Goal: Task Accomplishment & Management: Complete application form

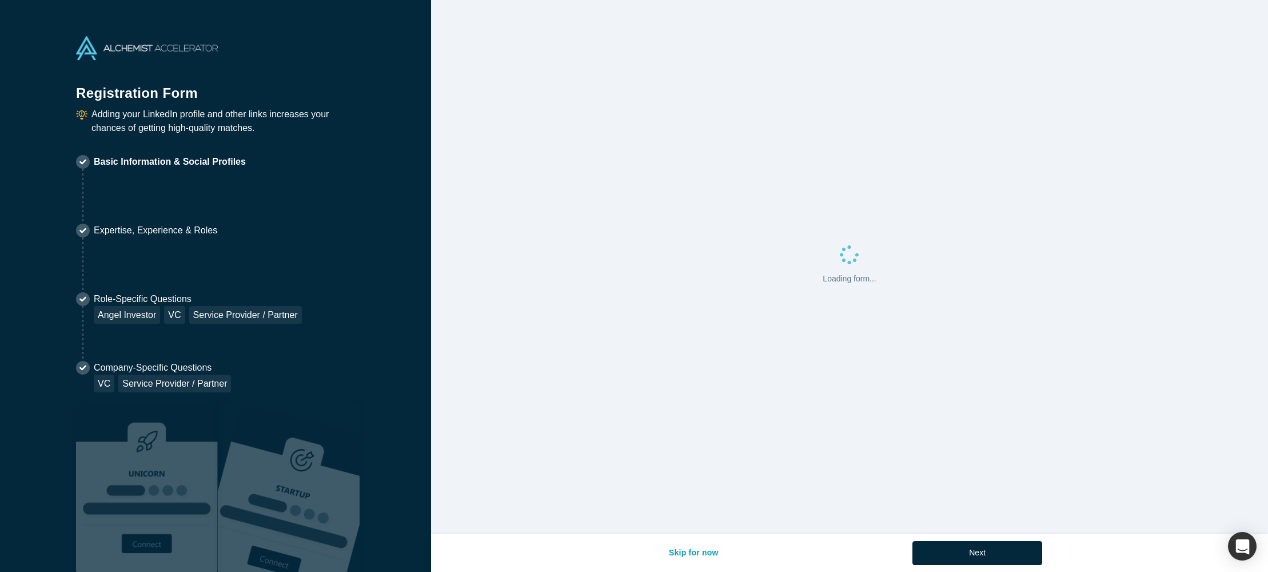
select select "US"
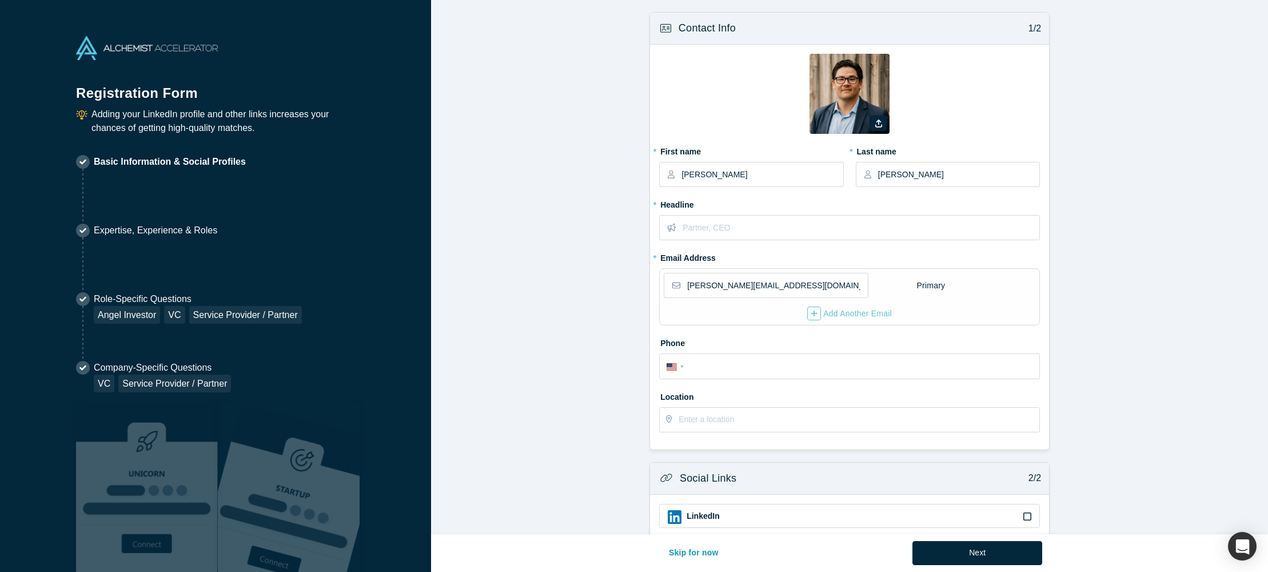
scroll to position [2, 0]
click at [706, 226] on input "text" at bounding box center [861, 226] width 356 height 24
type input "Chief Revenue Officer"
drag, startPoint x: 709, startPoint y: 355, endPoint x: 716, endPoint y: 376, distance: 21.7
click at [709, 356] on div "International [GEOGRAPHIC_DATA] [GEOGRAPHIC_DATA] [GEOGRAPHIC_DATA] [GEOGRAPHIC…" at bounding box center [849, 363] width 366 height 18
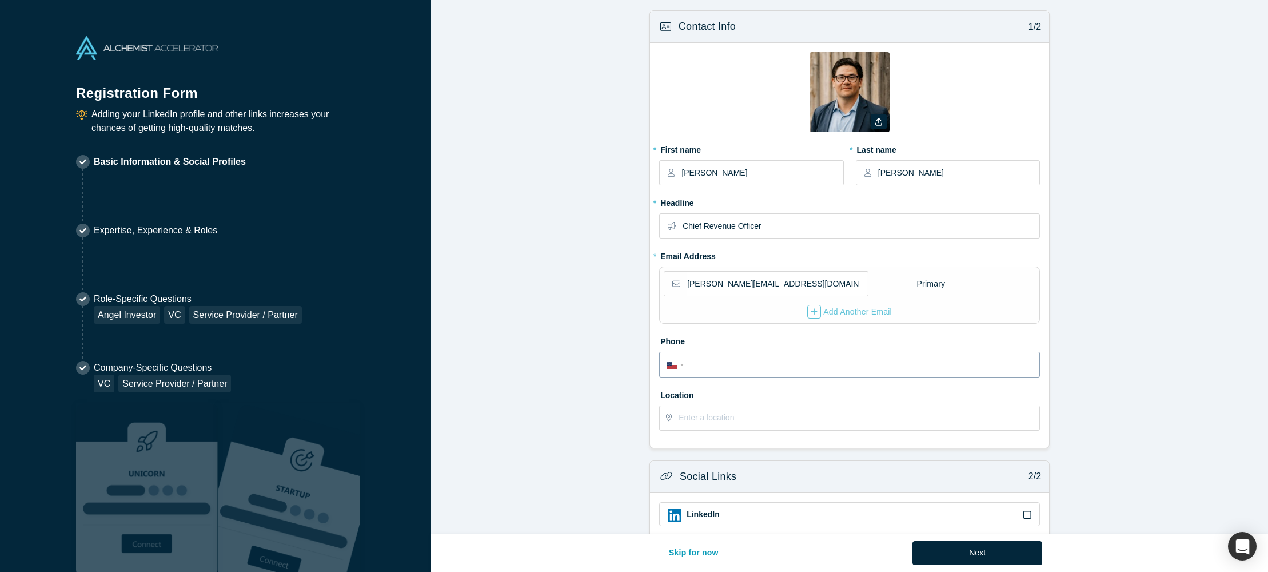
click at [731, 365] on input "tel" at bounding box center [859, 365] width 345 height 17
type input "[PHONE_NUMBER]"
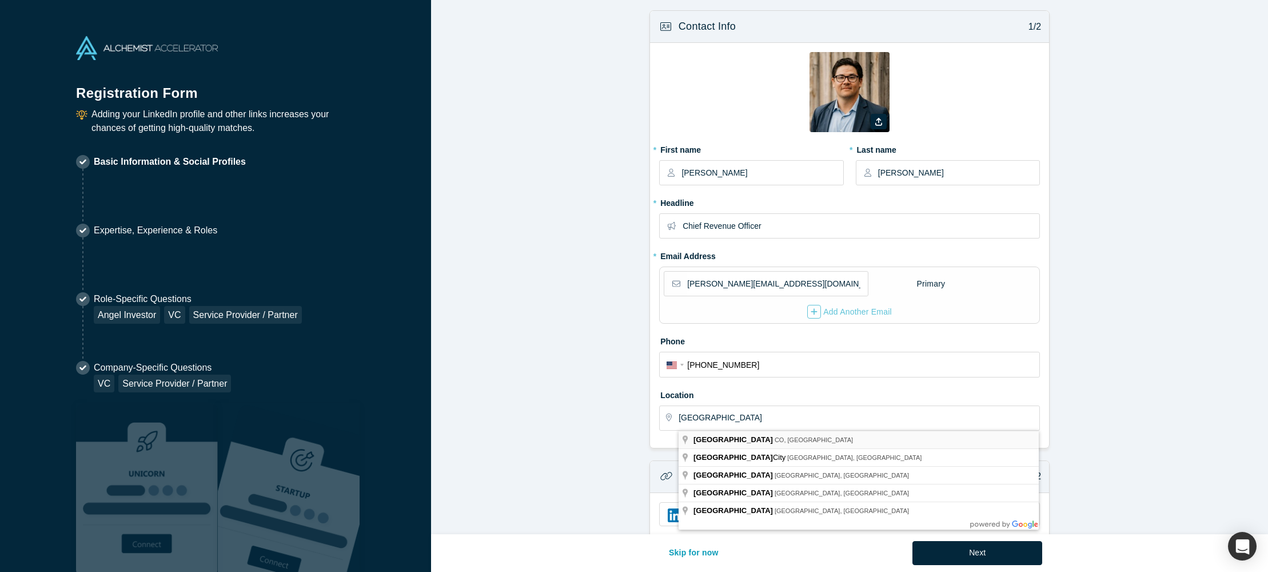
type input "[GEOGRAPHIC_DATA], [GEOGRAPHIC_DATA], [GEOGRAPHIC_DATA]"
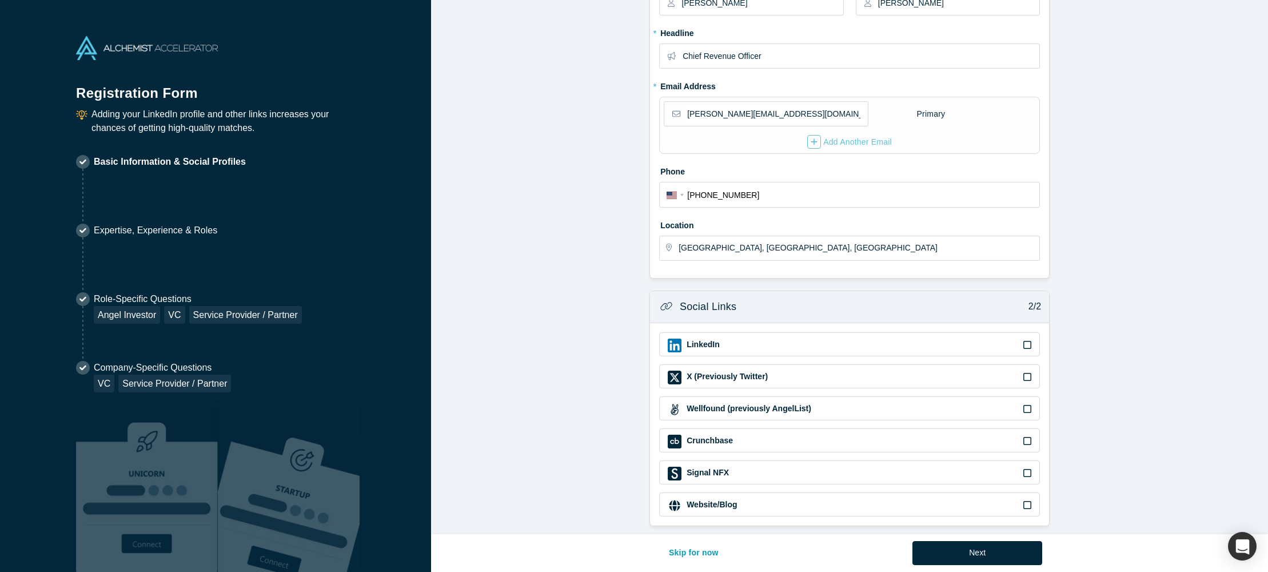
scroll to position [179, 0]
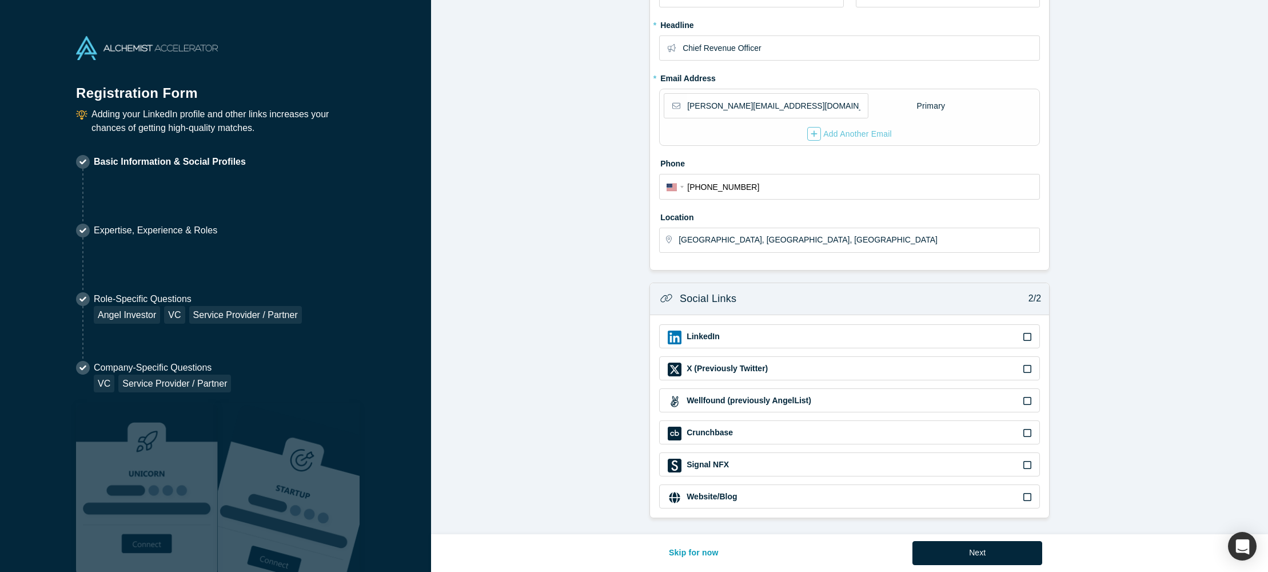
click at [1028, 337] on icon at bounding box center [1027, 336] width 8 height 9
click at [0, 0] on input "checkbox" at bounding box center [0, 0] width 0 height 0
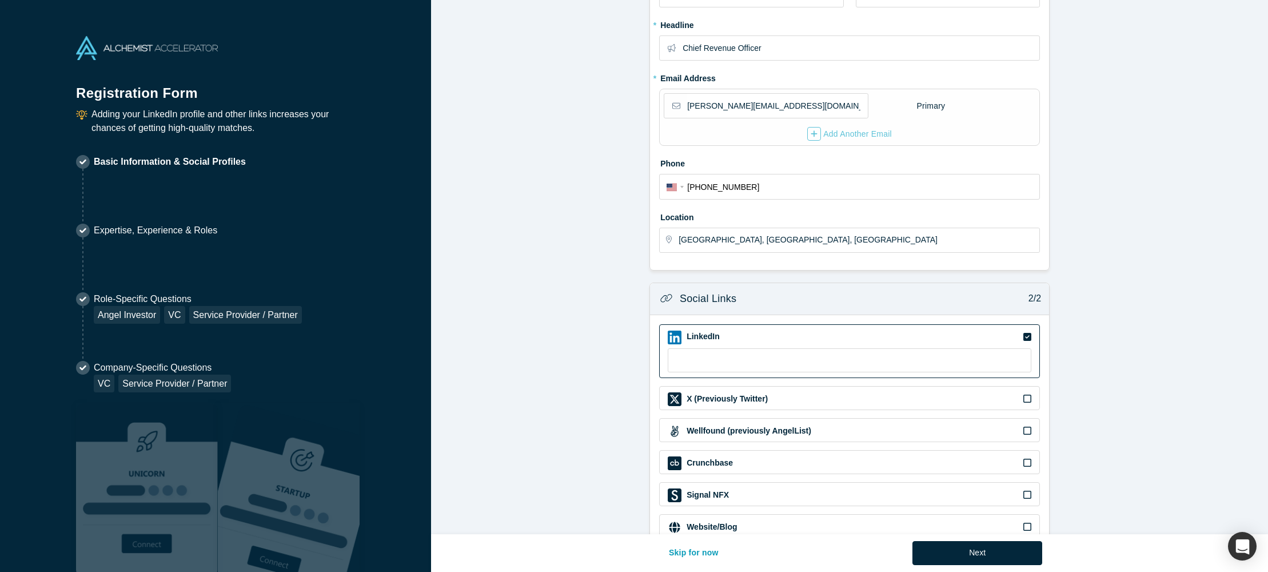
scroll to position [210, 0]
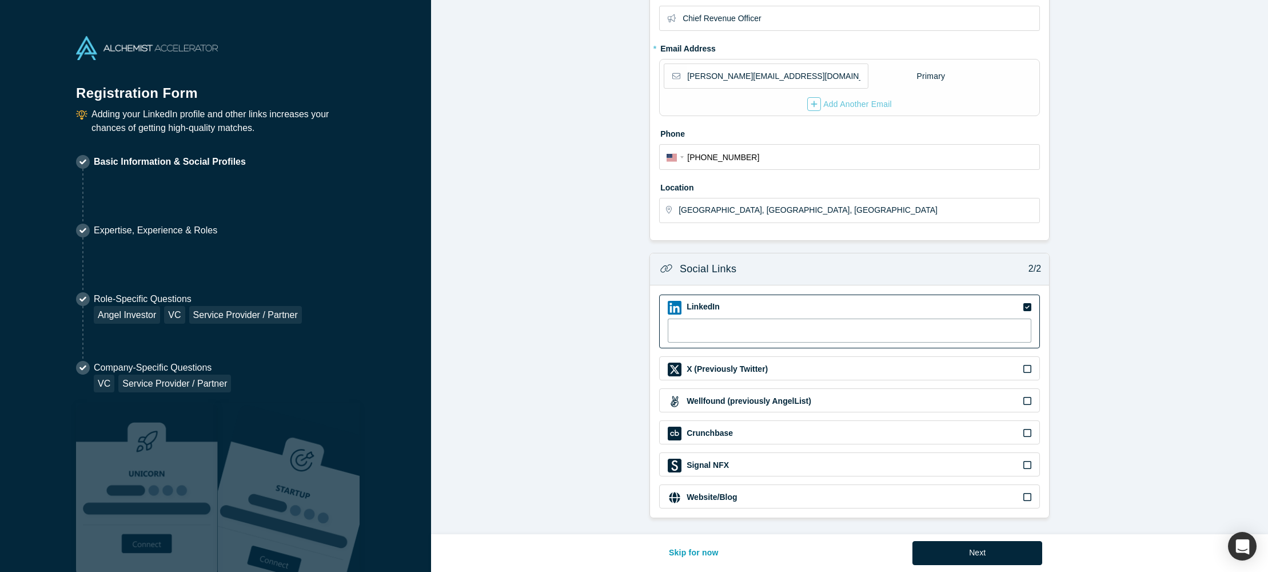
click at [853, 326] on input at bounding box center [850, 330] width 364 height 24
paste input "[URL][DOMAIN_NAME]"
type input "[URL][DOMAIN_NAME]"
click at [974, 552] on button "Next" at bounding box center [977, 553] width 130 height 24
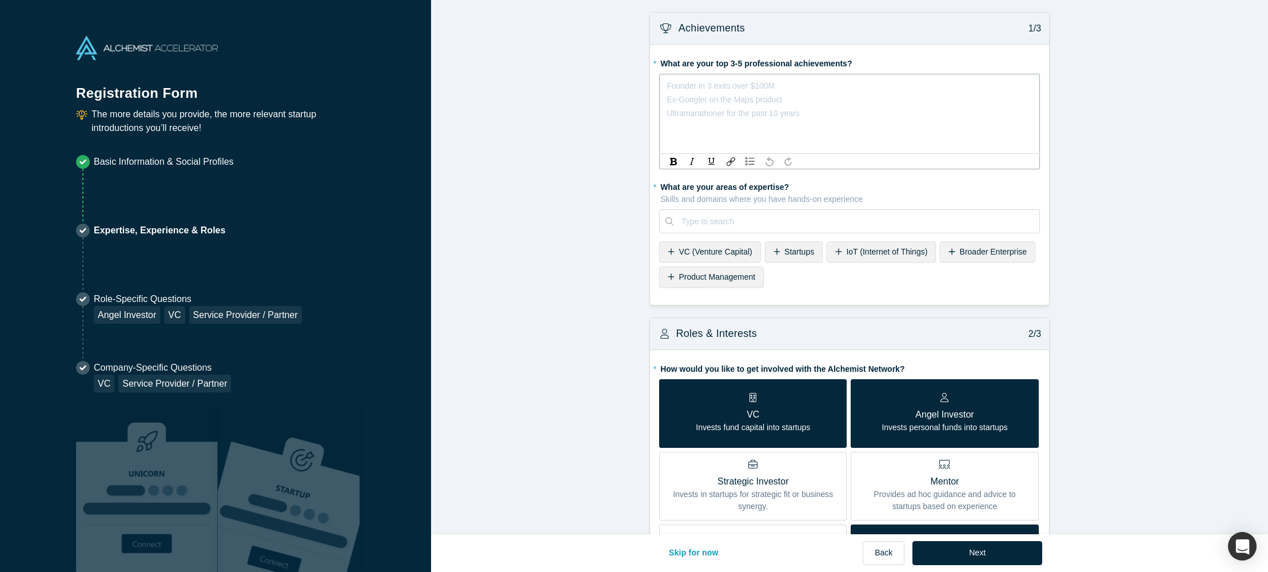
click at [729, 87] on div "rdw-editor" at bounding box center [849, 86] width 365 height 14
click at [750, 88] on span "Authored a book when at NASA" at bounding box center [723, 85] width 113 height 9
click at [848, 87] on div "Authored a book when working at NASA" at bounding box center [849, 86] width 365 height 14
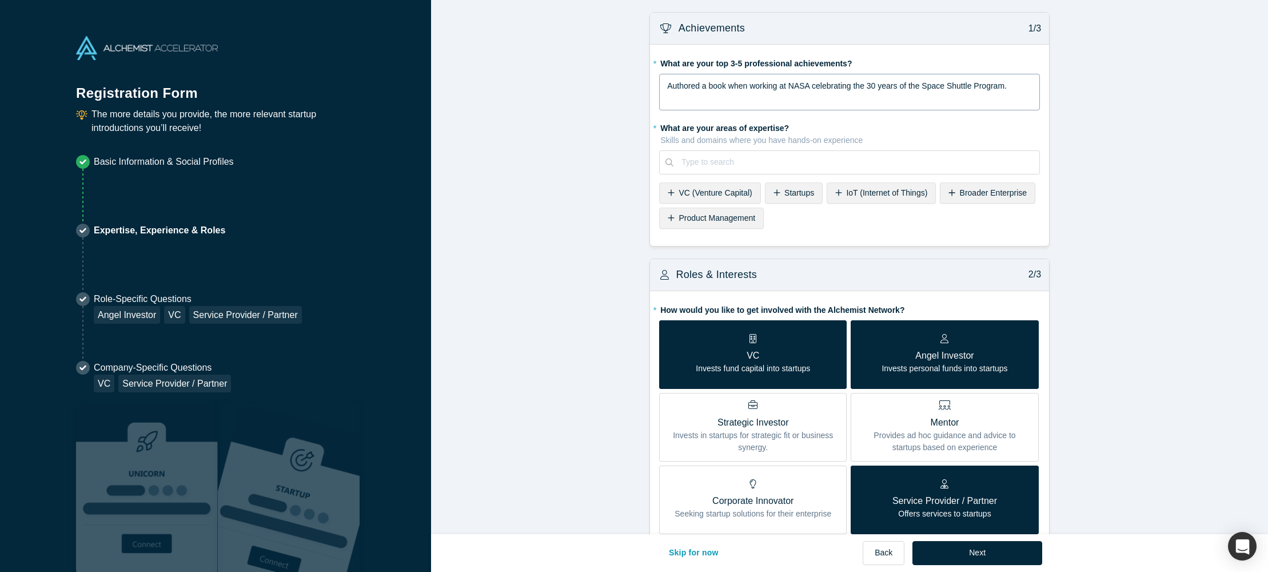
click at [666, 83] on div "Authored a book when working at NASA celebrating the 30 years of the Space Shut…" at bounding box center [849, 92] width 366 height 27
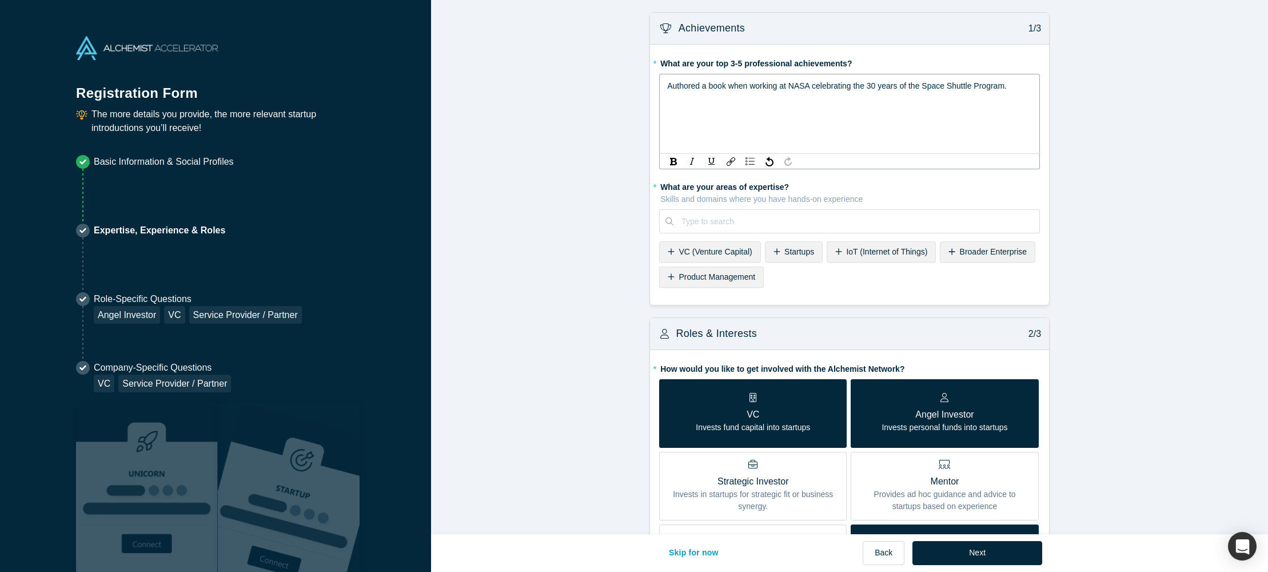
click at [667, 86] on span "Authored a book when working at NASA celebrating the 30 years of the Space Shut…" at bounding box center [837, 85] width 340 height 9
click at [720, 101] on span "2. Served as teh President of a joint venture startup backed by a public company" at bounding box center [810, 99] width 286 height 9
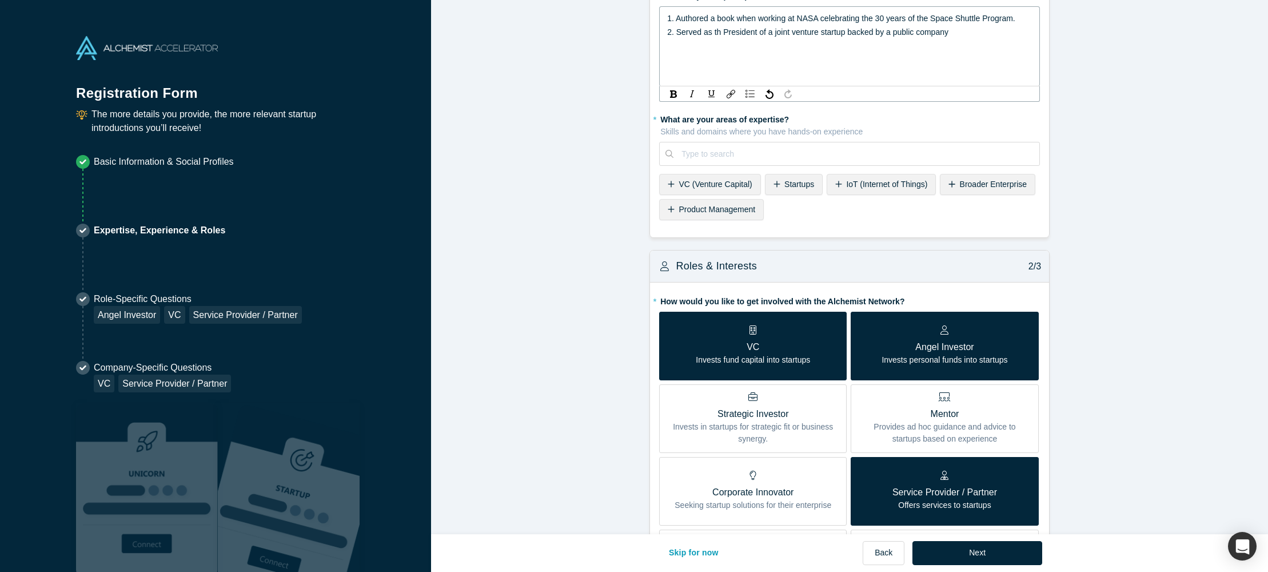
scroll to position [43, 0]
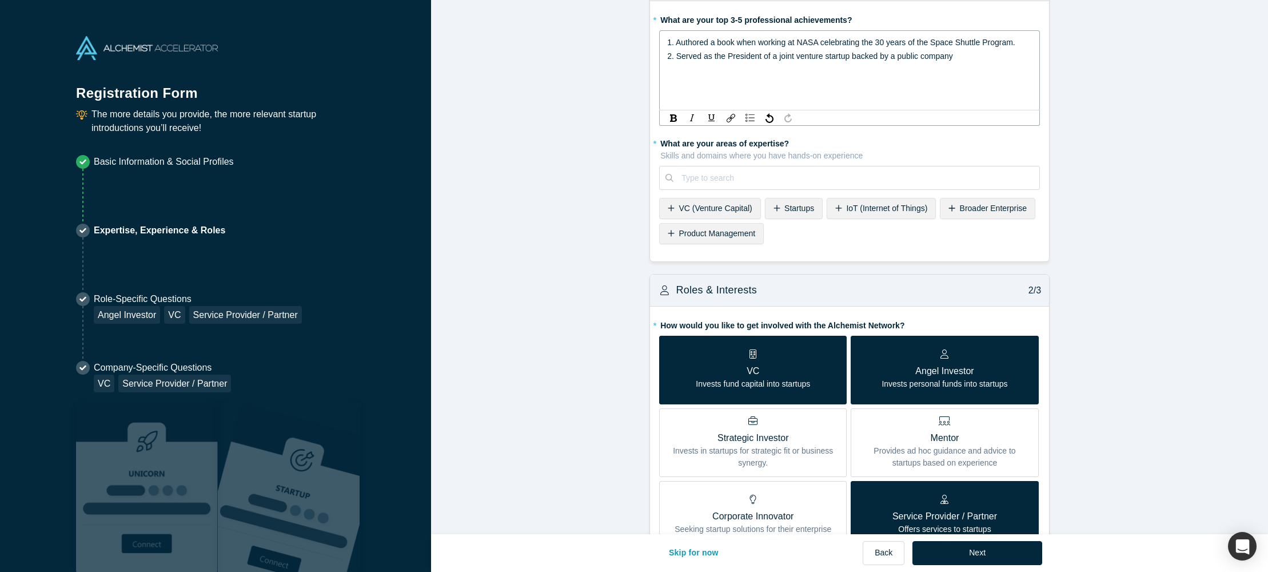
click at [827, 57] on span "2. Served as the President of a joint venture startup backed by a public company" at bounding box center [810, 55] width 286 height 9
click at [826, 58] on span "2. Served as the President of a joint venture startup backed by a public company" at bounding box center [810, 55] width 286 height 9
click at [1007, 56] on div "2. Served as the President of a joint venture Proptech startup backed by a publ…" at bounding box center [849, 56] width 365 height 14
click at [814, 69] on span "3. Have replaced and implemented large systems including ERP, CRM, CMS," at bounding box center [804, 69] width 274 height 9
click at [987, 69] on div "3. Have replaced and implemented large operational systems including ERP, CRM, …" at bounding box center [849, 70] width 365 height 14
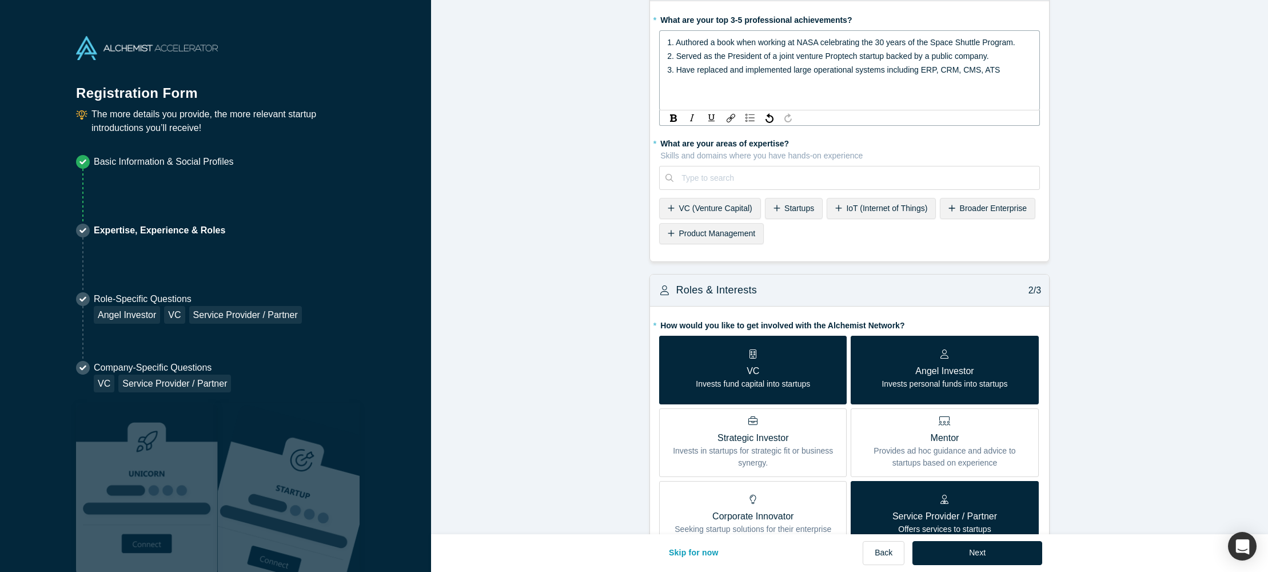
click at [912, 70] on span "3. Have replaced and implemented large operational systems including ERP, CRM, …" at bounding box center [833, 69] width 333 height 9
click at [747, 68] on span "3. Have replaced and implemented large operational systems including the follow…" at bounding box center [847, 76] width 360 height 23
click at [745, 70] on span "3. Have replaced and implemented large operational systems including the follow…" at bounding box center [847, 76] width 360 height 23
drag, startPoint x: 697, startPoint y: 69, endPoint x: 705, endPoint y: 70, distance: 7.5
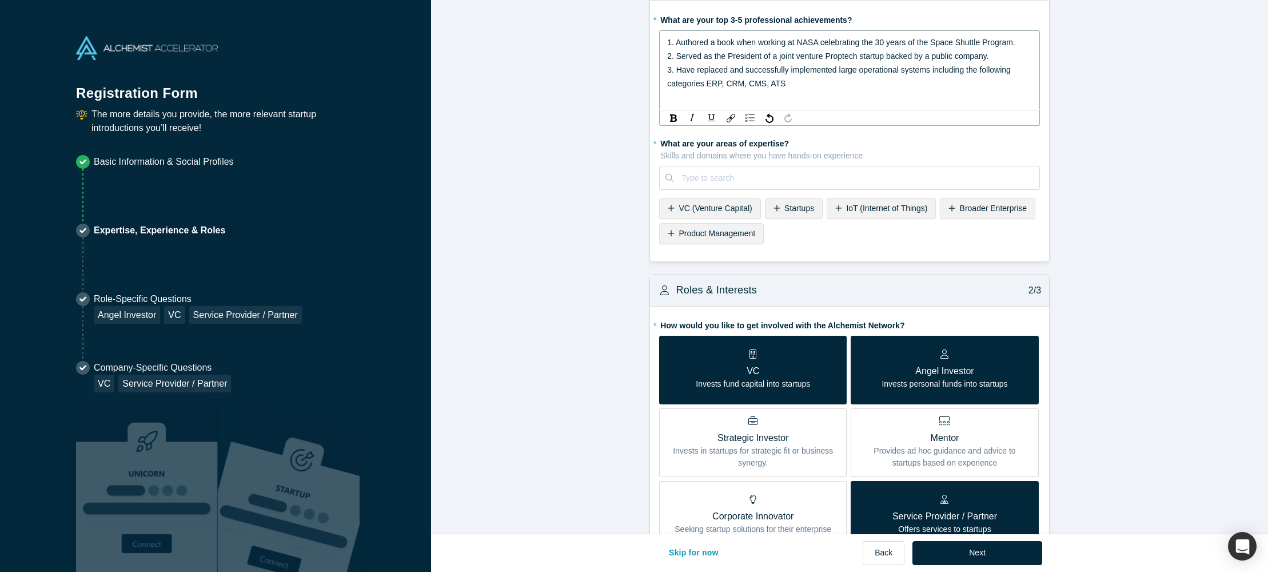
click at [697, 69] on span "3. Have replaced and successfully implemented large operational systems includi…" at bounding box center [840, 76] width 346 height 23
click at [982, 69] on span "3. Have sourced, replaced and successfully implemented large operational system…" at bounding box center [839, 76] width 345 height 23
click at [703, 82] on span "3. Have sourced, replaced and successfully implemented large operational system…" at bounding box center [843, 76] width 353 height 23
drag, startPoint x: 800, startPoint y: 81, endPoint x: 817, endPoint y: 83, distance: 17.9
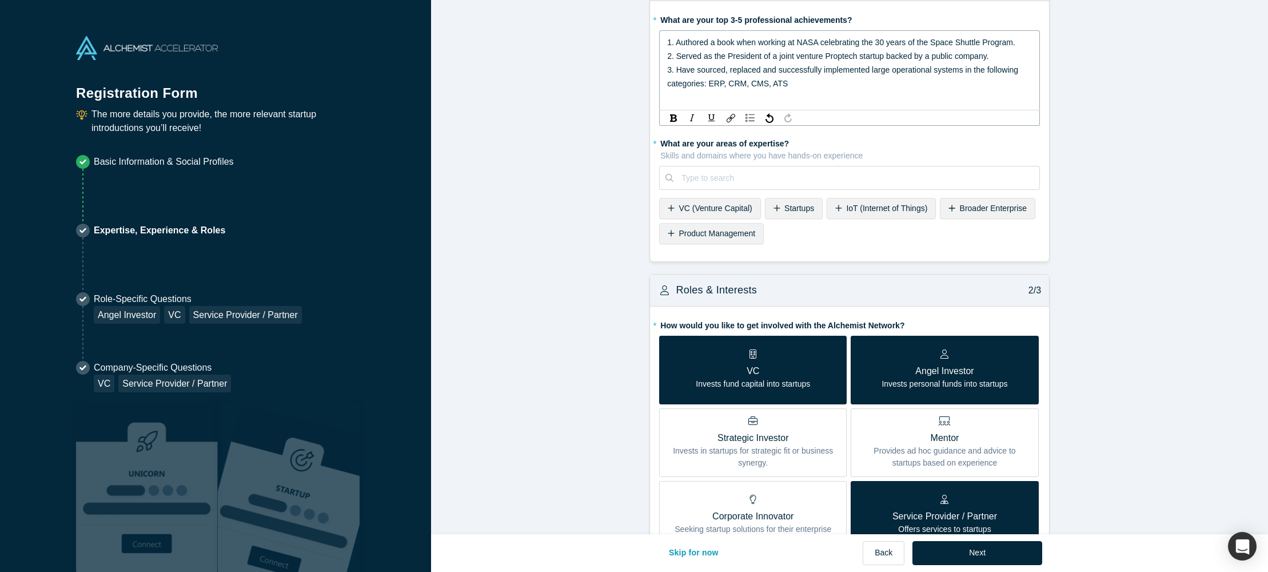
click at [803, 81] on div "3. Have sourced, replaced and successfully implemented large operational system…" at bounding box center [849, 76] width 365 height 27
click at [791, 84] on span "3. Have sourced, replaced and successfully implemented large operational system…" at bounding box center [843, 76] width 353 height 23
click at [898, 83] on span "3. Have sourced, replaced and successfully implemented large operational system…" at bounding box center [843, 83] width 353 height 37
click at [724, 98] on div "3. Have sourced, replaced and successfully implemented large operational system…" at bounding box center [849, 83] width 365 height 41
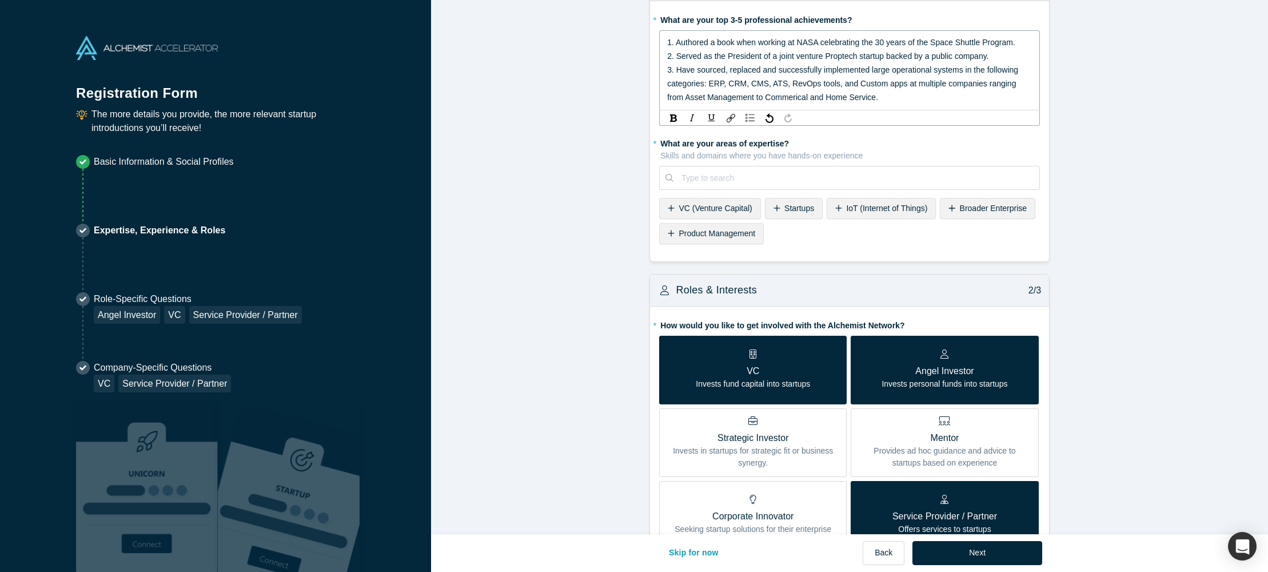
click at [800, 97] on span "3. Have sourced, replaced and successfully implemented large operational system…" at bounding box center [843, 83] width 353 height 37
click at [876, 98] on span "3. Have sourced, replaced and successfully implemented large operational system…" at bounding box center [843, 83] width 353 height 37
click at [686, 98] on span "3. Have sourced, replaced and successfully implemented large operational system…" at bounding box center [843, 83] width 353 height 37
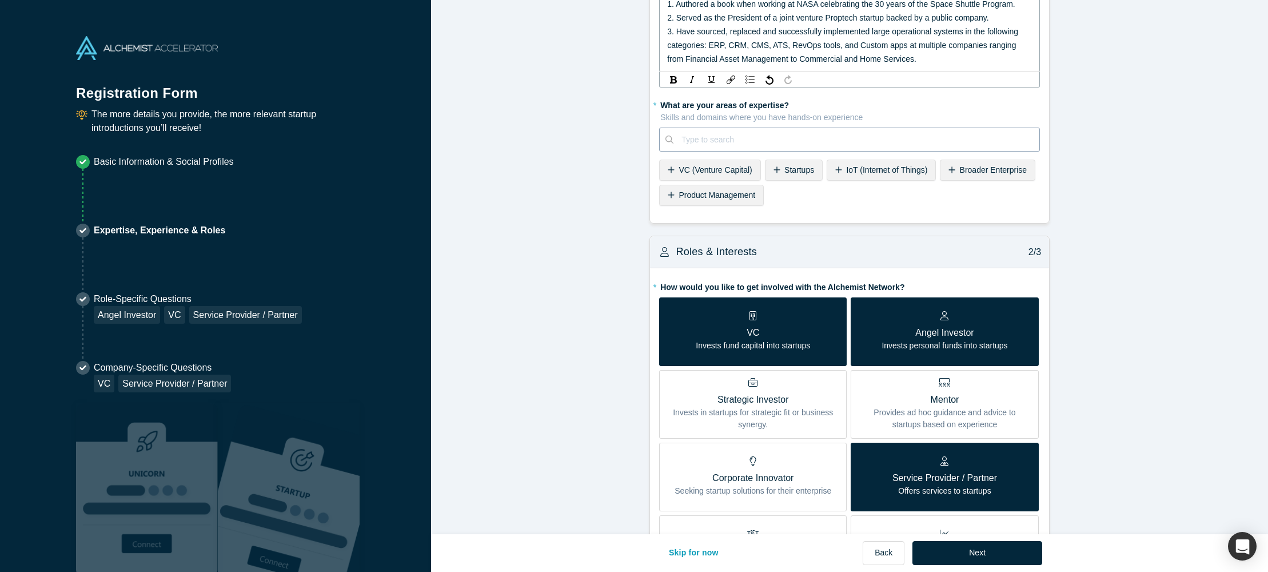
scroll to position [82, 0]
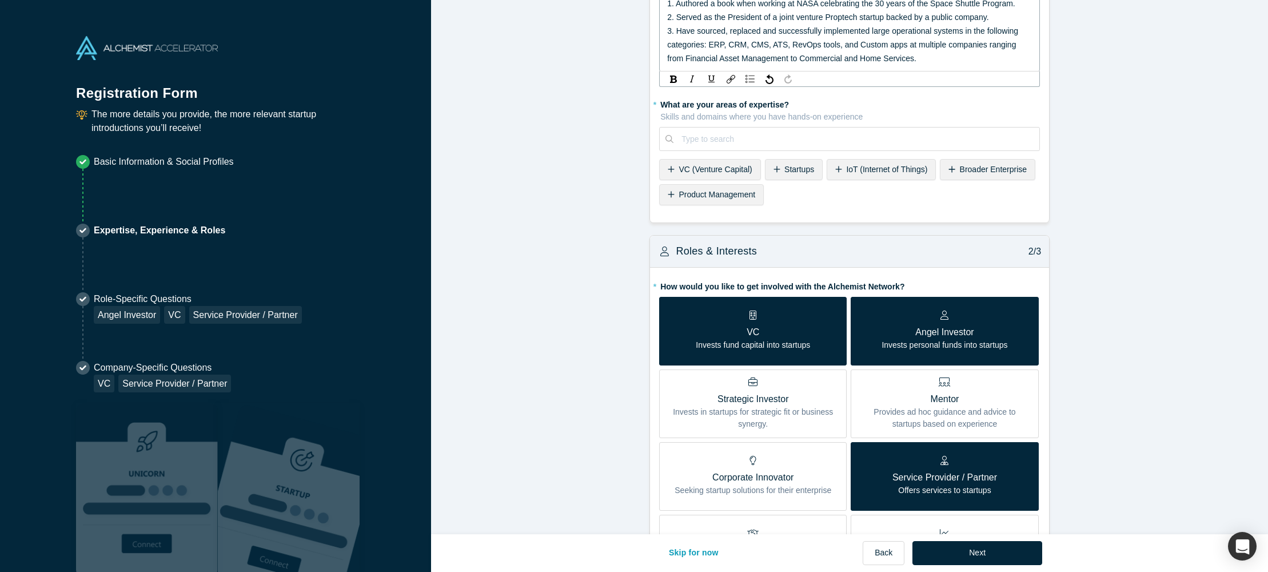
click at [799, 173] on div "* What are your areas of expertise? Skills and domains where you have hands-on …" at bounding box center [849, 152] width 381 height 114
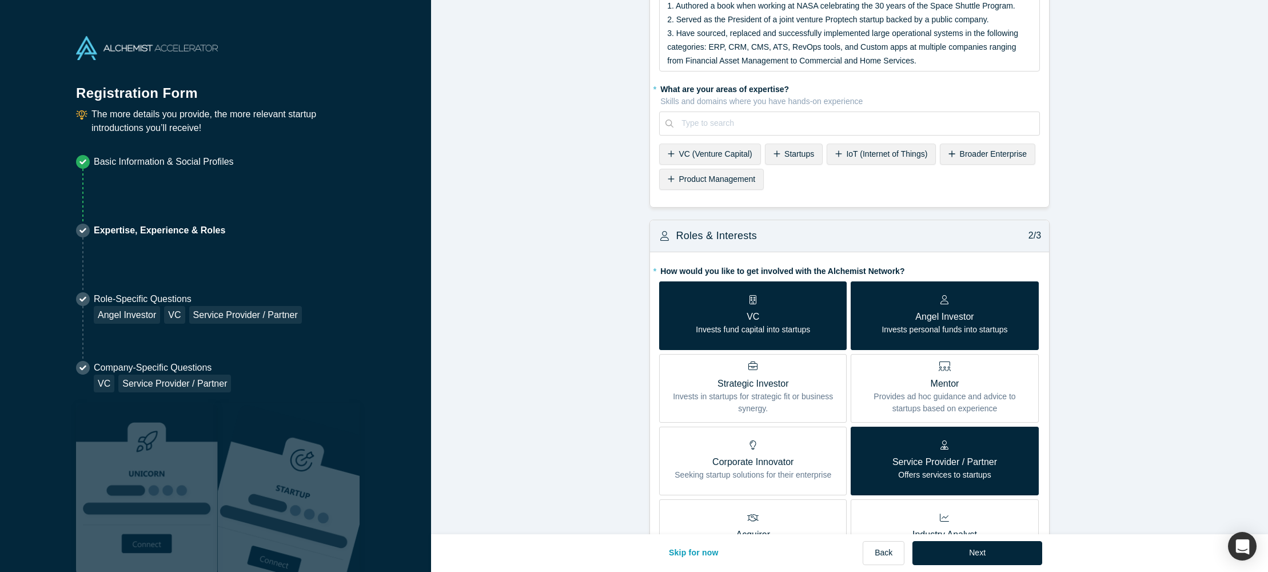
click at [801, 155] on span "Startups" at bounding box center [799, 153] width 30 height 9
click at [939, 157] on span "Broader Enterprise" at bounding box center [930, 153] width 67 height 9
click at [814, 175] on icon at bounding box center [813, 179] width 7 height 8
click at [947, 154] on span "Product Management" at bounding box center [935, 153] width 77 height 9
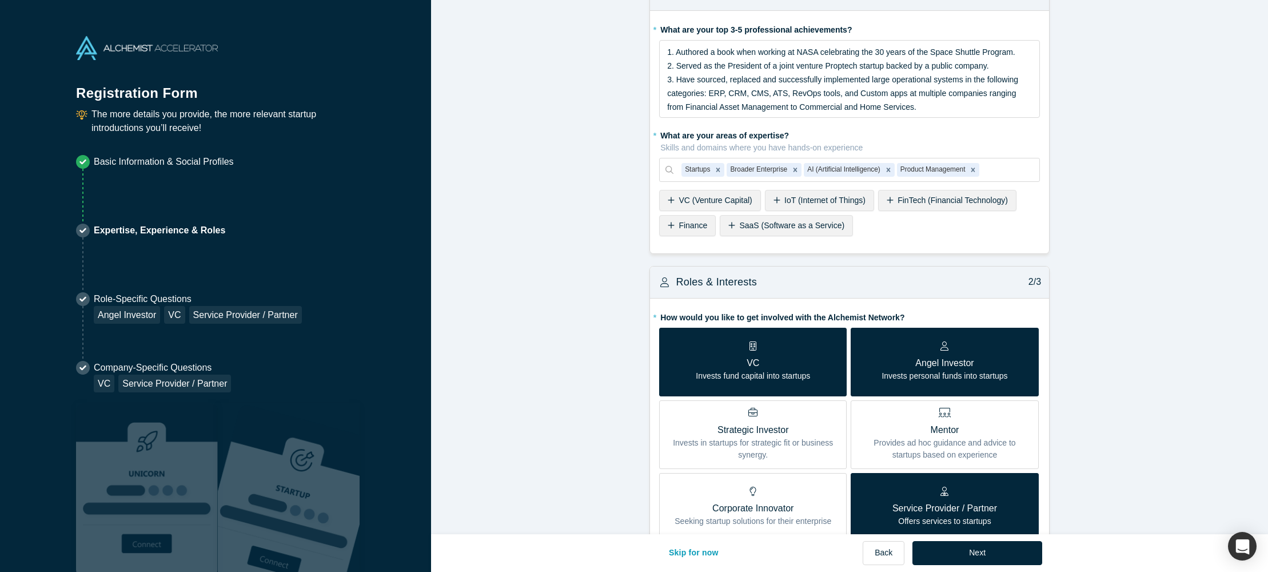
scroll to position [36, 0]
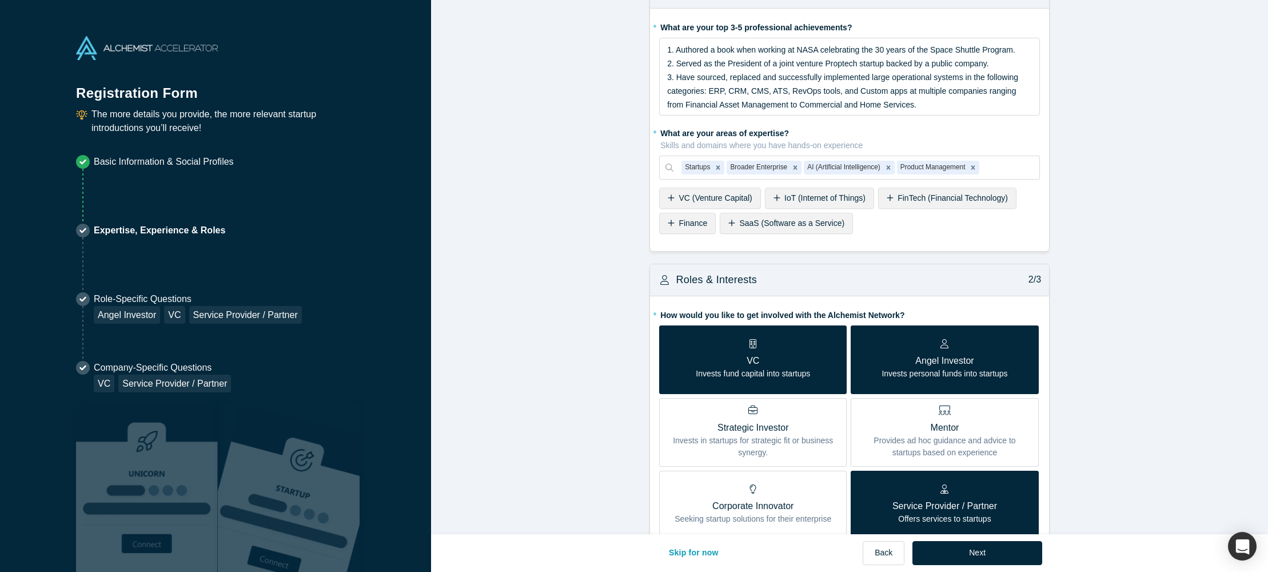
click at [729, 197] on span "VC (Venture Capital)" at bounding box center [715, 197] width 73 height 9
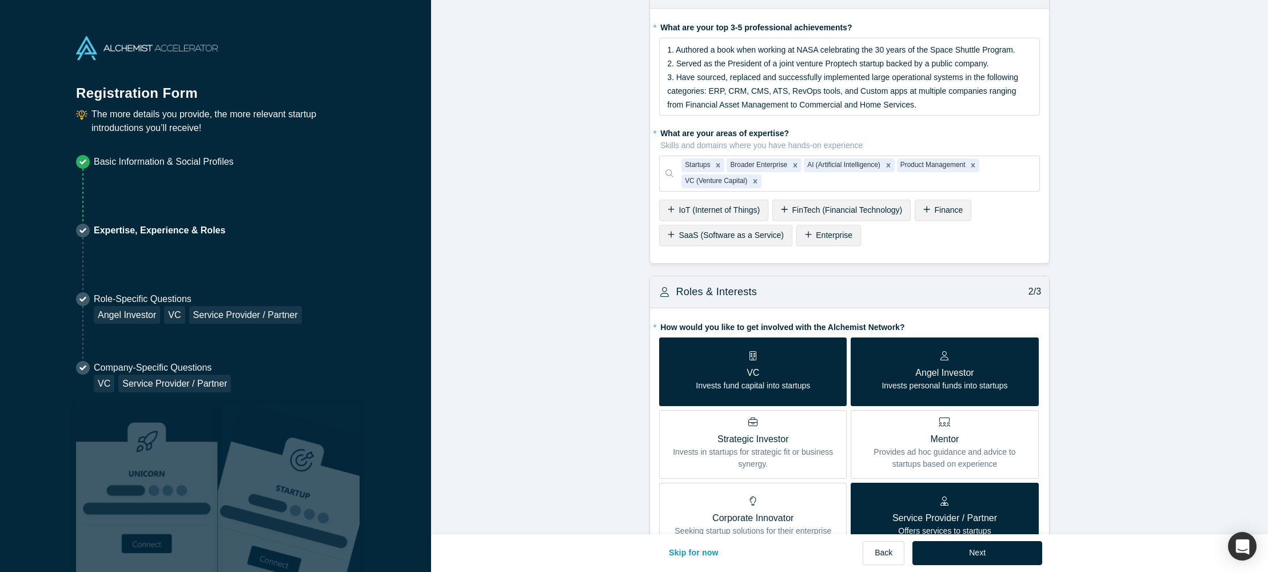
click at [841, 237] on span "Enterprise" at bounding box center [834, 234] width 37 height 9
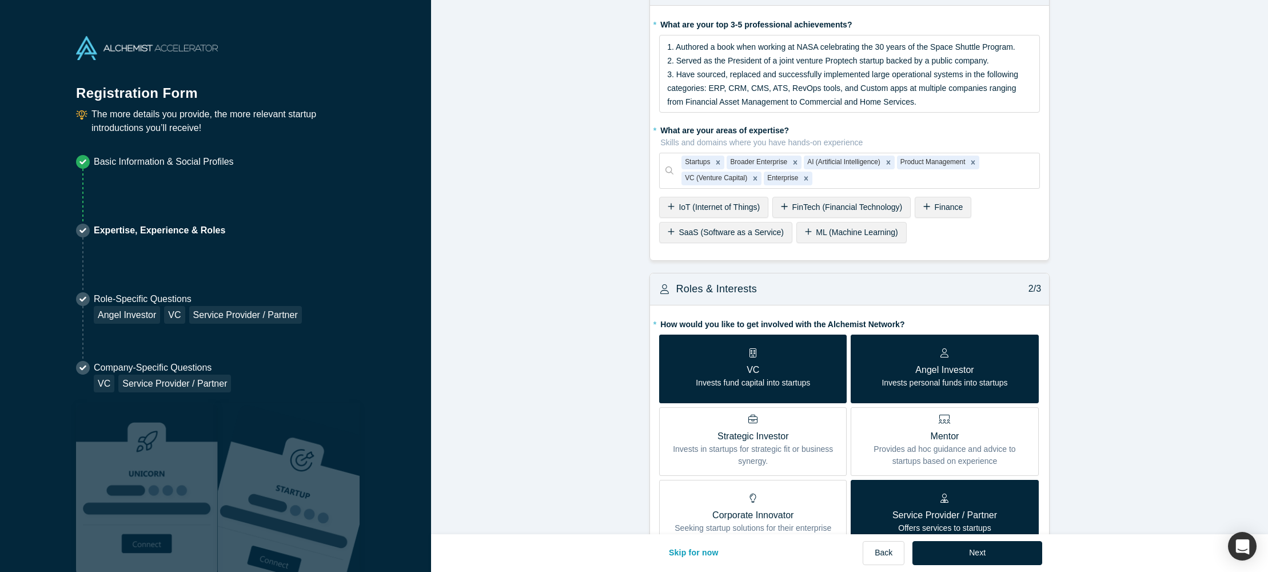
click at [737, 234] on span "SaaS (Software as a Service)" at bounding box center [731, 232] width 105 height 9
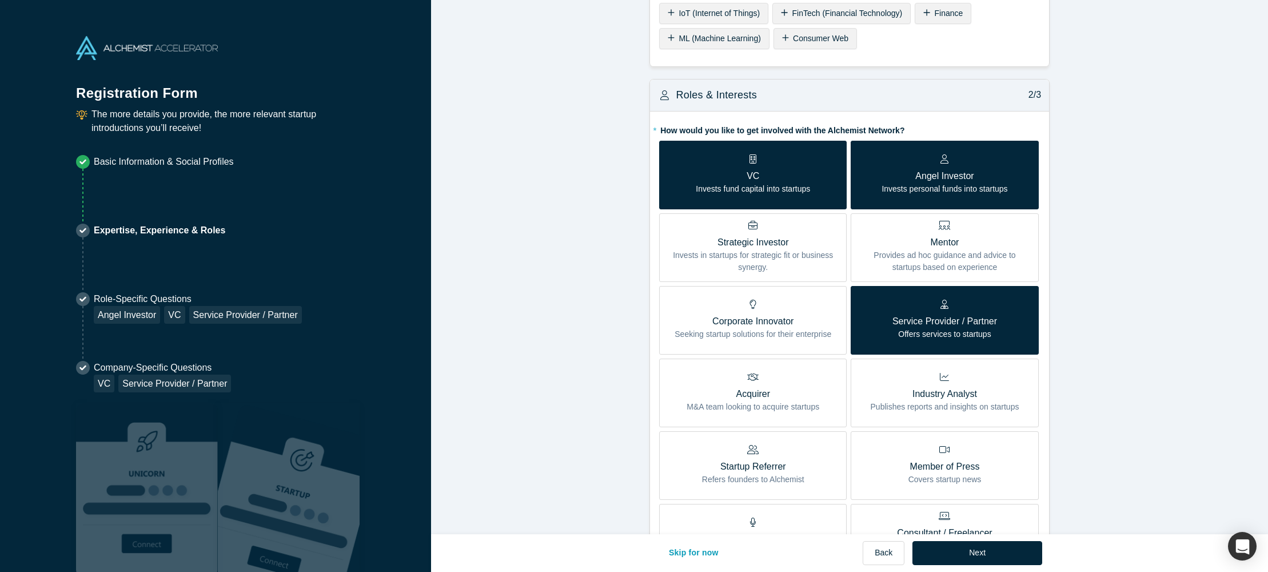
scroll to position [234, 0]
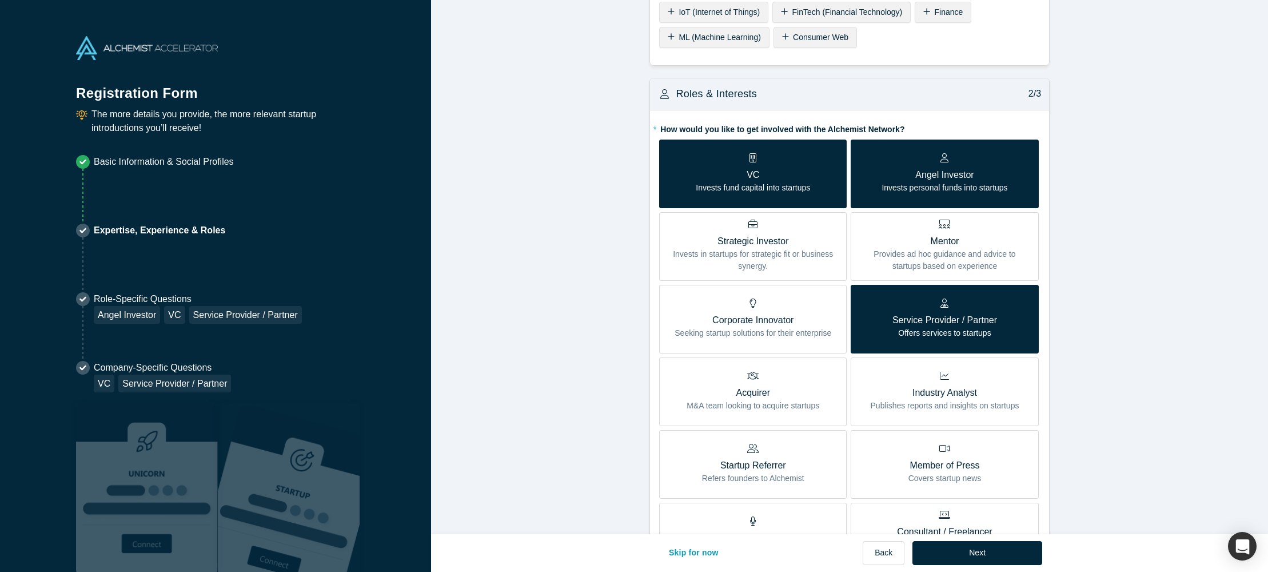
click at [774, 170] on p "VC" at bounding box center [753, 175] width 114 height 14
click at [0, 0] on input "VC Invests fund capital into startups" at bounding box center [0, 0] width 0 height 0
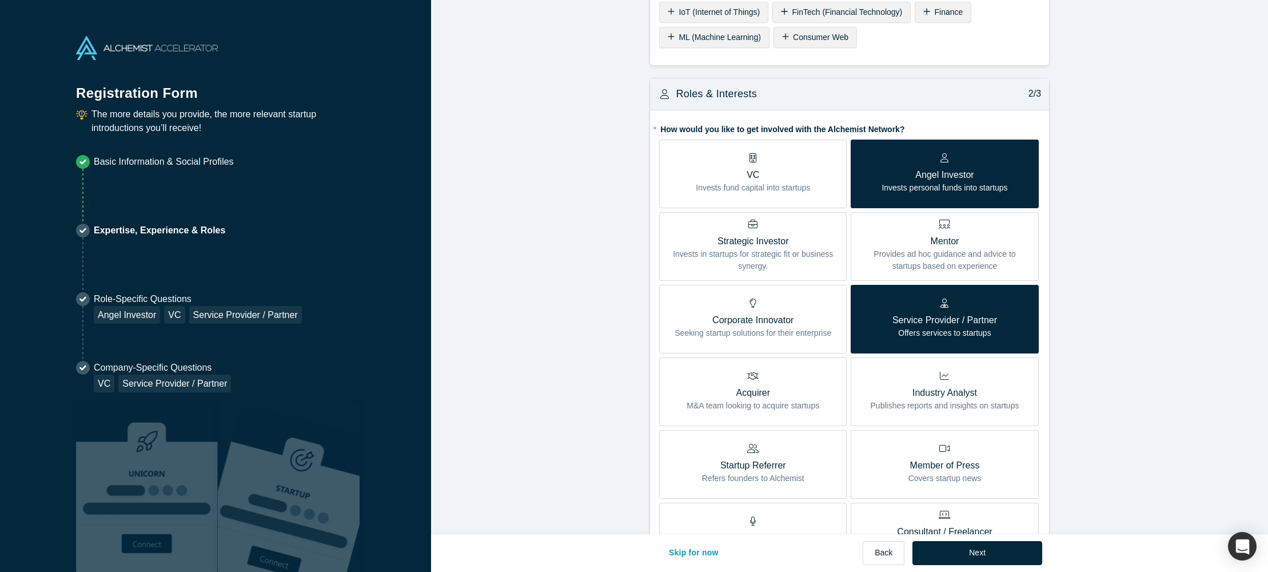
click at [774, 170] on p "VC" at bounding box center [753, 175] width 114 height 14
click at [0, 0] on input "VC Invests fund capital into startups" at bounding box center [0, 0] width 0 height 0
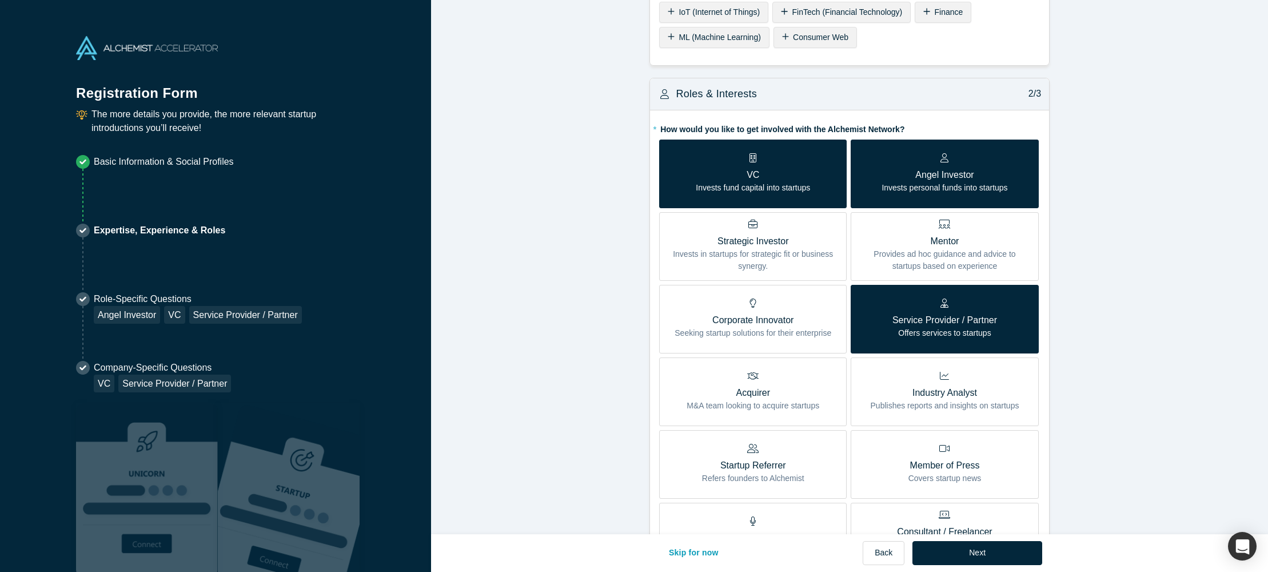
click at [945, 181] on p "Angel Investor" at bounding box center [944, 175] width 126 height 14
click at [0, 0] on input "Angel Investor Invests personal funds into startups" at bounding box center [0, 0] width 0 height 0
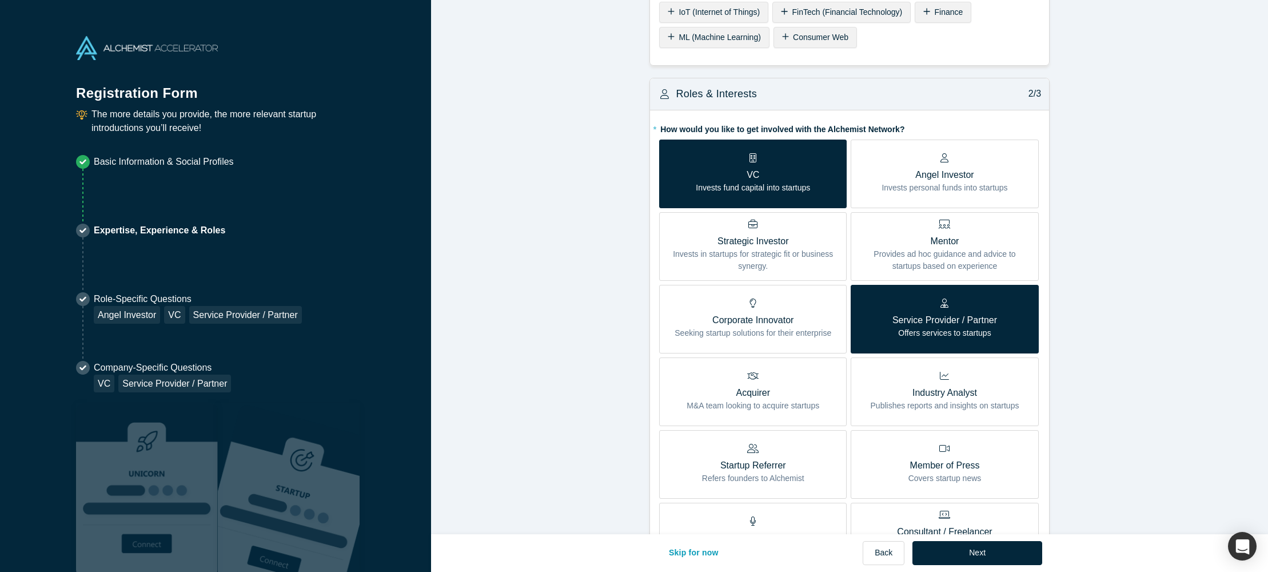
click at [983, 254] on p "Provides ad hoc guidance and advice to startups based on experience" at bounding box center [944, 260] width 170 height 24
click at [0, 0] on input "Mentor Provides ad hoc guidance and advice to startups based on experience" at bounding box center [0, 0] width 0 height 0
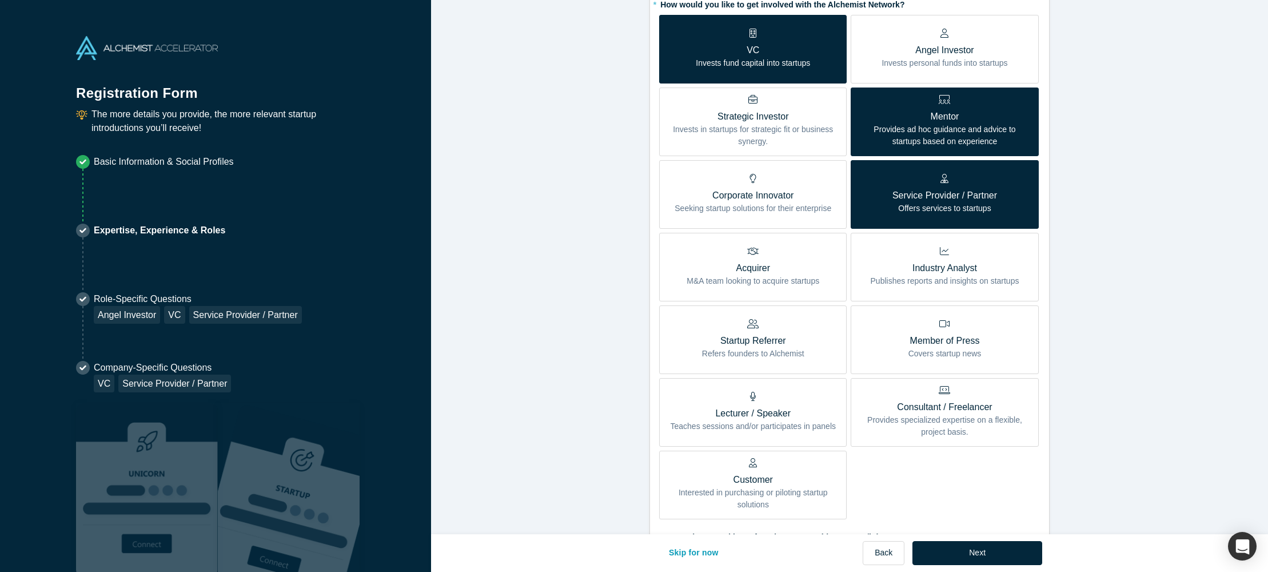
scroll to position [369, 0]
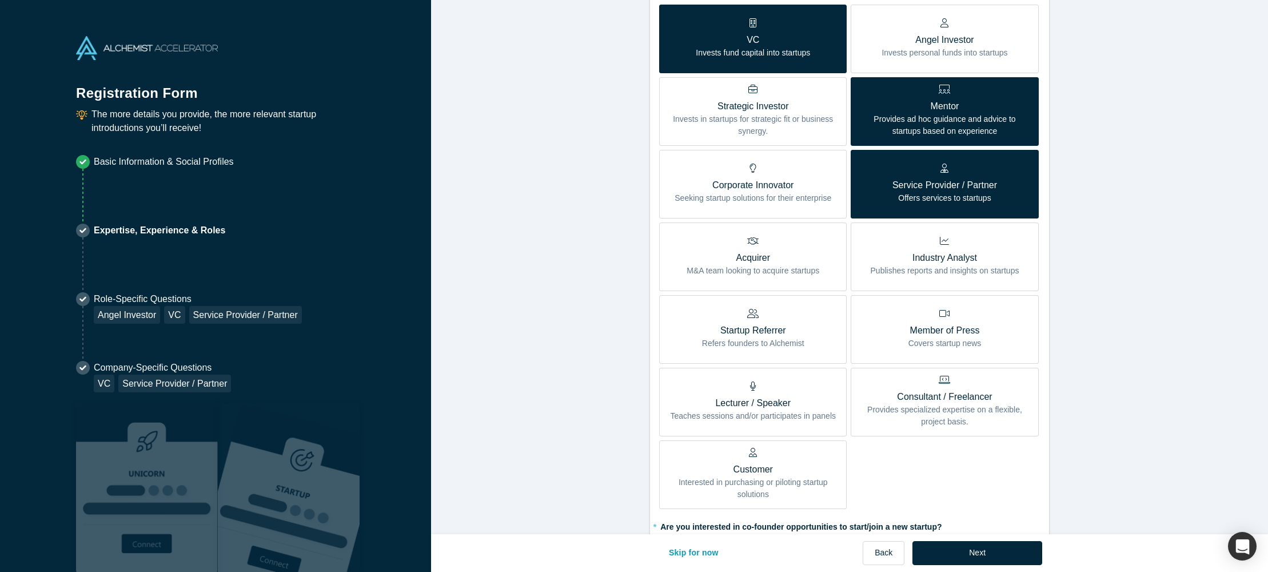
click at [805, 324] on label "Startup Referrer Refers founders to Alchemist" at bounding box center [752, 329] width 187 height 69
click at [0, 0] on input "Startup Referrer Refers founders to Alchemist" at bounding box center [0, 0] width 0 height 0
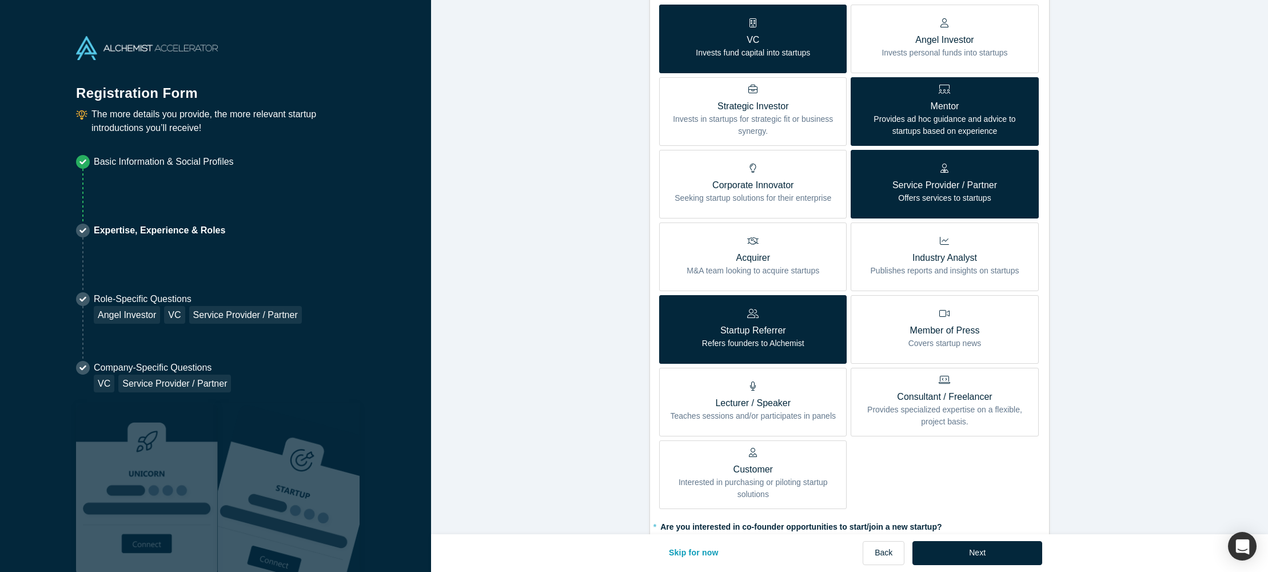
click at [743, 376] on label "Lecturer / Speaker Teaches sessions and/or participates in panels" at bounding box center [752, 402] width 187 height 69
click at [0, 0] on input "Lecturer / Speaker Teaches sessions and/or participates in panels" at bounding box center [0, 0] width 0 height 0
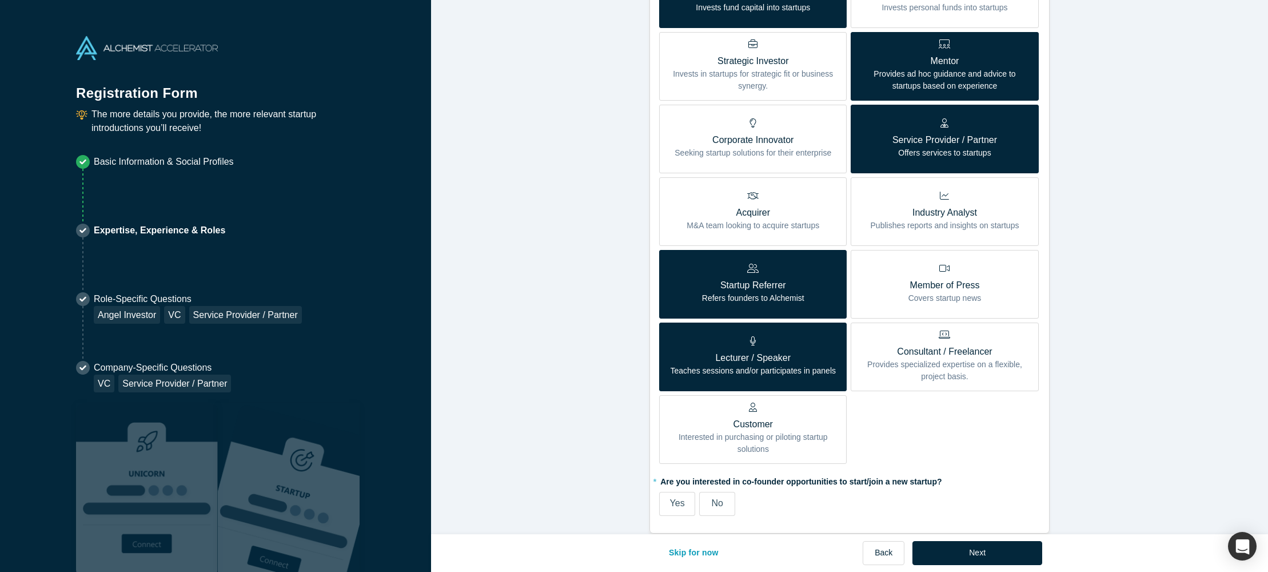
scroll to position [420, 0]
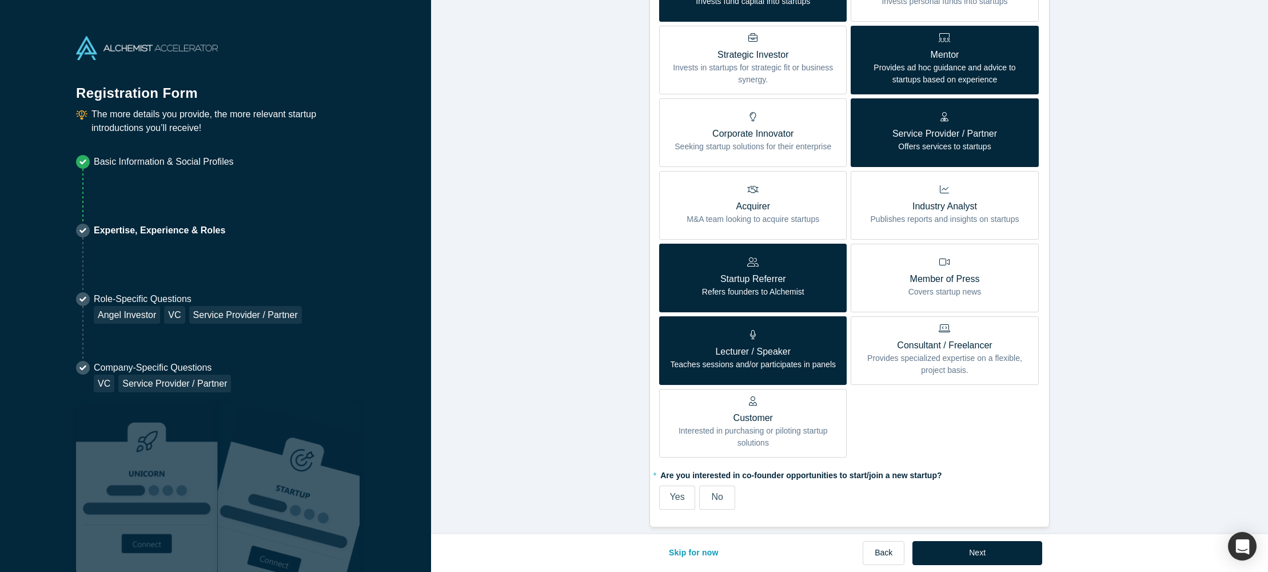
drag, startPoint x: 678, startPoint y: 501, endPoint x: 827, endPoint y: 501, distance: 149.2
click at [678, 501] on span "Yes" at bounding box center [677, 497] width 15 height 10
click at [0, 0] on input "Yes" at bounding box center [0, 0] width 0 height 0
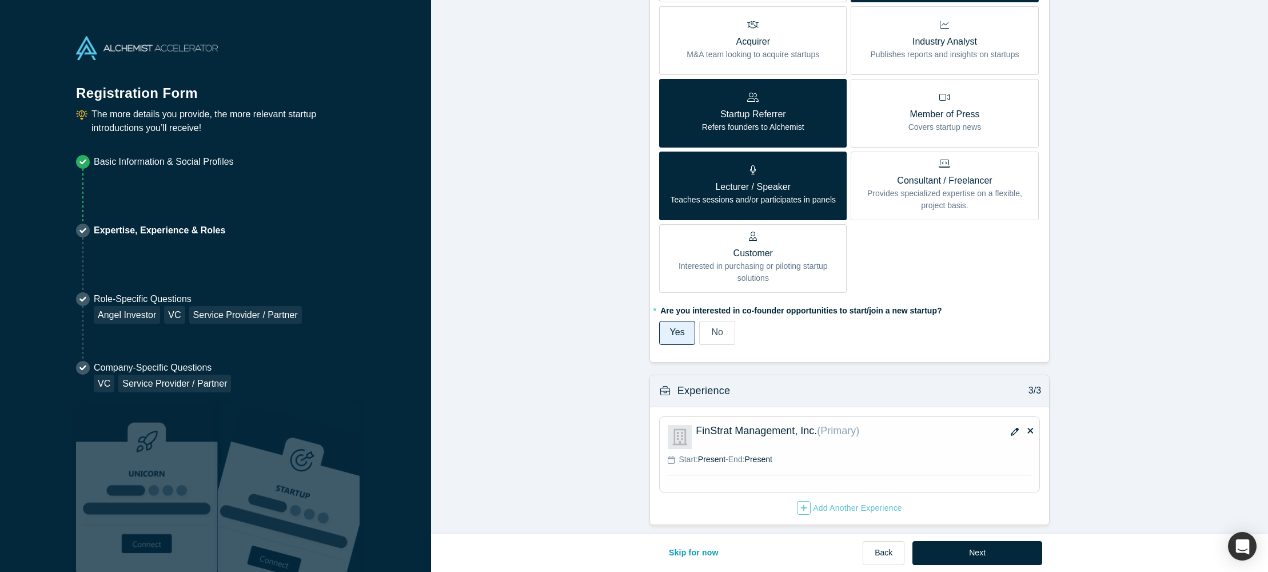
scroll to position [592, 0]
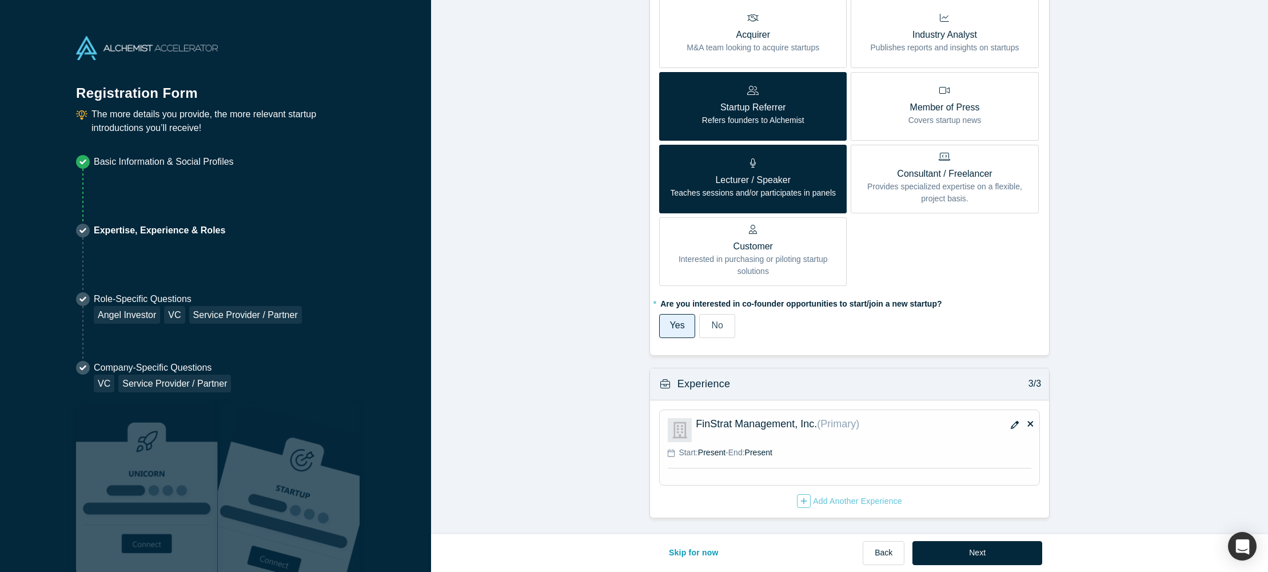
click at [768, 457] on p "Start: Present - End: Present" at bounding box center [725, 452] width 93 height 12
click at [1011, 422] on icon "button" at bounding box center [1015, 425] width 8 height 8
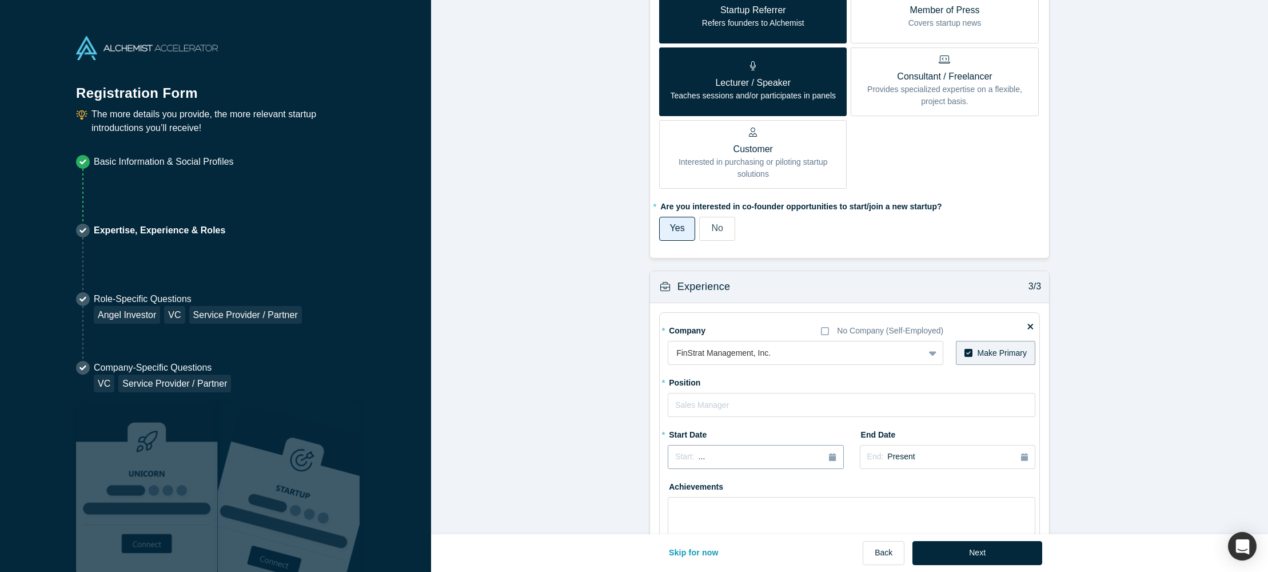
scroll to position [714, 0]
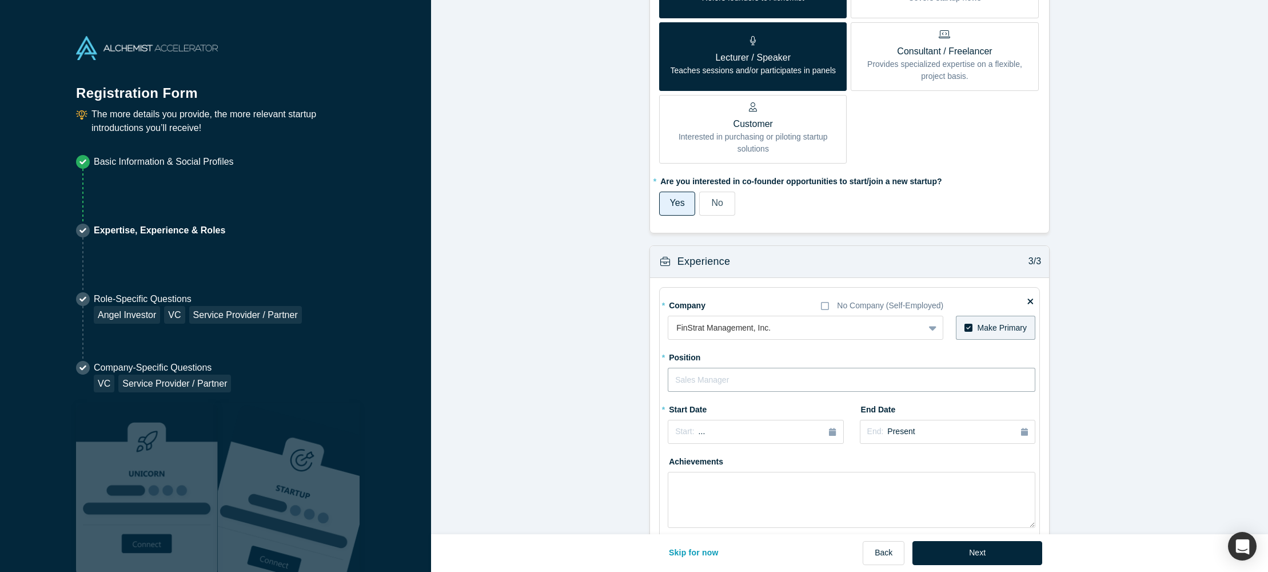
click at [712, 380] on input "text" at bounding box center [852, 380] width 368 height 24
type input "Chief Revenue Officer"
click at [723, 429] on div "Start: ..." at bounding box center [755, 431] width 161 height 13
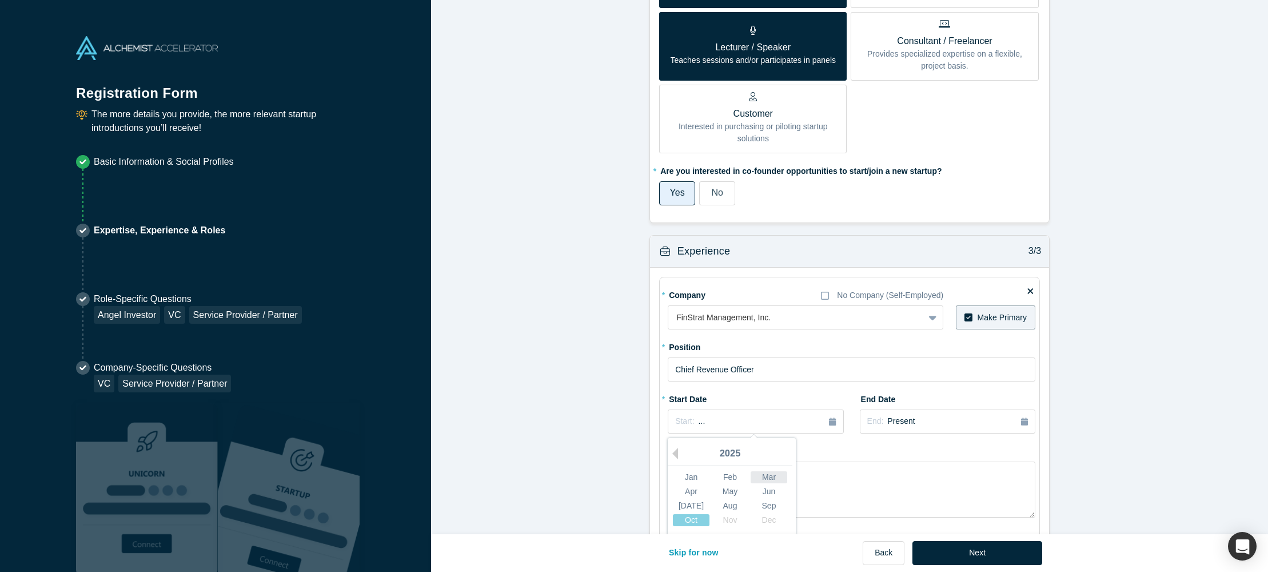
click at [763, 473] on div "Mar" at bounding box center [769, 477] width 37 height 12
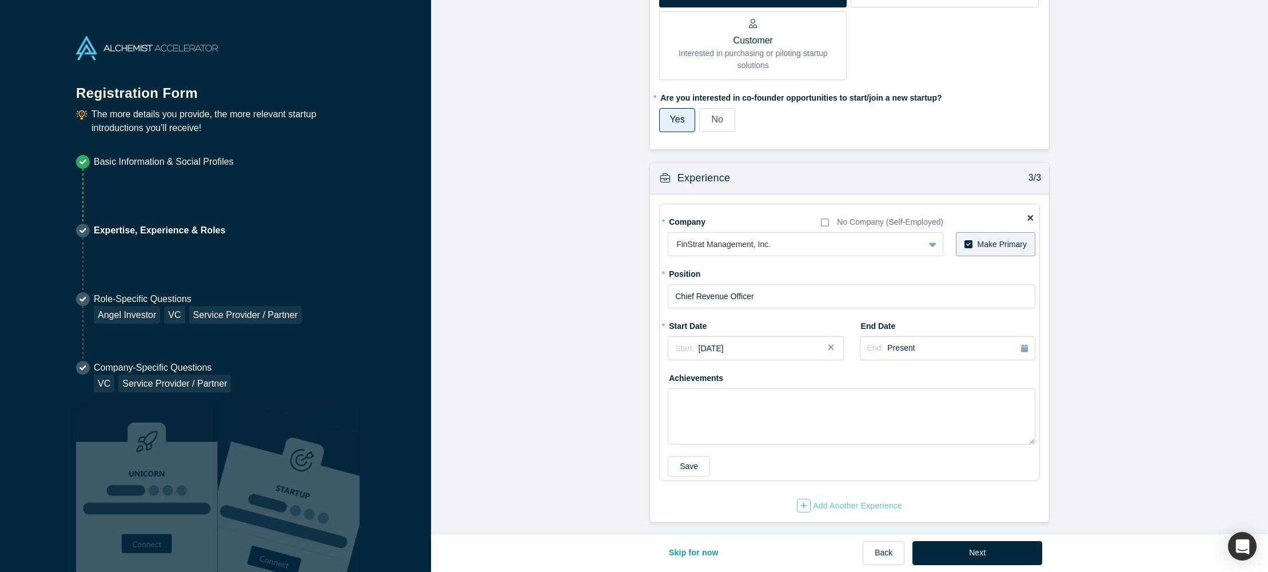
scroll to position [802, 0]
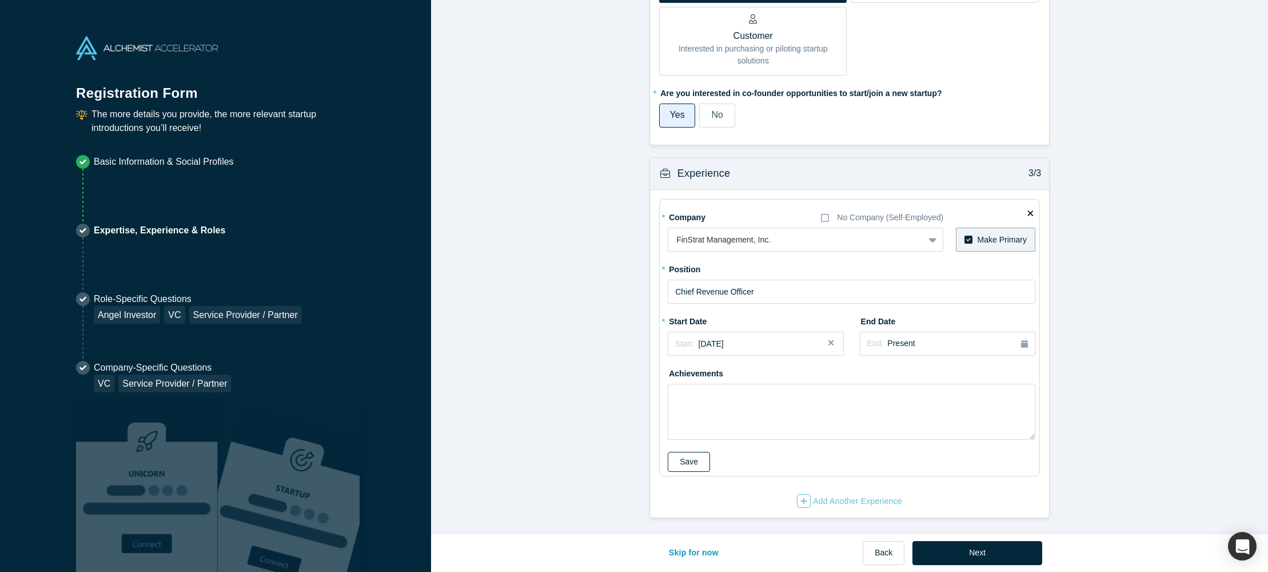
click at [684, 459] on button "Save" at bounding box center [689, 462] width 42 height 20
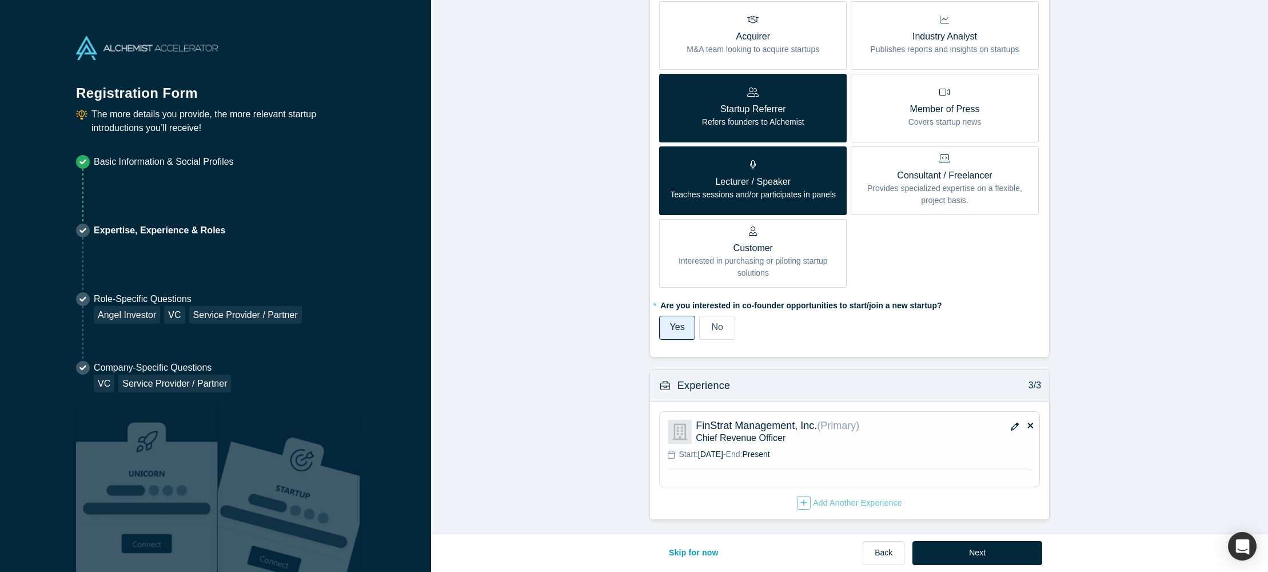
scroll to position [592, 0]
click at [820, 500] on div "Add Another Experience" at bounding box center [849, 501] width 105 height 14
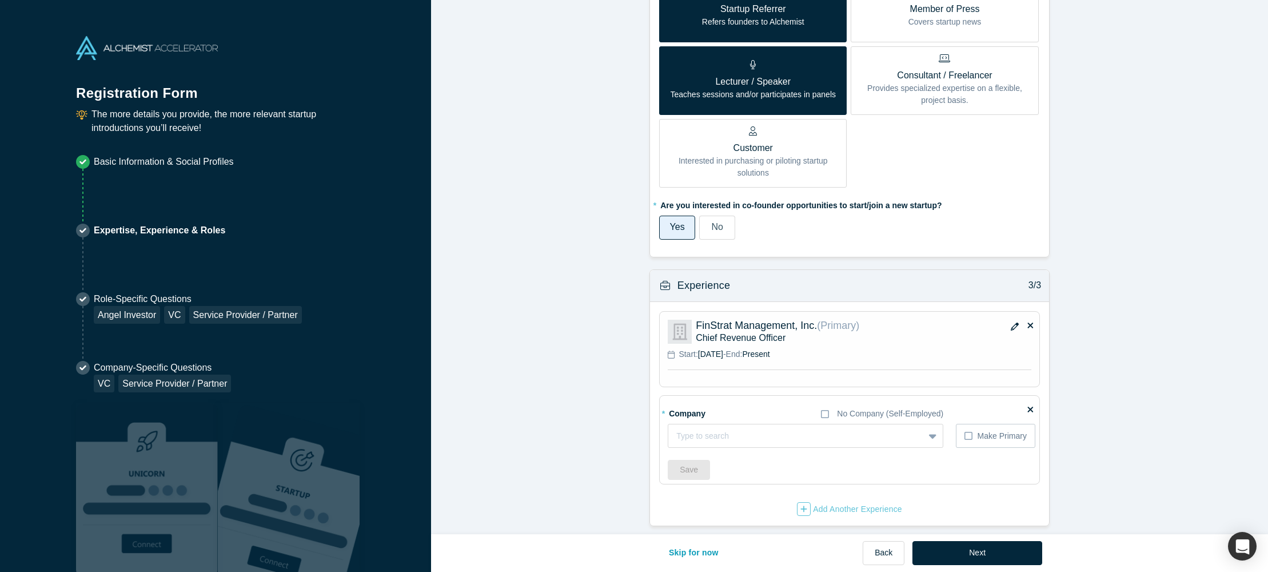
scroll to position [699, 0]
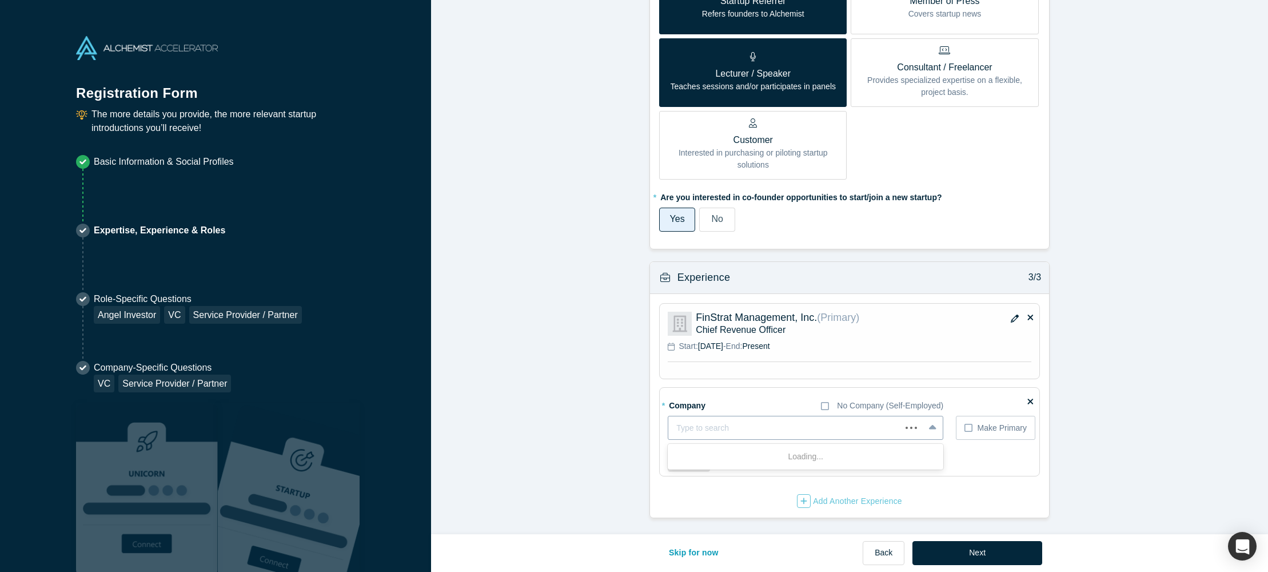
click at [761, 421] on div at bounding box center [784, 428] width 217 height 14
type input "Measured Transformation"
click at [716, 457] on b "Add company:" at bounding box center [701, 456] width 55 height 9
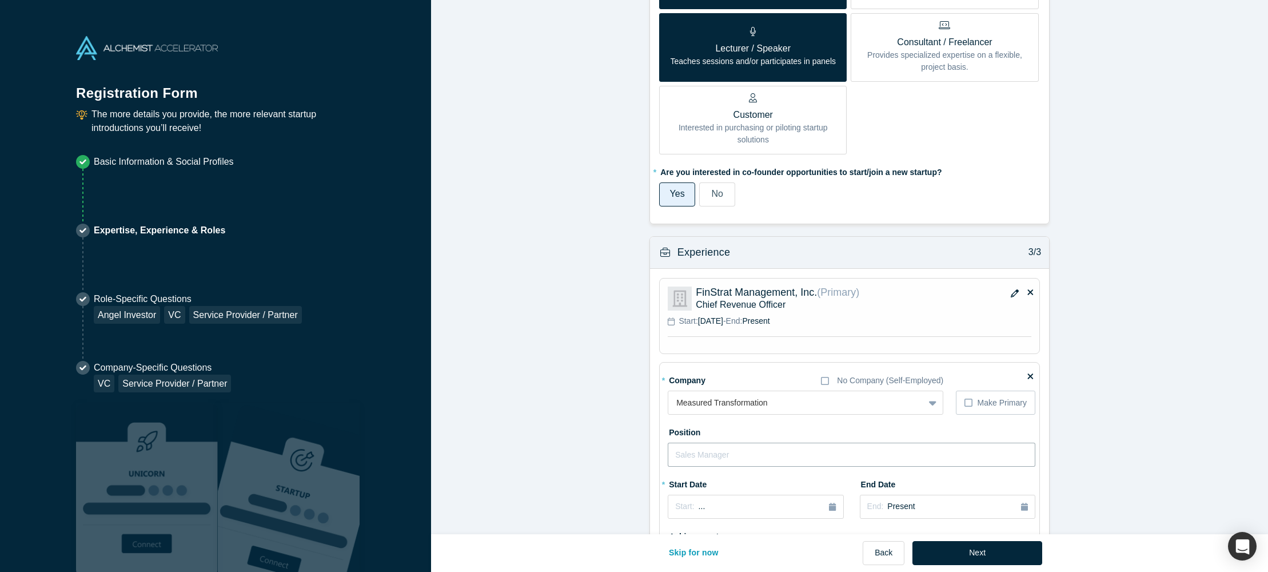
click at [702, 459] on input "text" at bounding box center [852, 454] width 368 height 24
drag, startPoint x: 723, startPoint y: 450, endPoint x: 704, endPoint y: 450, distance: 18.3
click at [704, 450] on input "Founder/Consultant" at bounding box center [852, 453] width 368 height 24
click at [721, 455] on input "Founder/Consultant" at bounding box center [852, 453] width 368 height 24
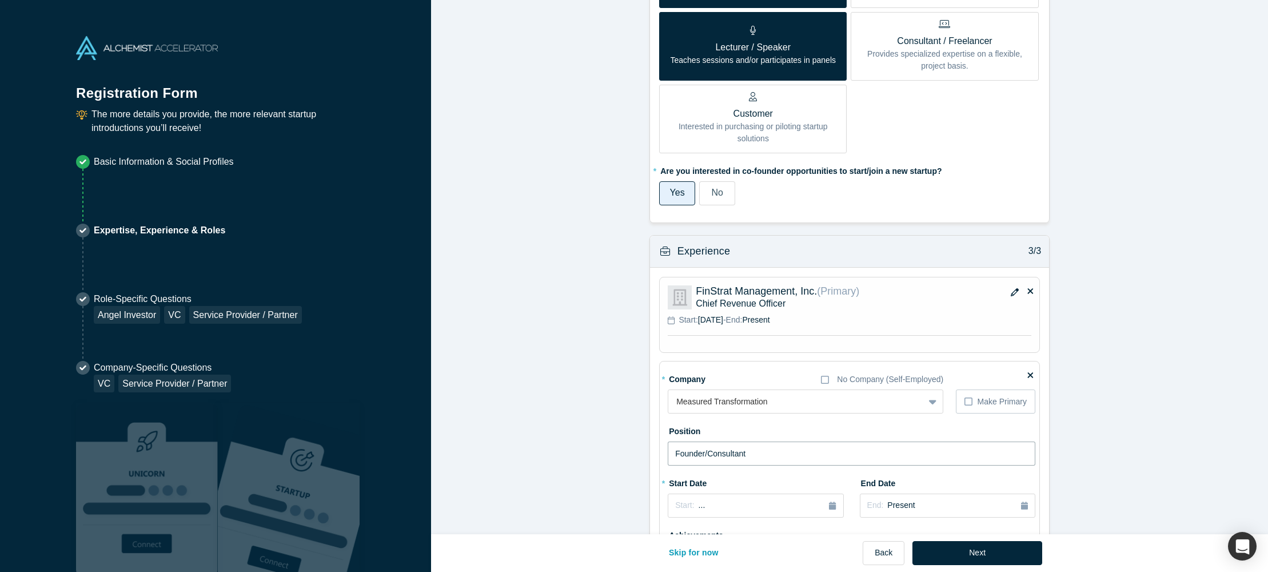
click at [709, 455] on input "Founder/Consultant" at bounding box center [852, 453] width 368 height 24
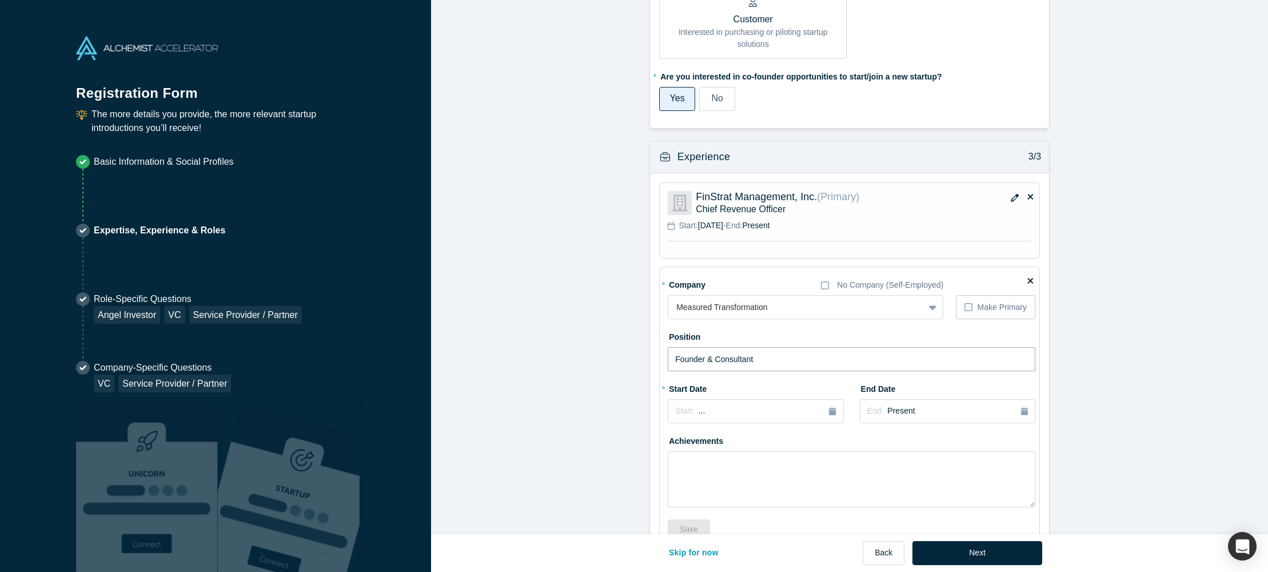
scroll to position [820, 0]
drag, startPoint x: 759, startPoint y: 357, endPoint x: 705, endPoint y: 356, distance: 53.8
click at [705, 356] on input "Founder & Consultant" at bounding box center [852, 358] width 368 height 24
type input "Founder"
click at [722, 409] on div "Start: ..." at bounding box center [755, 410] width 161 height 13
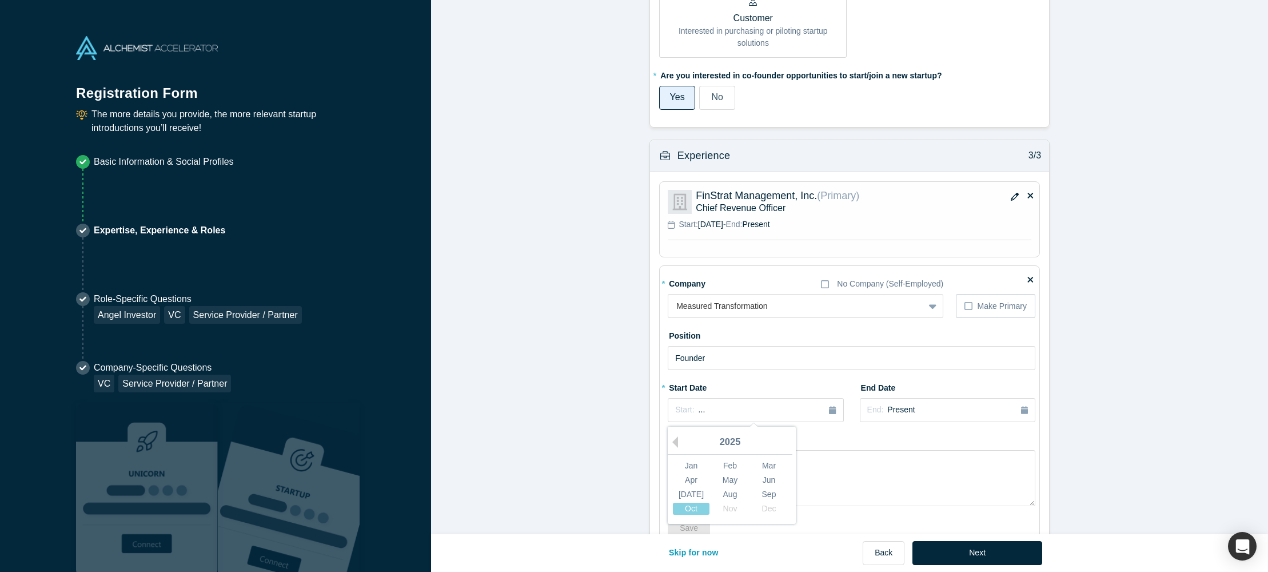
click at [680, 444] on div "2025" at bounding box center [730, 442] width 125 height 24
click at [673, 442] on button "Previous Year" at bounding box center [671, 441] width 11 height 11
click at [757, 461] on div "Mar" at bounding box center [769, 466] width 37 height 12
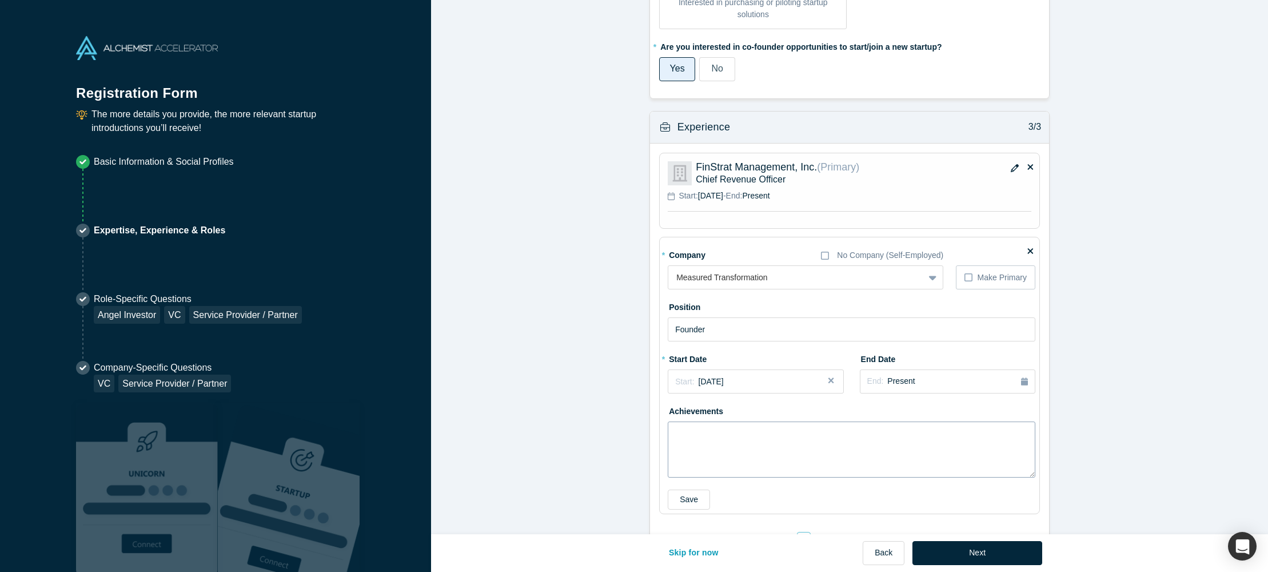
scroll to position [887, 0]
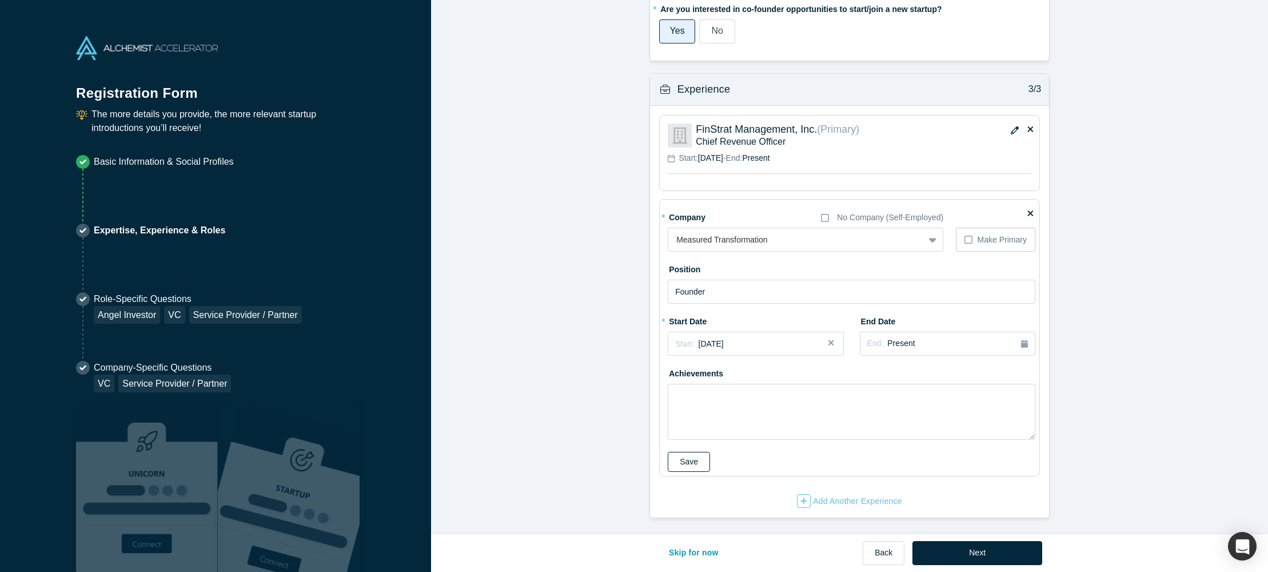
click at [697, 462] on button "Save" at bounding box center [689, 462] width 42 height 20
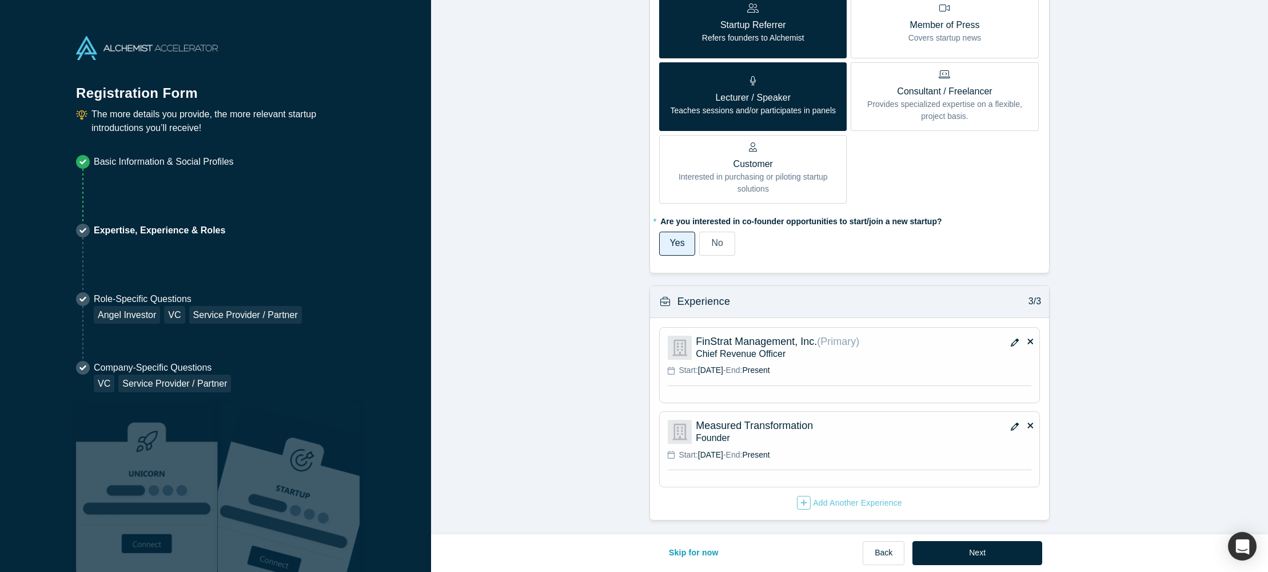
scroll to position [676, 0]
click at [828, 503] on div "Add Another Experience" at bounding box center [849, 500] width 105 height 14
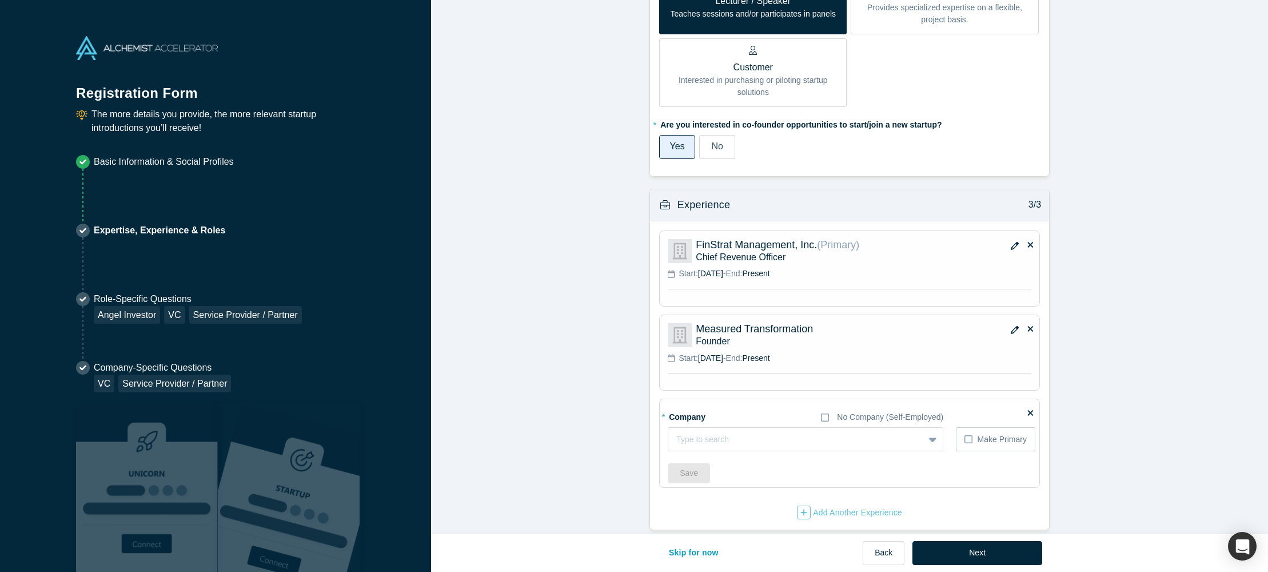
scroll to position [783, 0]
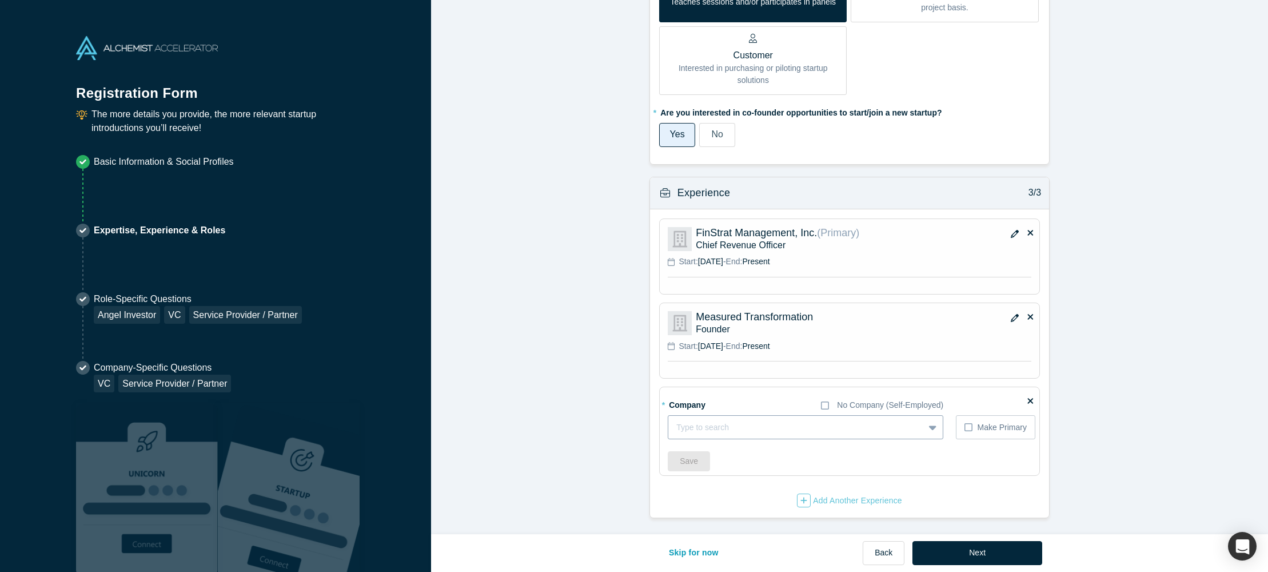
click at [701, 432] on div at bounding box center [796, 427] width 240 height 14
type input "The Amenity Collective"
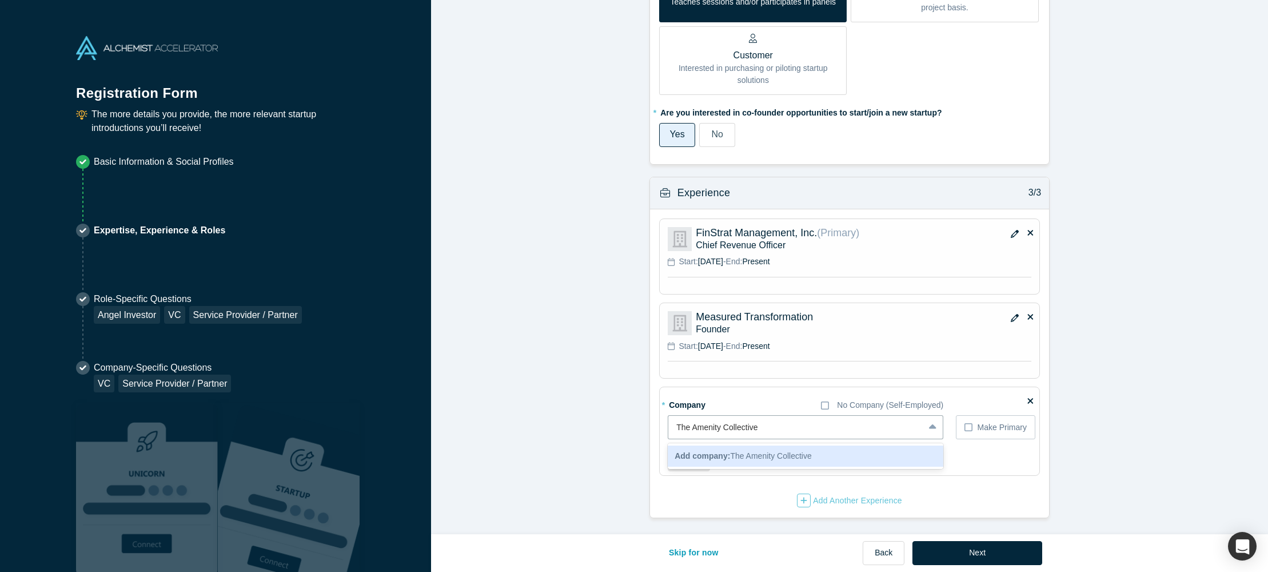
click at [826, 458] on div "Add company: The Amenity Collective" at bounding box center [806, 455] width 276 height 21
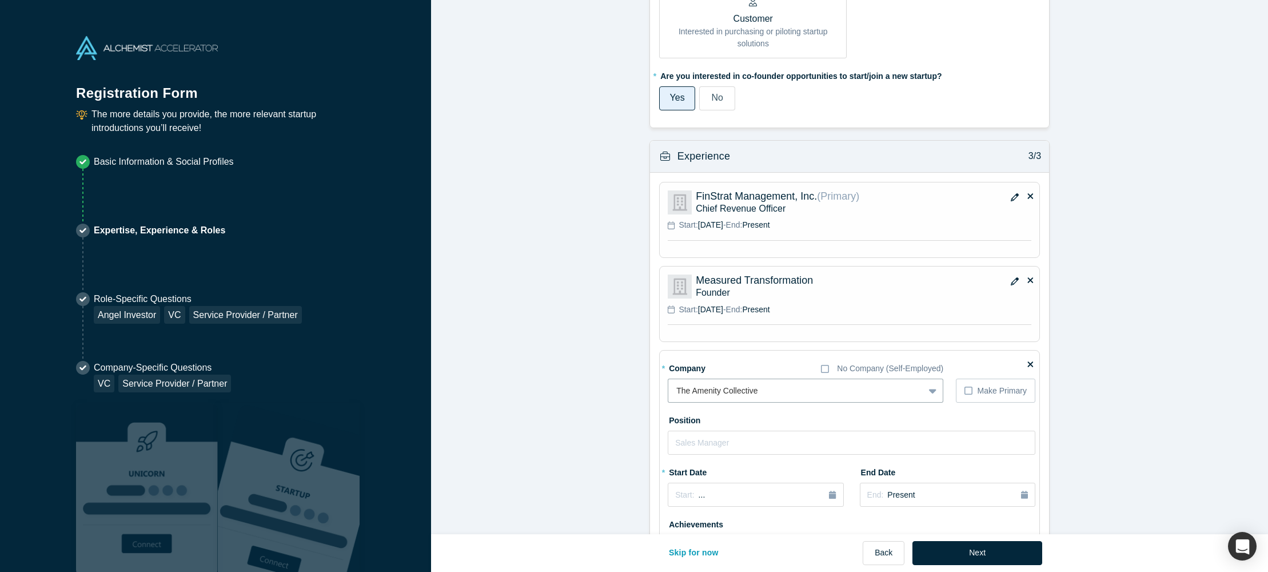
scroll to position [835, 0]
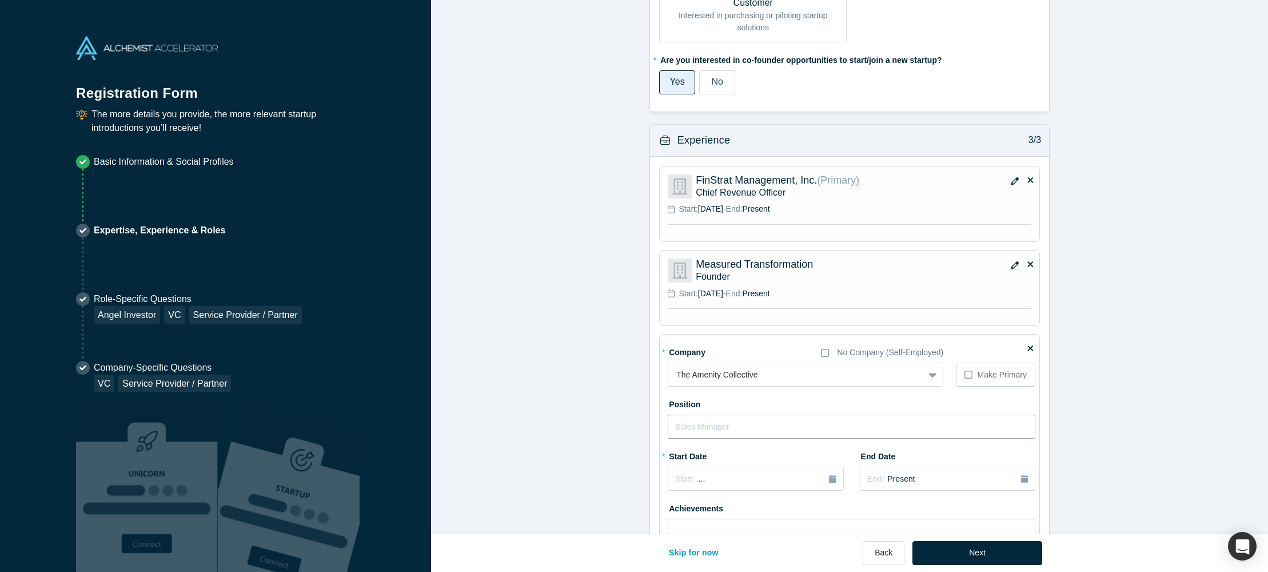
click at [725, 428] on input "text" at bounding box center [852, 426] width 368 height 24
type input "CIO --> CMO -->"
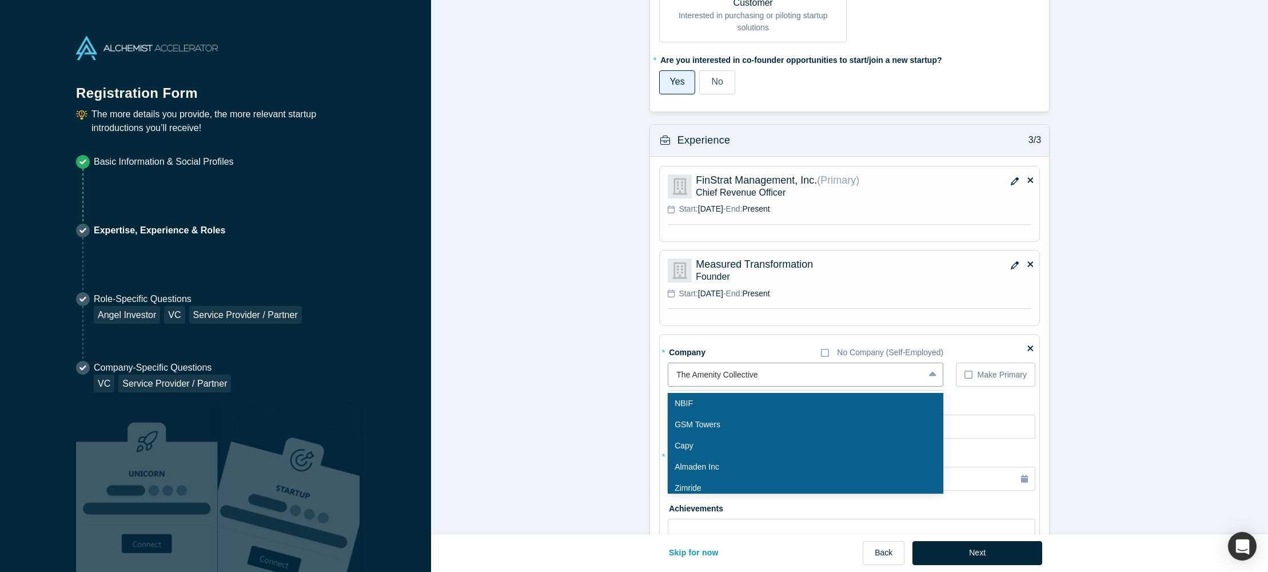
drag, startPoint x: 773, startPoint y: 376, endPoint x: 696, endPoint y: 376, distance: 76.6
click at [692, 376] on div at bounding box center [796, 375] width 240 height 14
click at [732, 375] on div at bounding box center [796, 375] width 240 height 14
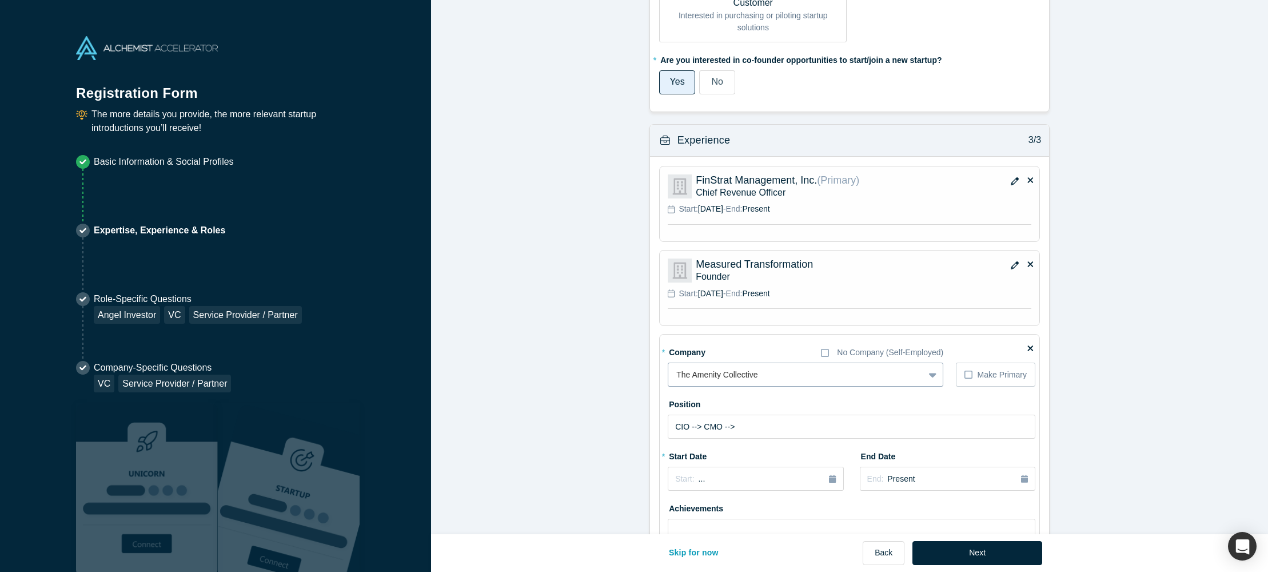
click at [732, 375] on div at bounding box center [796, 375] width 240 height 14
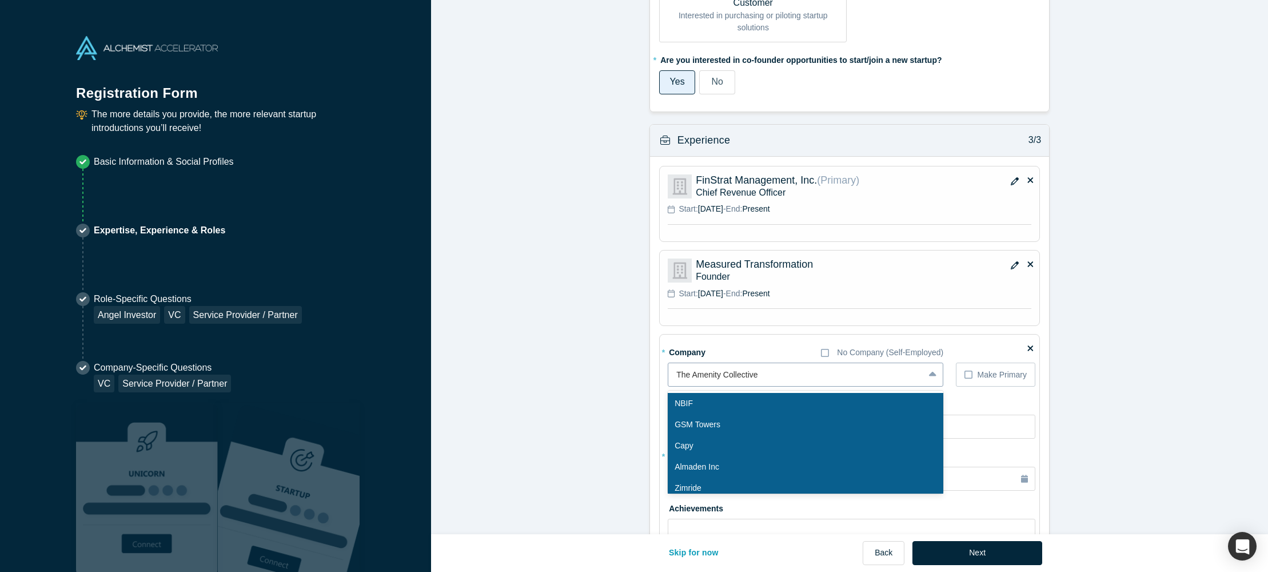
click at [753, 374] on div at bounding box center [796, 375] width 240 height 14
type input "a"
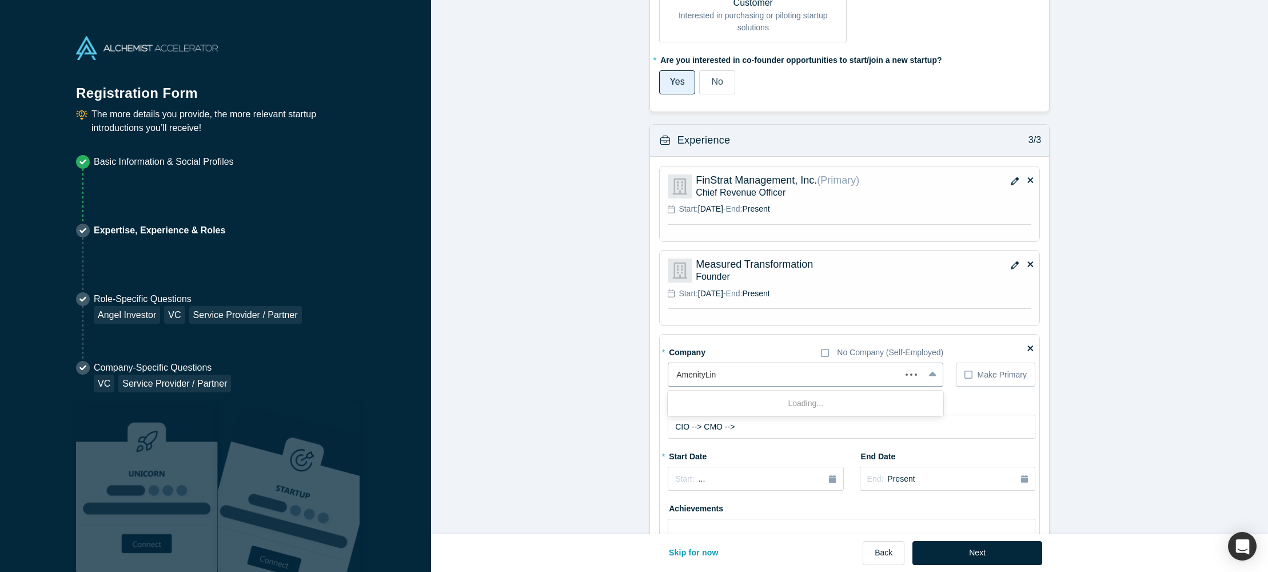
type input "AmenityLinc"
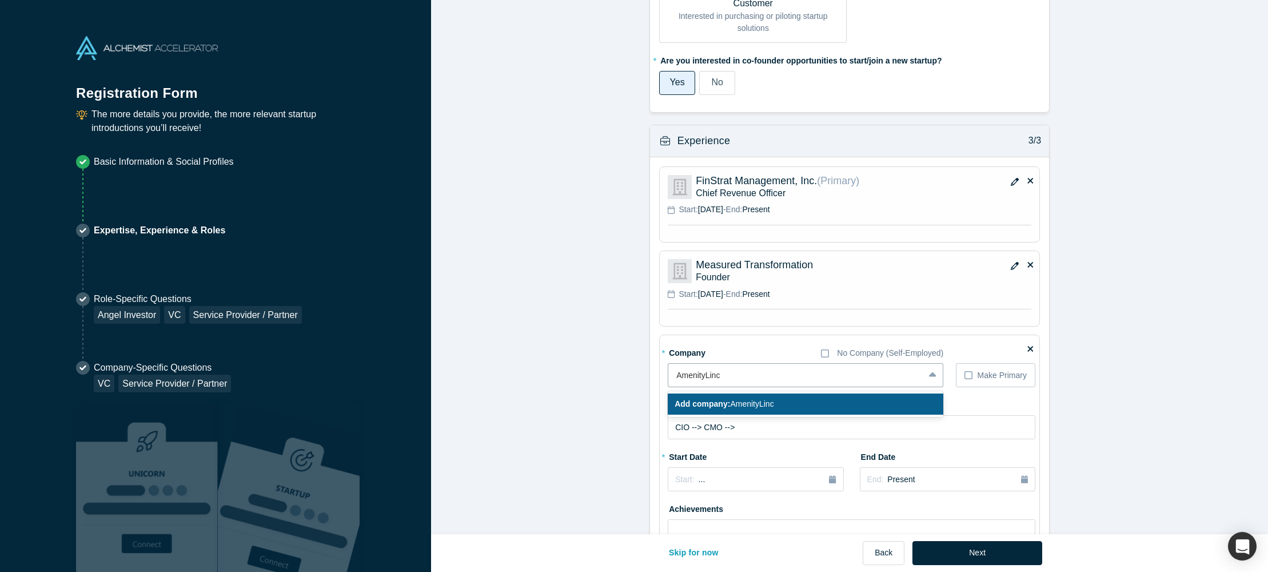
click at [767, 402] on span "Add company: AmenityLinc" at bounding box center [723, 403] width 99 height 9
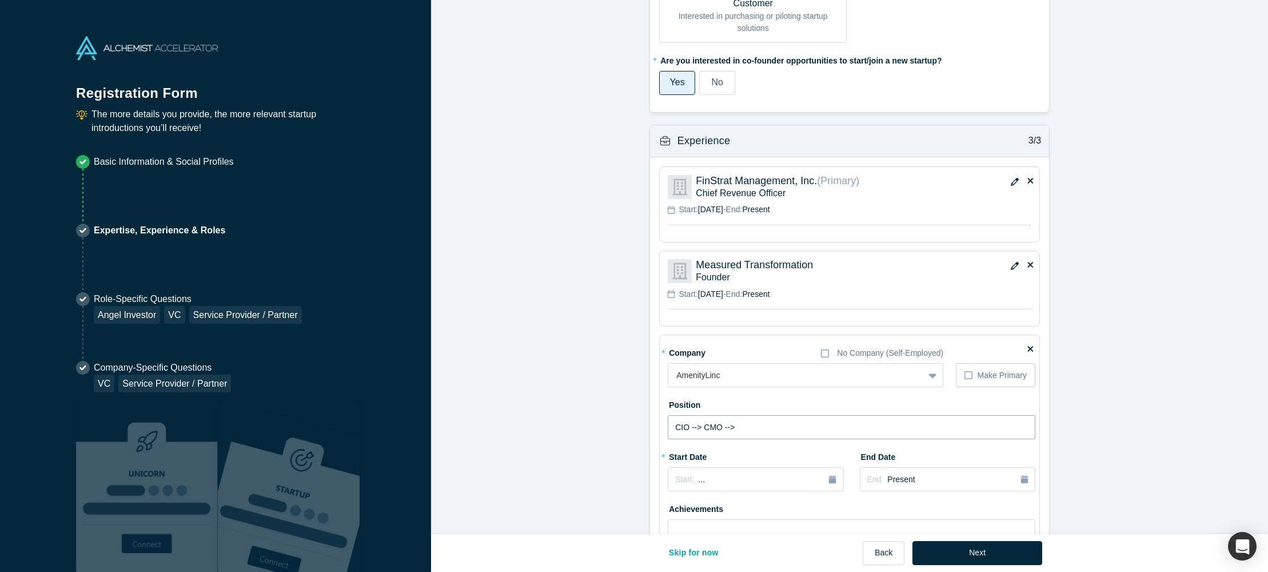
drag, startPoint x: 751, startPoint y: 424, endPoint x: 644, endPoint y: 421, distance: 106.4
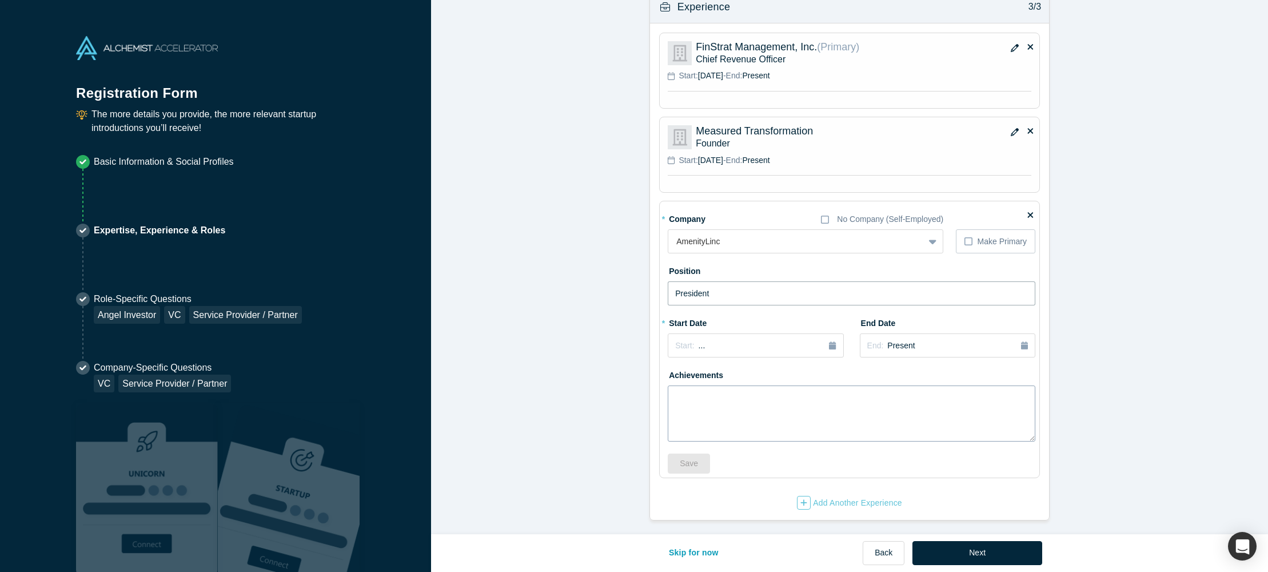
scroll to position [971, 0]
type input "President"
click at [768, 340] on div "Start: ..." at bounding box center [755, 343] width 161 height 13
click at [672, 369] on div "2025" at bounding box center [730, 376] width 125 height 24
click at [674, 371] on button "Previous Year" at bounding box center [671, 374] width 11 height 11
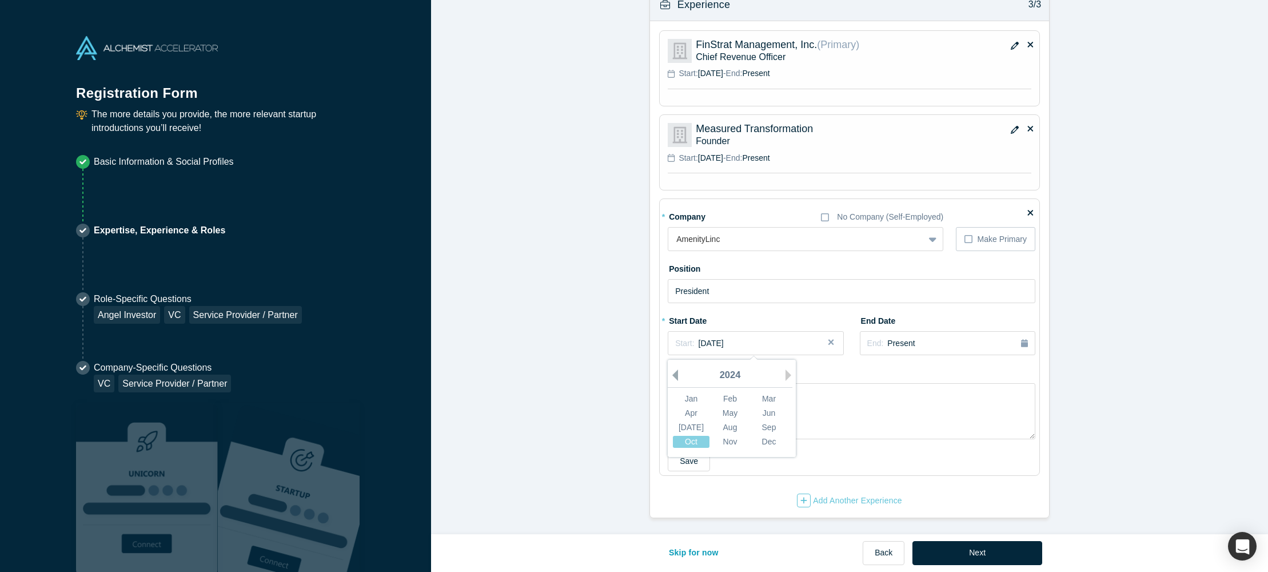
click at [676, 374] on button "Previous Year" at bounding box center [671, 374] width 11 height 11
click at [688, 398] on div "Jan" at bounding box center [691, 399] width 37 height 12
click at [901, 342] on span "Present" at bounding box center [900, 342] width 27 height 9
click at [919, 377] on div "2025" at bounding box center [969, 376] width 125 height 24
click at [917, 377] on button "Previous Year" at bounding box center [911, 374] width 11 height 11
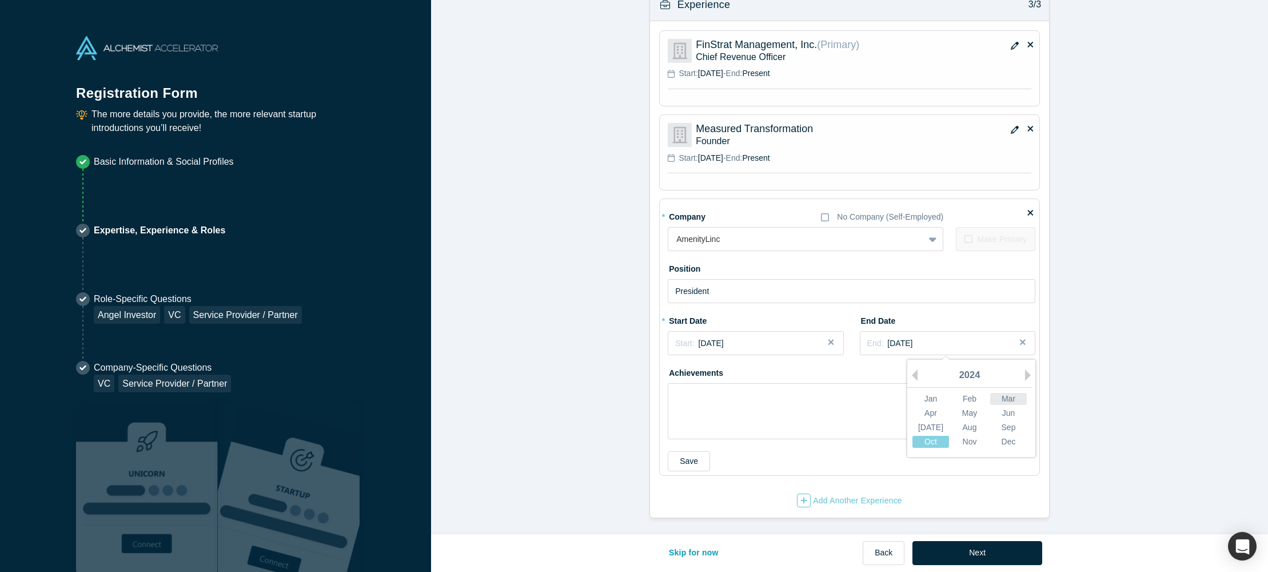
click at [1005, 397] on div "Mar" at bounding box center [1008, 399] width 37 height 12
click at [820, 496] on div "Add Another Experience" at bounding box center [849, 500] width 105 height 14
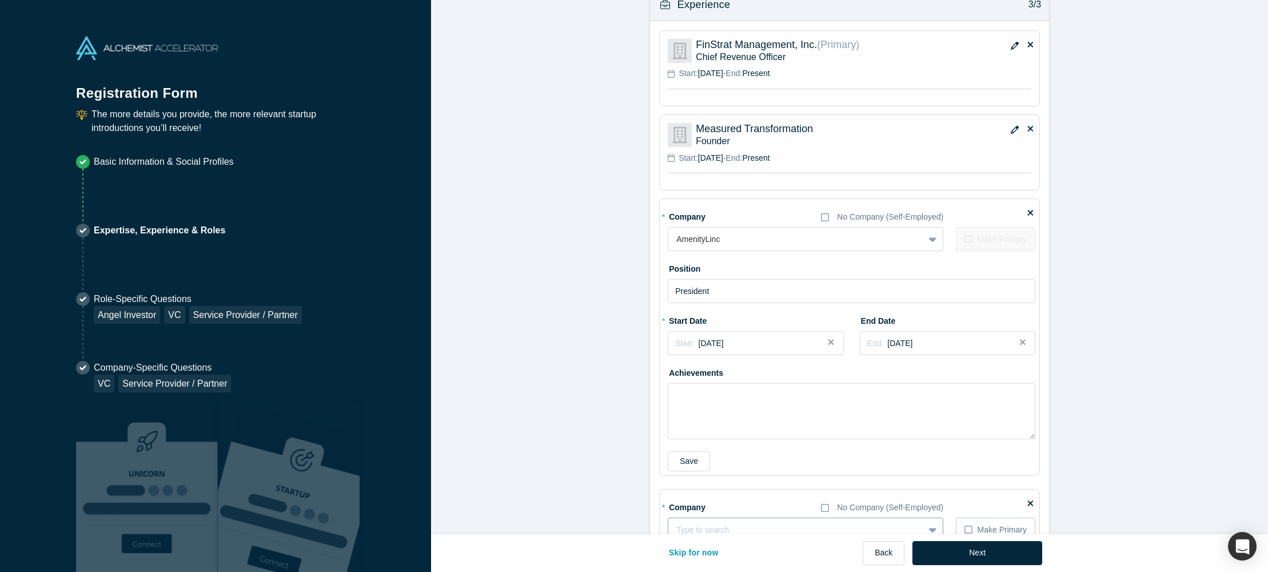
click at [717, 524] on div "Type to search" at bounding box center [806, 529] width 276 height 24
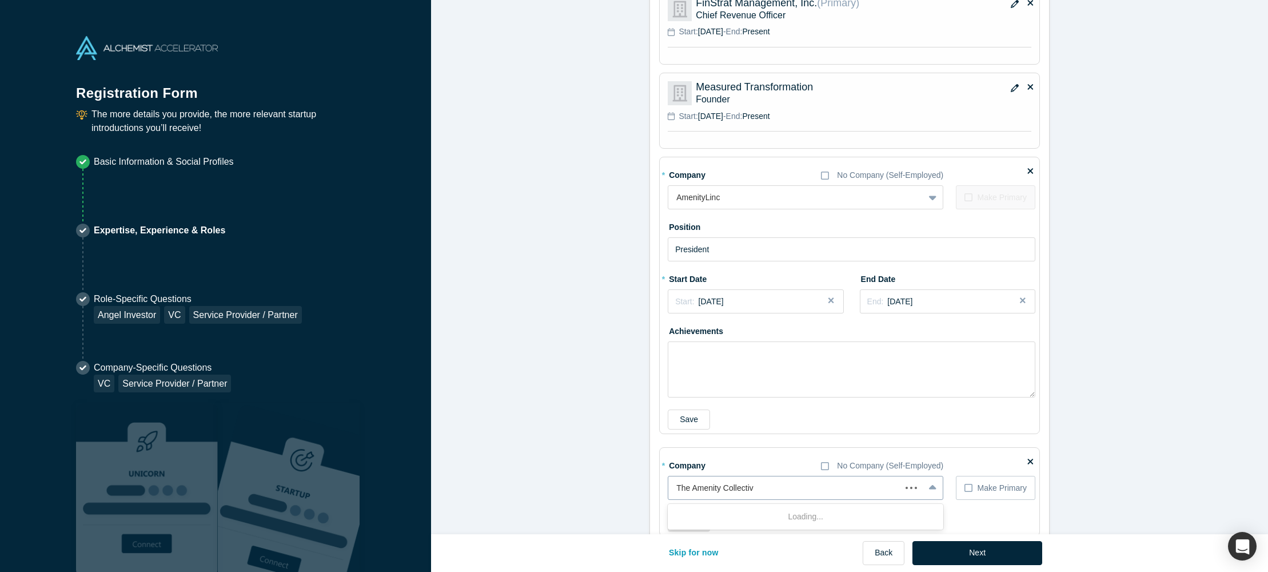
type input "The Amenity Collective"
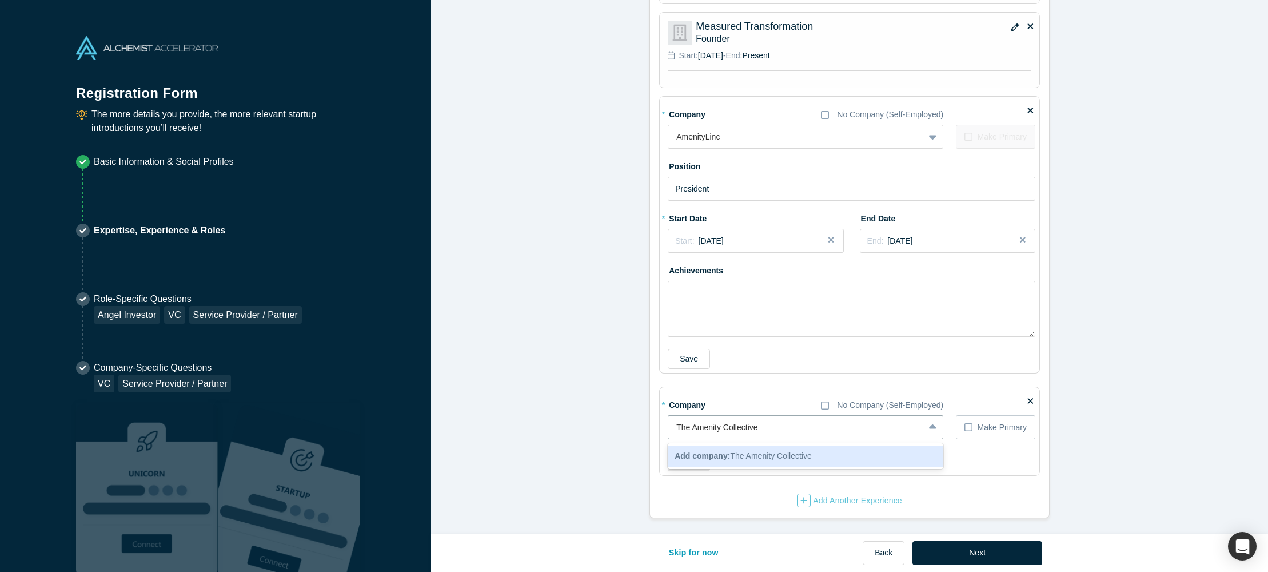
click at [752, 455] on span "Add company: The Amenity Collective" at bounding box center [742, 455] width 137 height 9
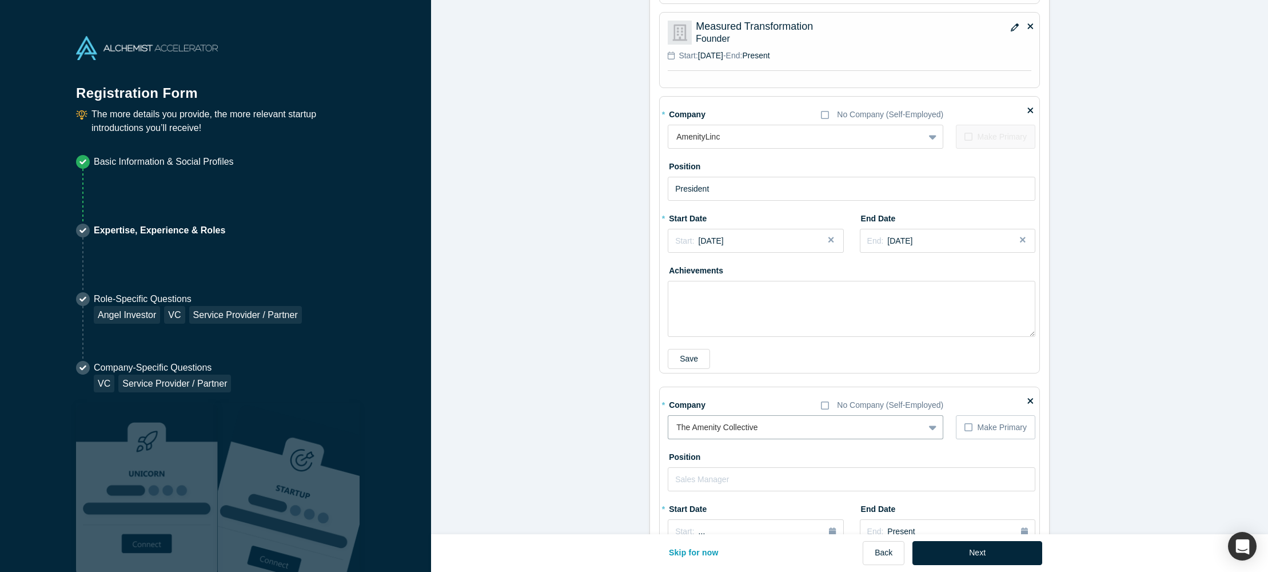
scroll to position [1120, 0]
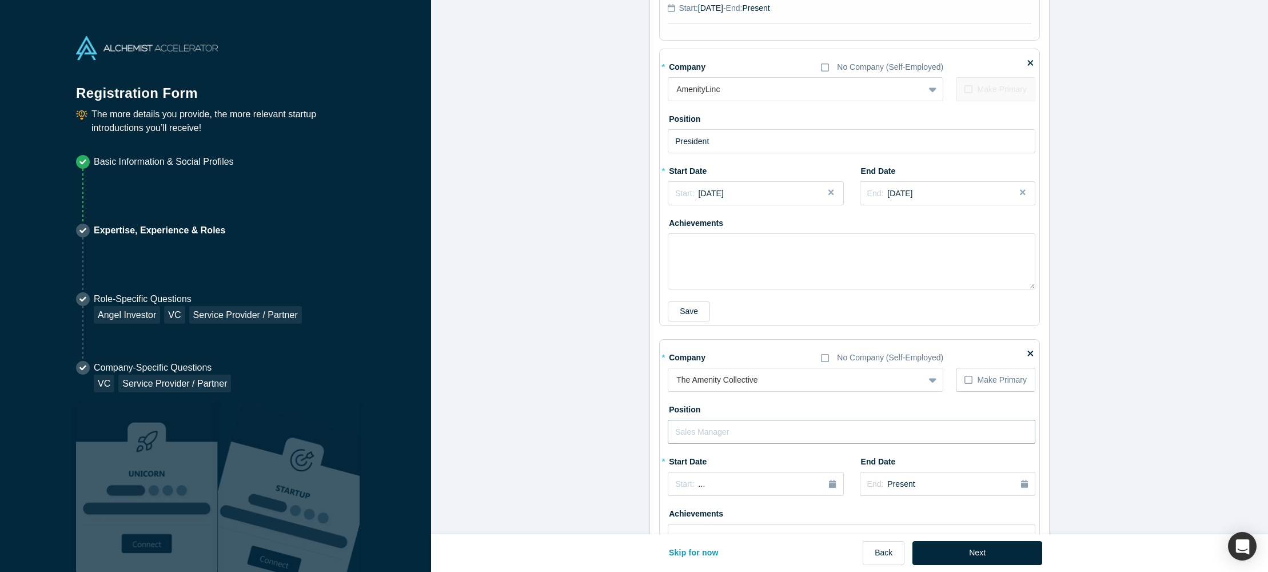
click at [701, 434] on input "text" at bounding box center [852, 432] width 368 height 24
type input "CIO / CMO"
click at [743, 478] on div "Start: ..." at bounding box center [755, 484] width 161 height 13
click at [678, 384] on button "Previous Year" at bounding box center [671, 382] width 11 height 11
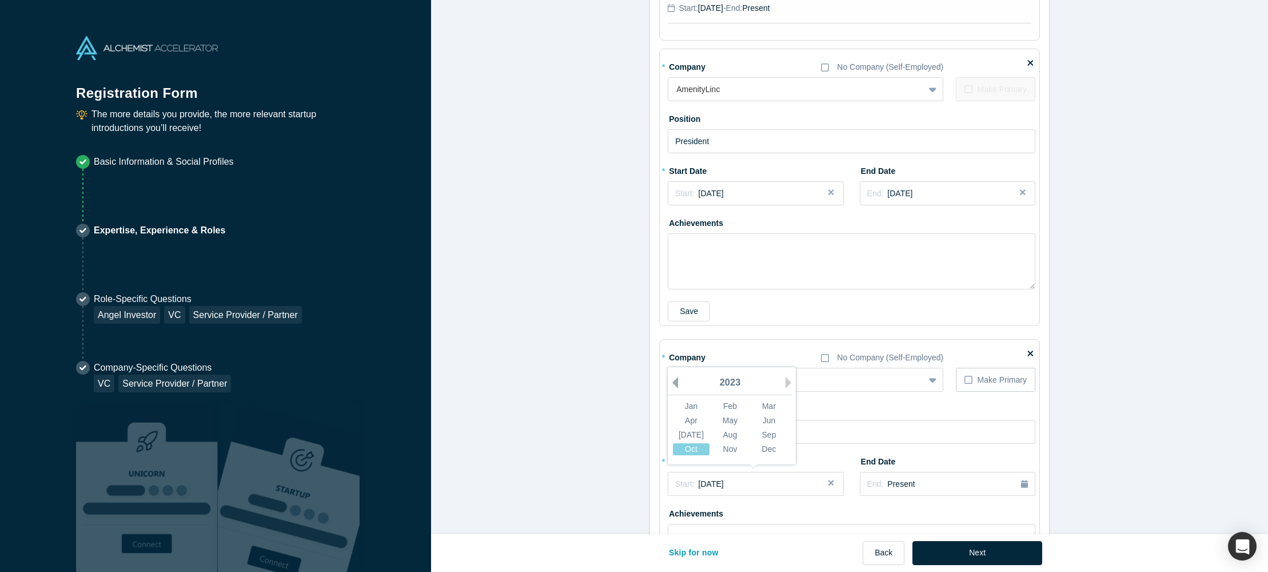
click at [678, 384] on button "Previous Year" at bounding box center [671, 382] width 11 height 11
click at [767, 404] on div "Mar" at bounding box center [769, 406] width 37 height 12
click at [916, 489] on div "End: Present" at bounding box center [947, 484] width 161 height 13
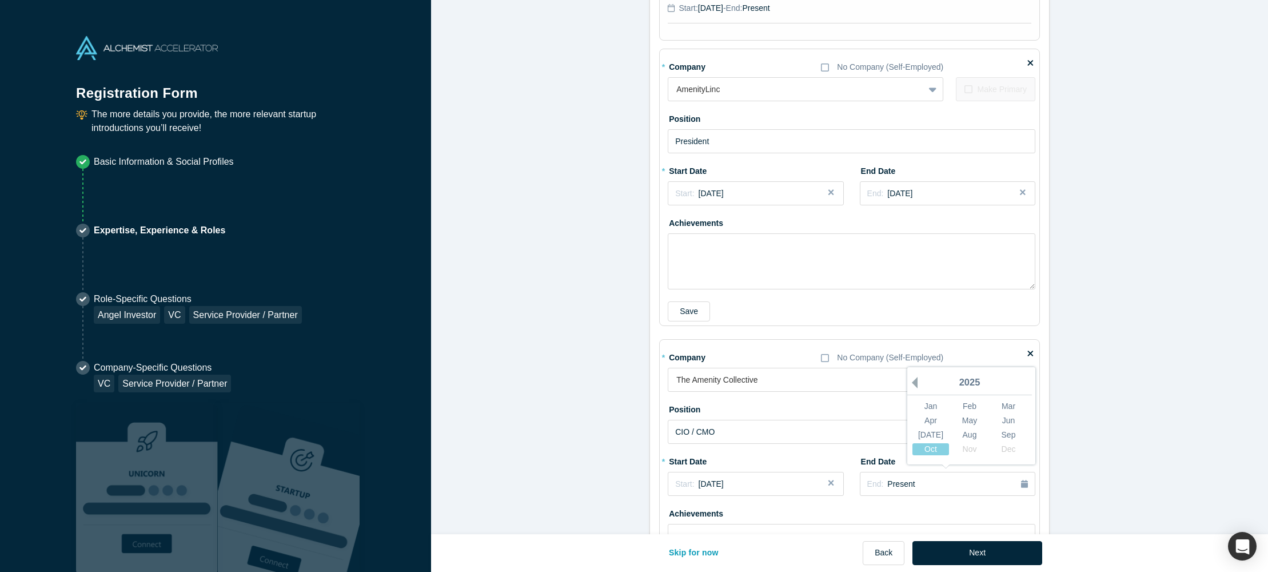
click at [913, 384] on button "Previous Year" at bounding box center [911, 382] width 11 height 11
click at [1009, 445] on div "Dec" at bounding box center [1008, 449] width 37 height 12
click at [996, 557] on button "Next" at bounding box center [977, 553] width 130 height 24
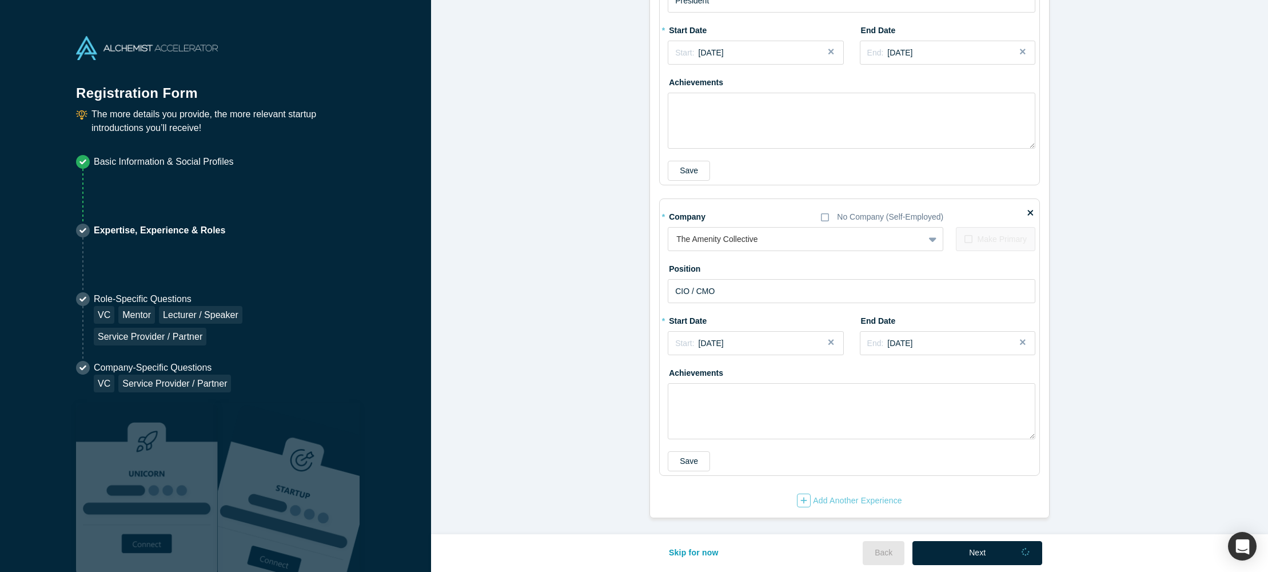
scroll to position [0, 0]
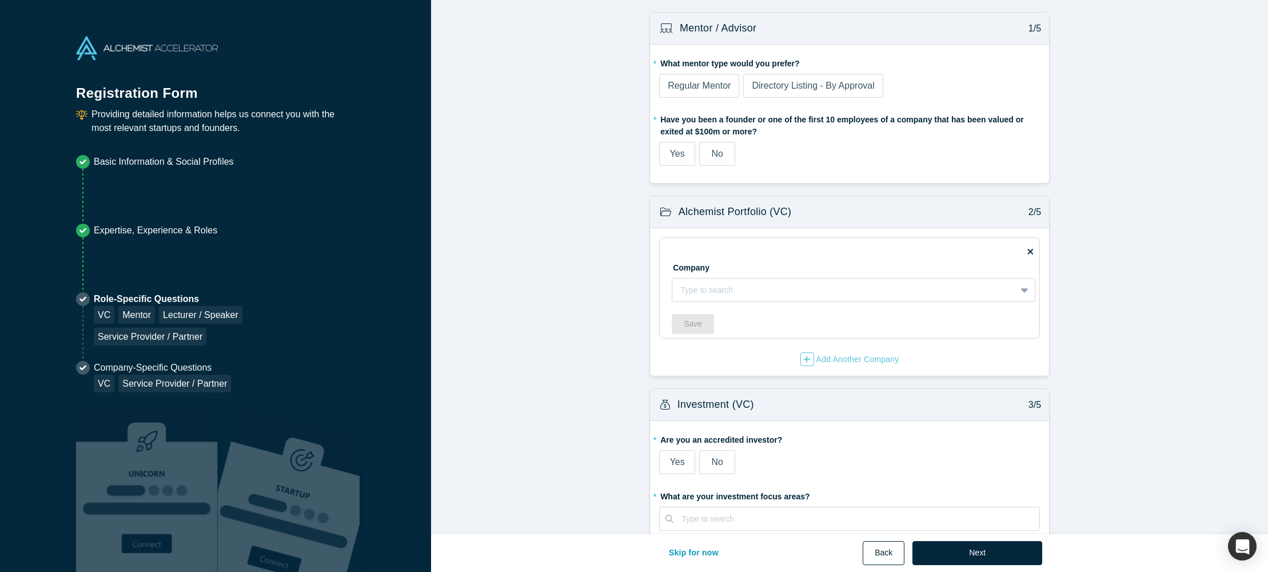
click at [881, 557] on button "Back" at bounding box center [884, 553] width 42 height 24
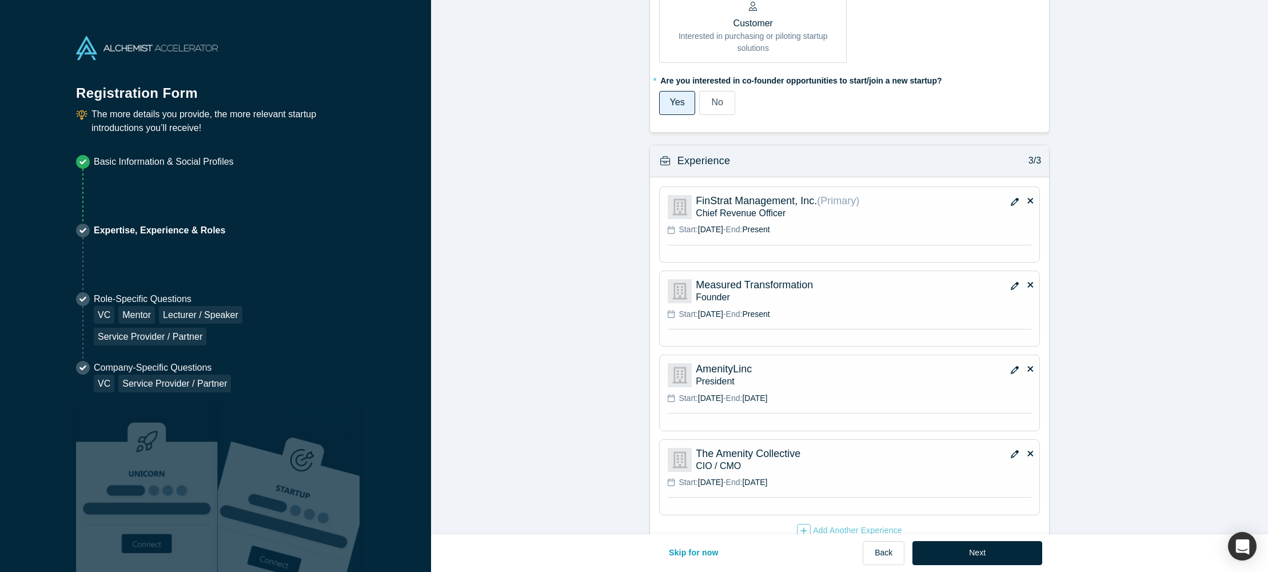
scroll to position [819, 0]
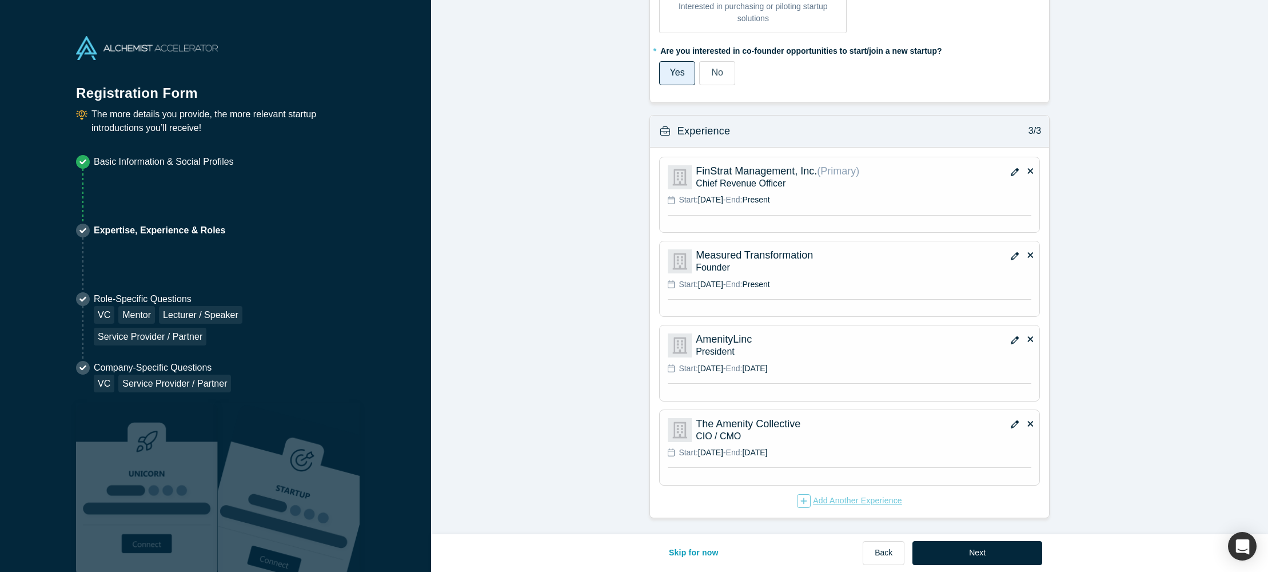
click at [813, 498] on div "Add Another Experience" at bounding box center [849, 501] width 105 height 14
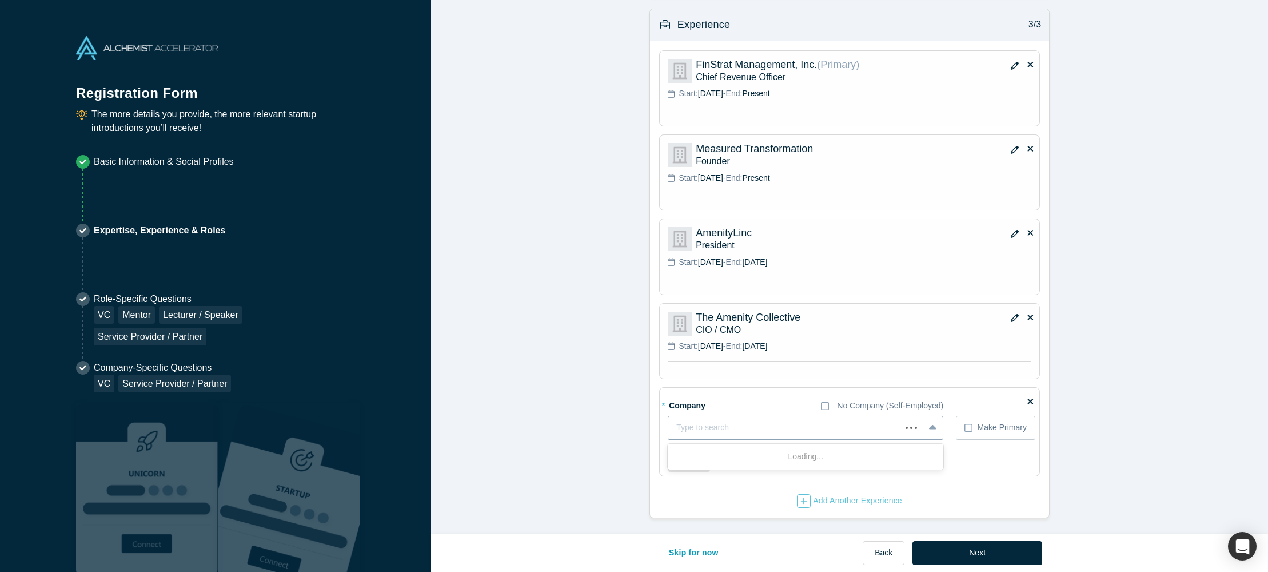
click at [708, 424] on div at bounding box center [784, 427] width 217 height 14
type input "TEKsystems"
click at [727, 458] on b "Add company:" at bounding box center [701, 456] width 55 height 9
click at [722, 476] on input "text" at bounding box center [852, 480] width 368 height 24
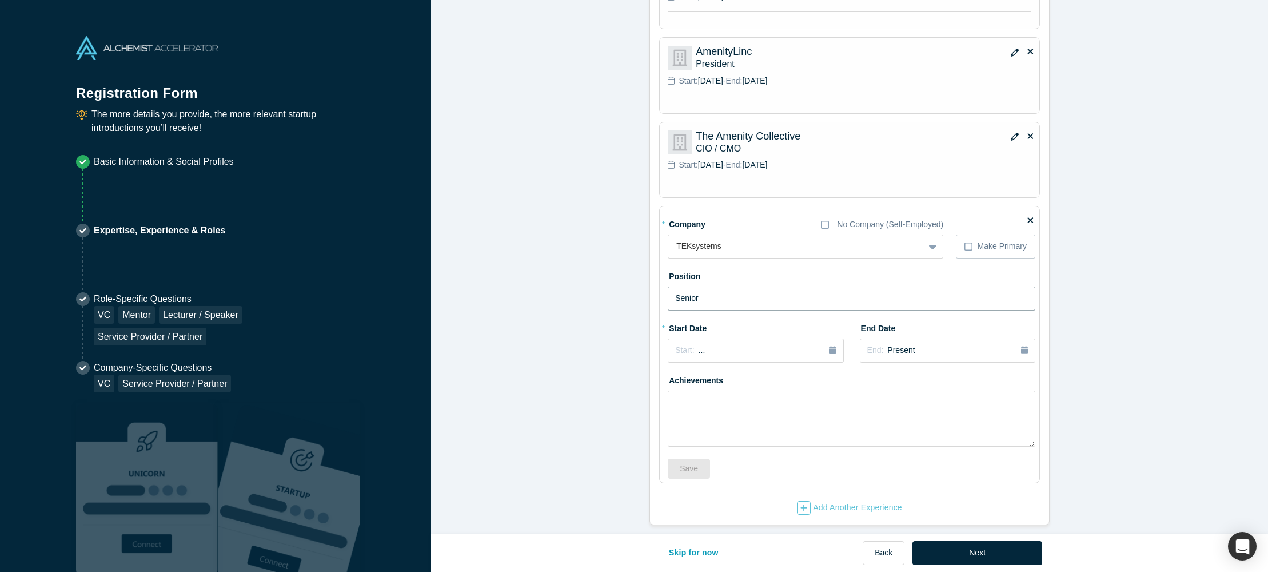
scroll to position [1113, 0]
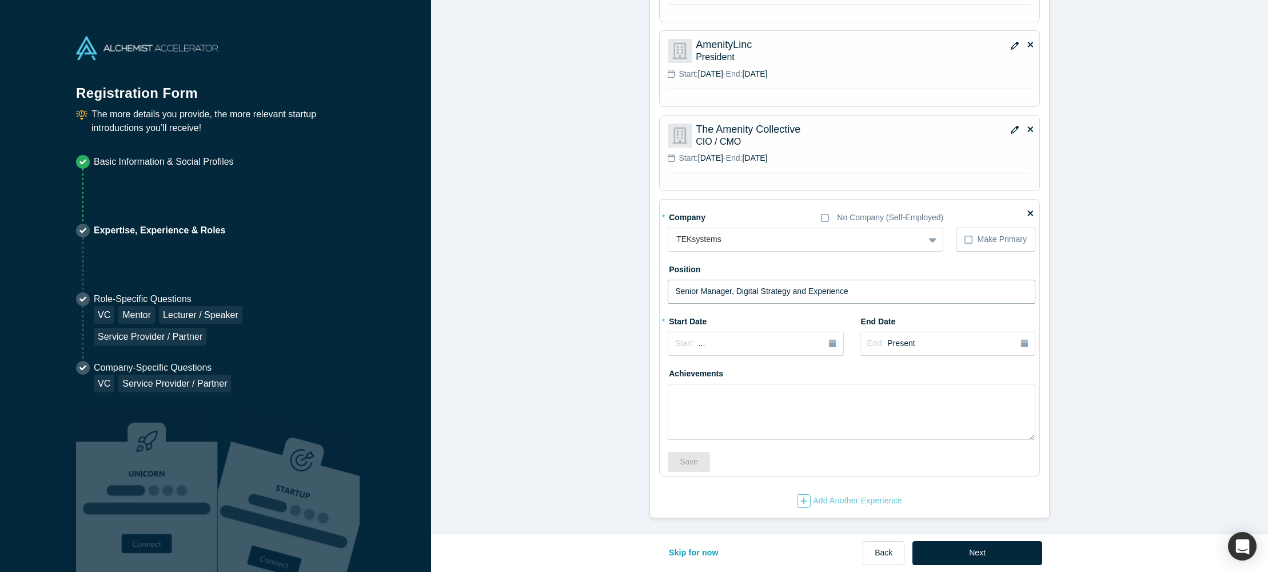
type input "Senior Manager, Digital Strategy and Experience"
click at [731, 292] on input "7024858158" at bounding box center [852, 292] width 368 height 24
drag, startPoint x: 704, startPoint y: 292, endPoint x: 601, endPoint y: 285, distance: 103.1
type input "Senior Manager, Digital Strategy and Experience"
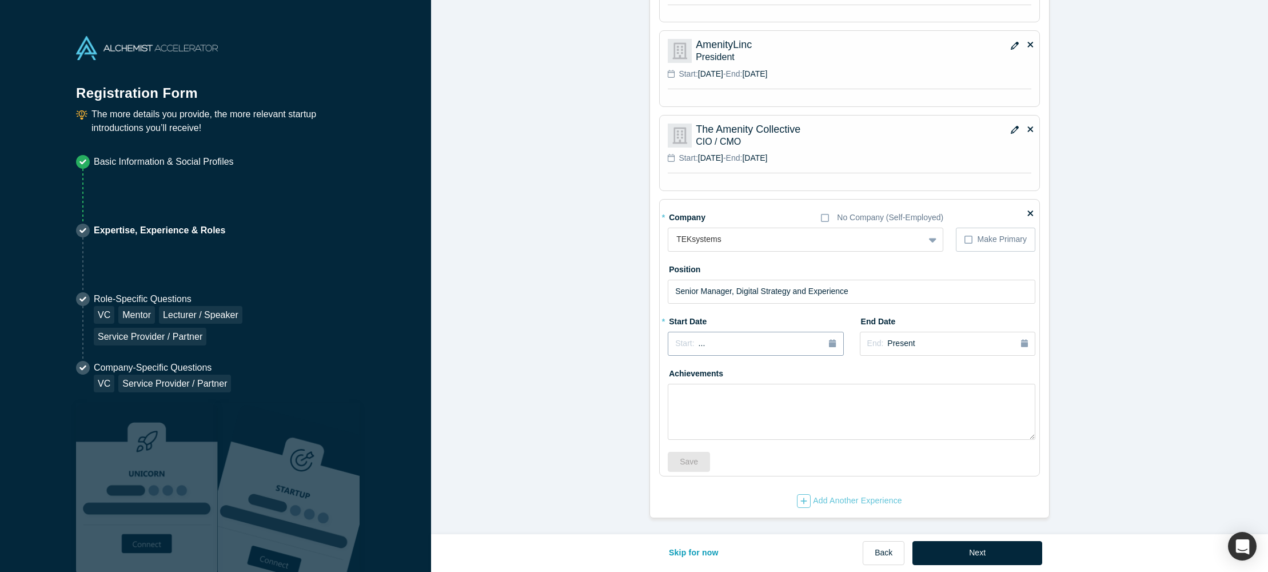
click at [688, 342] on span "Start:" at bounding box center [684, 342] width 19 height 9
click at [692, 400] on div "Jan" at bounding box center [691, 399] width 37 height 12
click at [714, 343] on span "[DATE]" at bounding box center [711, 342] width 25 height 9
click at [671, 373] on button "Previous Year" at bounding box center [671, 375] width 11 height 11
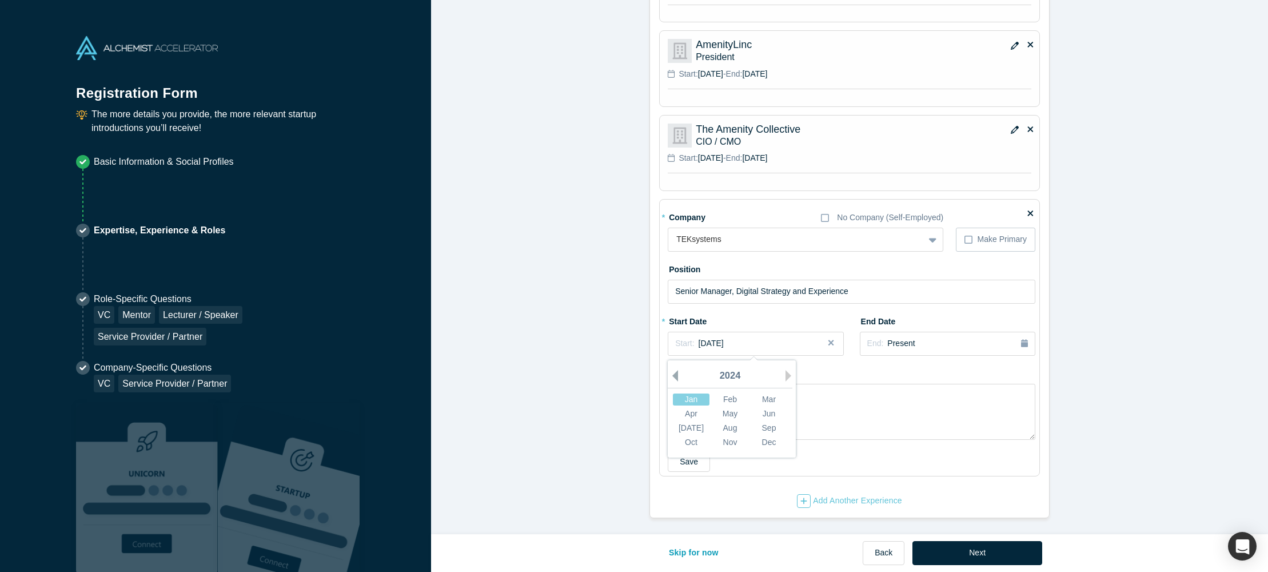
click at [671, 373] on button "Previous Year" at bounding box center [671, 375] width 11 height 11
click at [690, 397] on div "Jan" at bounding box center [691, 399] width 37 height 12
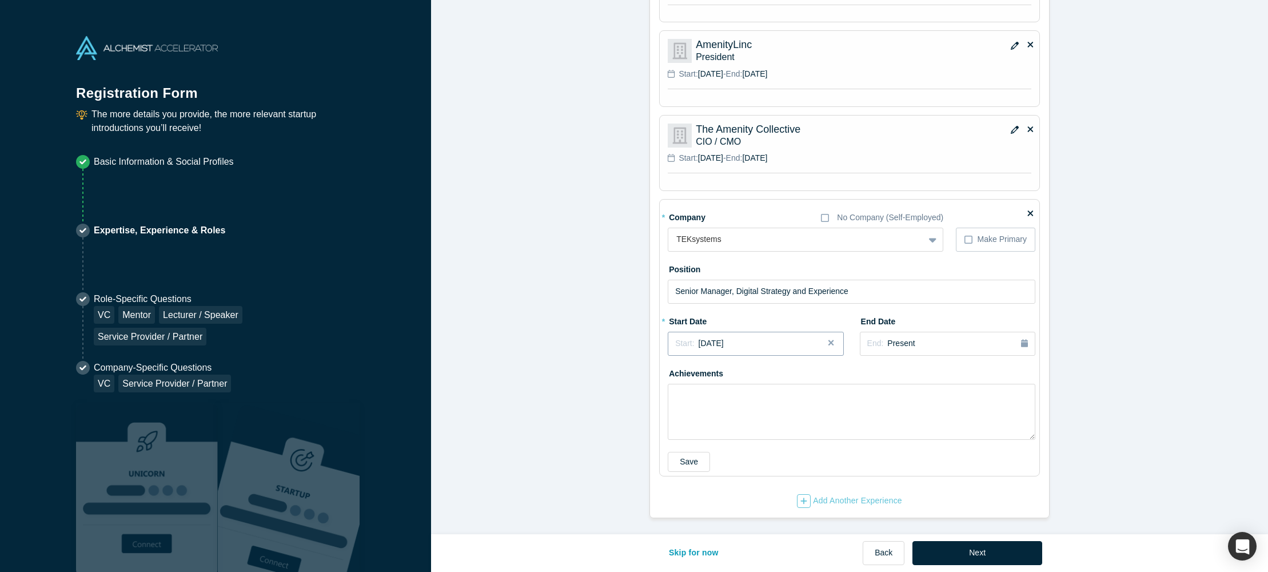
click at [759, 345] on div "Start: [DATE]" at bounding box center [755, 343] width 161 height 12
click at [725, 390] on div "[DATE] Feb Mar Apr May Jun [DATE] Aug Sep Oct Nov Dec" at bounding box center [730, 408] width 125 height 89
click at [717, 395] on div "Feb" at bounding box center [730, 399] width 37 height 12
click at [908, 336] on button "End: Present" at bounding box center [947, 344] width 175 height 24
click at [915, 374] on button "Previous Year" at bounding box center [911, 375] width 11 height 11
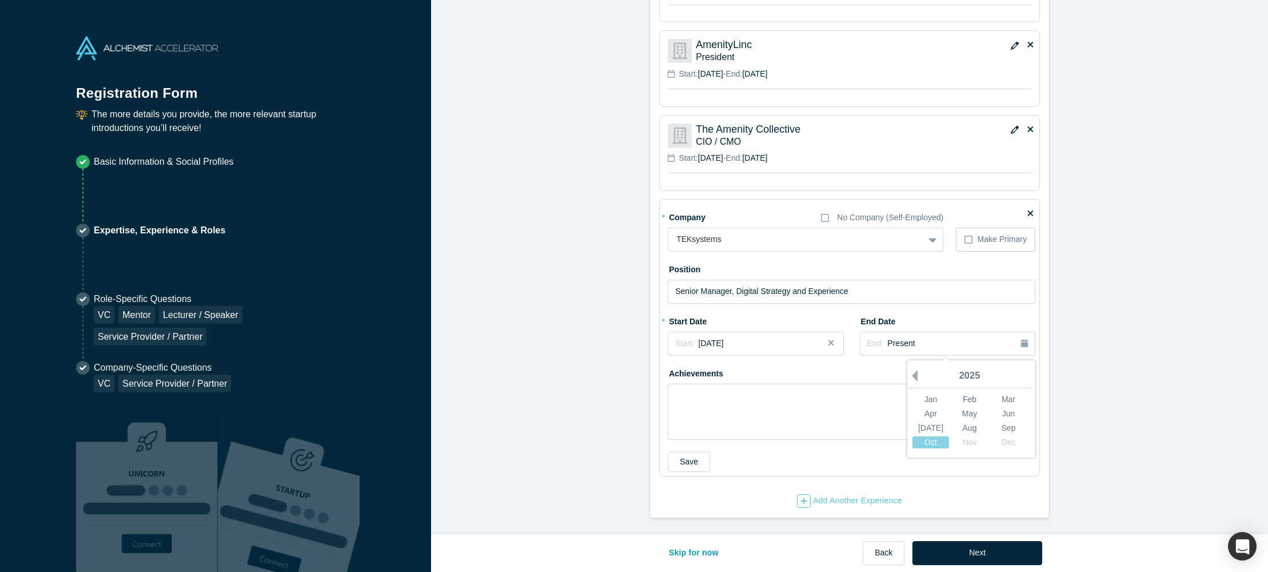
click at [915, 374] on button "Previous Year" at bounding box center [911, 375] width 11 height 11
click at [1011, 396] on div "Mar" at bounding box center [1008, 399] width 37 height 12
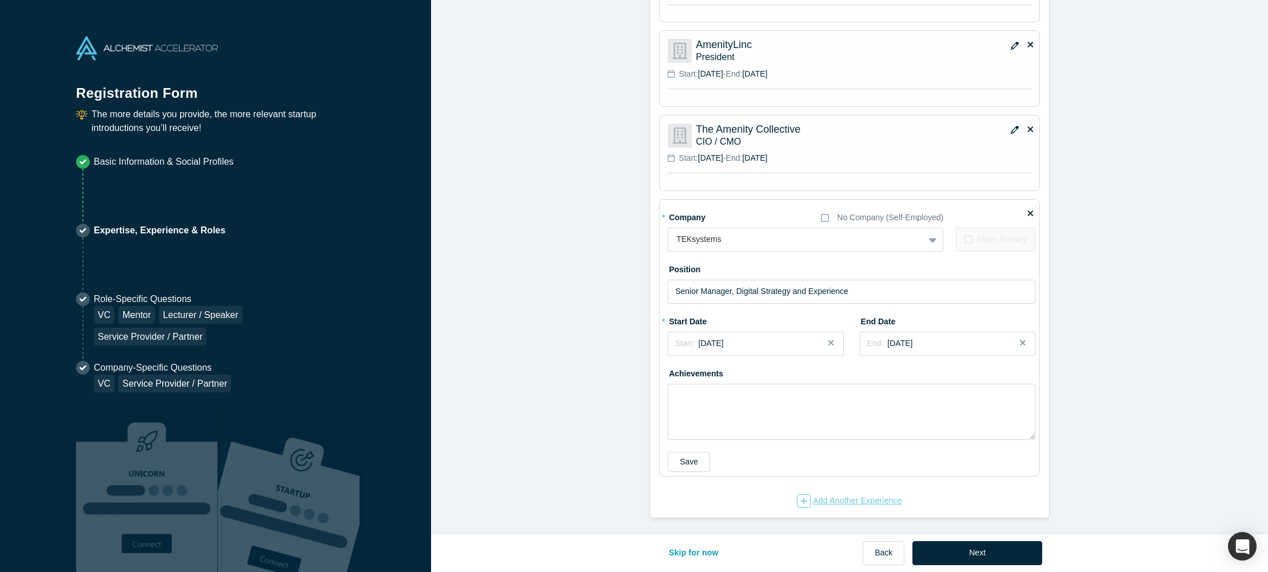
click at [883, 503] on div "Add Another Experience" at bounding box center [849, 501] width 105 height 14
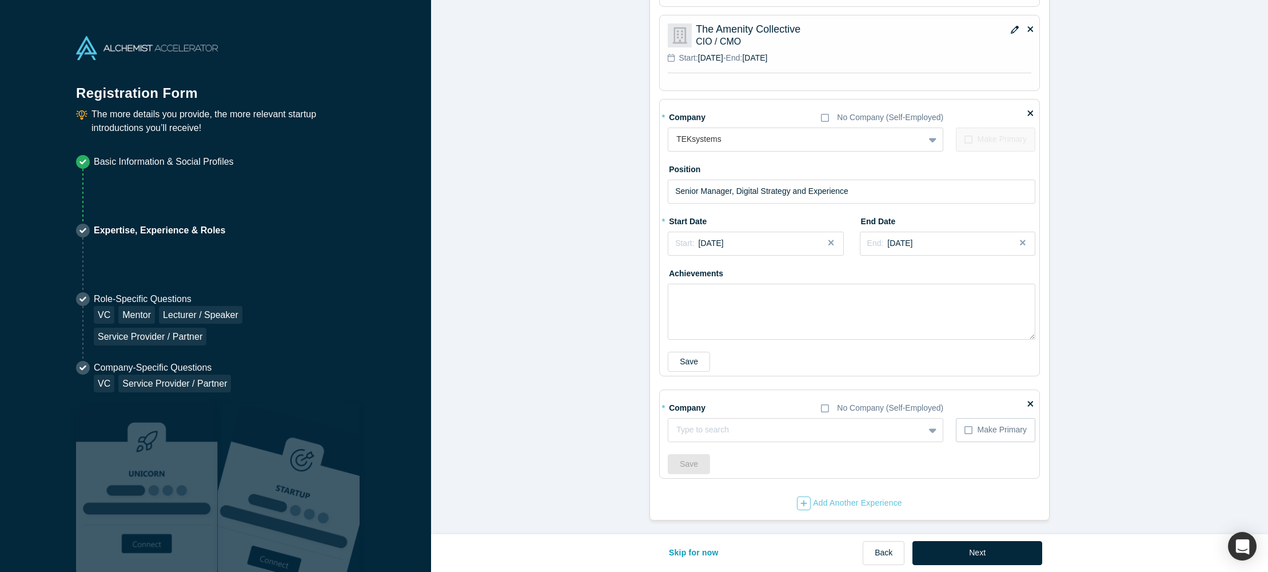
scroll to position [1216, 0]
click at [727, 424] on div at bounding box center [796, 427] width 240 height 14
type input "Brown Advisory"
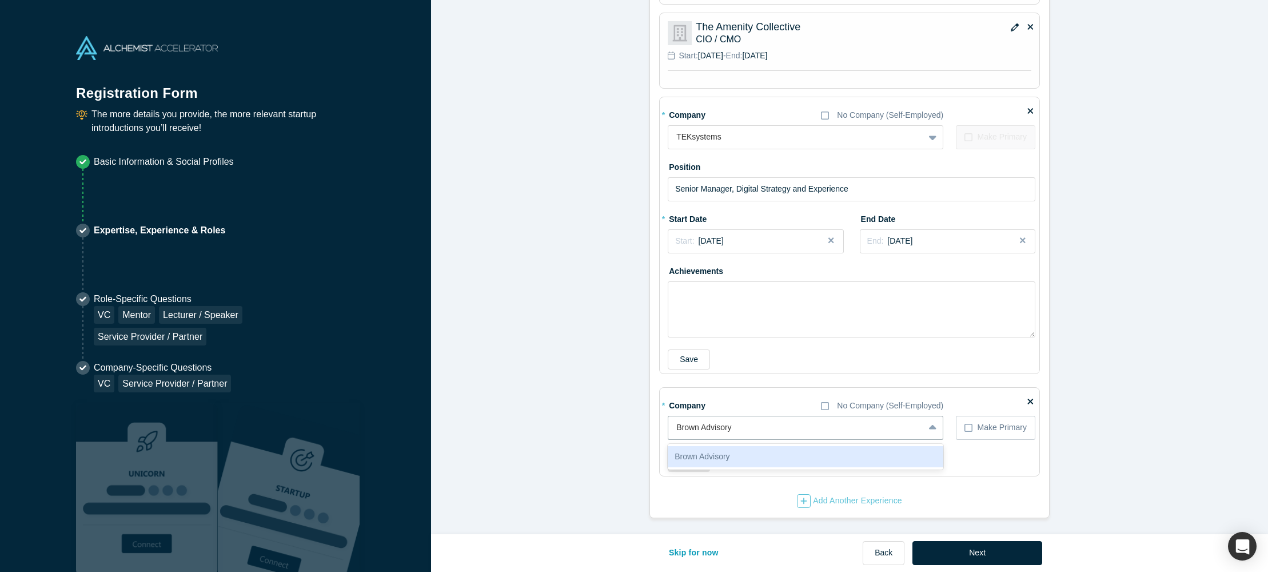
click at [737, 457] on div "Brown Advisory" at bounding box center [806, 456] width 276 height 21
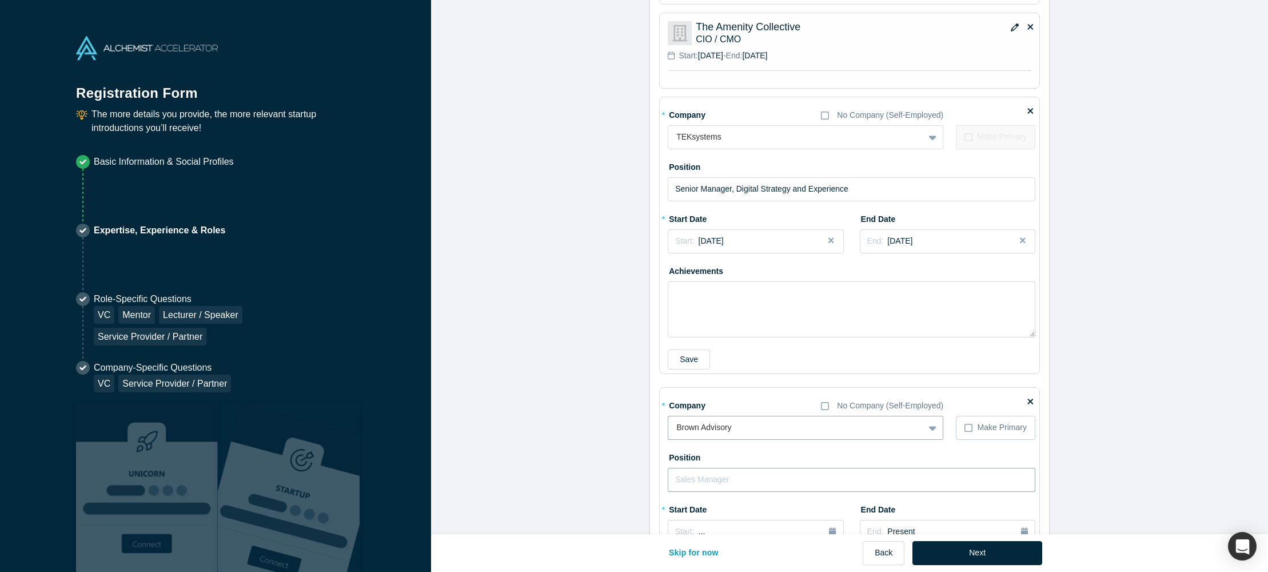
click at [692, 477] on input "text" at bounding box center [852, 480] width 368 height 24
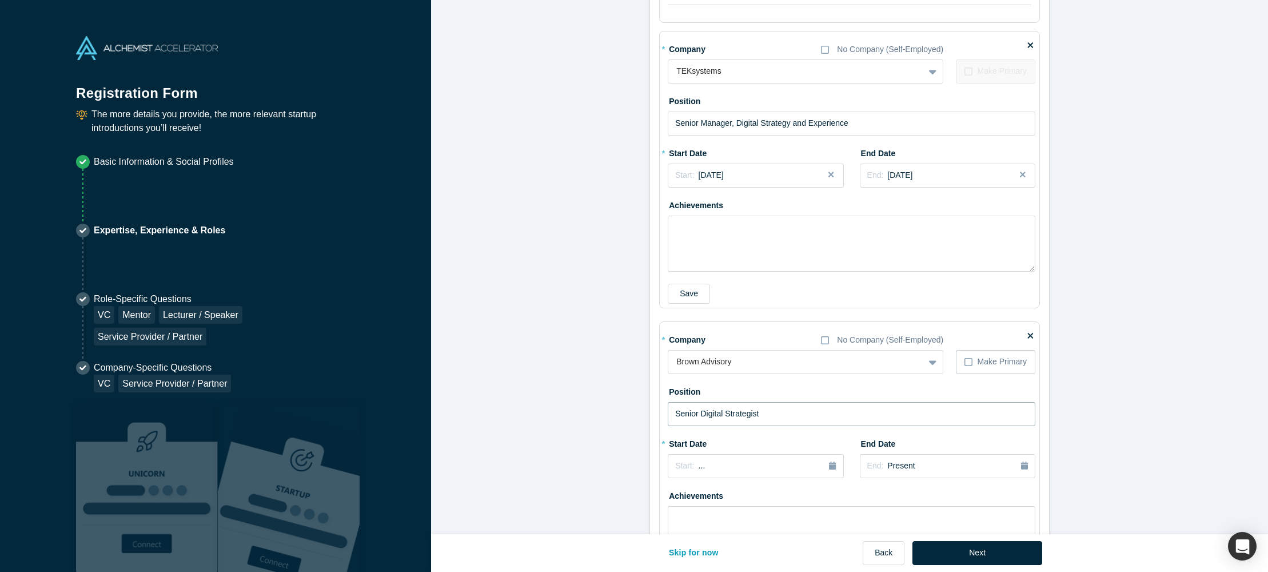
scroll to position [1283, 0]
type input "Senior Digital Strategist"
click at [696, 469] on div "Start: ..." at bounding box center [690, 464] width 30 height 13
click at [677, 361] on button "Previous Year" at bounding box center [671, 363] width 11 height 11
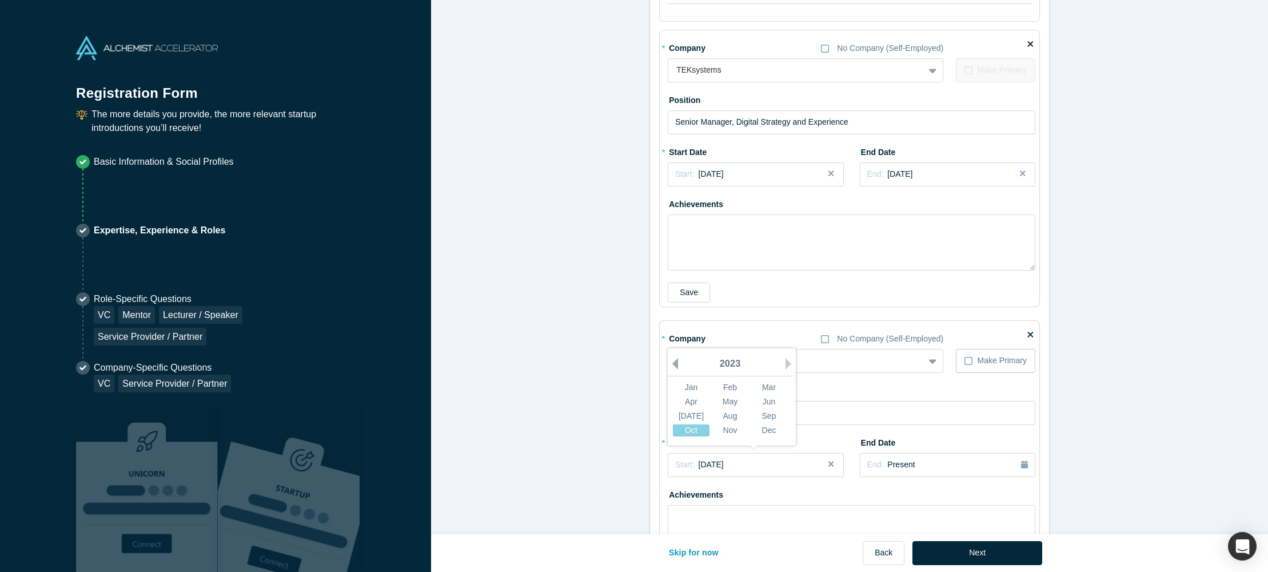
click at [677, 361] on button "Previous Year" at bounding box center [671, 363] width 11 height 11
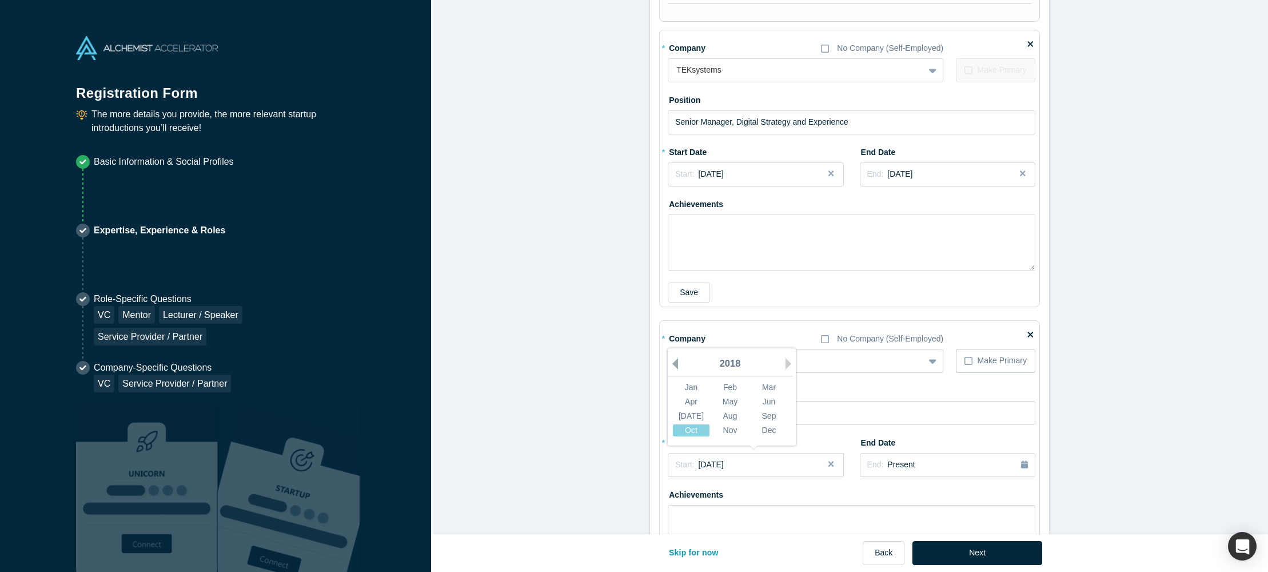
click at [677, 361] on button "Previous Year" at bounding box center [671, 363] width 11 height 11
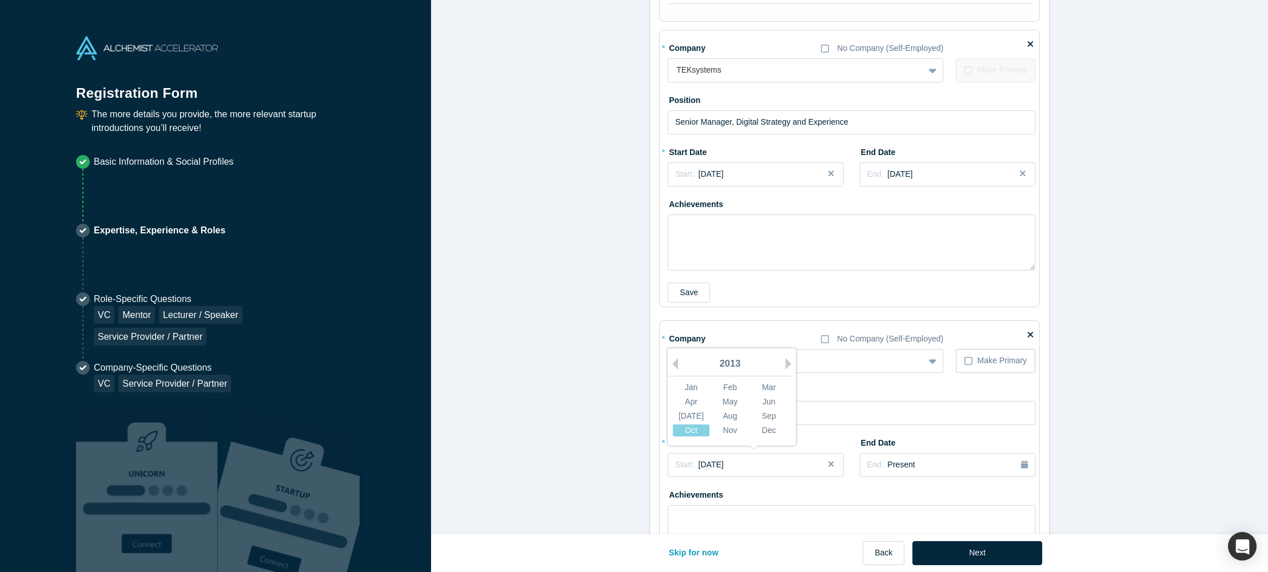
click at [783, 358] on div "2013" at bounding box center [730, 364] width 125 height 24
click at [790, 361] on button "Next Year" at bounding box center [790, 363] width 11 height 11
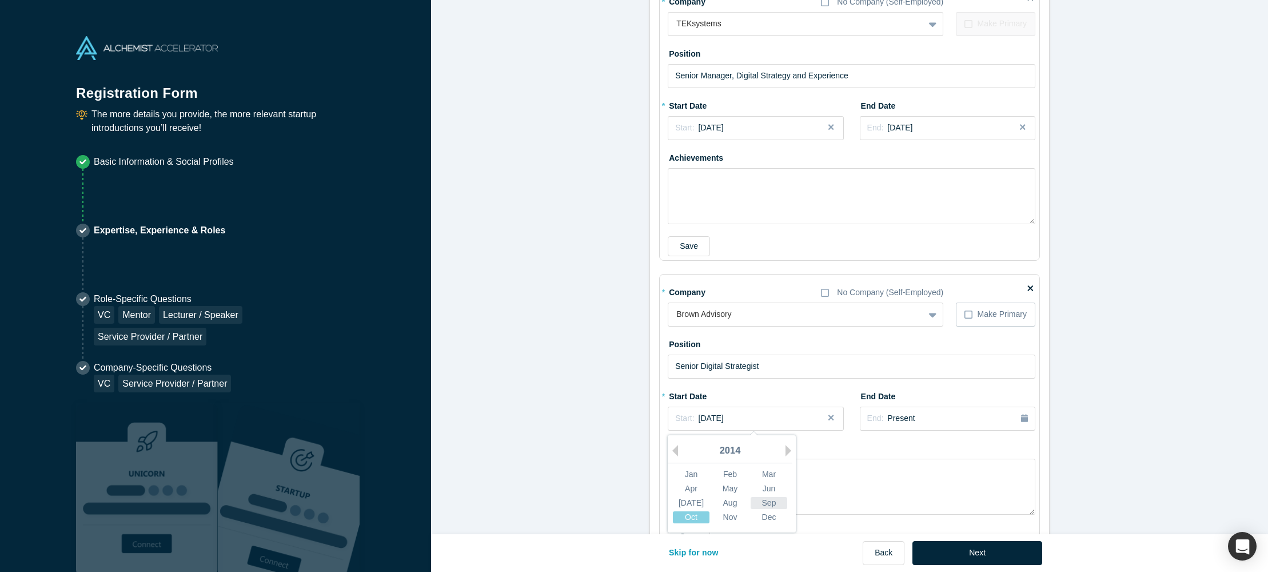
scroll to position [1334, 0]
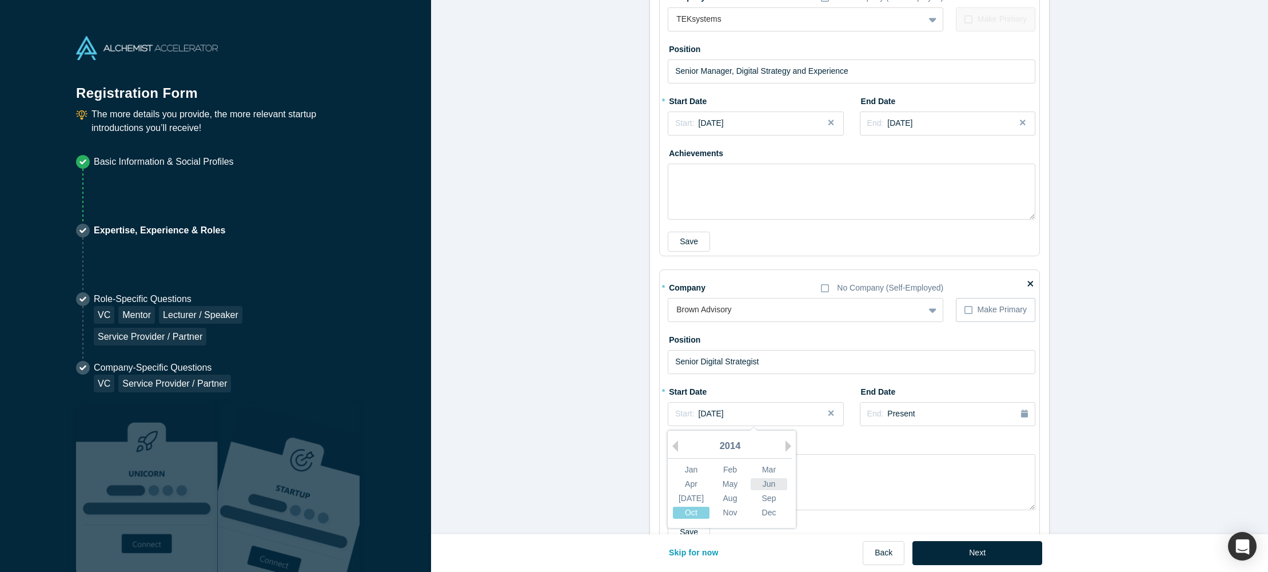
click at [772, 485] on div "Jun" at bounding box center [769, 484] width 37 height 12
click at [908, 413] on span "Present" at bounding box center [900, 413] width 27 height 9
click at [916, 447] on button "Previous Year" at bounding box center [911, 445] width 11 height 11
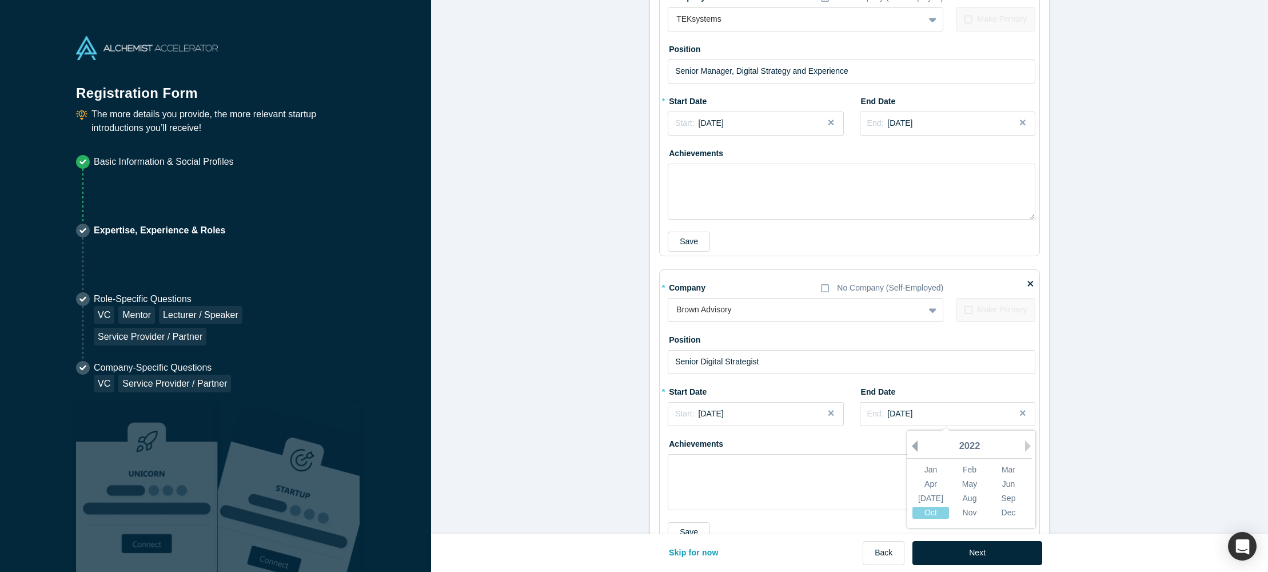
click at [916, 447] on button "Previous Year" at bounding box center [911, 445] width 11 height 11
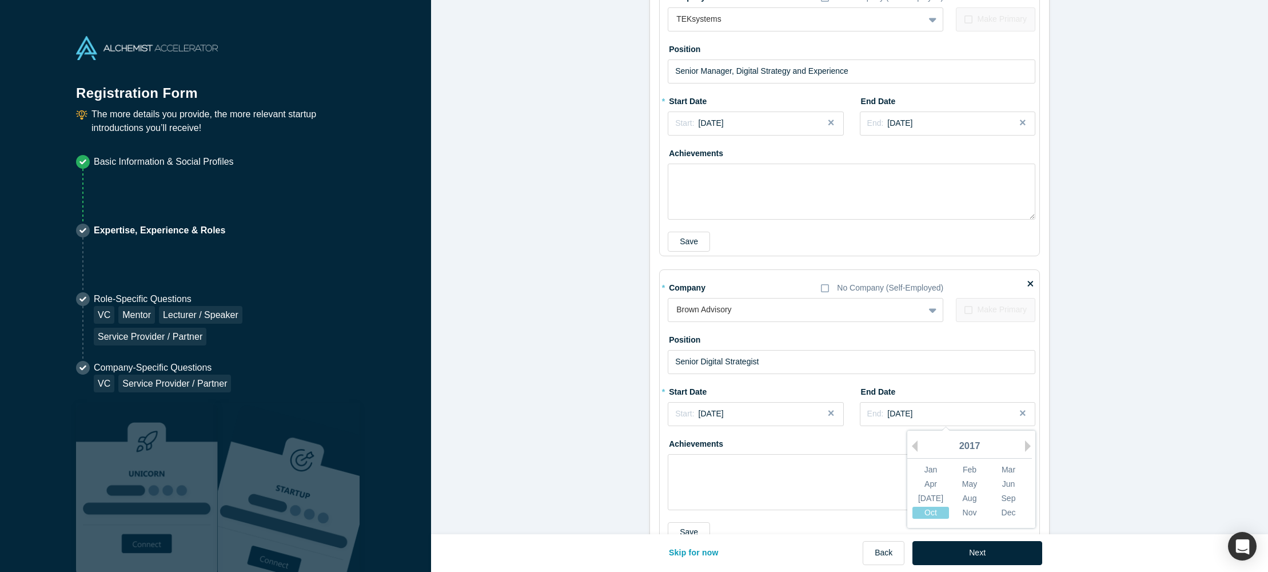
drag, startPoint x: 1027, startPoint y: 445, endPoint x: 1021, endPoint y: 458, distance: 14.1
click at [1027, 445] on button "Next Year" at bounding box center [1030, 445] width 11 height 11
click at [1011, 511] on div "Dec" at bounding box center [1008, 512] width 37 height 12
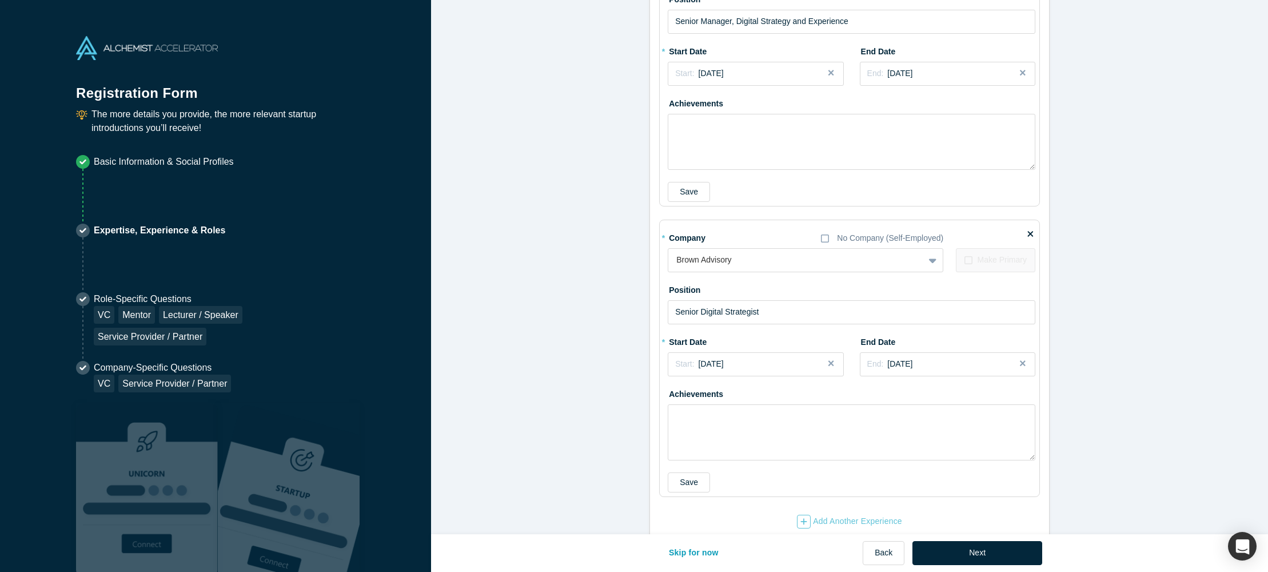
scroll to position [1404, 0]
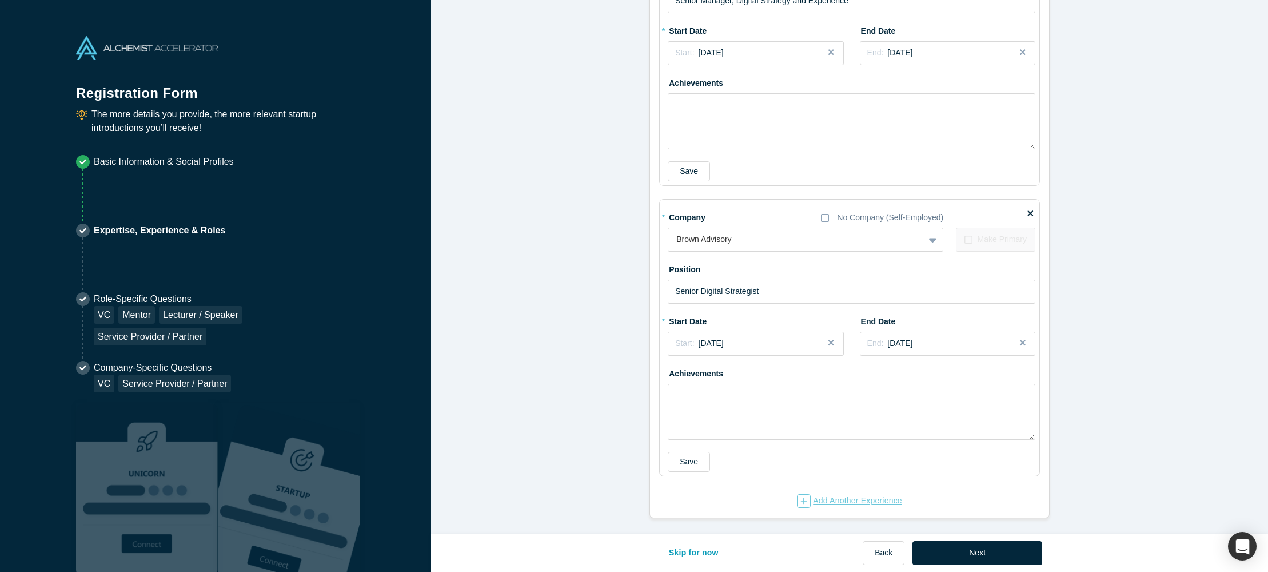
click at [837, 504] on div "Add Another Experience" at bounding box center [849, 501] width 105 height 14
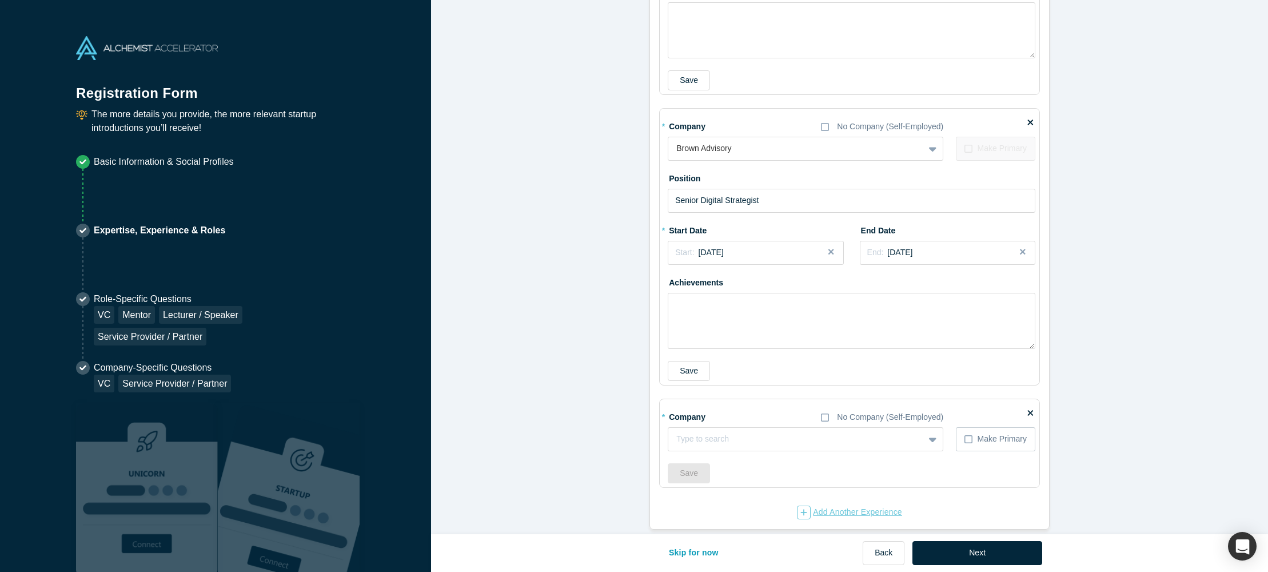
scroll to position [1506, 0]
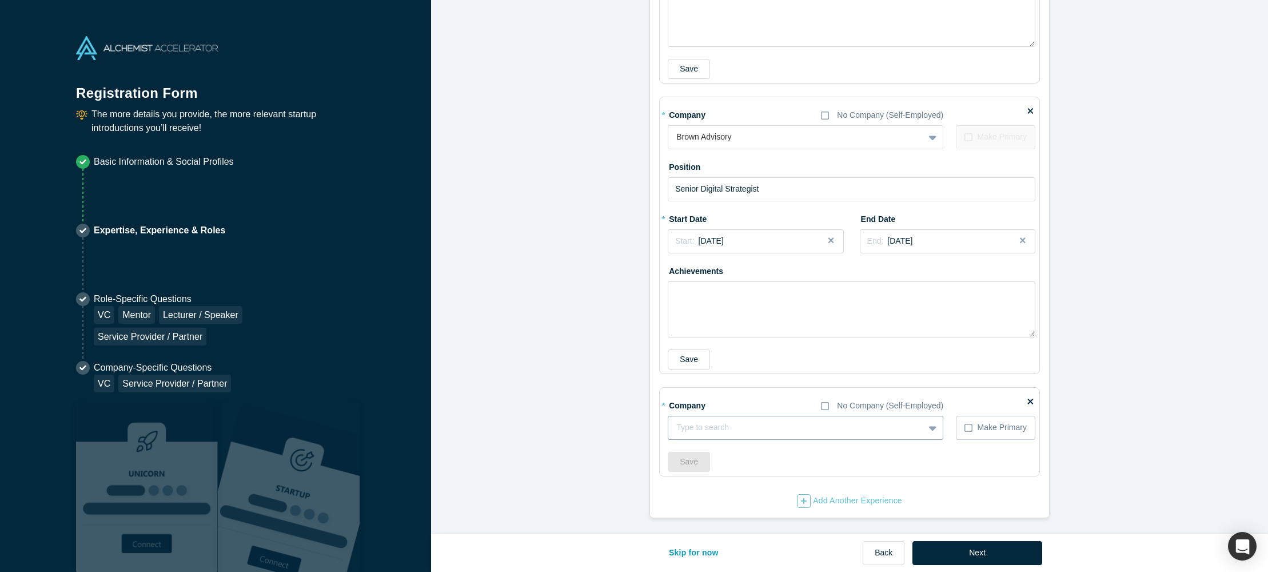
click at [719, 425] on div at bounding box center [796, 427] width 240 height 14
type input "Planit Advertising"
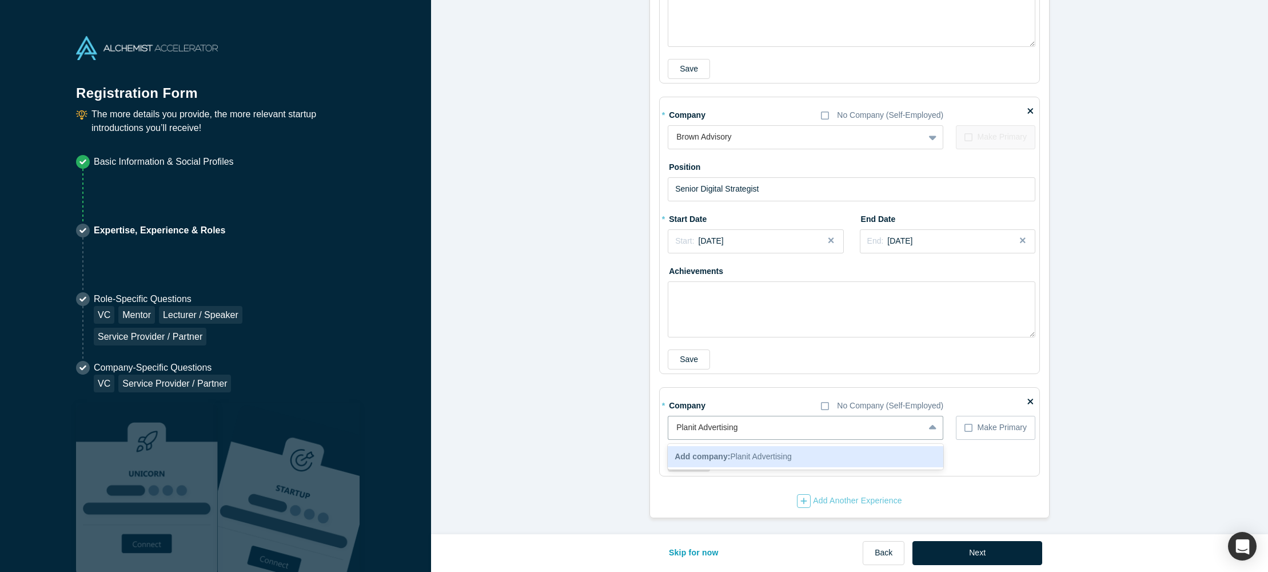
click at [737, 452] on span "Add company: Planit Advertising" at bounding box center [732, 456] width 117 height 9
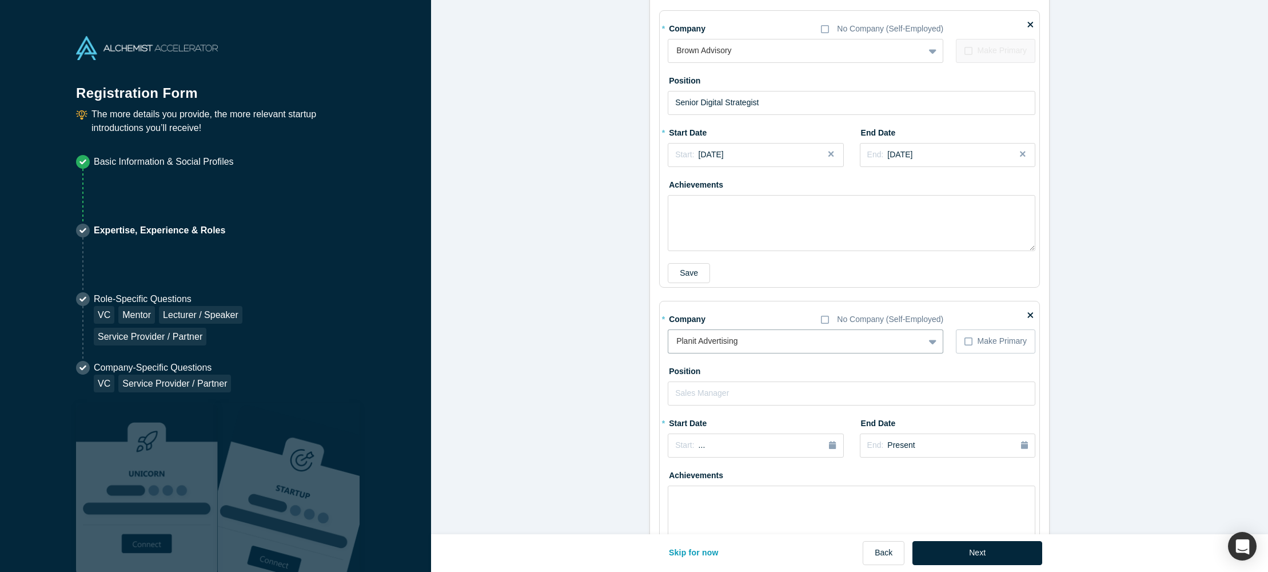
scroll to position [1600, 0]
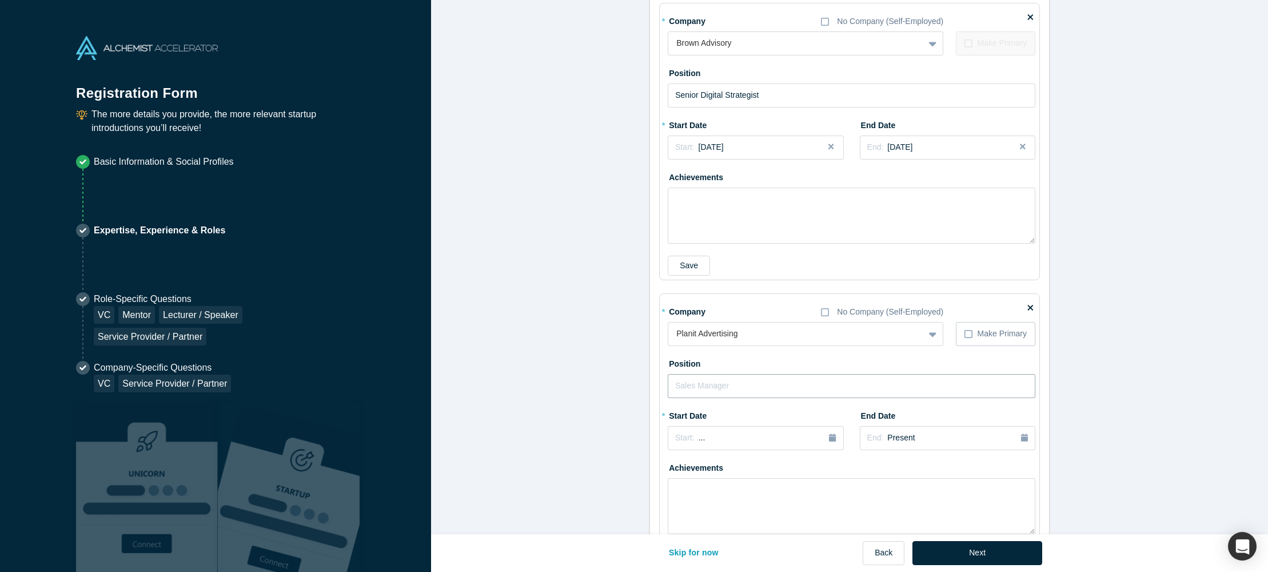
click at [722, 387] on input "text" at bounding box center [852, 386] width 368 height 24
type input "Senior Project Manager"
click at [831, 433] on div "button" at bounding box center [832, 438] width 7 height 13
click at [679, 470] on div "2025" at bounding box center [730, 470] width 125 height 24
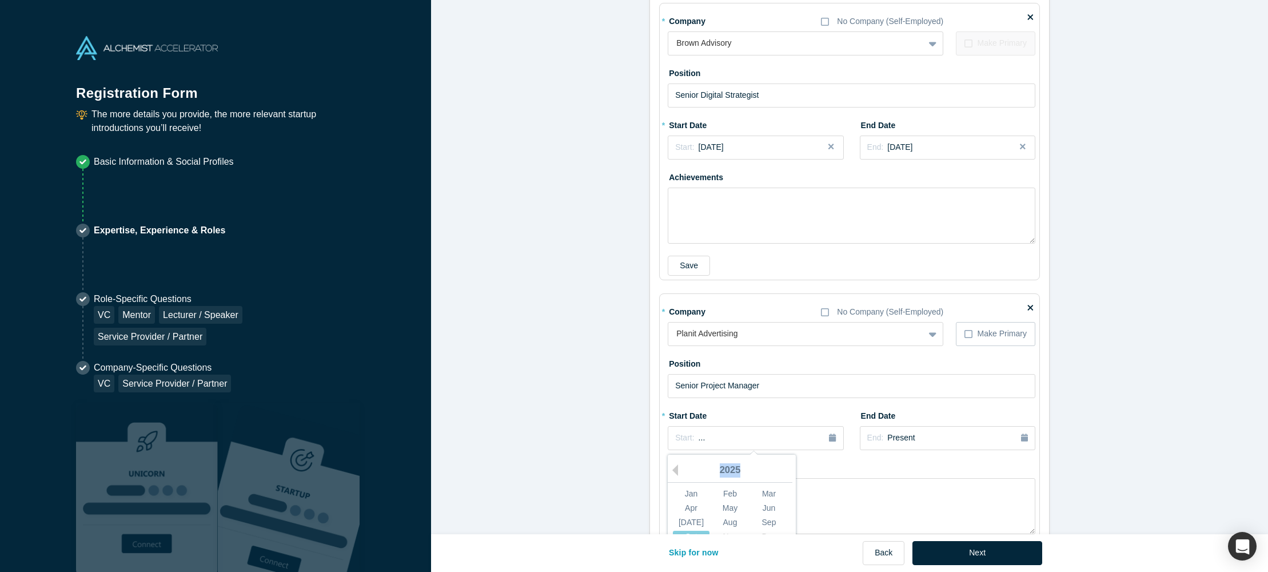
click at [679, 470] on div "2025" at bounding box center [730, 470] width 125 height 24
click at [677, 470] on button "Previous Year" at bounding box center [671, 469] width 11 height 11
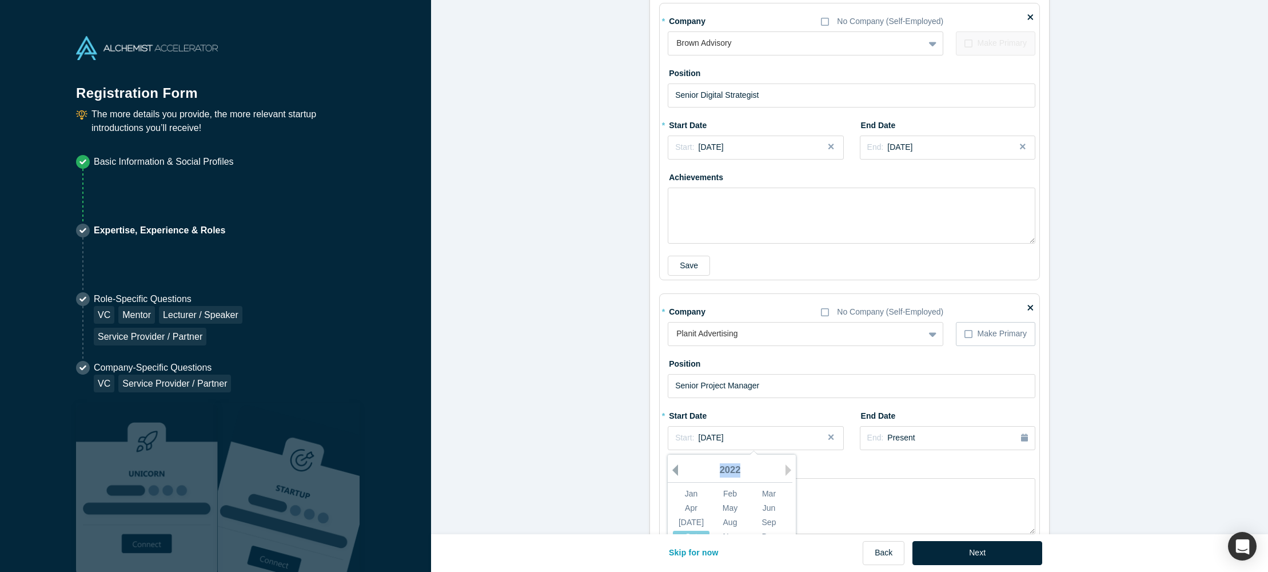
click at [677, 470] on button "Previous Year" at bounding box center [671, 469] width 11 height 11
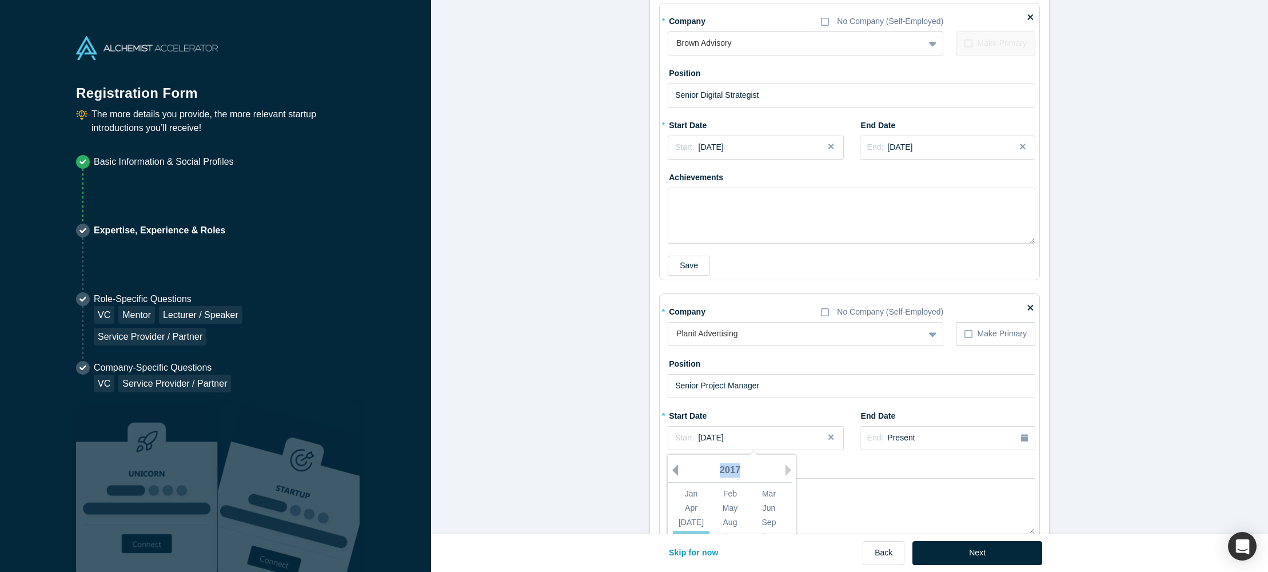
click at [677, 470] on button "Previous Year" at bounding box center [671, 469] width 11 height 11
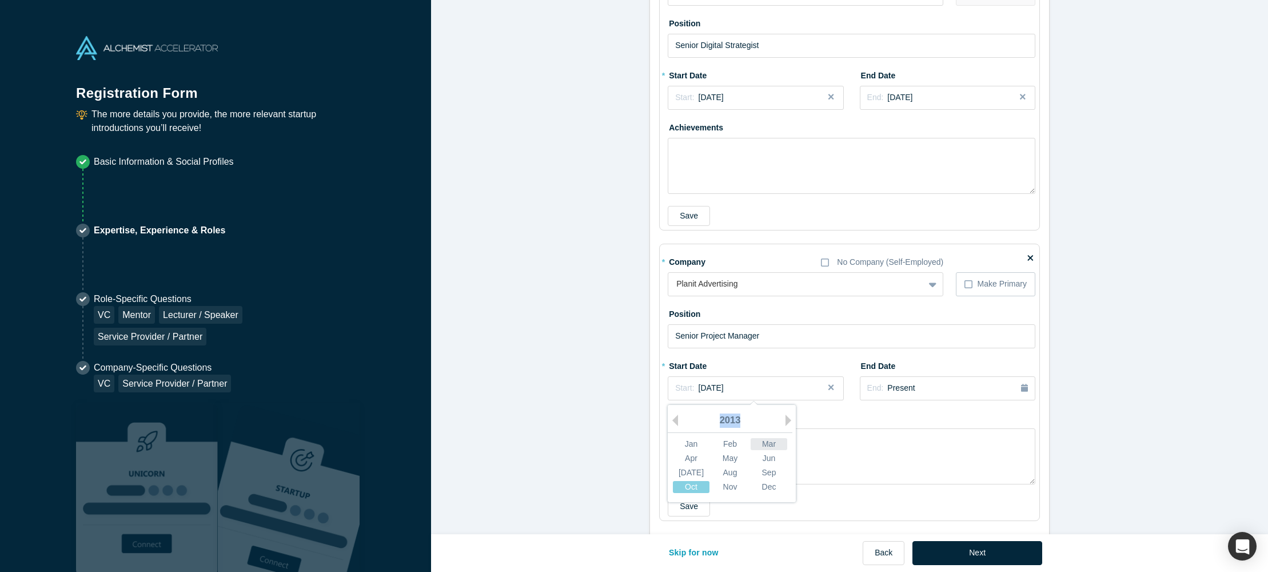
scroll to position [1649, 0]
click at [732, 469] on div "Aug" at bounding box center [730, 473] width 37 height 12
click at [732, 385] on div "Start: [DATE]" at bounding box center [755, 388] width 161 height 12
click at [696, 485] on div "Oct" at bounding box center [691, 487] width 37 height 12
click at [923, 393] on div "End: Present" at bounding box center [947, 388] width 161 height 13
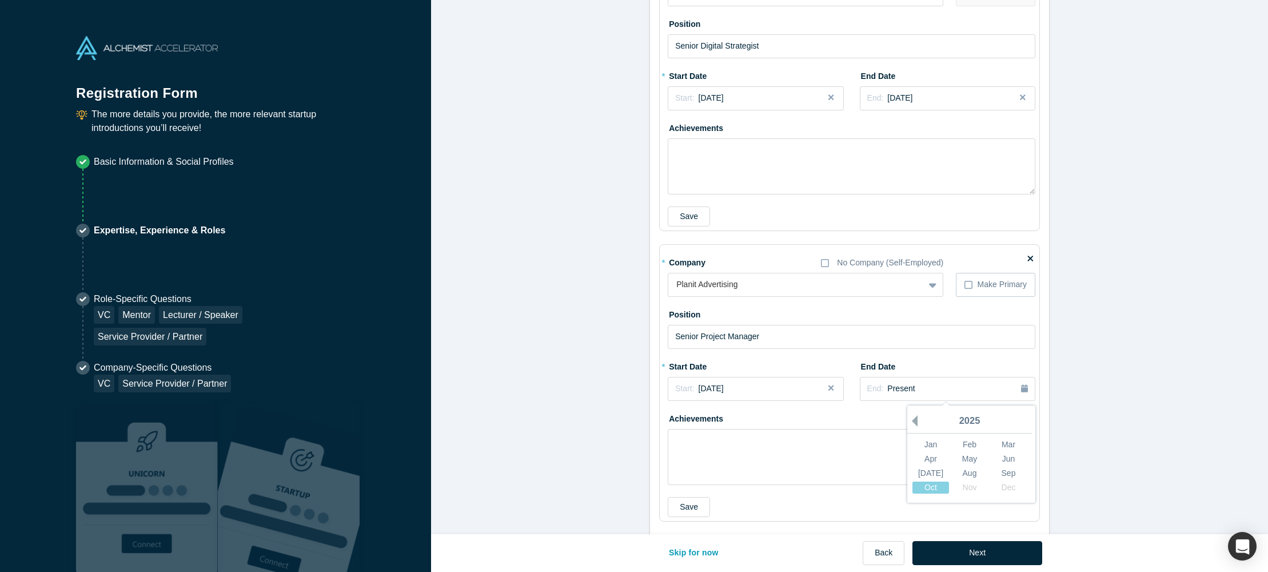
click at [917, 418] on button "Previous Year" at bounding box center [911, 420] width 11 height 11
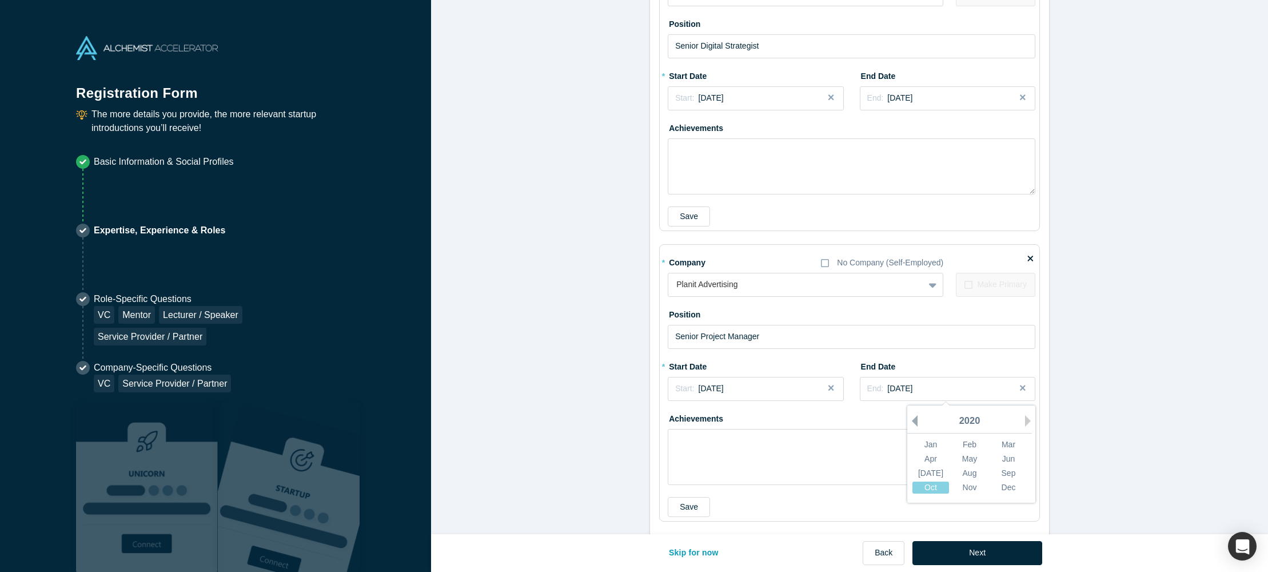
click at [917, 418] on button "Previous Year" at bounding box center [911, 420] width 11 height 11
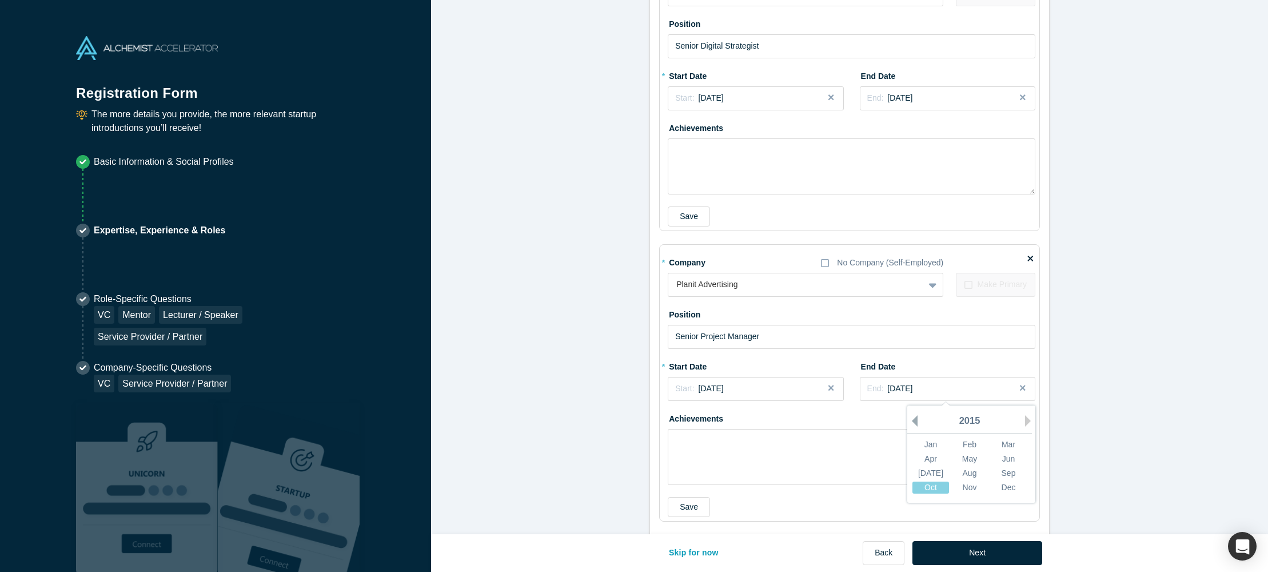
click at [917, 418] on button "Previous Year" at bounding box center [911, 420] width 11 height 11
click at [1010, 447] on div "Mar" at bounding box center [1008, 444] width 37 height 12
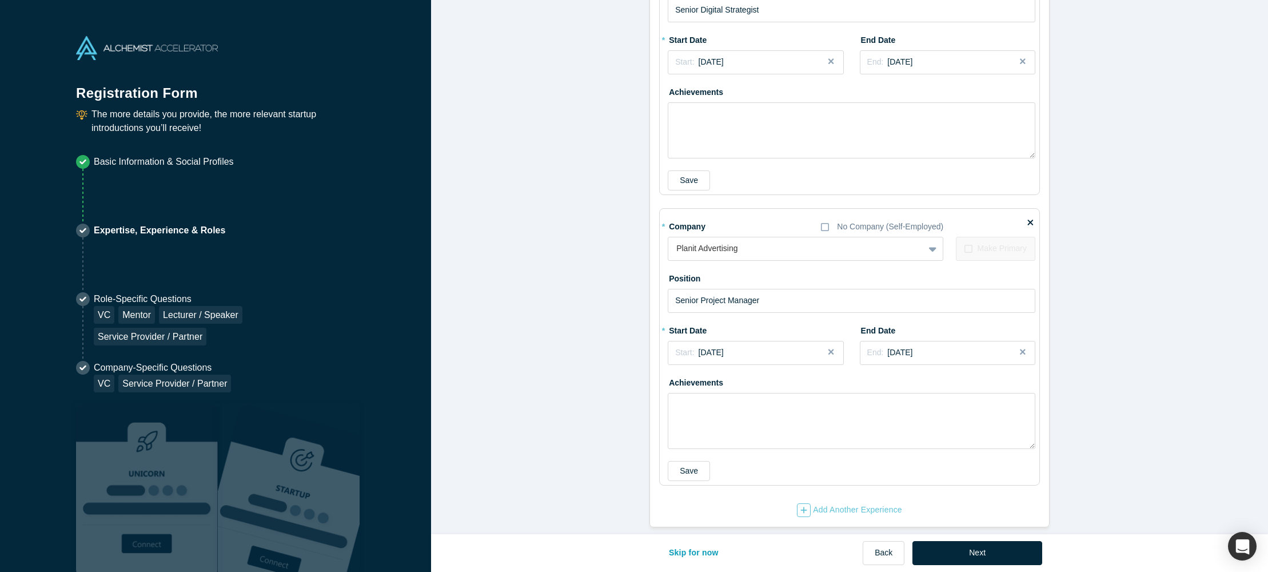
scroll to position [1694, 0]
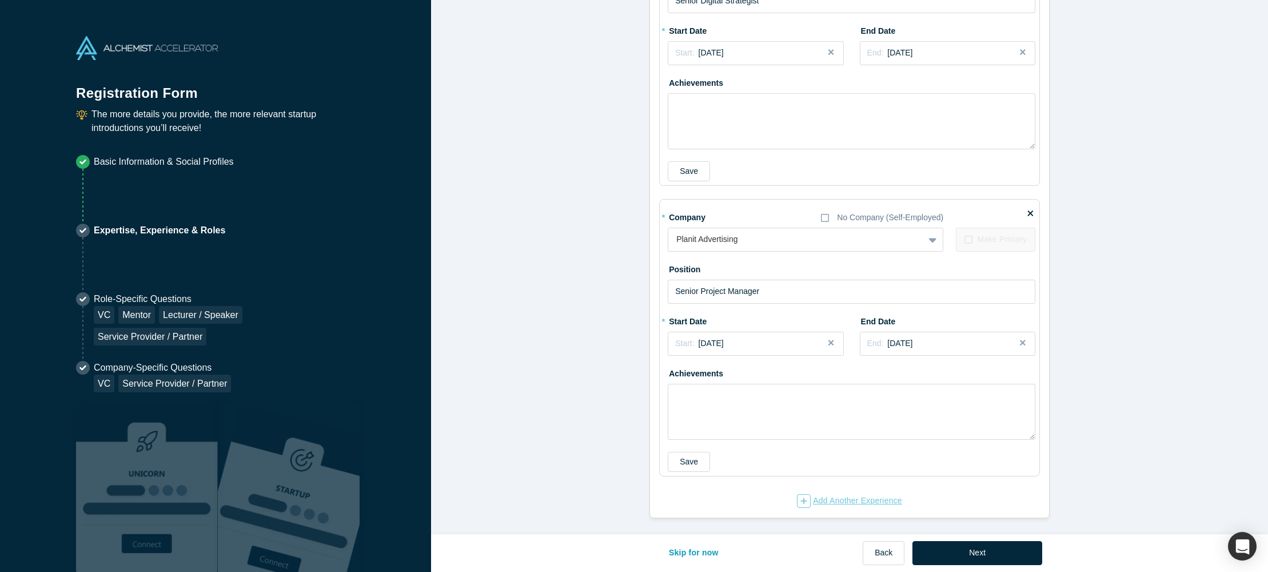
click at [859, 502] on div "Add Another Experience" at bounding box center [849, 501] width 105 height 14
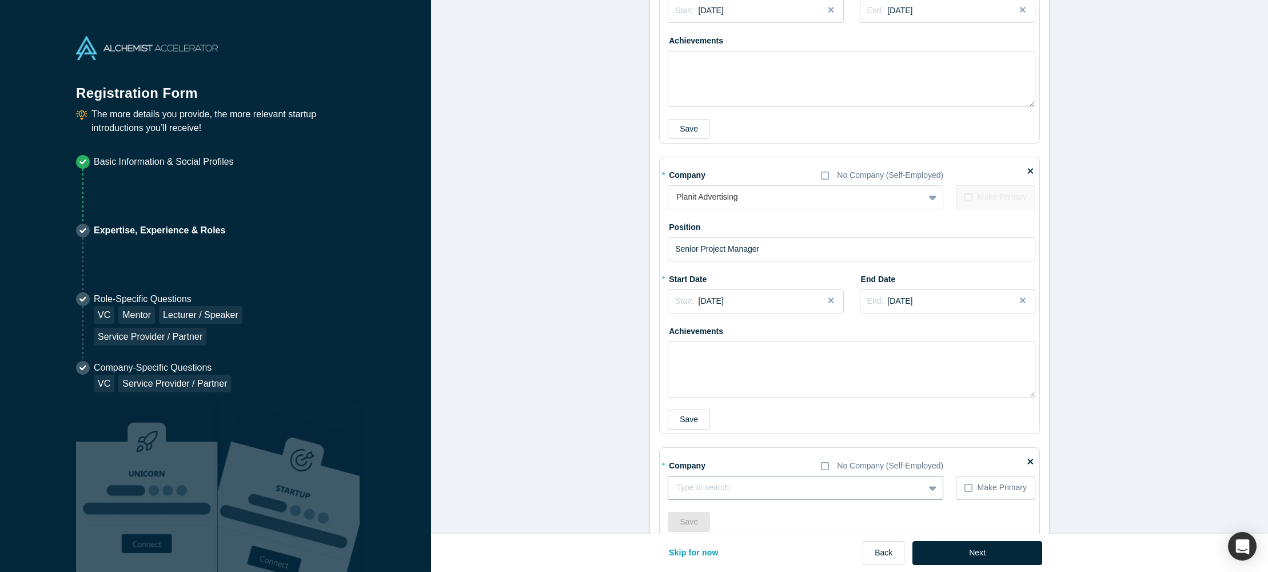
scroll to position [1754, 0]
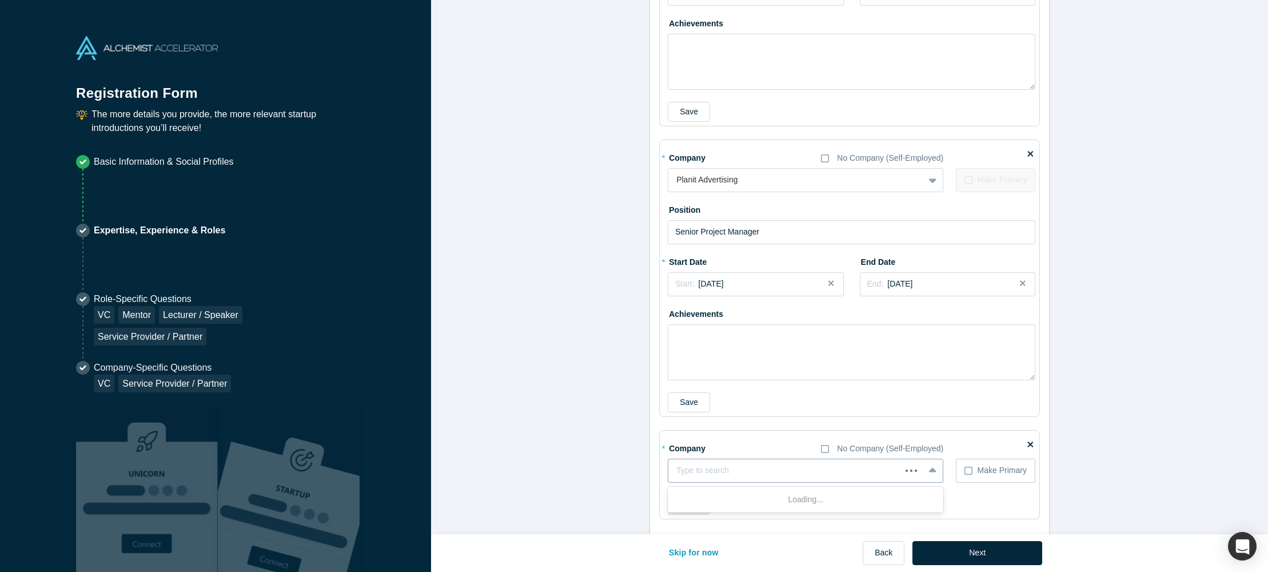
click at [703, 473] on div at bounding box center [784, 470] width 217 height 14
type input "NASA"
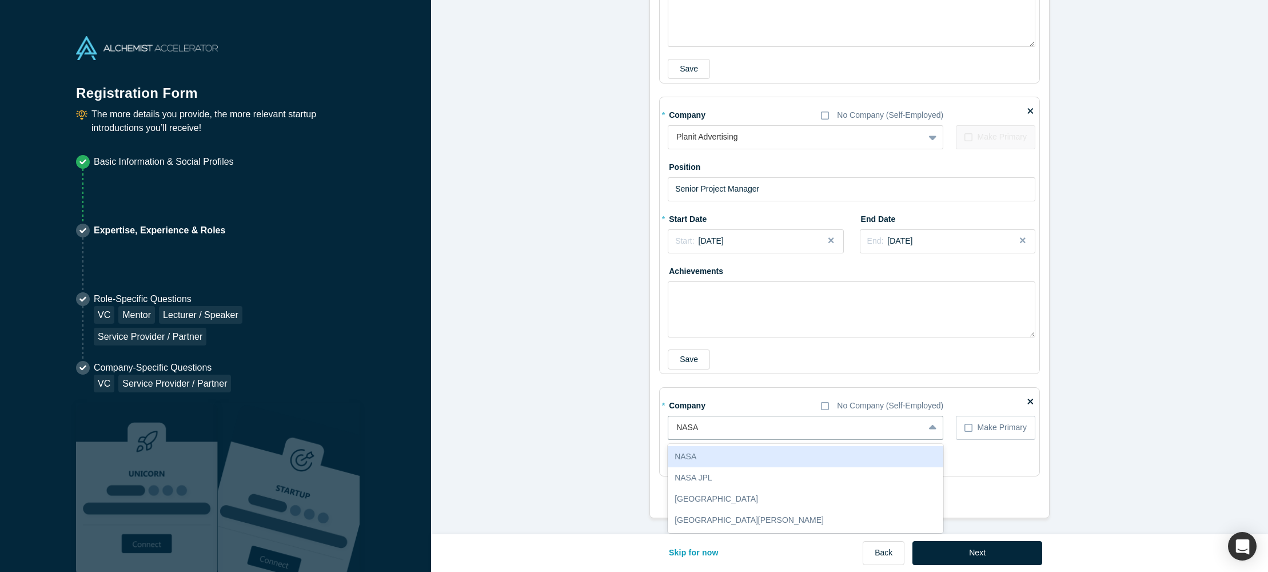
click at [717, 460] on div "NASA" at bounding box center [806, 456] width 276 height 21
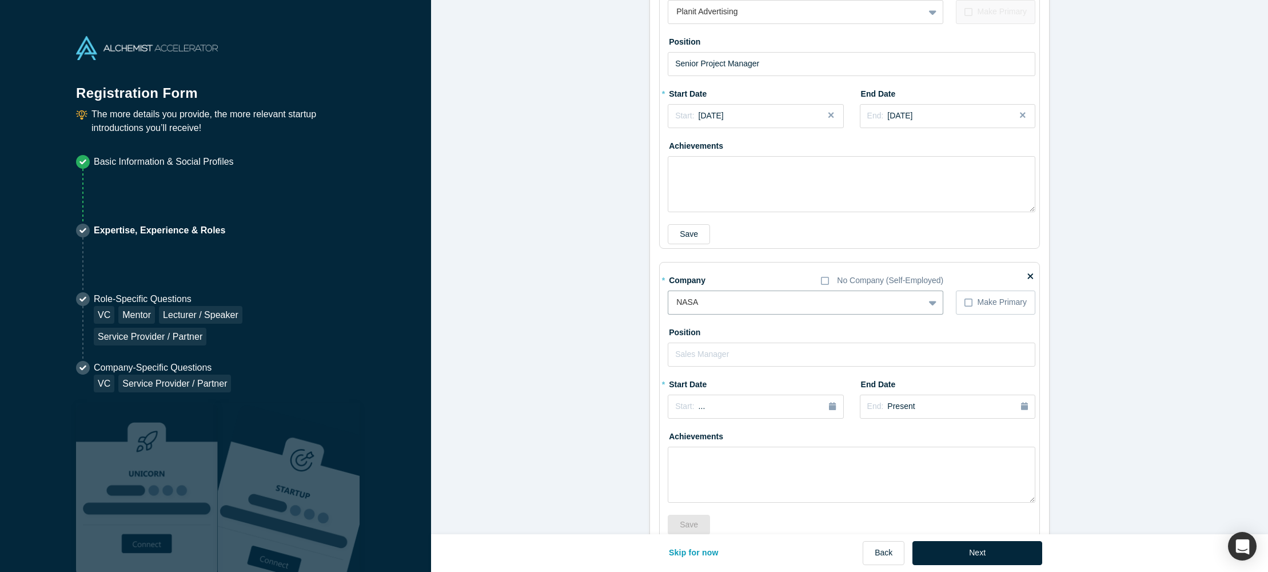
scroll to position [1924, 0]
click at [705, 346] on input "text" at bounding box center [852, 352] width 368 height 24
type input "Deputy Program Manager"
click at [696, 406] on div "Start: ..." at bounding box center [690, 404] width 30 height 13
click at [679, 438] on div "2025" at bounding box center [730, 437] width 125 height 24
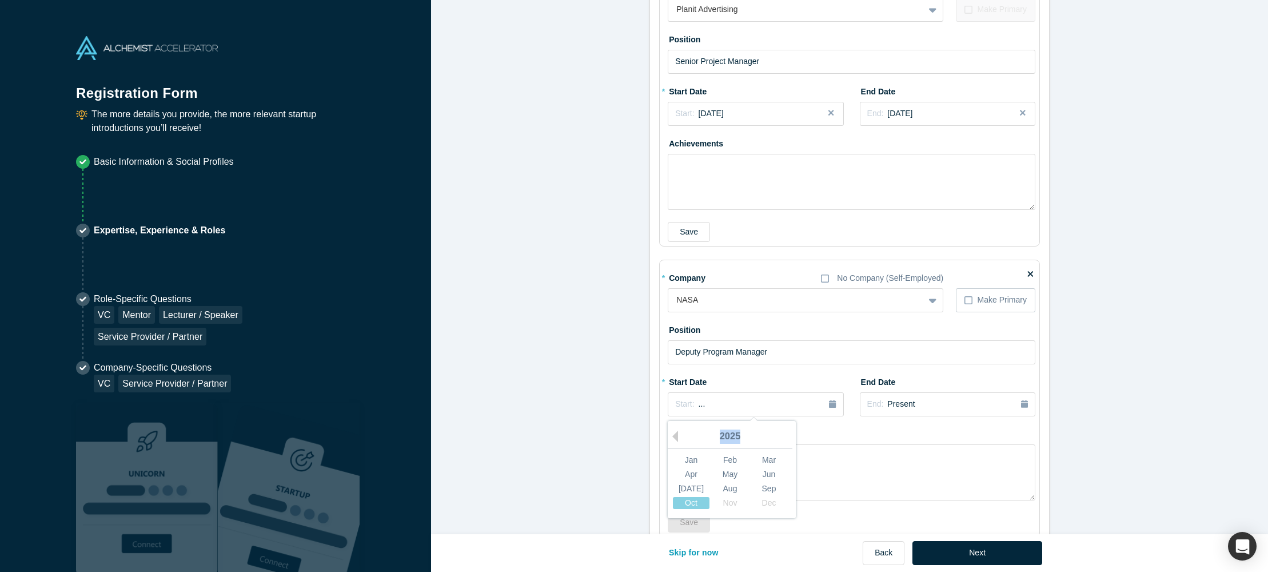
click at [679, 438] on div "2025" at bounding box center [730, 437] width 125 height 24
click at [677, 437] on button "Previous Year" at bounding box center [671, 435] width 11 height 11
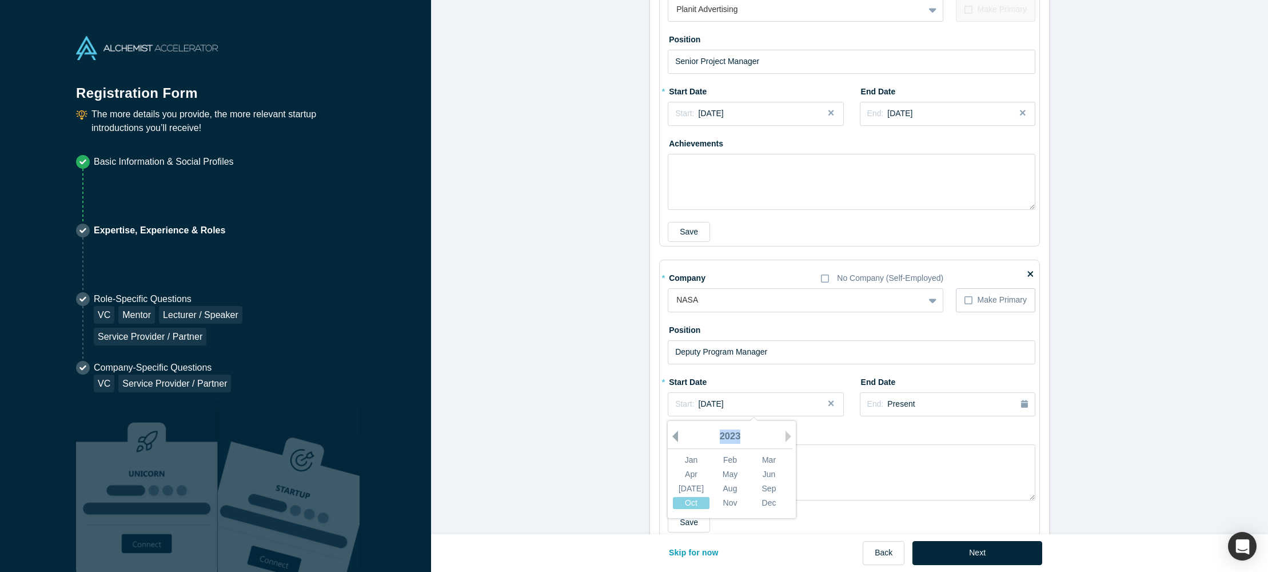
click at [677, 437] on button "Previous Year" at bounding box center [671, 435] width 11 height 11
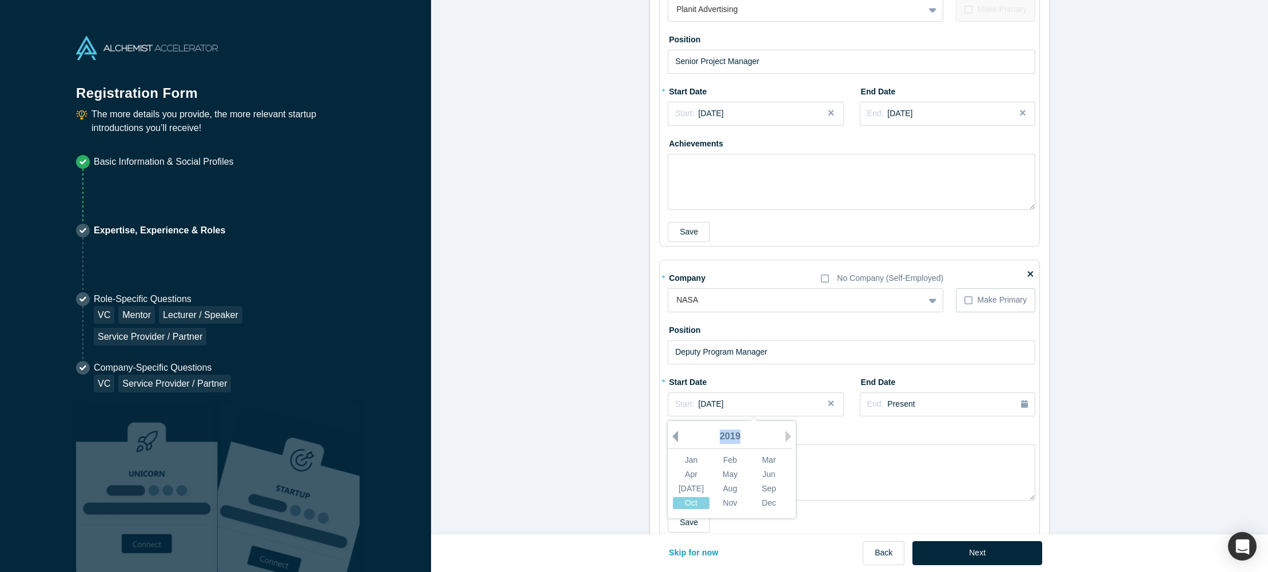
click at [677, 437] on button "Previous Year" at bounding box center [671, 435] width 11 height 11
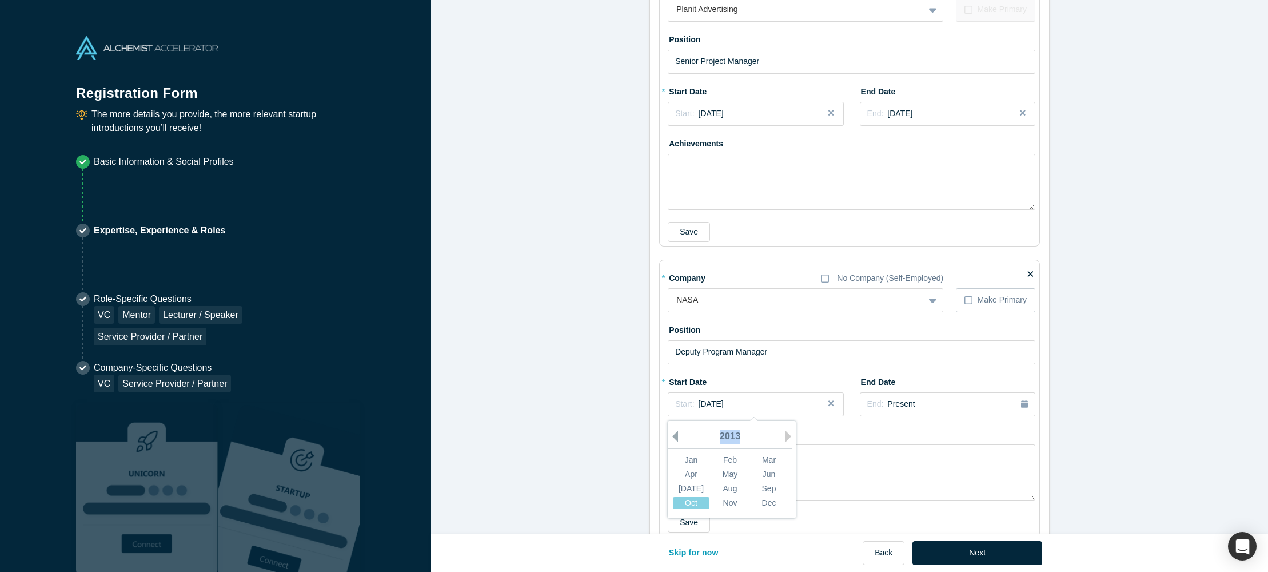
click at [677, 437] on button "Previous Year" at bounding box center [671, 435] width 11 height 11
click at [735, 485] on div "Aug" at bounding box center [730, 488] width 37 height 12
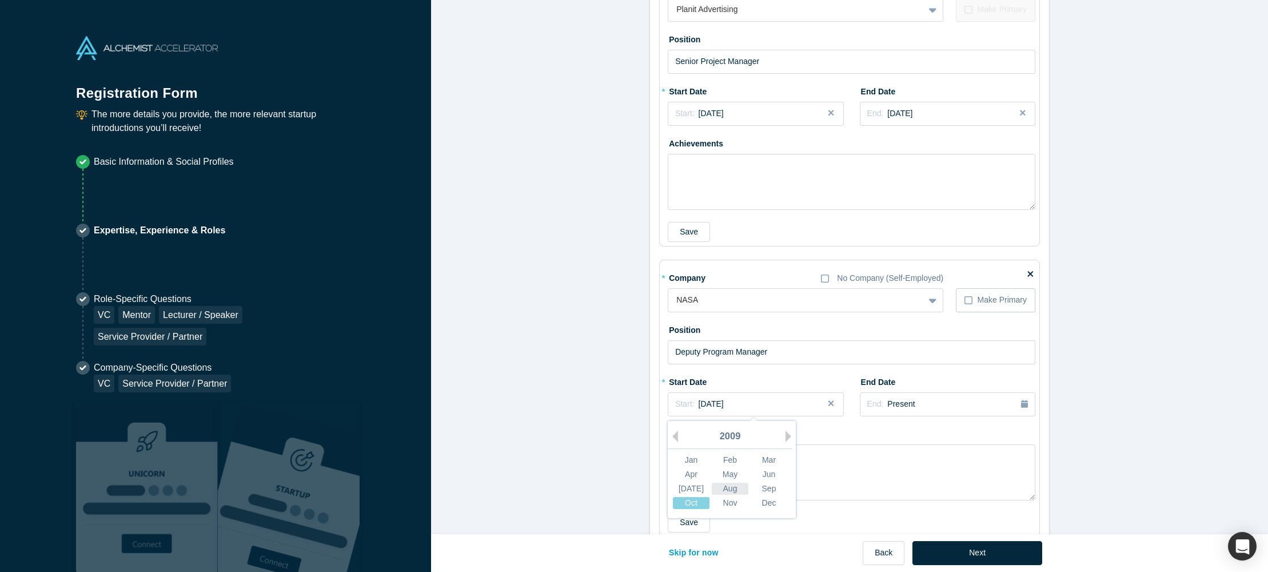
scroll to position [1926, 0]
click at [913, 406] on div "End: Present" at bounding box center [947, 402] width 161 height 13
click at [920, 437] on div "2025" at bounding box center [969, 435] width 125 height 24
click at [912, 435] on button "Previous Year" at bounding box center [911, 434] width 11 height 11
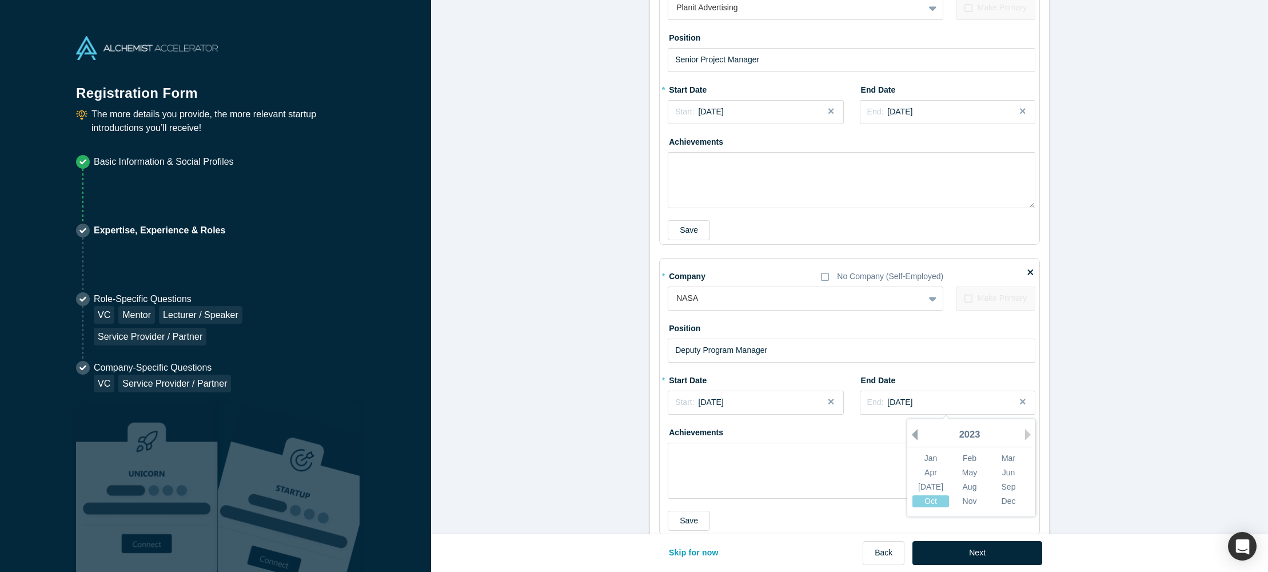
click at [912, 435] on button "Previous Year" at bounding box center [911, 434] width 11 height 11
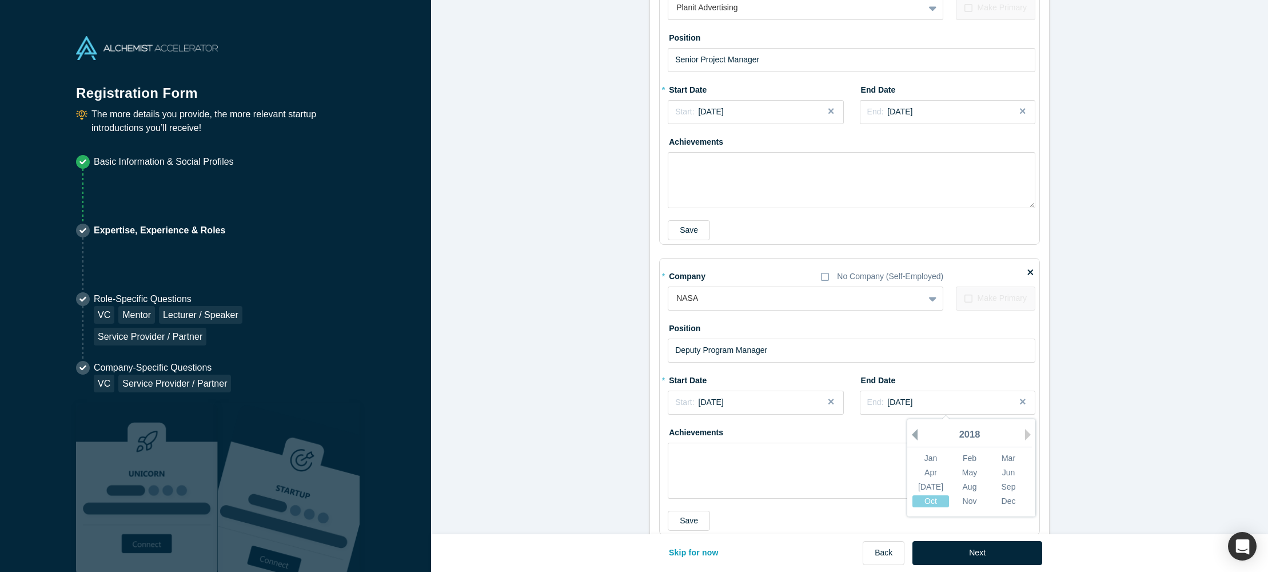
click at [912, 435] on button "Previous Year" at bounding box center [911, 434] width 11 height 11
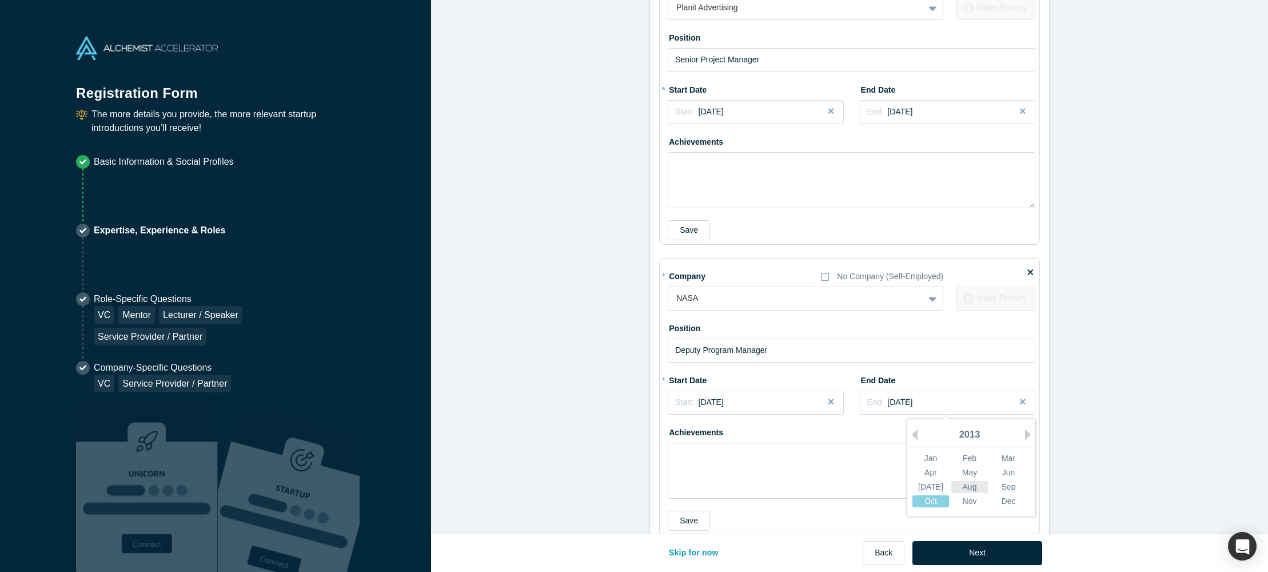
click at [961, 486] on div "Aug" at bounding box center [969, 487] width 37 height 12
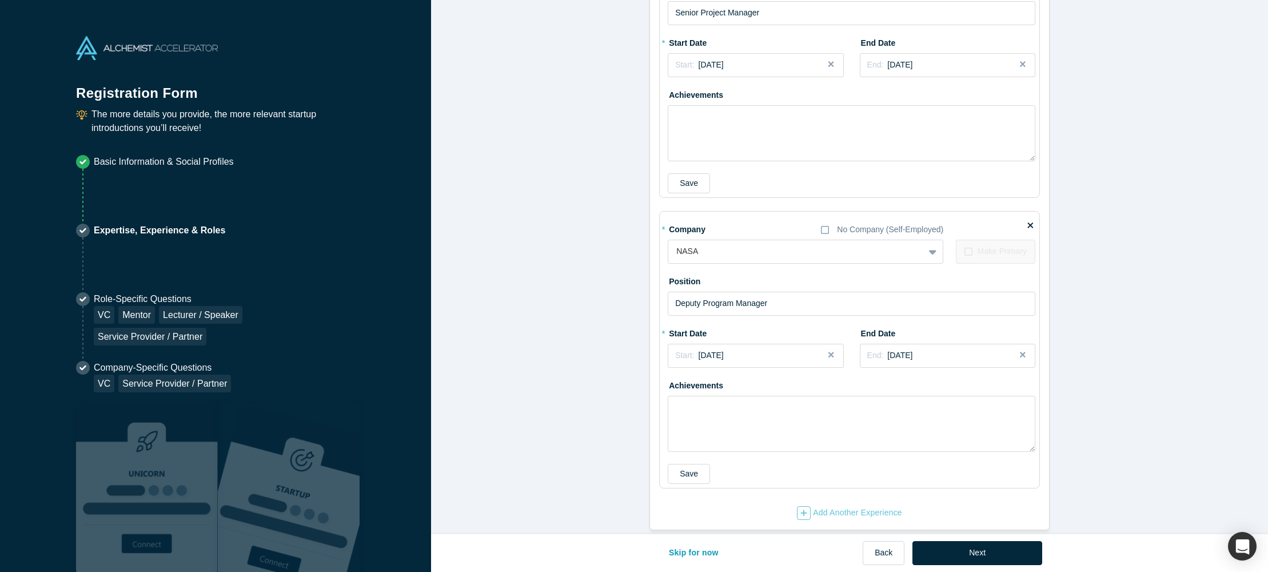
scroll to position [1985, 0]
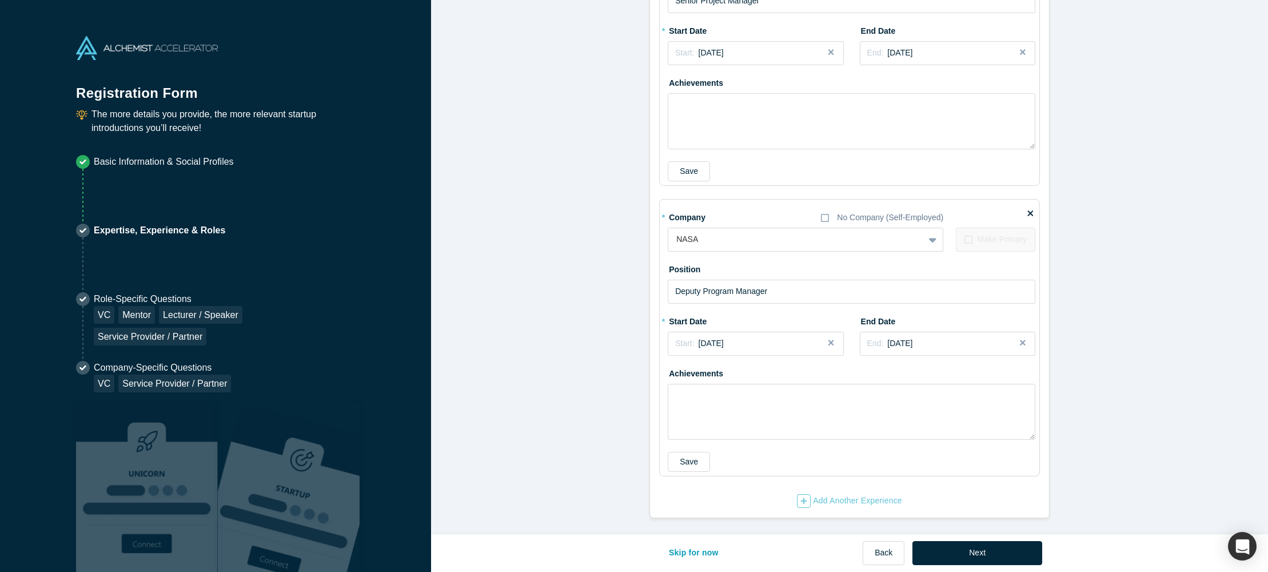
click at [950, 553] on button "Next" at bounding box center [977, 553] width 130 height 24
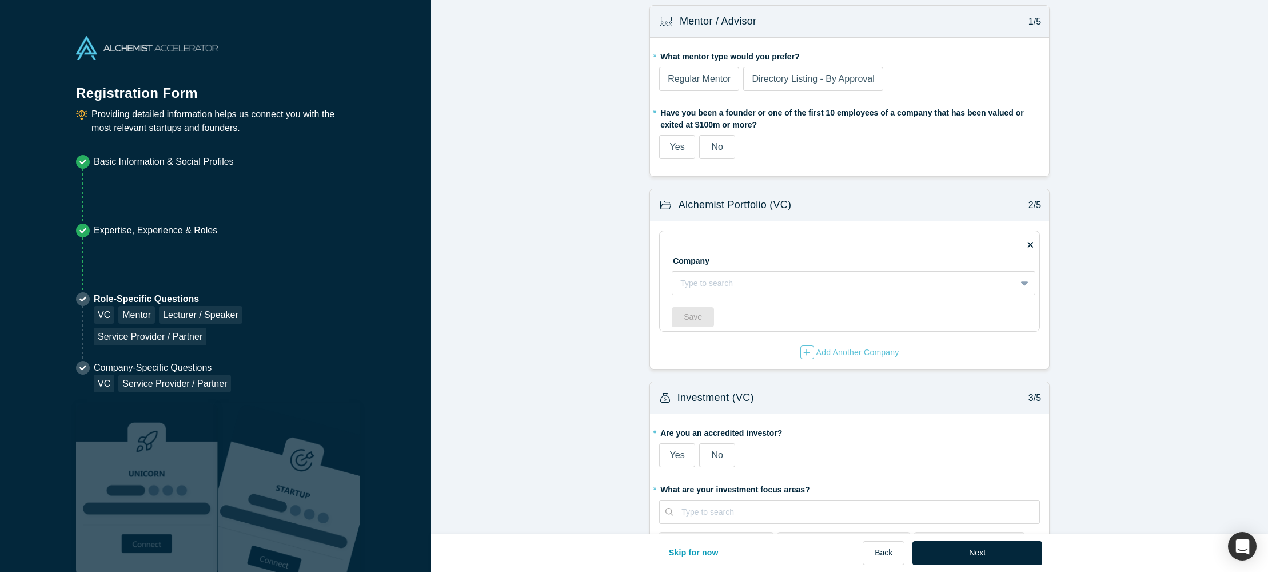
scroll to position [10, 0]
click at [872, 80] on span "Directory Listing - By Approval" at bounding box center [813, 75] width 122 height 10
click at [0, 0] on input "Directory Listing - By Approval" at bounding box center [0, 0] width 0 height 0
click at [717, 140] on span "No" at bounding box center [716, 143] width 11 height 10
click at [0, 0] on input "No" at bounding box center [0, 0] width 0 height 0
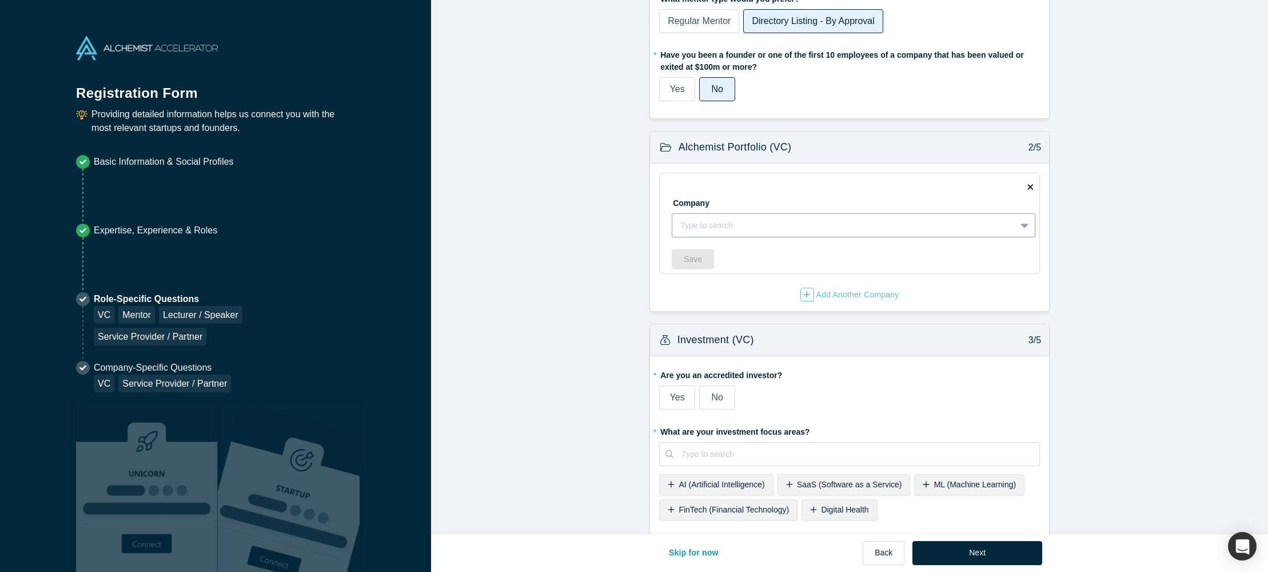
scroll to position [77, 0]
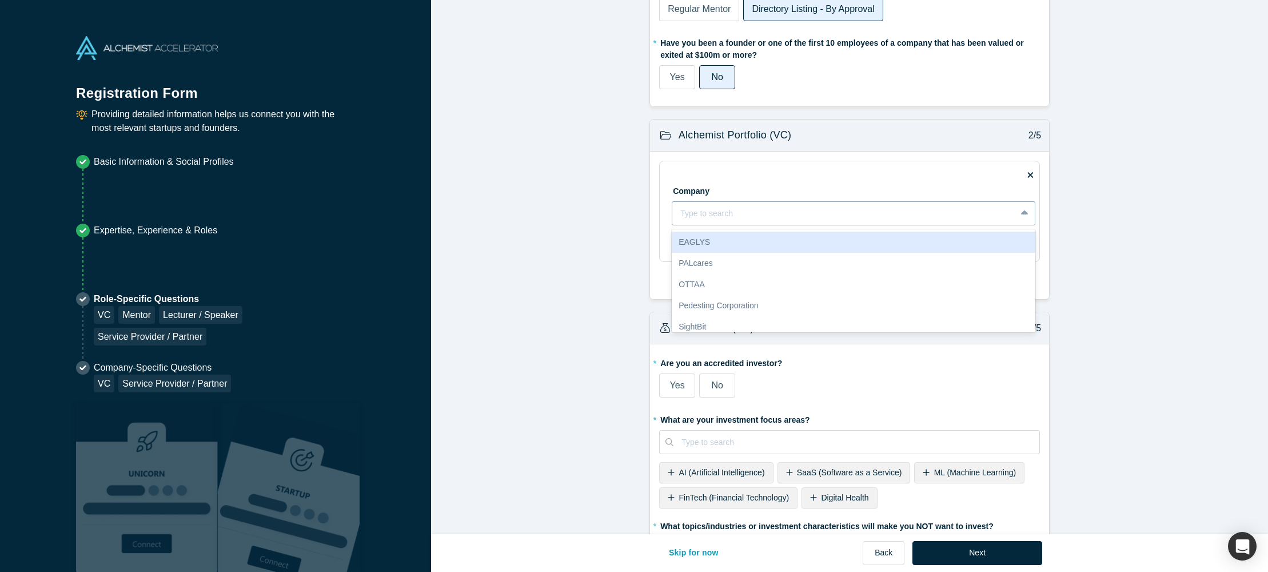
click at [987, 223] on div "Type to search" at bounding box center [854, 213] width 364 height 24
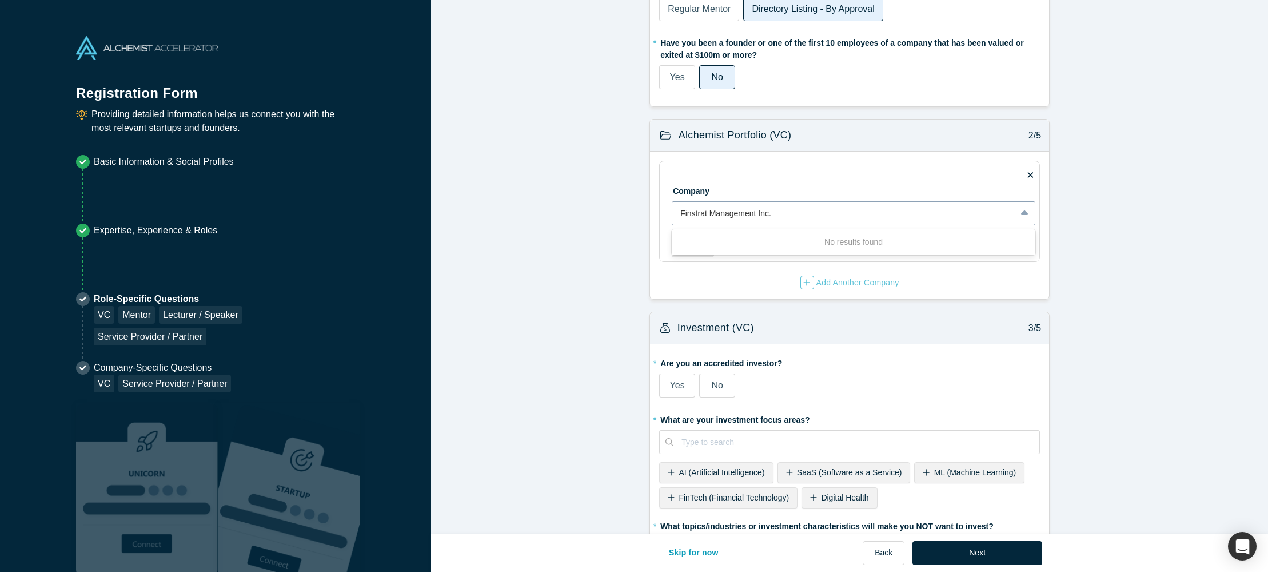
drag, startPoint x: 692, startPoint y: 211, endPoint x: 692, endPoint y: 217, distance: 5.7
click at [692, 213] on input "Finstrat Management Inc." at bounding box center [726, 213] width 93 height 12
type input "FinStrat Management Inc."
drag, startPoint x: 859, startPoint y: 213, endPoint x: 631, endPoint y: 198, distance: 228.6
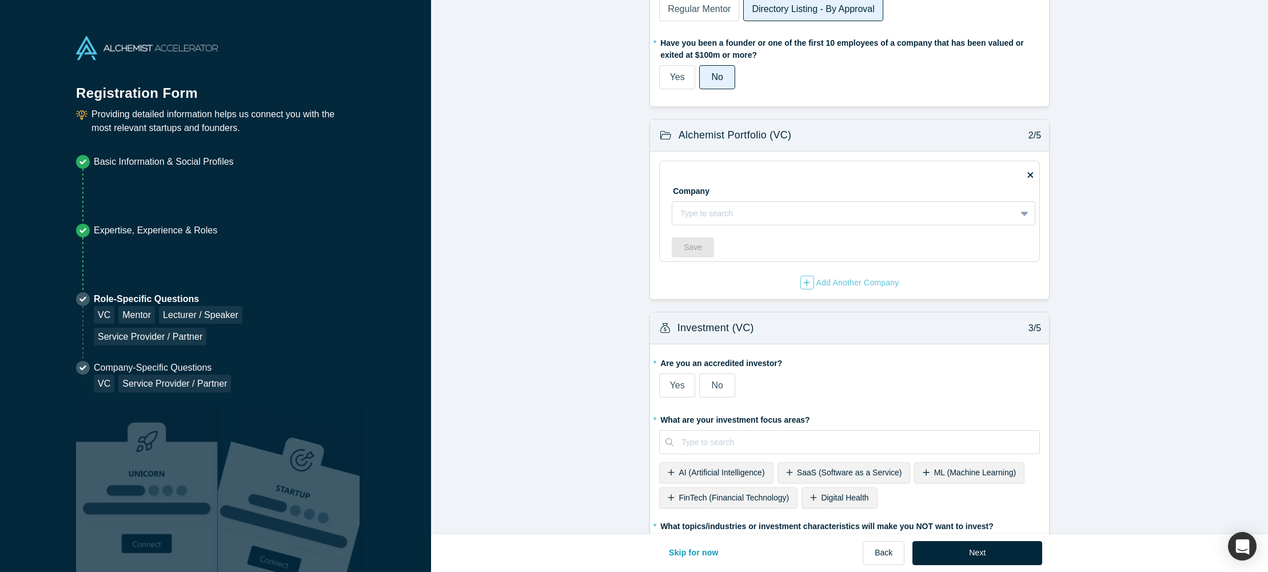
click at [1029, 174] on icon at bounding box center [1030, 175] width 6 height 6
click at [0, 0] on input "checkbox" at bounding box center [0, 0] width 0 height 0
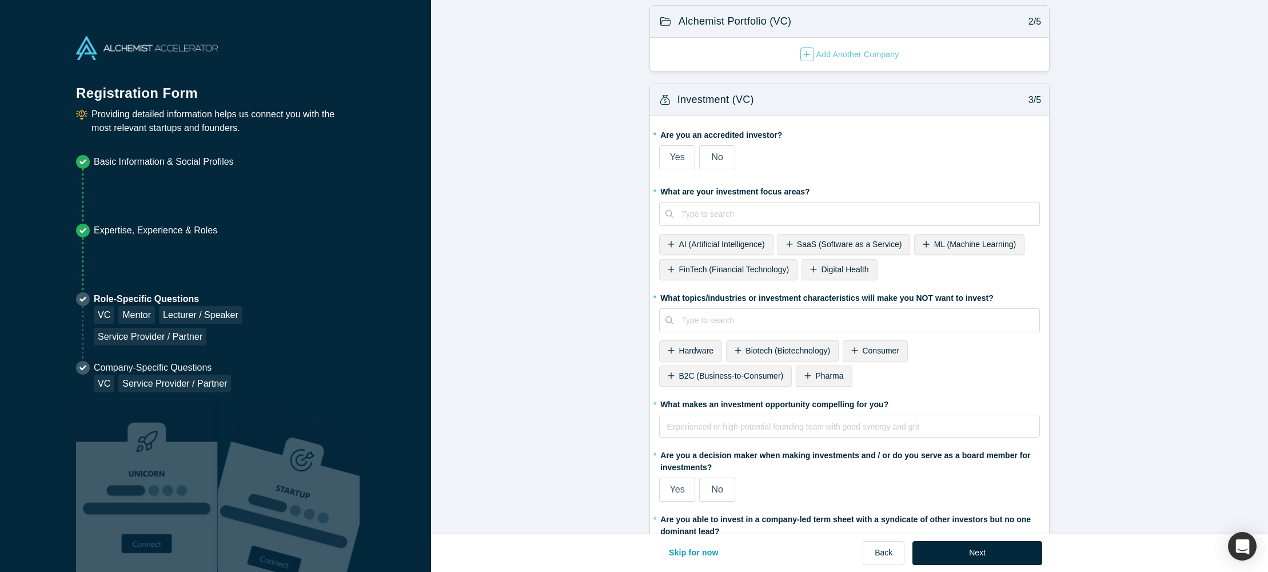
scroll to position [195, 0]
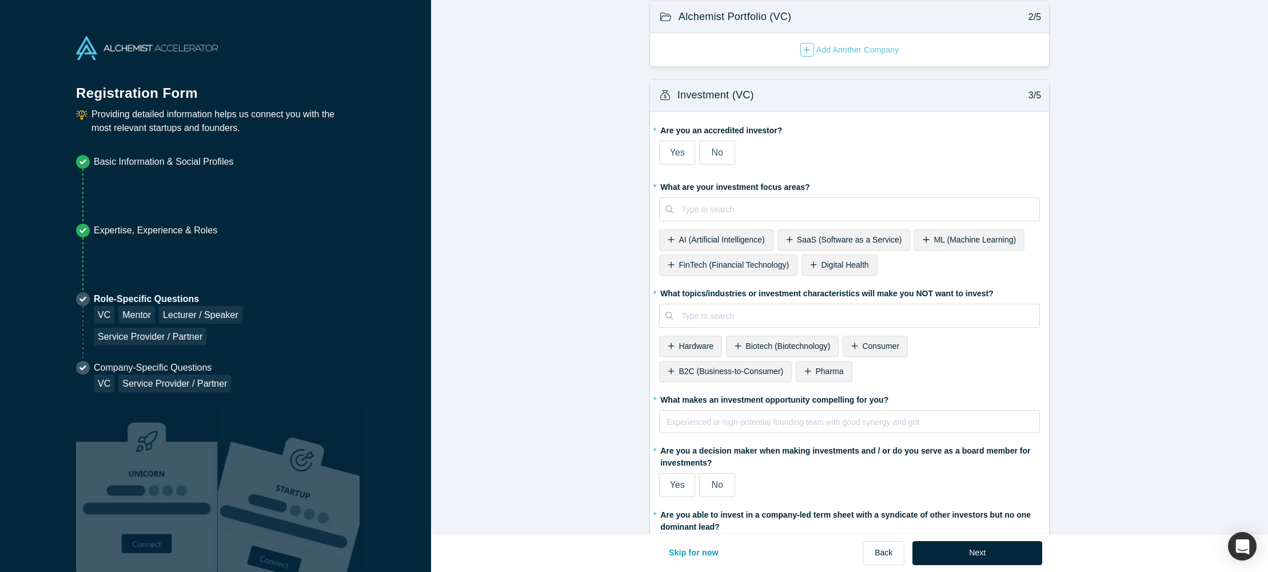
click at [723, 157] on span "No" at bounding box center [716, 152] width 11 height 10
click at [0, 0] on input "No" at bounding box center [0, 0] width 0 height 0
click at [760, 210] on div at bounding box center [856, 209] width 350 height 14
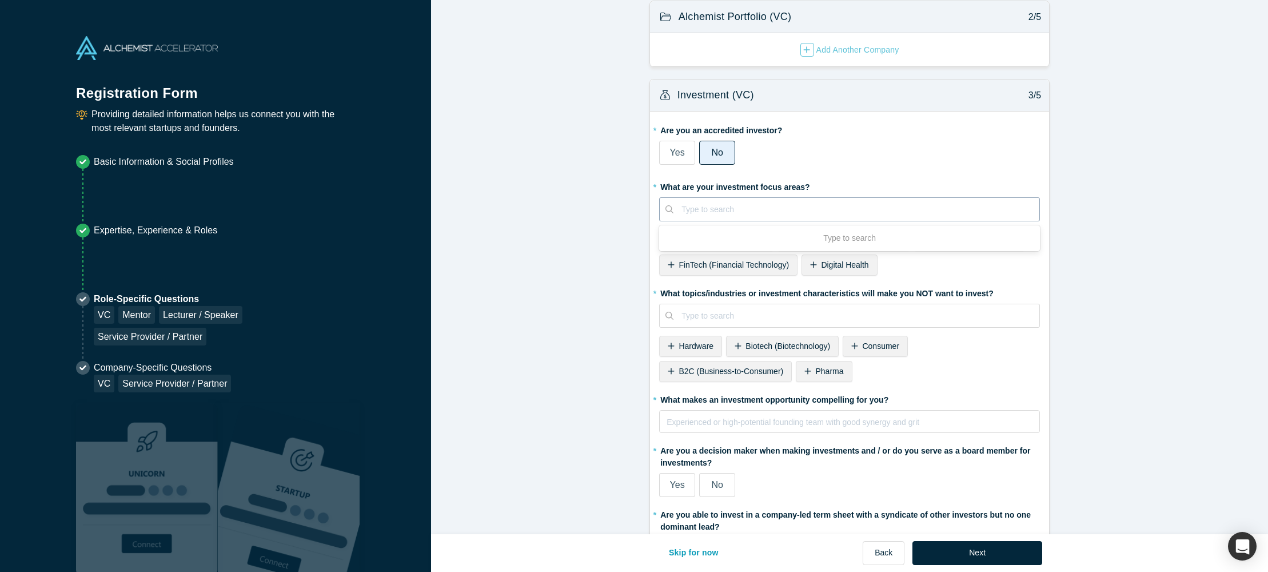
scroll to position [195, 0]
type input "AI, Deep Tech, Hard Tech"
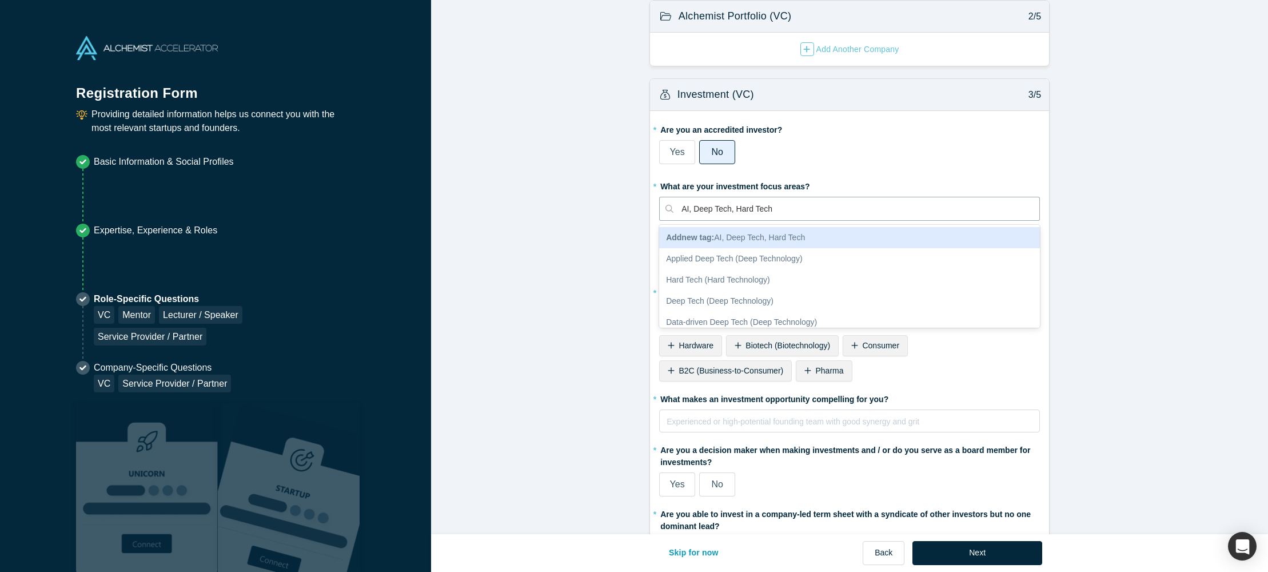
click at [805, 241] on span "Add new tag : AI, Deep Tech, Hard Tech" at bounding box center [735, 237] width 139 height 9
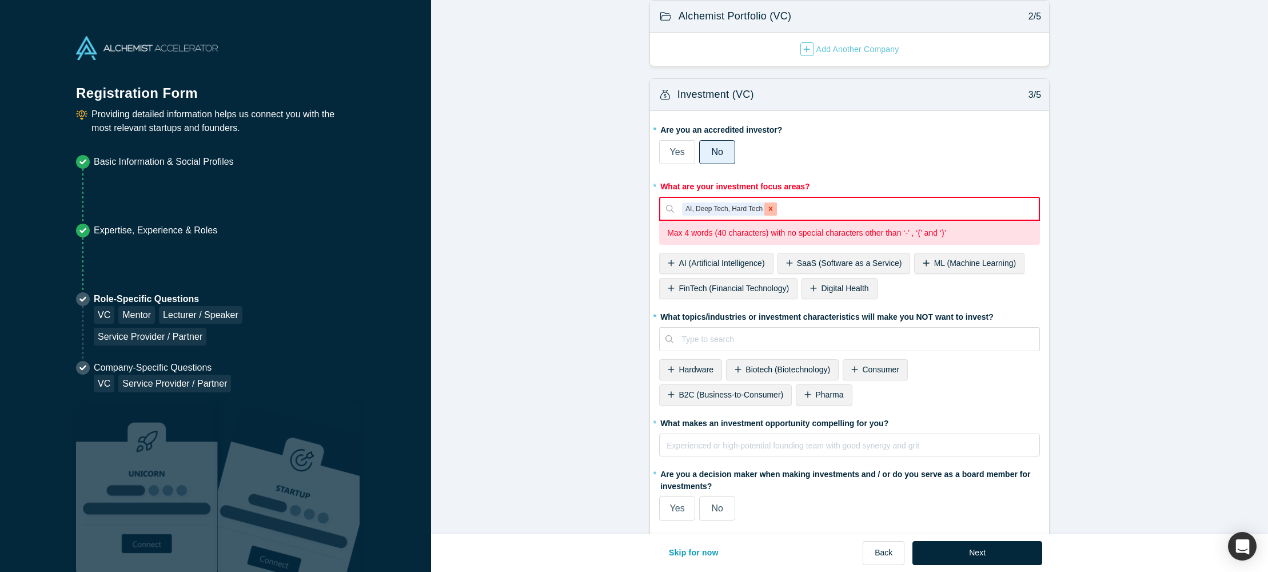
click at [773, 212] on icon "Remove AI, Deep Tech, Hard Tech" at bounding box center [771, 209] width 8 height 8
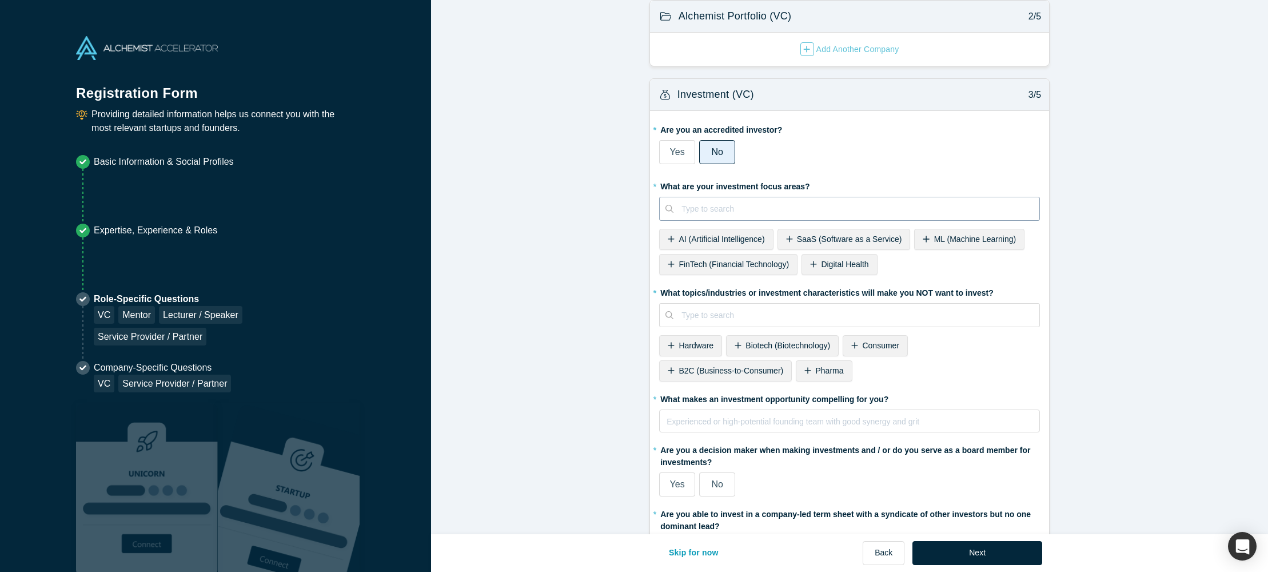
scroll to position [197, 0]
click at [734, 234] on span "AI (Artificial Intelligence)" at bounding box center [722, 237] width 86 height 9
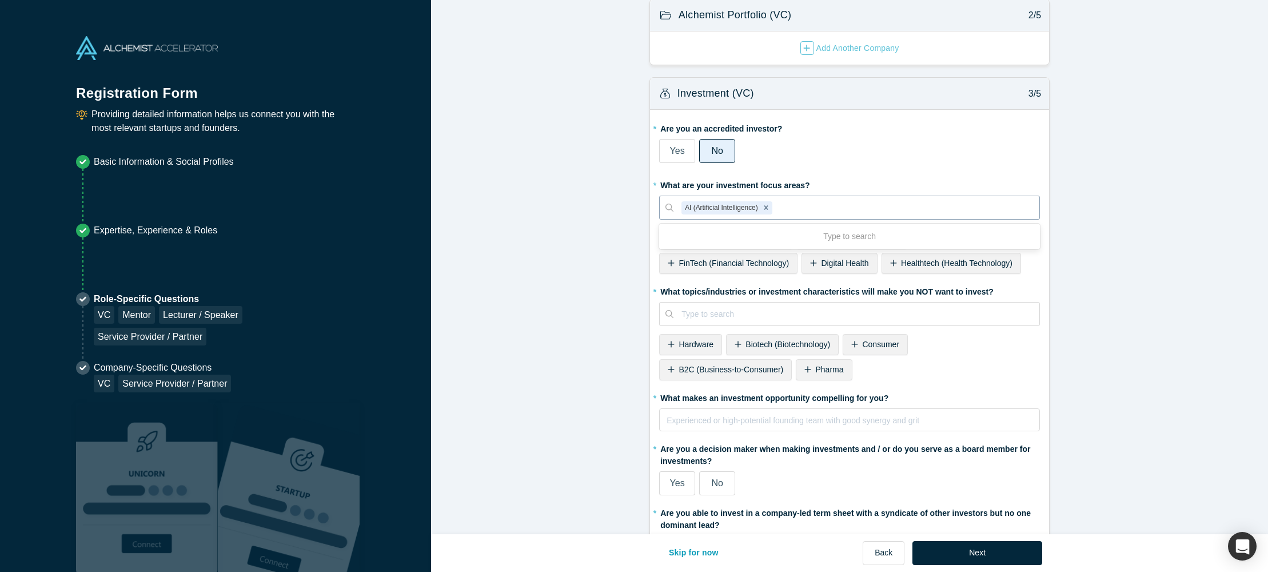
click at [785, 210] on div at bounding box center [903, 208] width 257 height 14
type input "[PERSON_NAME]"
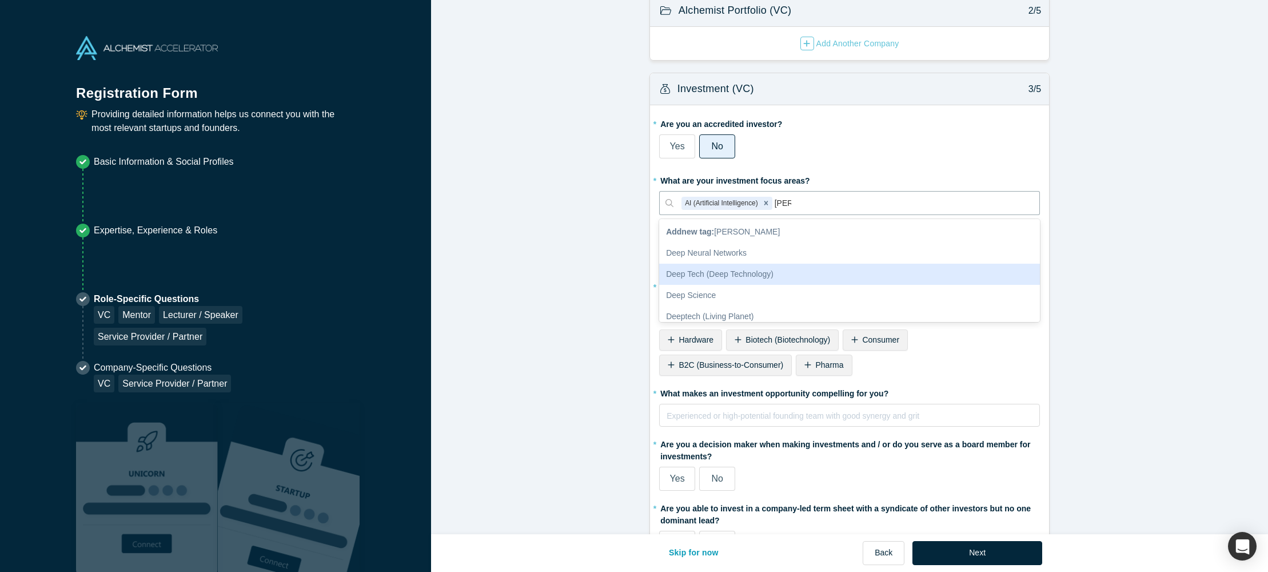
click at [753, 274] on div "Deep Tech (Deep Technology)" at bounding box center [849, 274] width 381 height 21
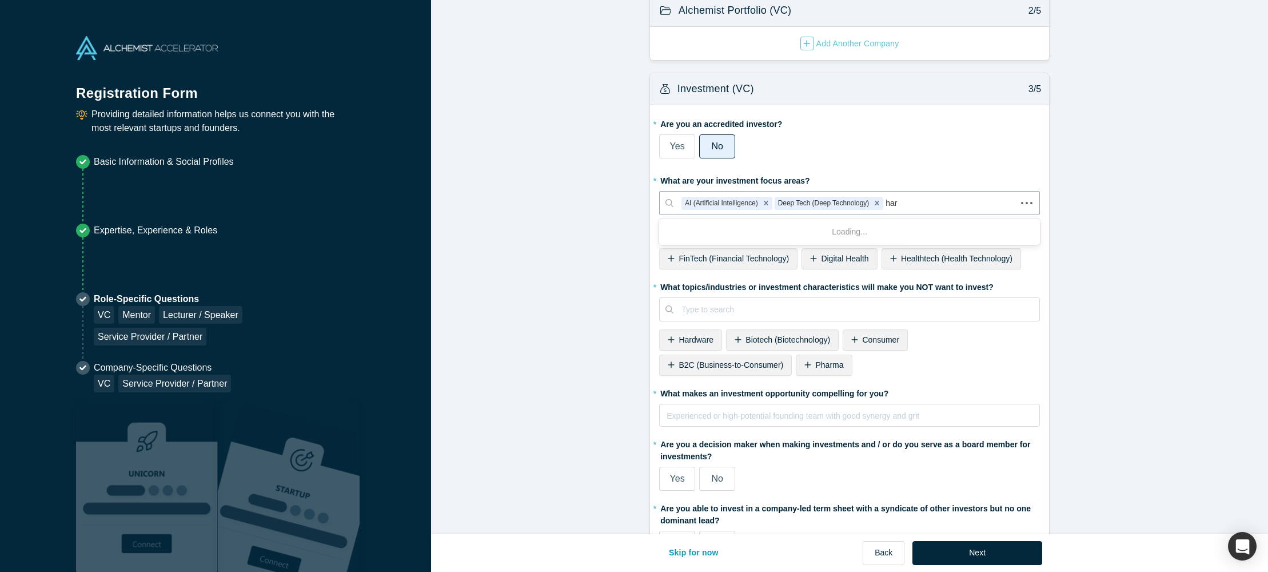
type input "hard"
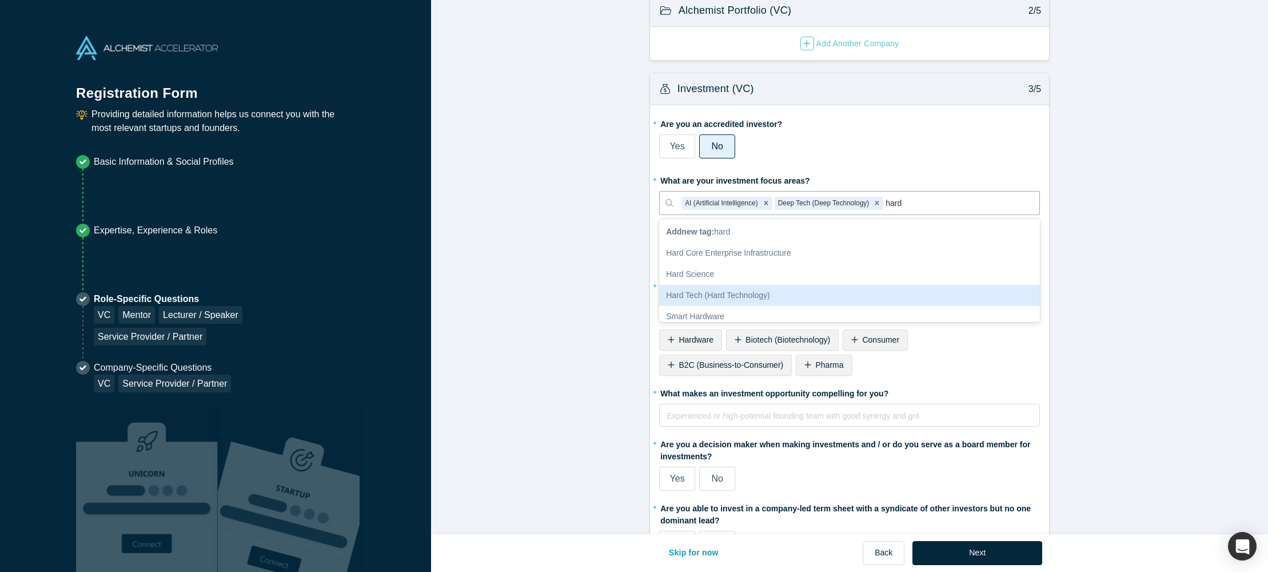
click at [725, 290] on div "Hard Tech (Hard Technology)" at bounding box center [849, 295] width 381 height 21
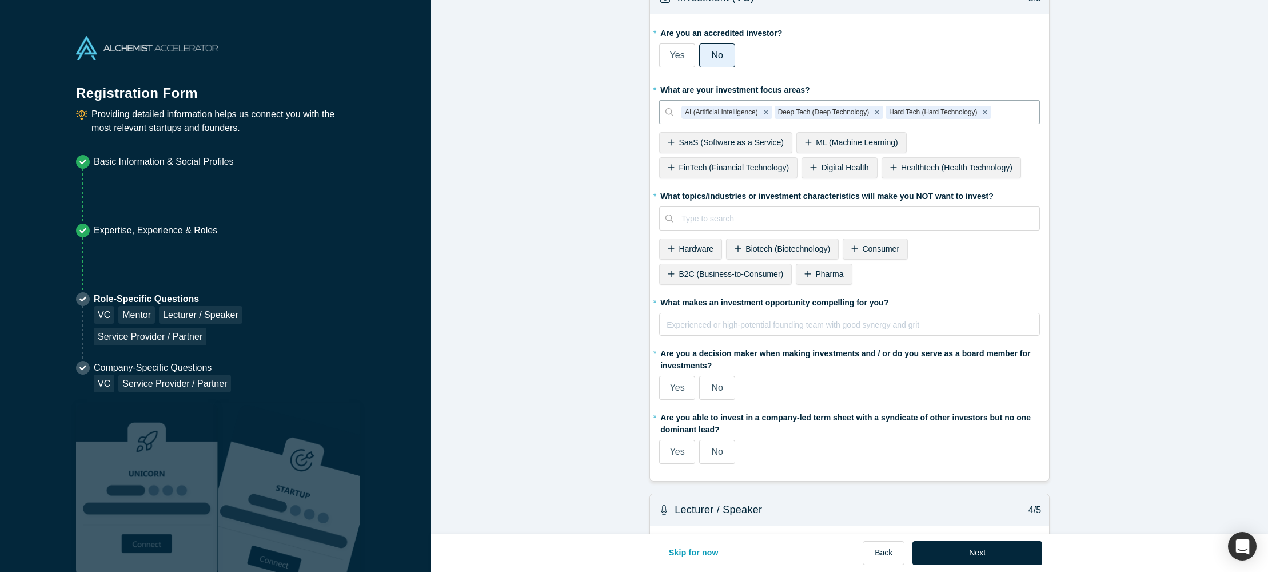
scroll to position [295, 0]
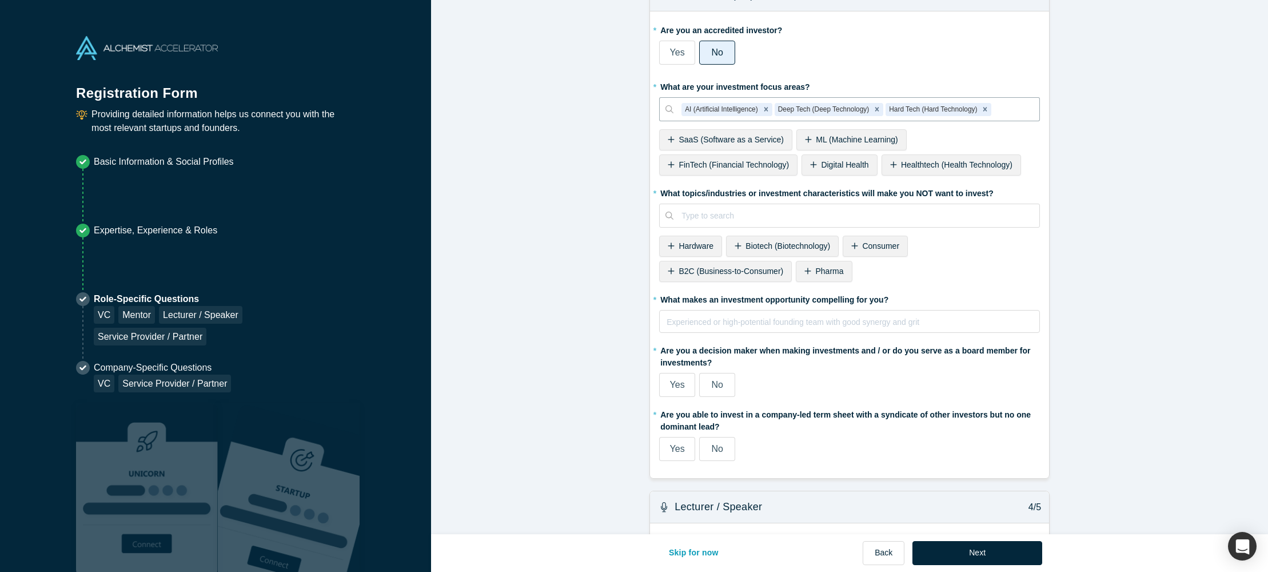
click at [793, 248] on span "Biotech (Biotechnology)" at bounding box center [787, 245] width 85 height 9
click at [968, 246] on span "Pharma" at bounding box center [965, 245] width 28 height 9
click at [696, 273] on span "Life Sciences" at bounding box center [702, 270] width 47 height 9
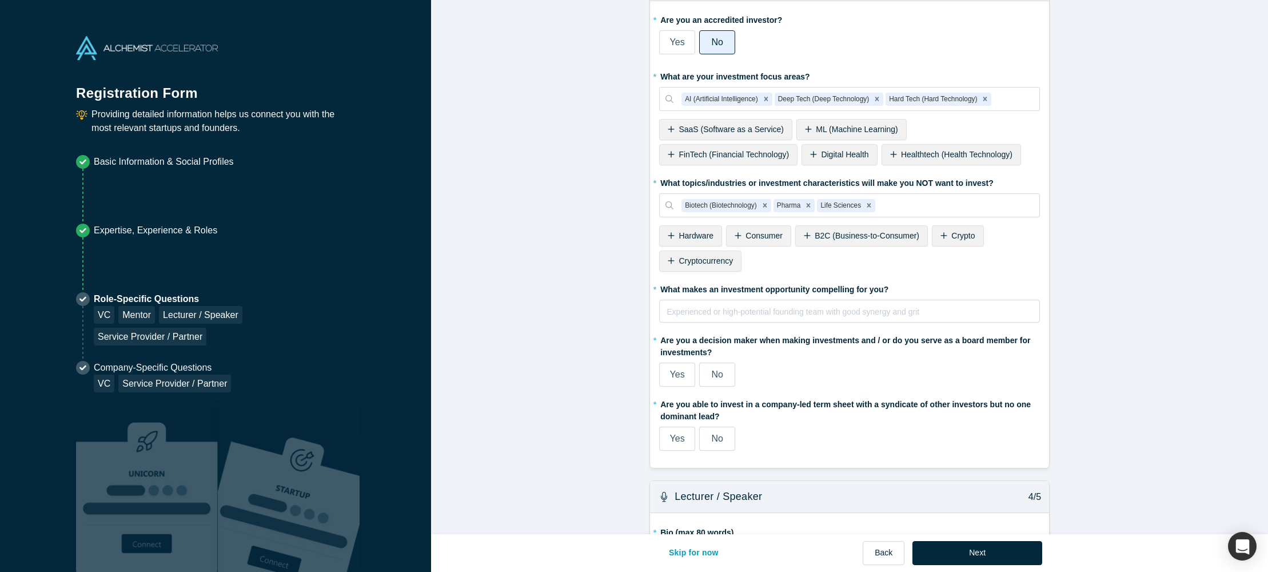
scroll to position [320, 0]
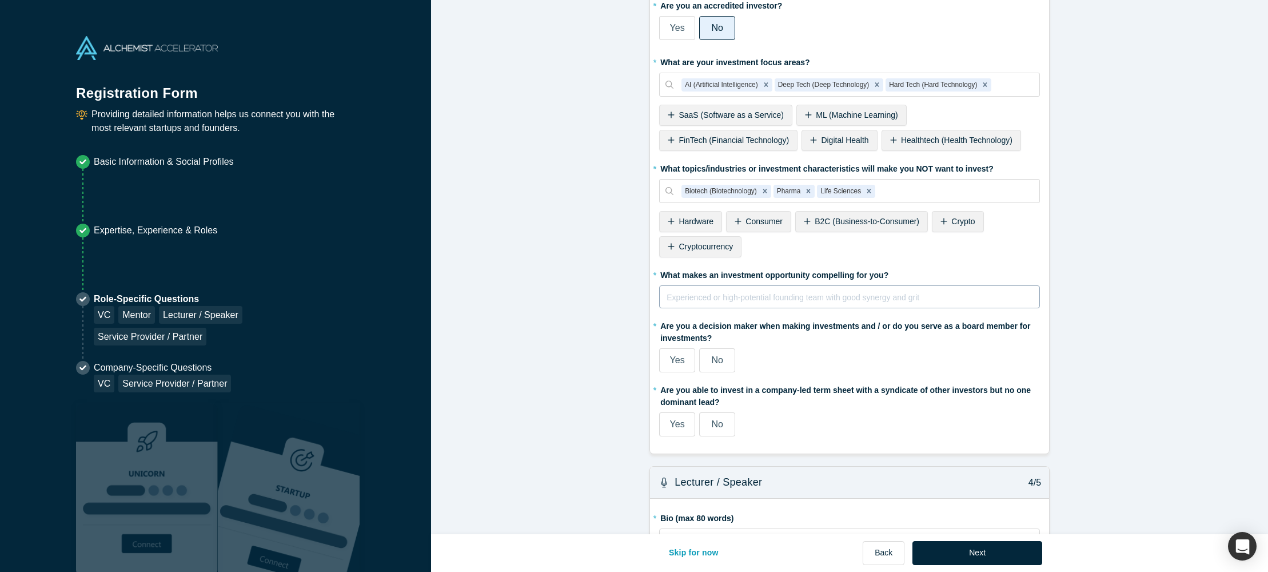
click at [803, 299] on div "rdw-editor" at bounding box center [849, 297] width 365 height 14
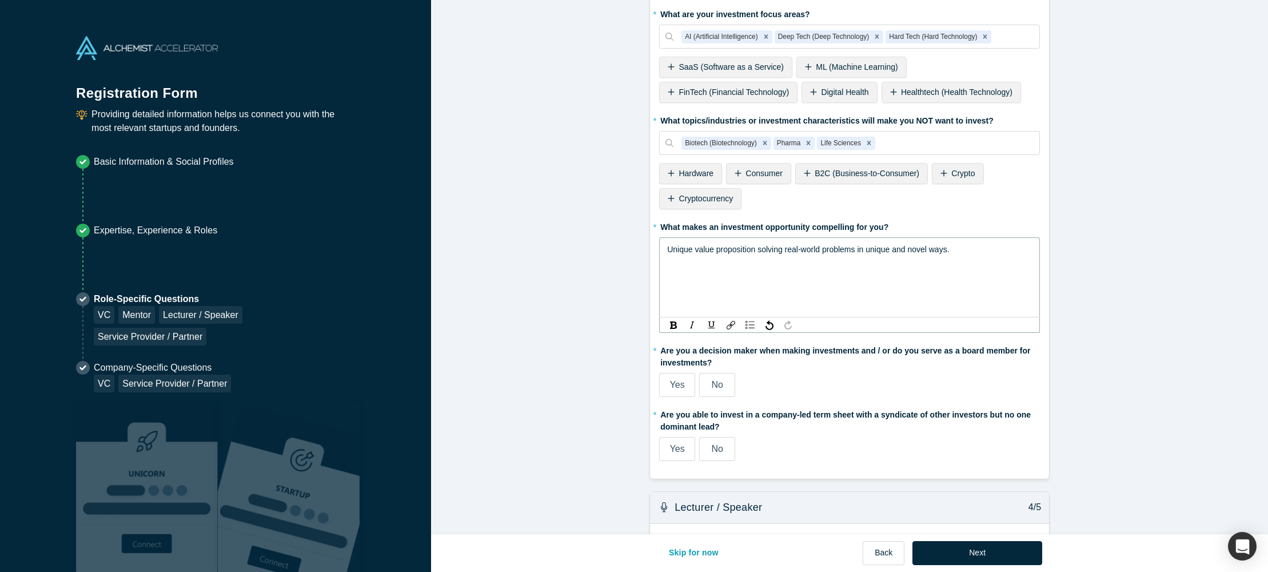
scroll to position [376, 0]
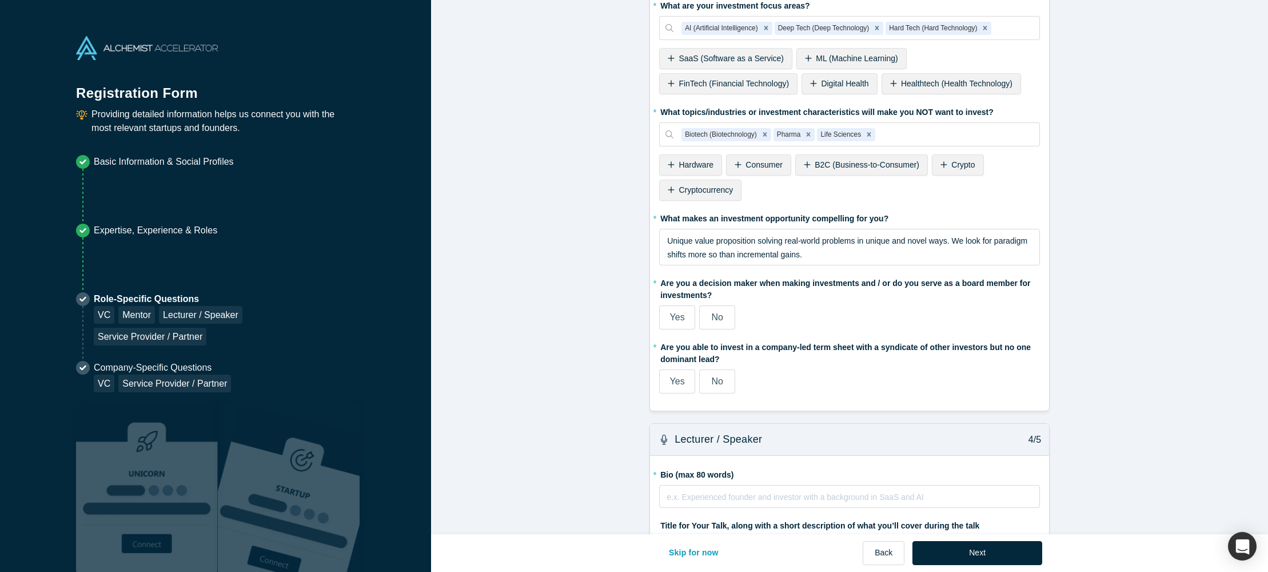
click at [729, 372] on fieldset "* Are you an accredited investor? Yes No My income is $200K+ (or $300K+ with sp…" at bounding box center [849, 170] width 381 height 462
click at [722, 321] on span "No" at bounding box center [716, 317] width 11 height 10
click at [0, 0] on input "No" at bounding box center [0, 0] width 0 height 0
click at [685, 382] on label "Yes" at bounding box center [677, 381] width 36 height 24
click at [0, 0] on input "Yes" at bounding box center [0, 0] width 0 height 0
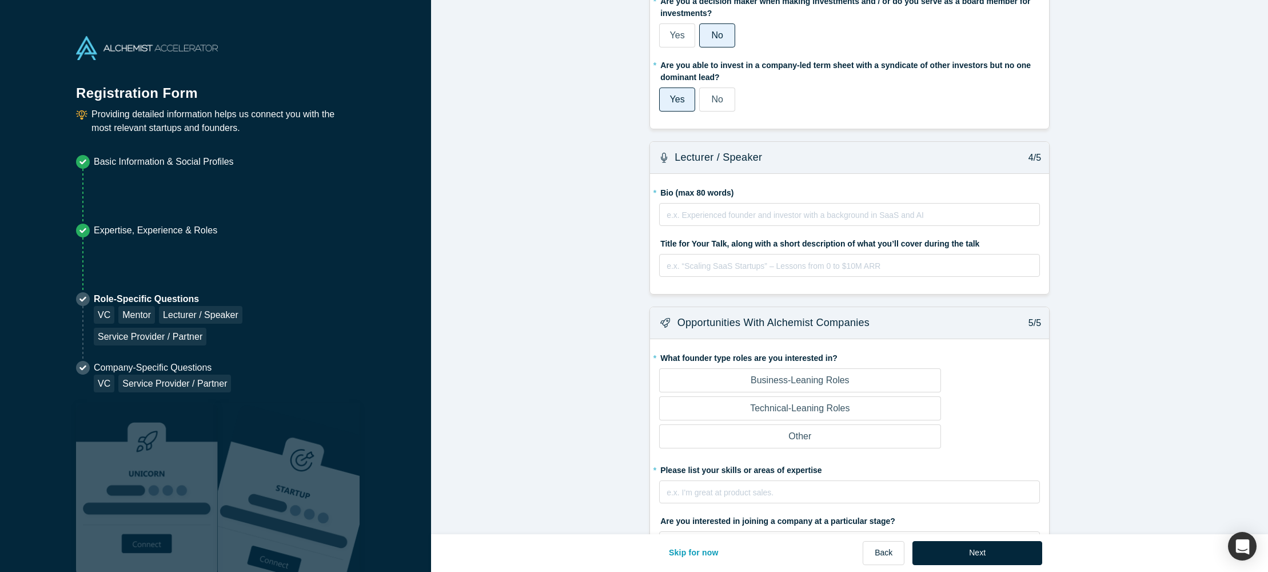
scroll to position [670, 0]
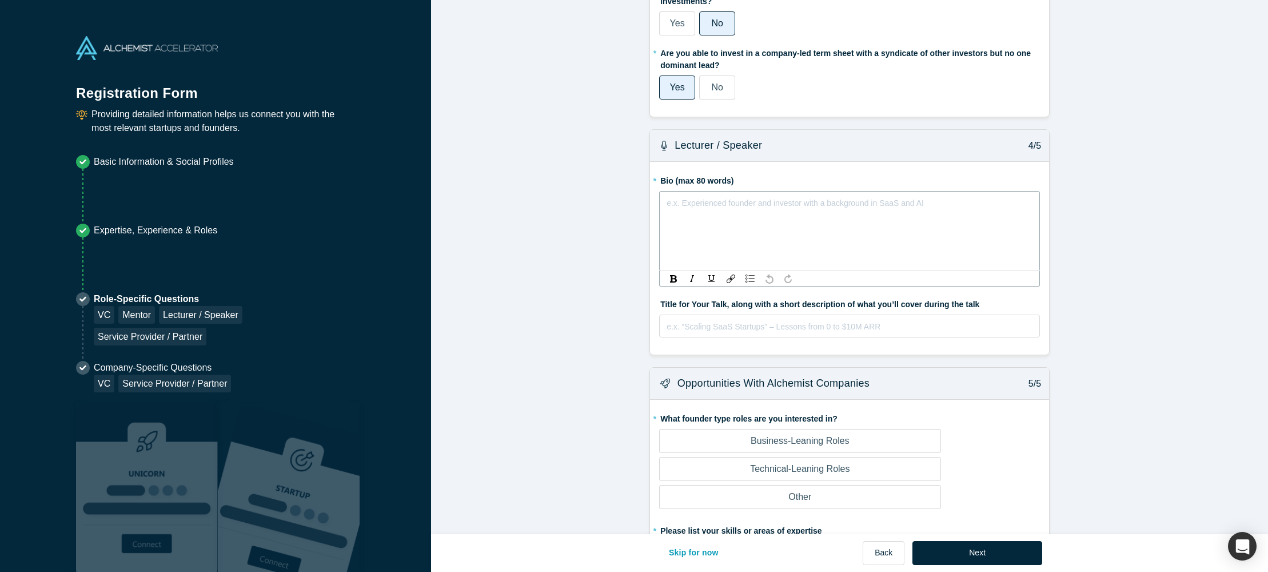
click at [719, 208] on div "rdw-editor" at bounding box center [849, 203] width 365 height 14
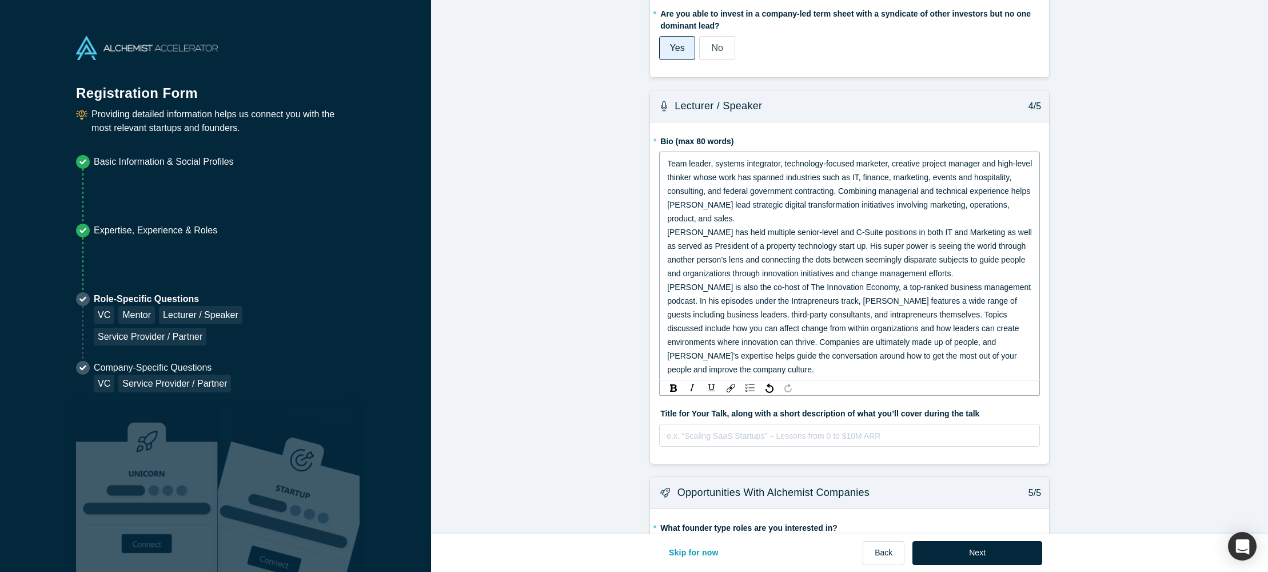
scroll to position [720, 0]
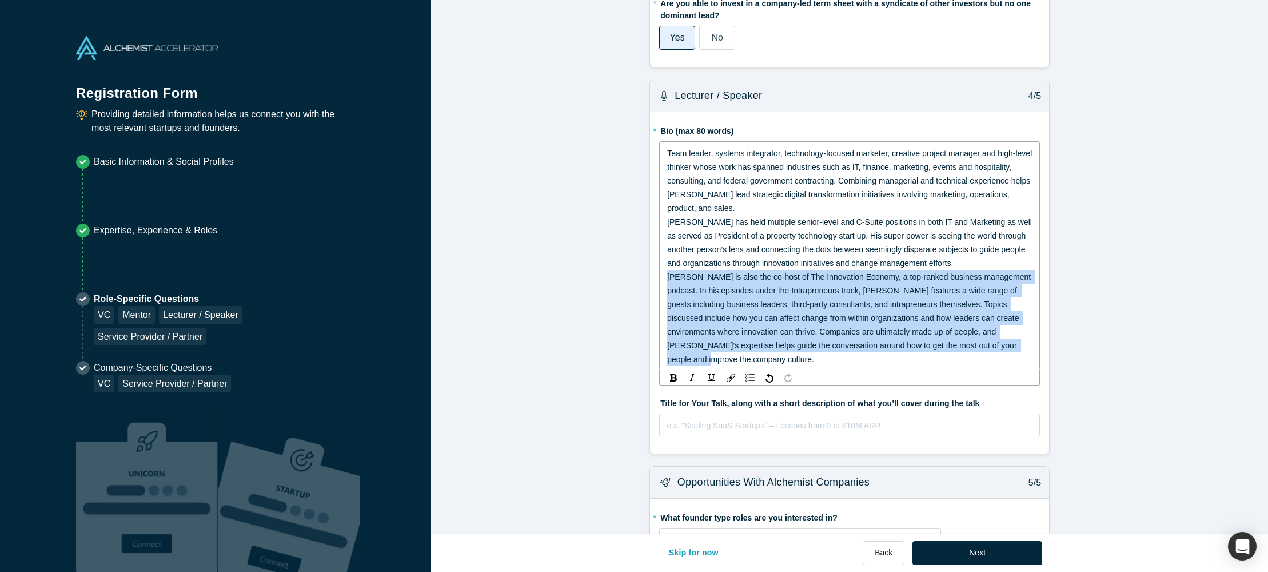
drag, startPoint x: 1017, startPoint y: 348, endPoint x: 639, endPoint y: 280, distance: 384.0
click at [639, 280] on form "Mentor / Advisor 1/5 * What mentor type would you prefer? Regular Mentor Direct…" at bounding box center [849, 95] width 837 height 1607
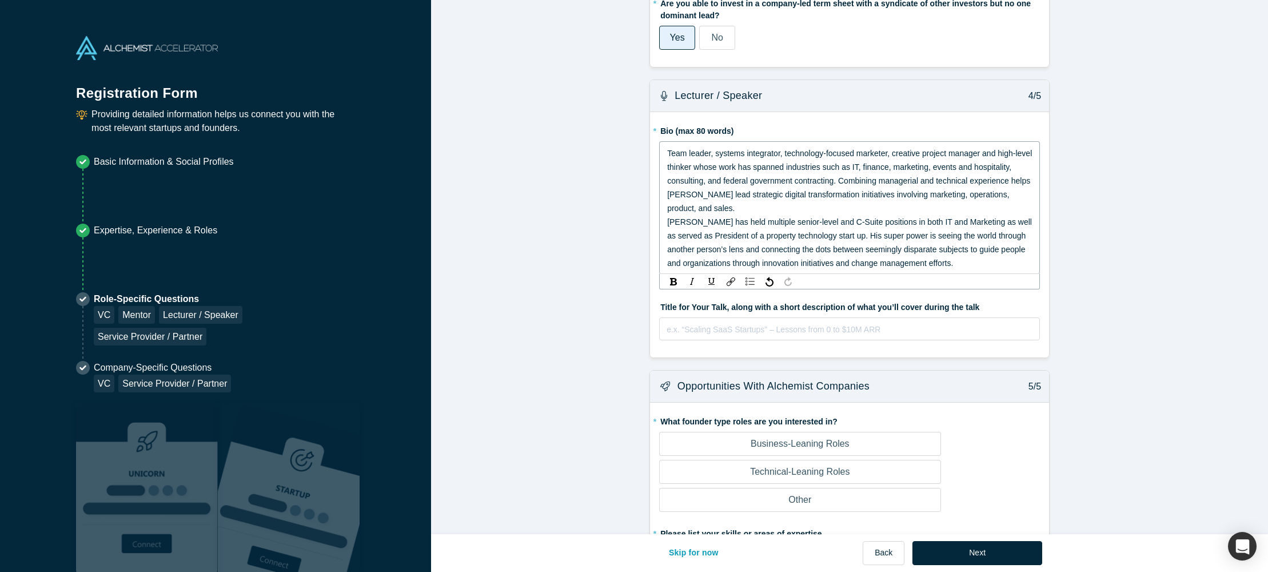
click at [839, 221] on span "[PERSON_NAME] has held multiple senior-level and C-Suite positions in both IT a…" at bounding box center [850, 242] width 367 height 50
click at [897, 225] on span "[PERSON_NAME] has held multiple senior-level and C-Suite positions in both IT a…" at bounding box center [850, 242] width 367 height 50
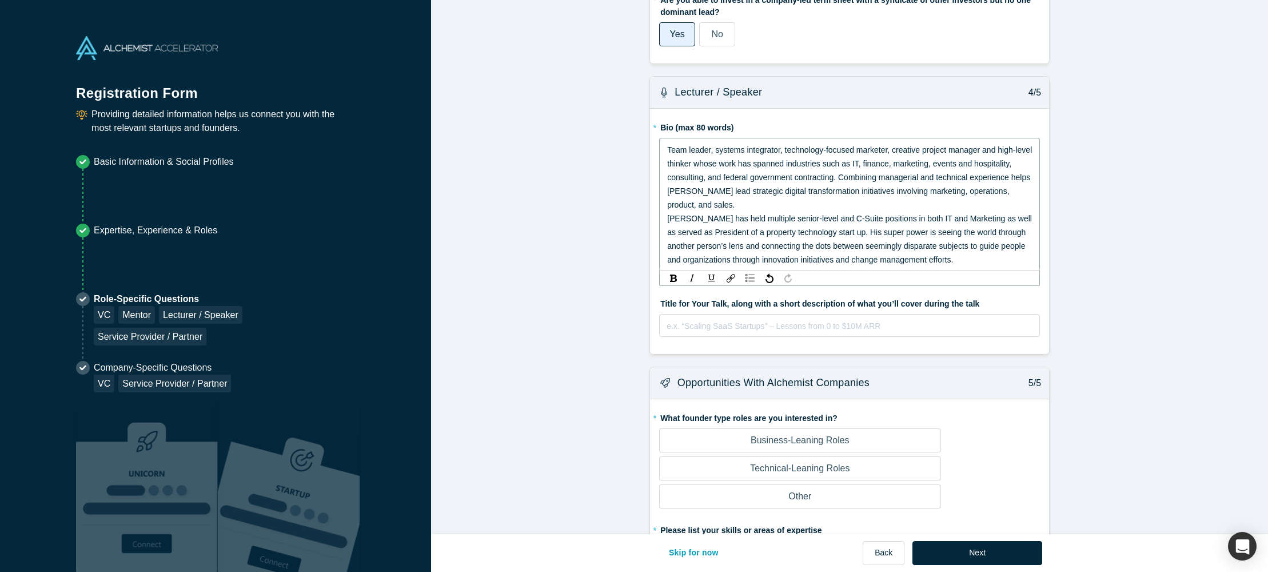
scroll to position [723, 0]
click at [768, 187] on span "Team leader, systems integrator, technology-focused marketer, creative project …" at bounding box center [850, 178] width 367 height 64
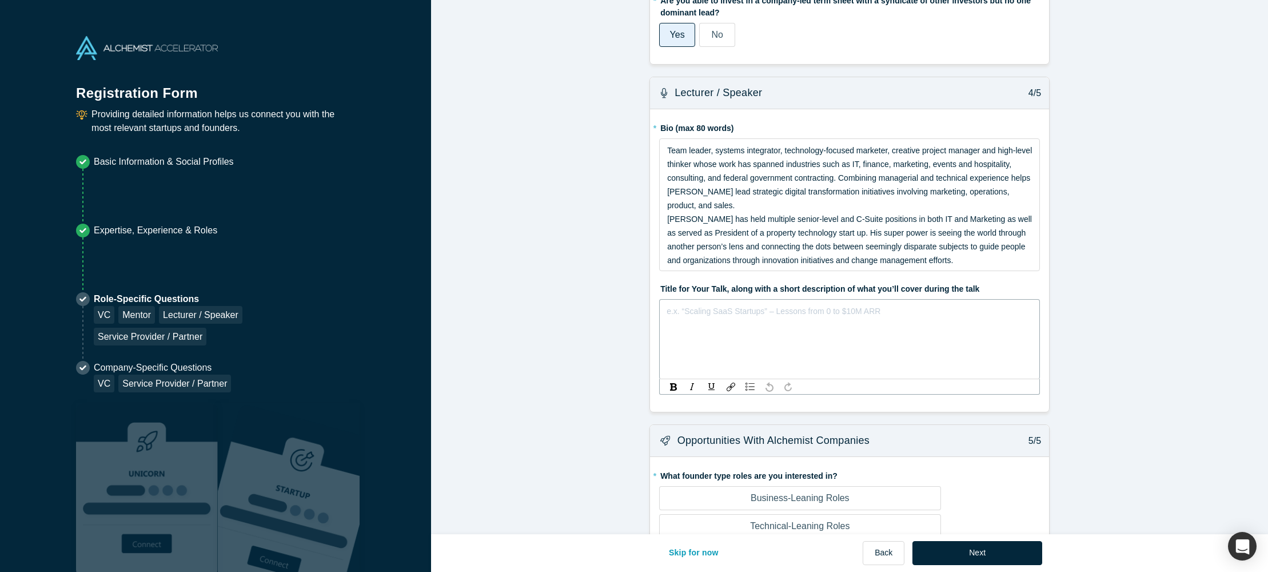
drag, startPoint x: 747, startPoint y: 328, endPoint x: 770, endPoint y: 328, distance: 23.4
click at [747, 328] on div "e.x. “Scaling SaaS Startups” – Lessons from 0 to $10M ARR" at bounding box center [849, 339] width 381 height 80
drag, startPoint x: 712, startPoint y: 312, endPoint x: 725, endPoint y: 316, distance: 14.5
click at [715, 312] on span "Positioning, requirements gathering, B2B enterprise sales motions" at bounding box center [784, 310] width 234 height 9
drag, startPoint x: 672, startPoint y: 310, endPoint x: 740, endPoint y: 314, distance: 67.6
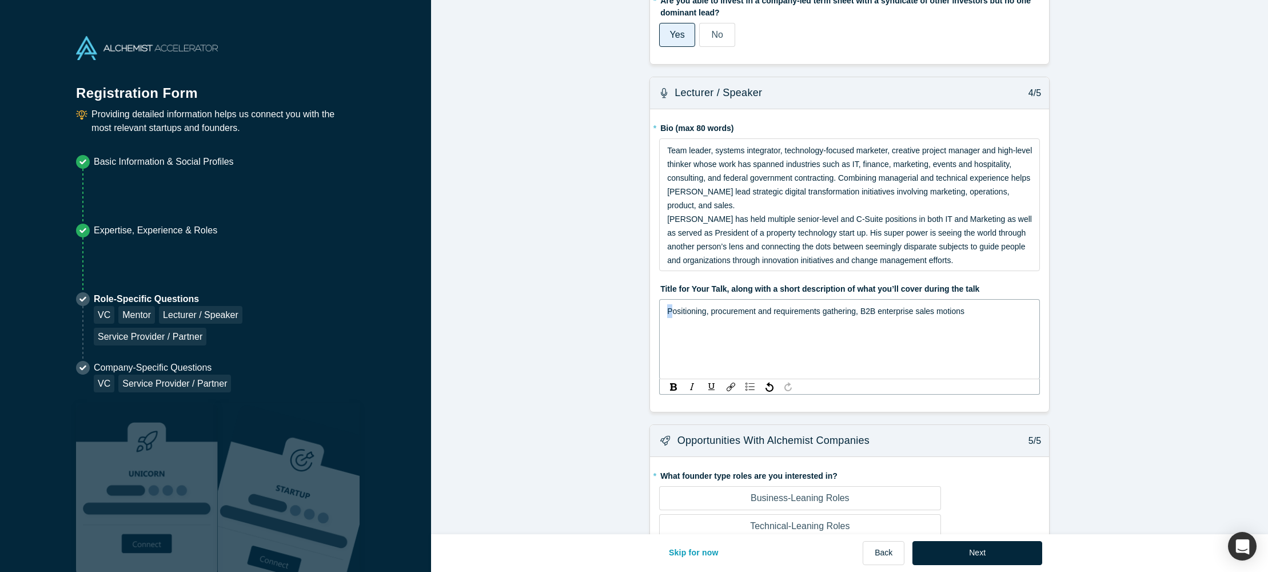
click at [674, 310] on span "Positioning, procurement and requirements gathering, B2B enterprise sales motio…" at bounding box center [815, 310] width 297 height 9
drag, startPoint x: 687, startPoint y: 313, endPoint x: 680, endPoint y: 313, distance: 6.3
click at [686, 313] on span "Positioning, procurement and requirements gathering, B2B enterprise sales motio…" at bounding box center [815, 310] width 297 height 9
click at [674, 313] on span "Positioning, procurement and requirements gathering, B2B enterprise sales motio…" at bounding box center [815, 310] width 297 height 9
click at [669, 313] on span "Positioning, procurement and requirements gathering, B2B enterprise sales motio…" at bounding box center [815, 310] width 297 height 9
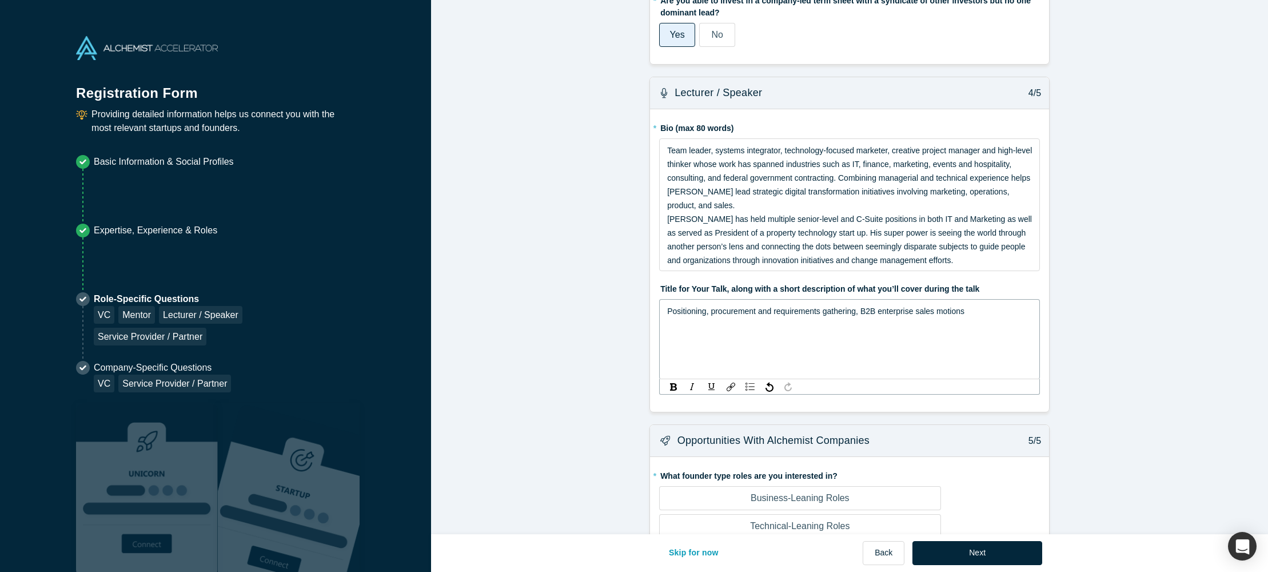
click at [668, 312] on span "Positioning, procurement and requirements gathering, B2B enterprise sales motio…" at bounding box center [815, 310] width 297 height 9
click at [994, 313] on div "Brand positioning, procurement and requirements gathering, B2B enterprise sales…" at bounding box center [849, 311] width 365 height 14
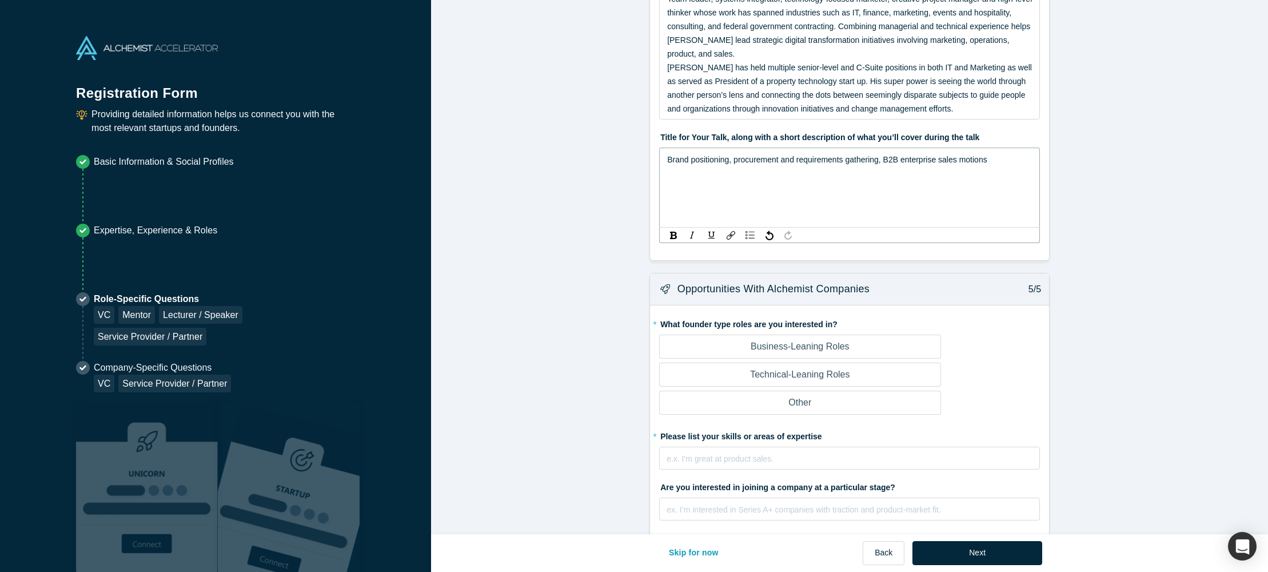
scroll to position [892, 0]
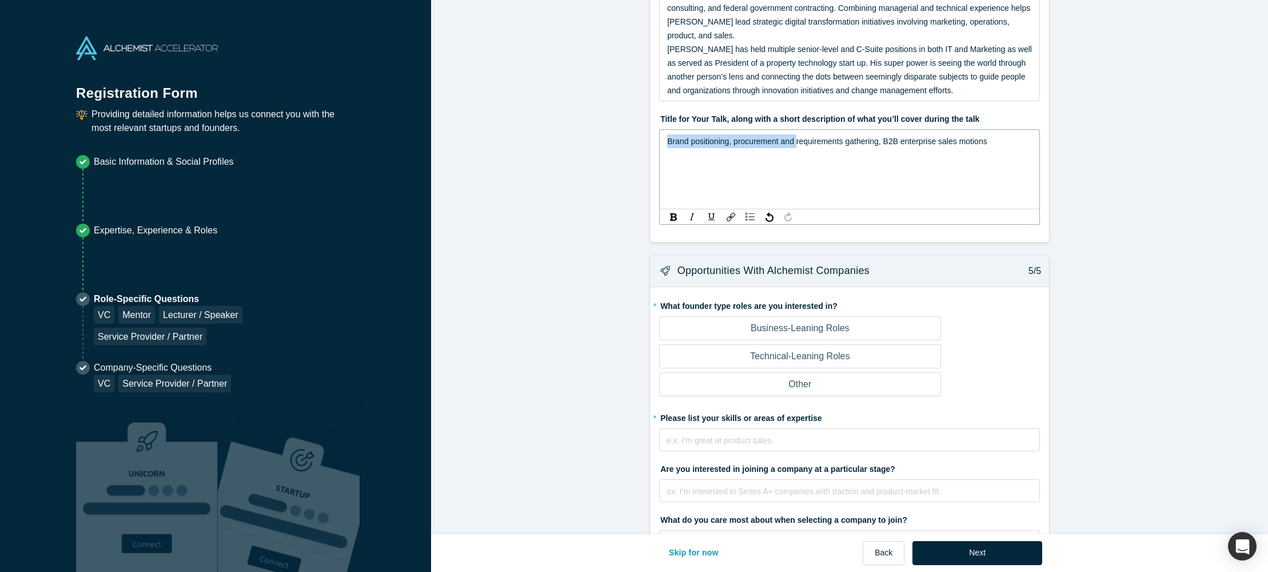
drag, startPoint x: 667, startPoint y: 142, endPoint x: 798, endPoint y: 141, distance: 130.9
click at [798, 140] on span "Brand positioning, procurement and requirements gathering, B2B enterprise sales…" at bounding box center [827, 141] width 320 height 9
drag, startPoint x: 713, startPoint y: 142, endPoint x: 703, endPoint y: 142, distance: 9.7
click at [710, 142] on span "Brand positioning, procurement and requirements gathering, B2B enterprise sales…" at bounding box center [827, 141] width 320 height 9
click at [668, 141] on span "Brand positioning, procurement and requirements gathering, B2B enterprise sales…" at bounding box center [827, 141] width 320 height 9
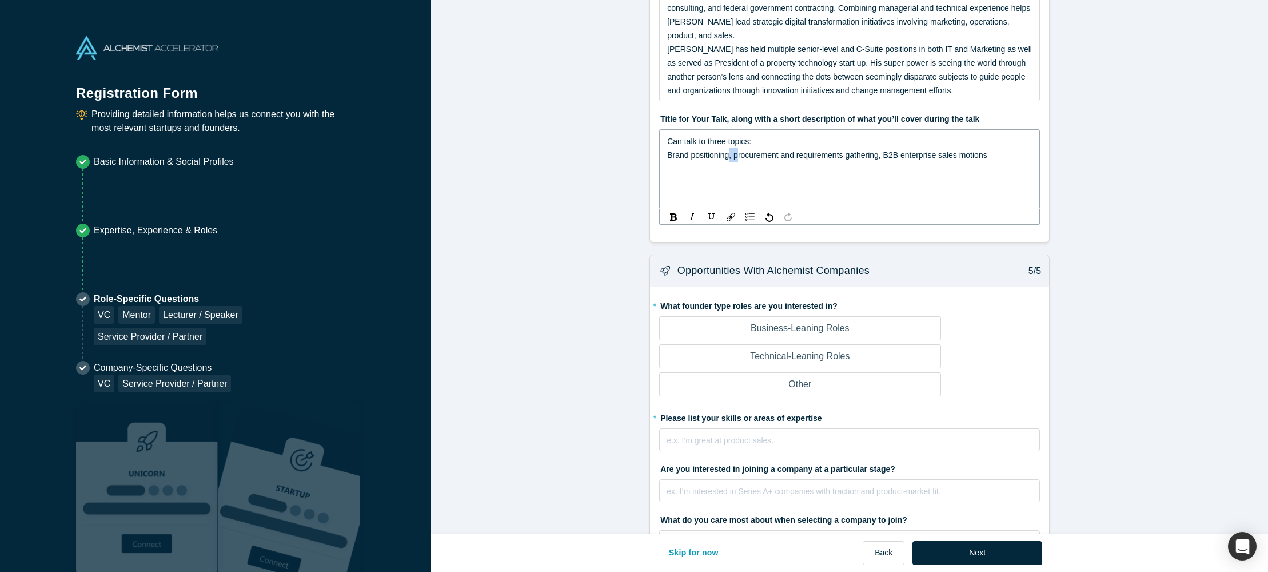
drag, startPoint x: 737, startPoint y: 155, endPoint x: 731, endPoint y: 156, distance: 6.9
click at [731, 156] on span "Brand positioning, procurement and requirements gathering, B2B enterprise sales…" at bounding box center [827, 154] width 320 height 9
click at [813, 170] on span "Procurement and requirements gathering, B2B enterprise sales motions" at bounding box center [794, 168] width 254 height 9
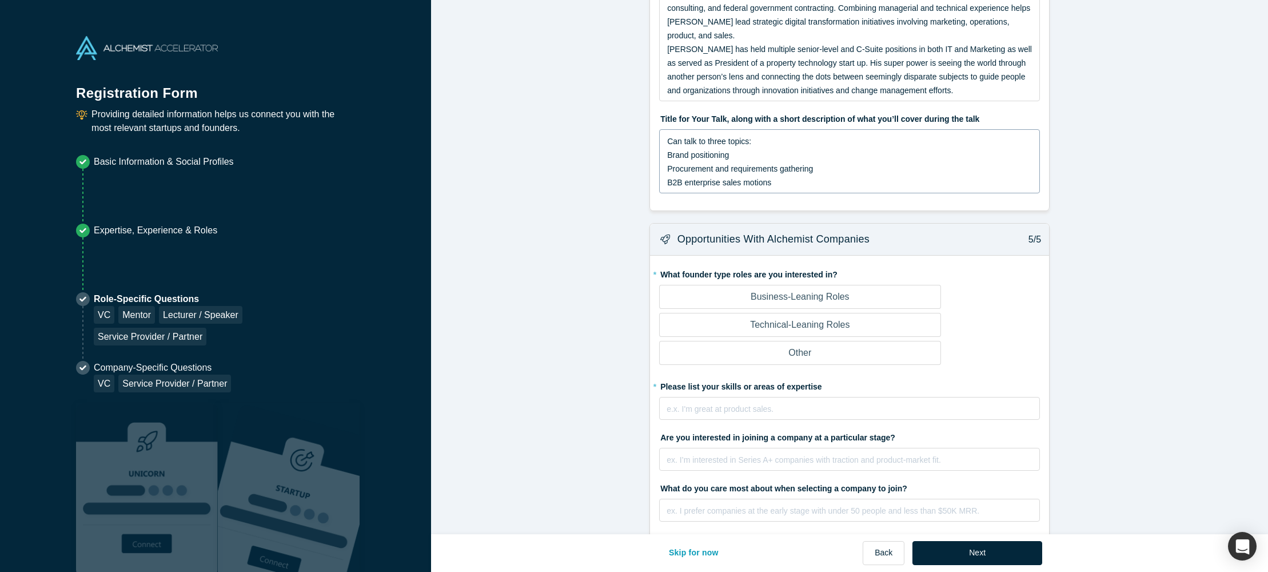
click at [665, 155] on div "Can talk to three topics: Brand positioning Procurement and requirements gather…" at bounding box center [849, 161] width 381 height 64
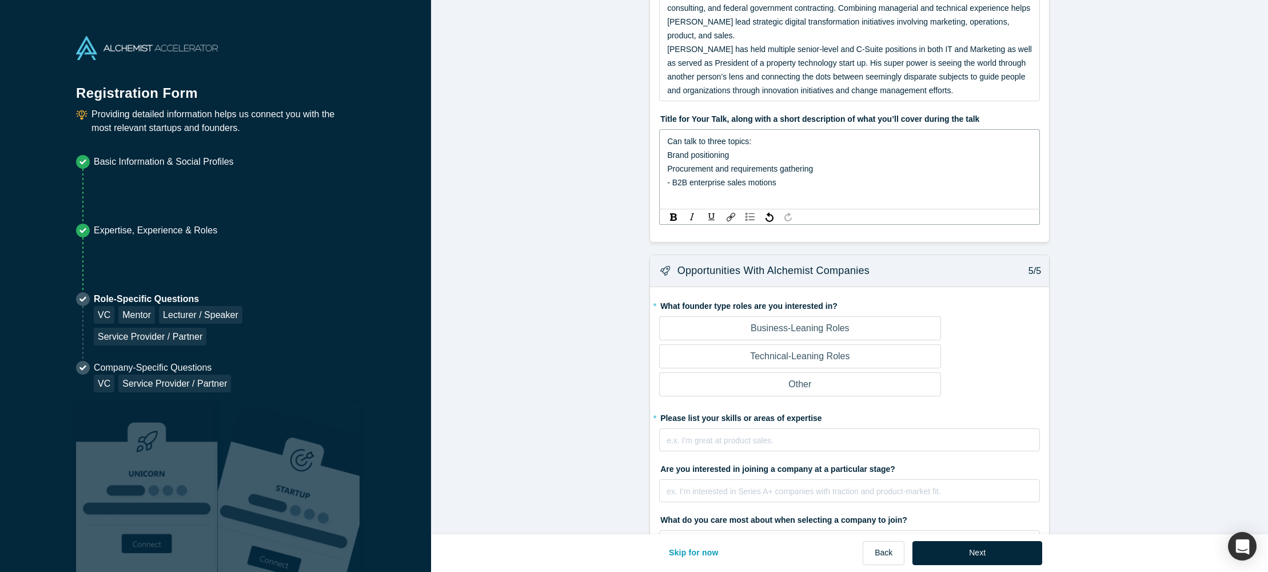
click at [668, 170] on span "Procurement and requirements gathering" at bounding box center [740, 168] width 146 height 9
click at [668, 156] on span "Brand positioning" at bounding box center [698, 154] width 62 height 9
drag, startPoint x: 819, startPoint y: 167, endPoint x: 667, endPoint y: 165, distance: 152.1
click at [667, 165] on div "- Procurement and requirements gathering" at bounding box center [849, 169] width 365 height 14
click at [801, 173] on div "- B2B enterprise sales motions" at bounding box center [849, 169] width 365 height 14
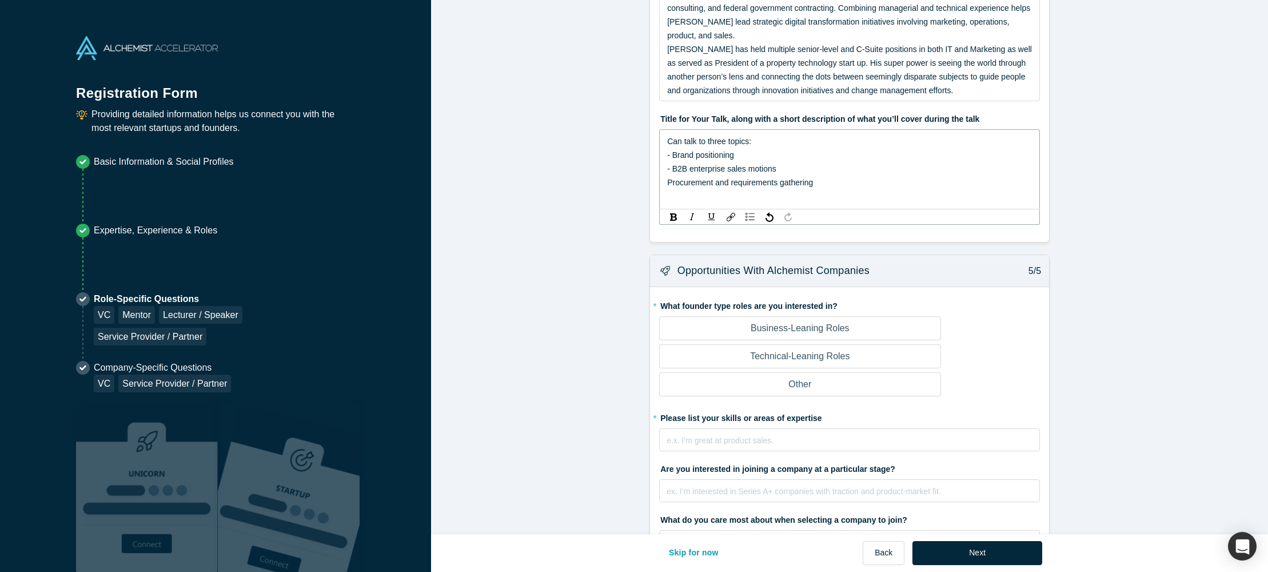
click at [668, 182] on span "Procurement and requirements gathering" at bounding box center [740, 182] width 146 height 9
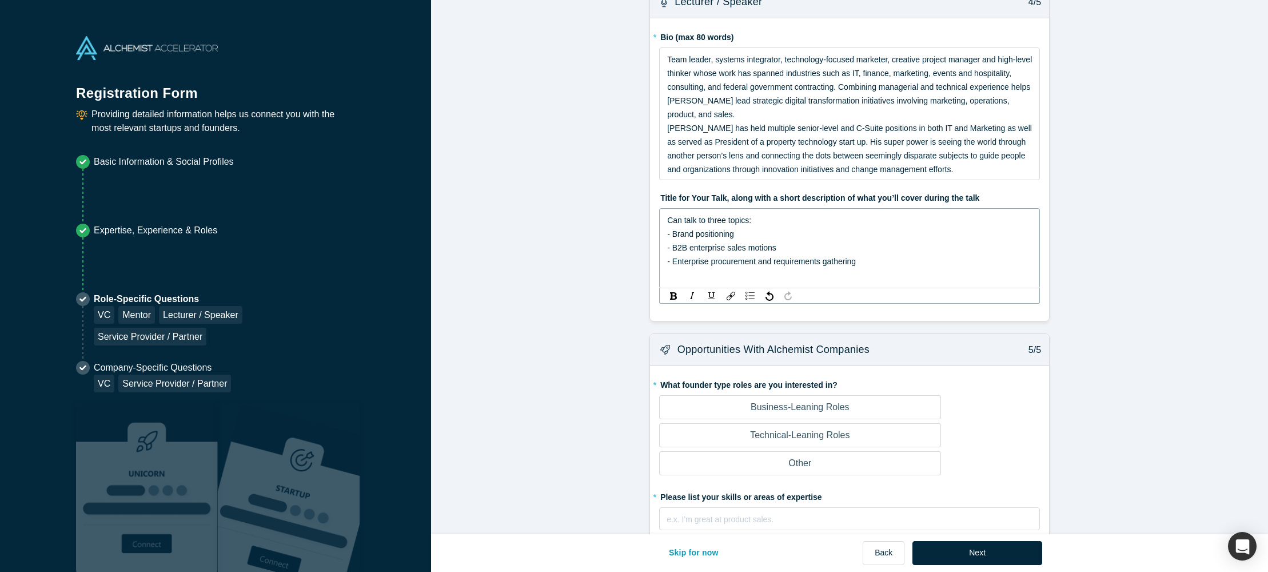
scroll to position [818, 0]
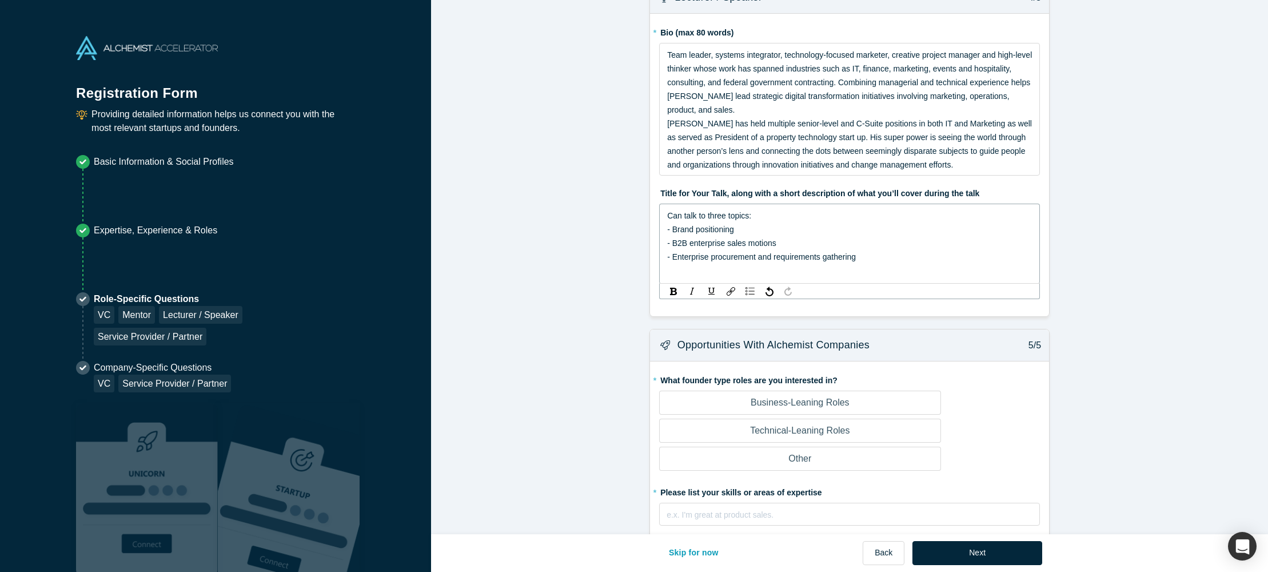
click at [736, 228] on div "- Brand positioning" at bounding box center [849, 229] width 365 height 14
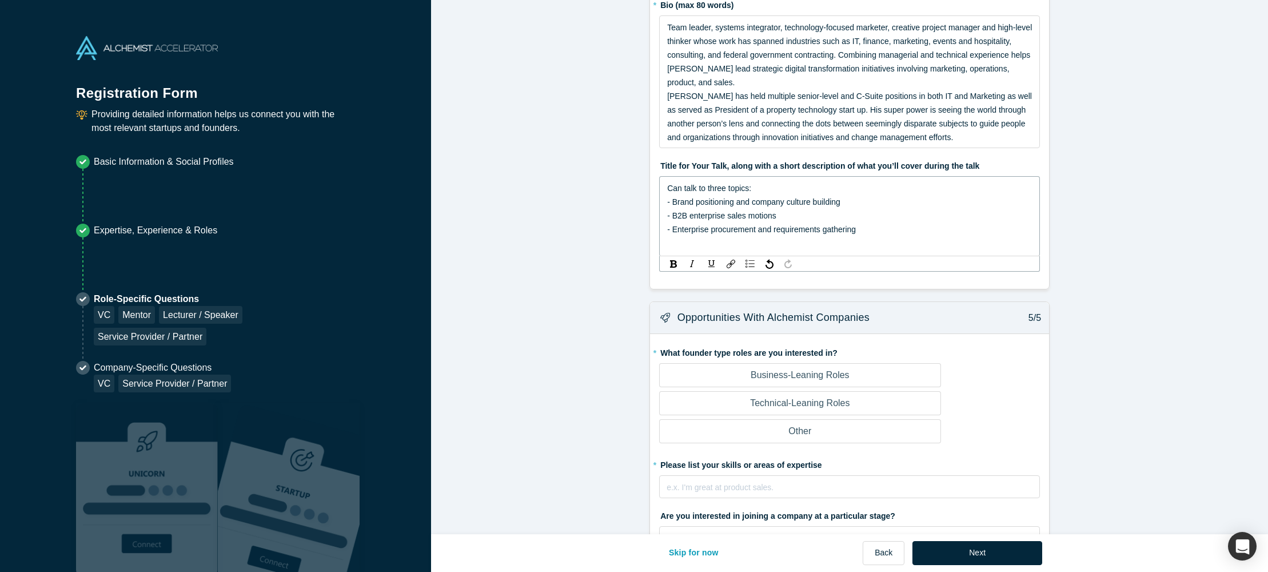
scroll to position [837, 0]
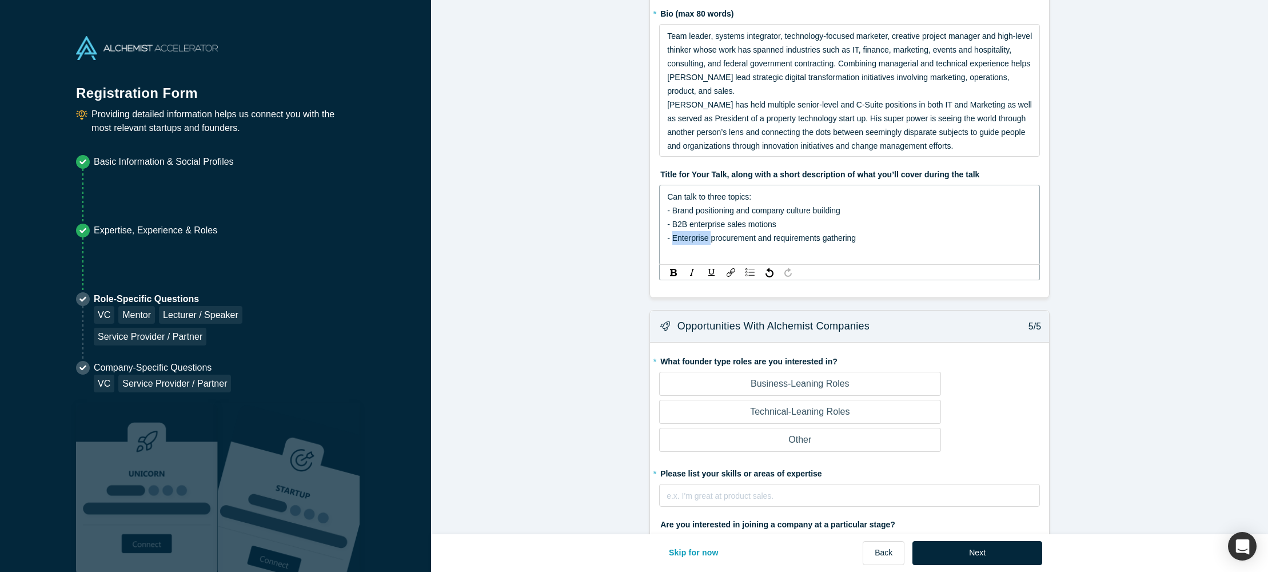
drag, startPoint x: 713, startPoint y: 238, endPoint x: 673, endPoint y: 240, distance: 40.0
click at [673, 240] on span "- Enterprise procurement and requirements gathering" at bounding box center [761, 237] width 189 height 9
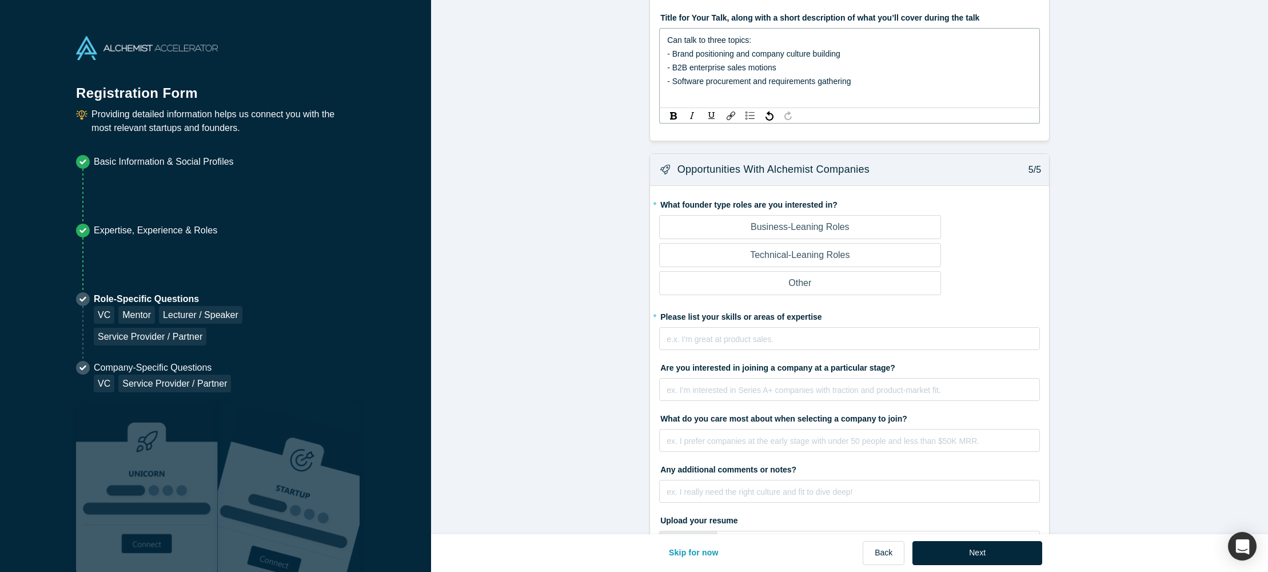
scroll to position [996, 0]
click at [877, 228] on div "Business-Leaning Roles Technical-Leaning Roles Other" at bounding box center [801, 254] width 285 height 84
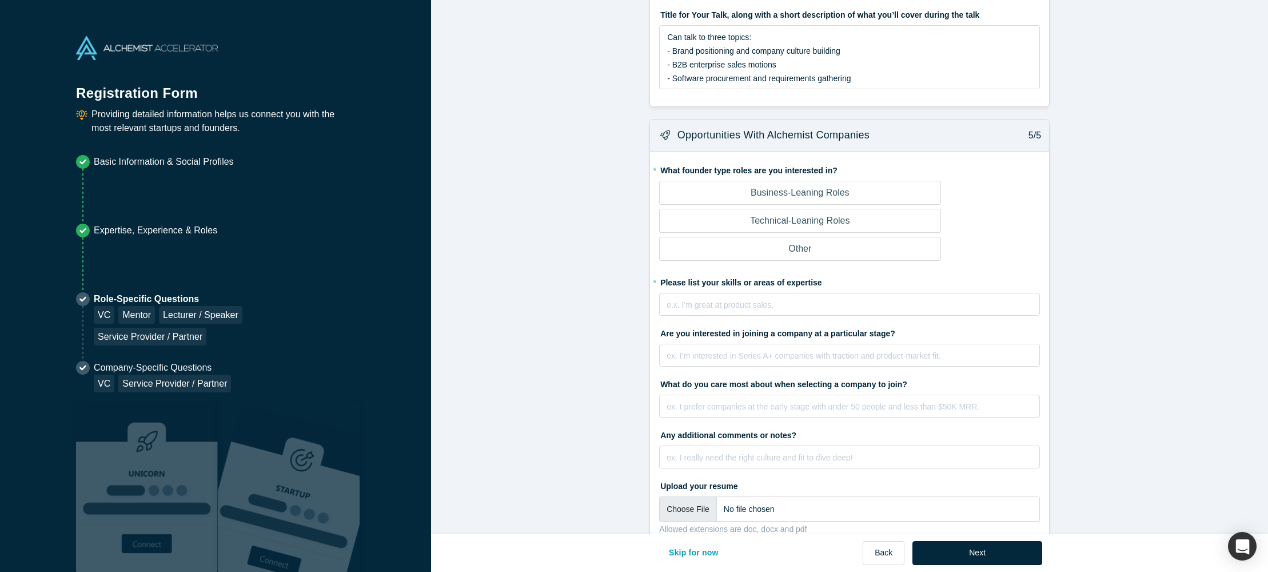
click at [861, 197] on label "Business-Leaning Roles" at bounding box center [799, 193] width 281 height 24
click at [0, 0] on input "Business-Leaning Roles" at bounding box center [0, 0] width 0 height 0
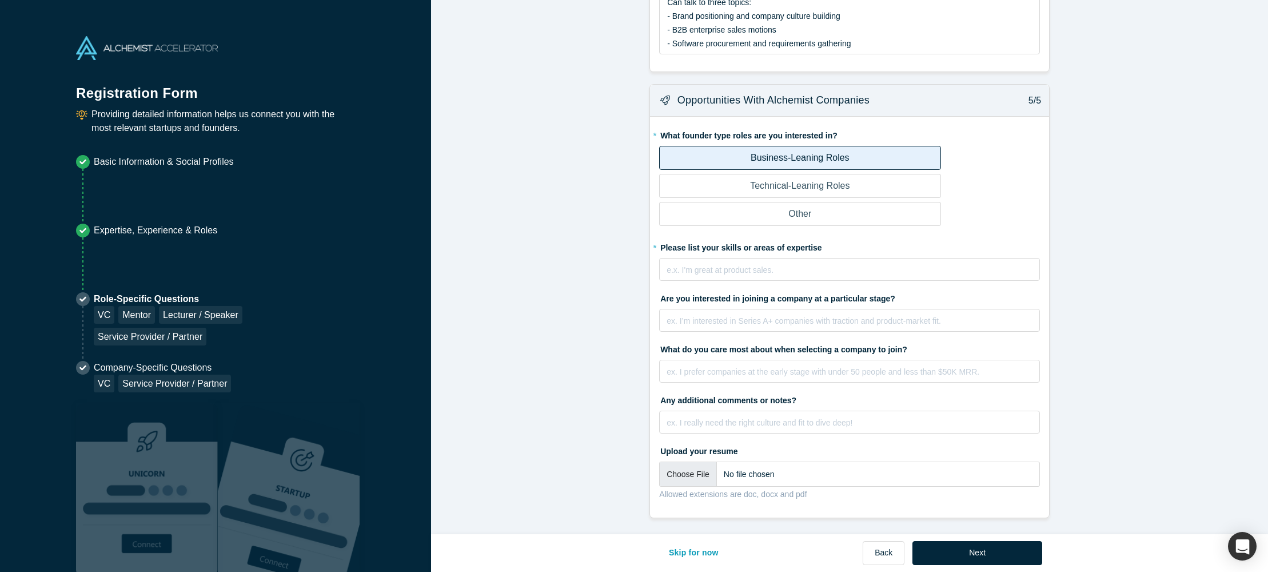
scroll to position [1031, 0]
click at [738, 268] on div "rdw-editor" at bounding box center [849, 270] width 365 height 14
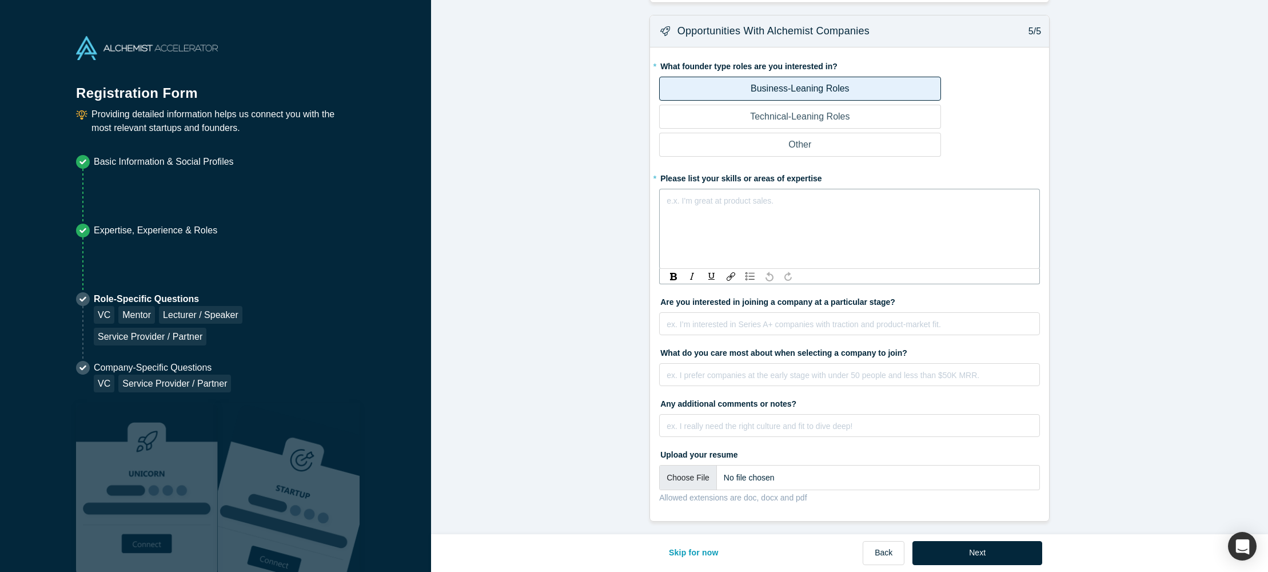
scroll to position [1104, 0]
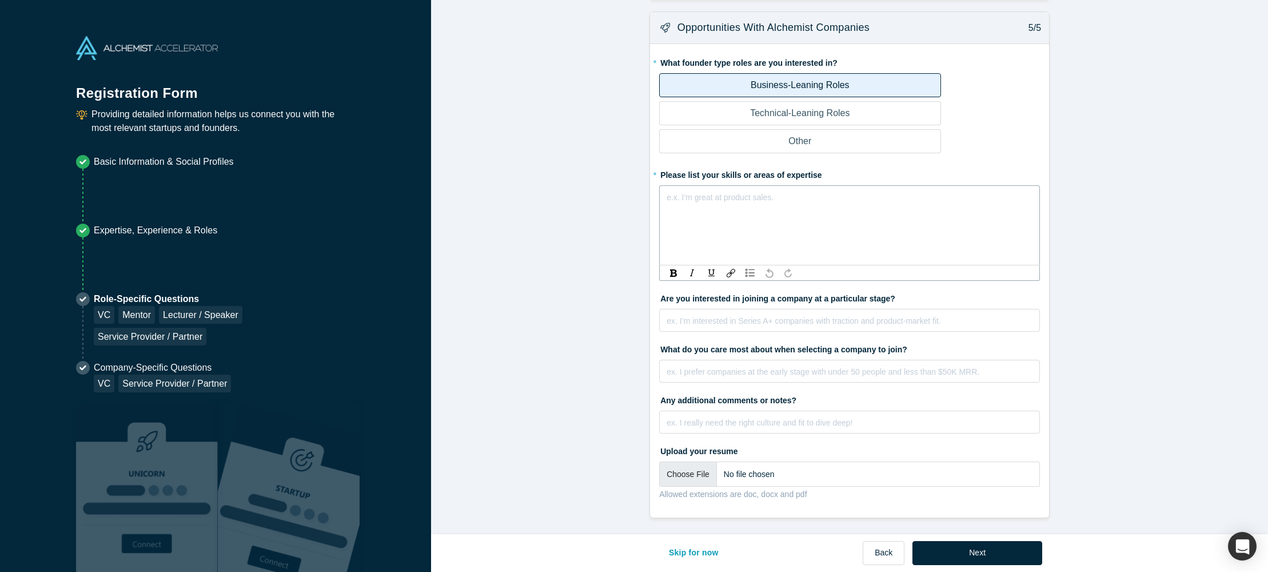
click at [719, 202] on div "rdw-editor" at bounding box center [849, 197] width 365 height 14
click at [815, 197] on span "marketing, Sales, Service Organization BUilding" at bounding box center [752, 197] width 170 height 9
click at [672, 198] on span "marketing, Sales, Service Organization Building" at bounding box center [751, 197] width 169 height 9
drag, startPoint x: 731, startPoint y: 195, endPoint x: 736, endPoint y: 198, distance: 6.2
click at [731, 195] on span "Marketing, Sales, Service Organization Building" at bounding box center [751, 197] width 169 height 9
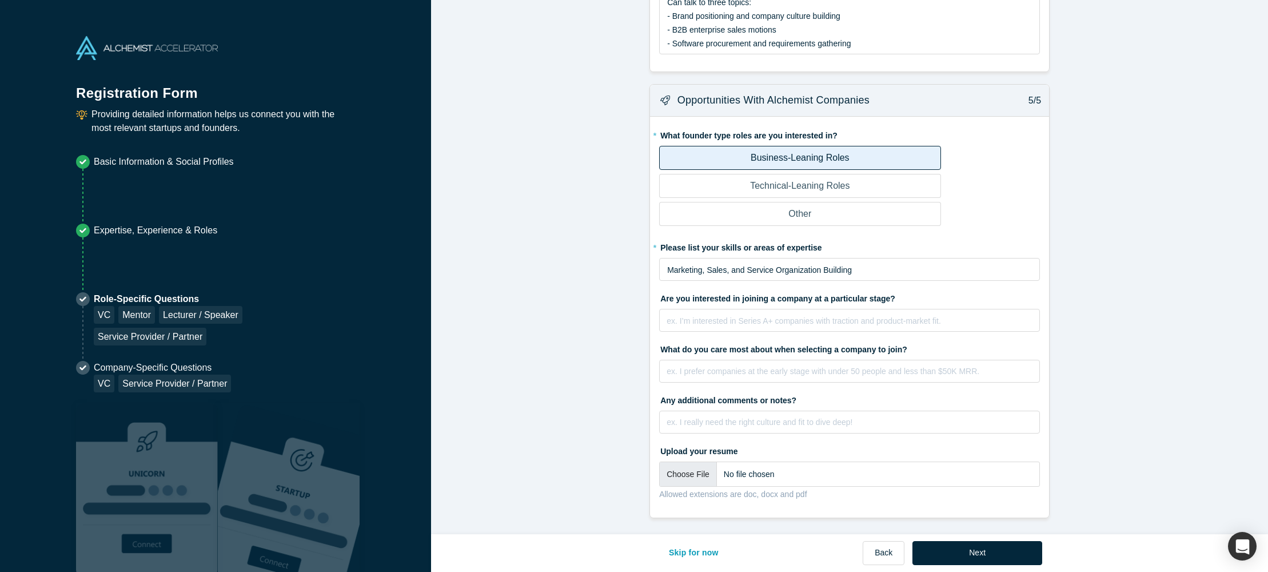
click at [997, 545] on button "Next" at bounding box center [977, 553] width 130 height 24
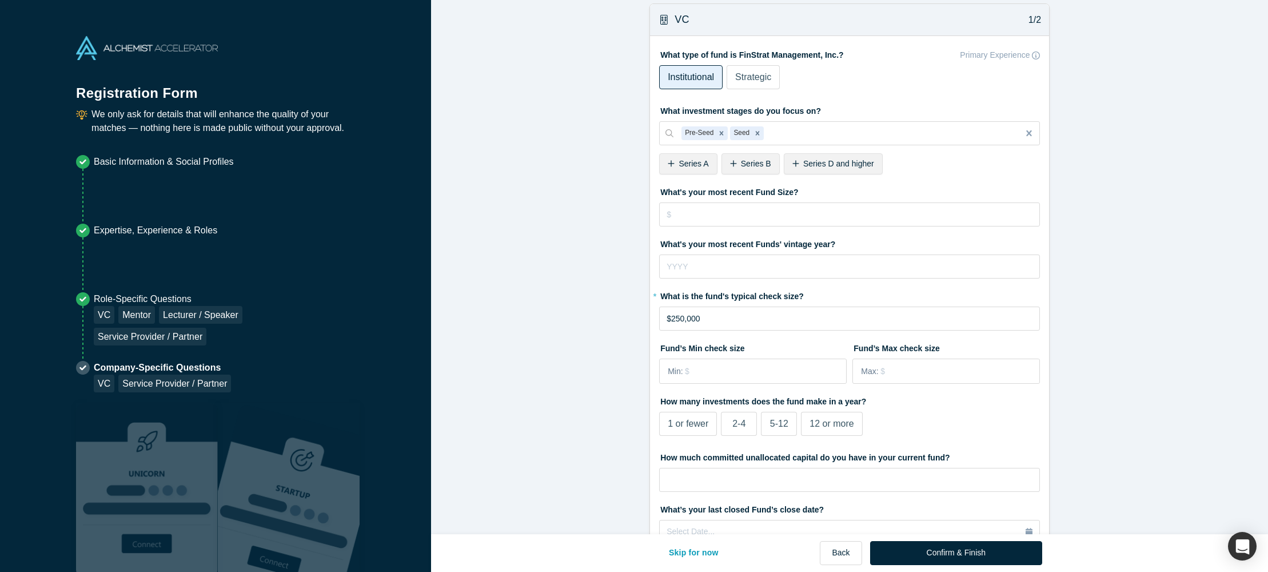
scroll to position [17, 0]
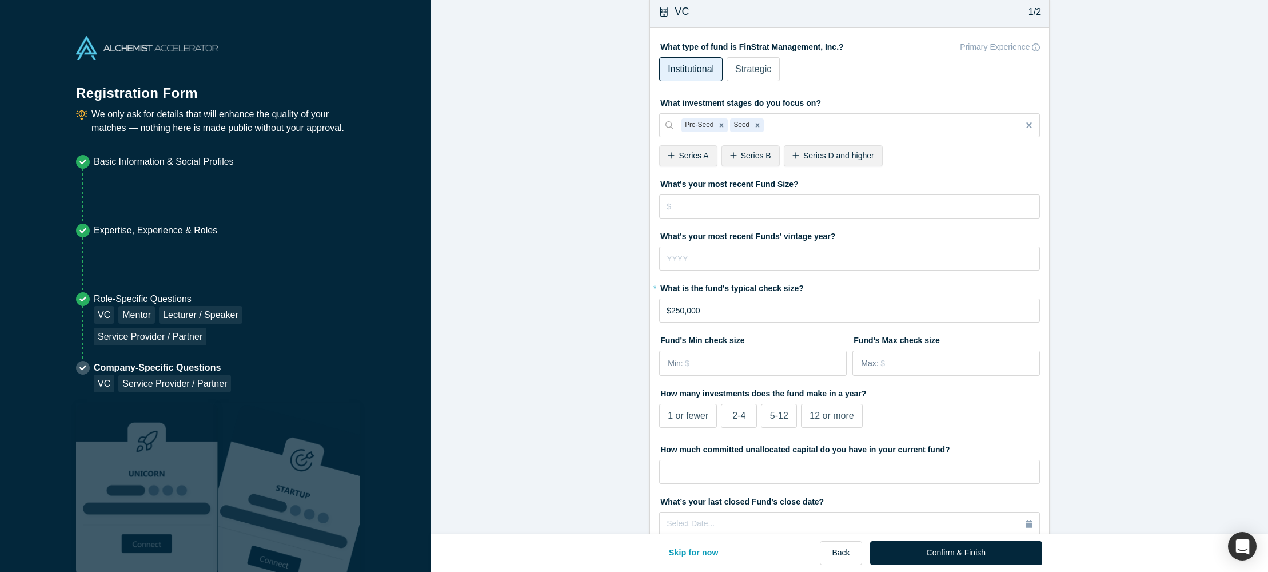
click at [748, 69] on span "Strategic" at bounding box center [753, 69] width 36 height 10
click at [0, 0] on input "Strategic" at bounding box center [0, 0] width 0 height 0
click at [697, 75] on label "Institutional" at bounding box center [690, 69] width 63 height 24
click at [0, 0] on input "Institutional" at bounding box center [0, 0] width 0 height 0
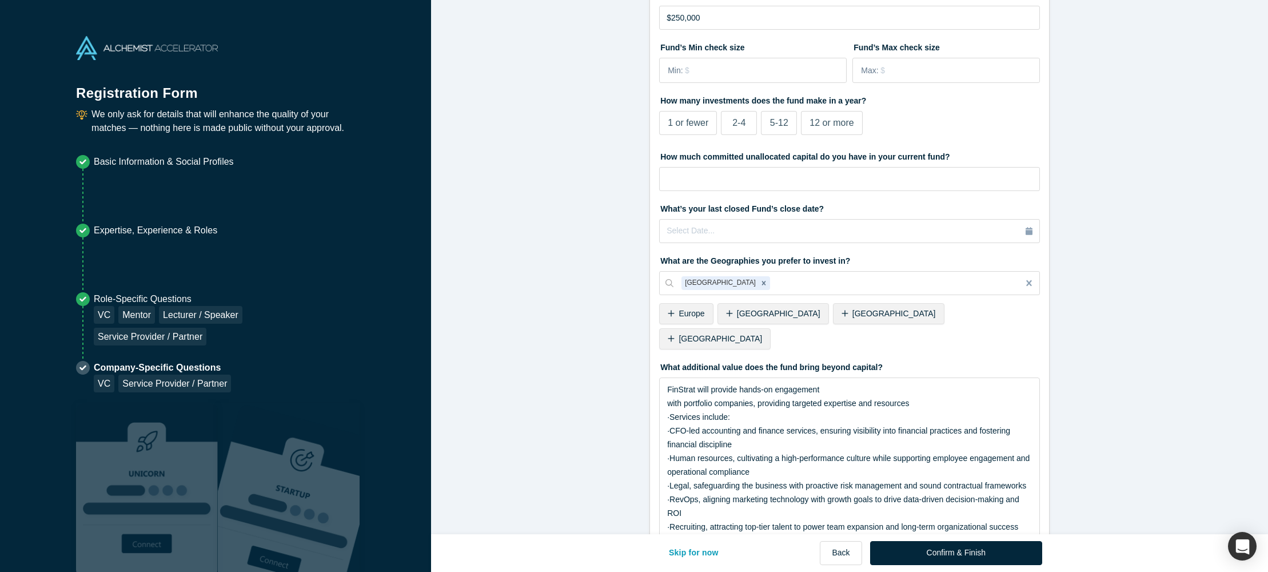
scroll to position [0, 0]
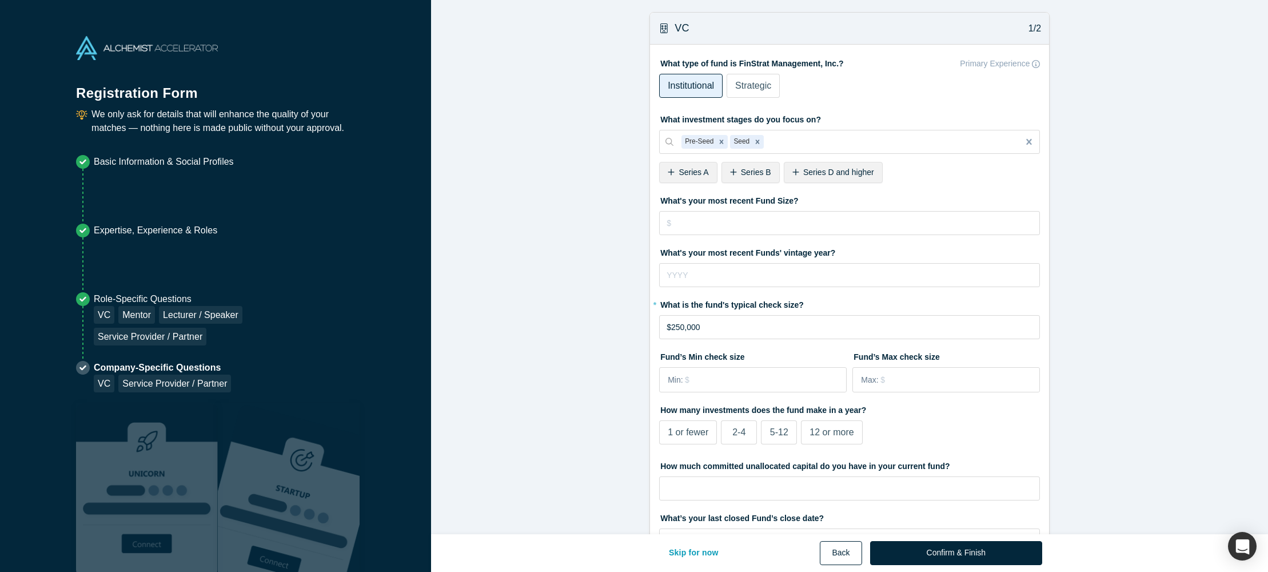
click at [848, 550] on button "Back" at bounding box center [841, 553] width 42 height 24
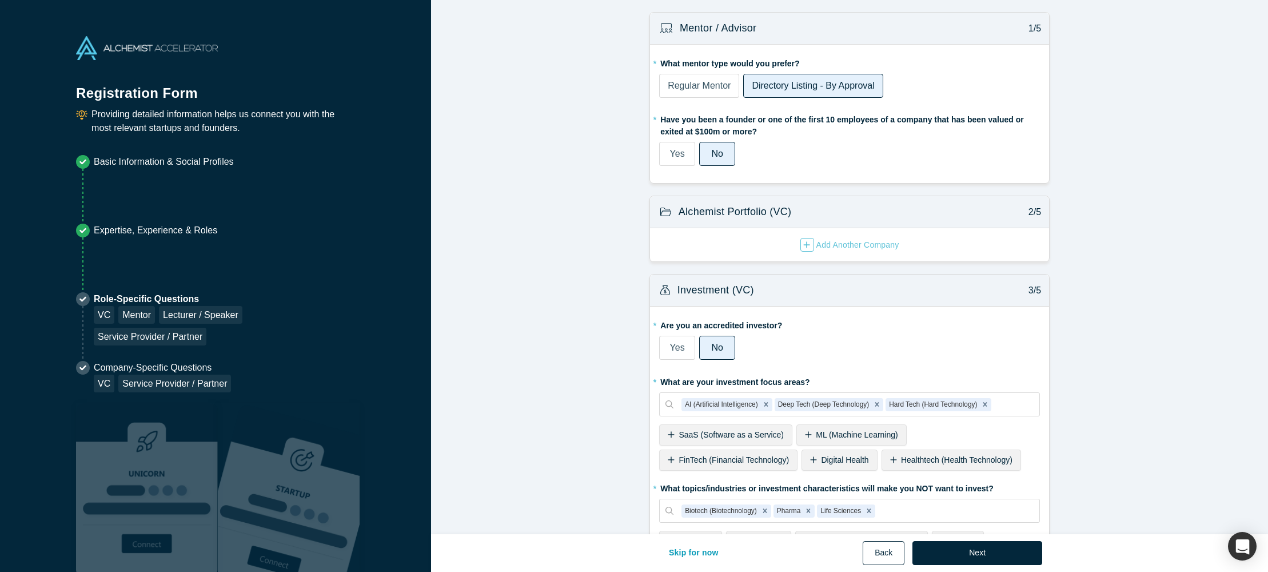
click at [889, 554] on button "Back" at bounding box center [884, 553] width 42 height 24
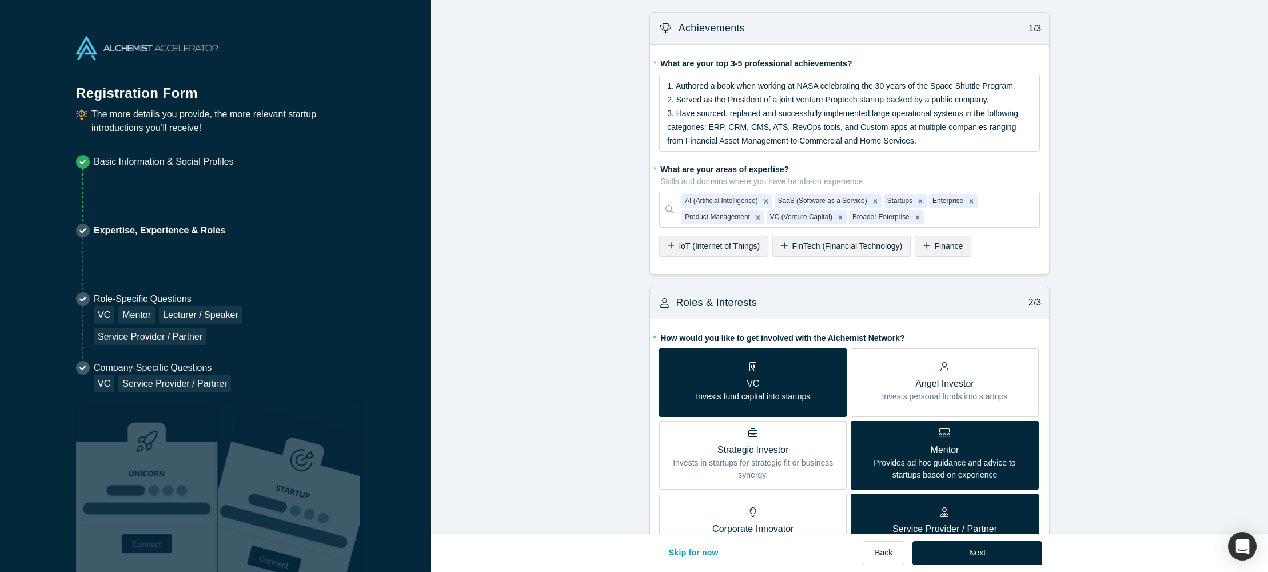
click at [755, 379] on p "VC" at bounding box center [753, 384] width 114 height 14
click at [0, 0] on input "VC Invests fund capital into startups" at bounding box center [0, 0] width 0 height 0
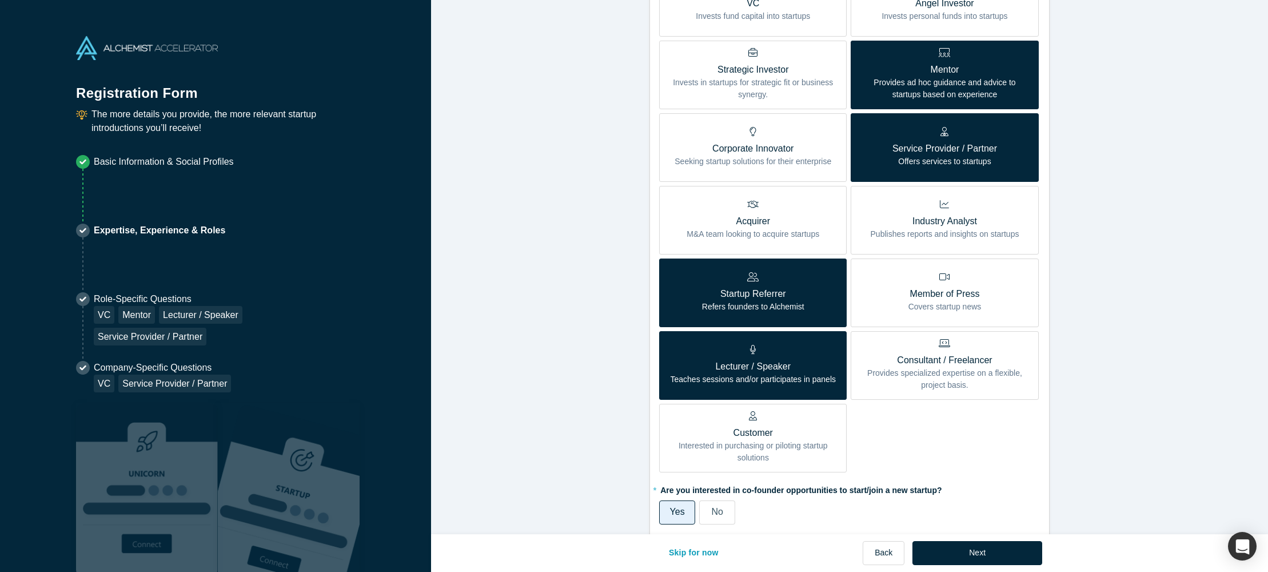
scroll to position [383, 0]
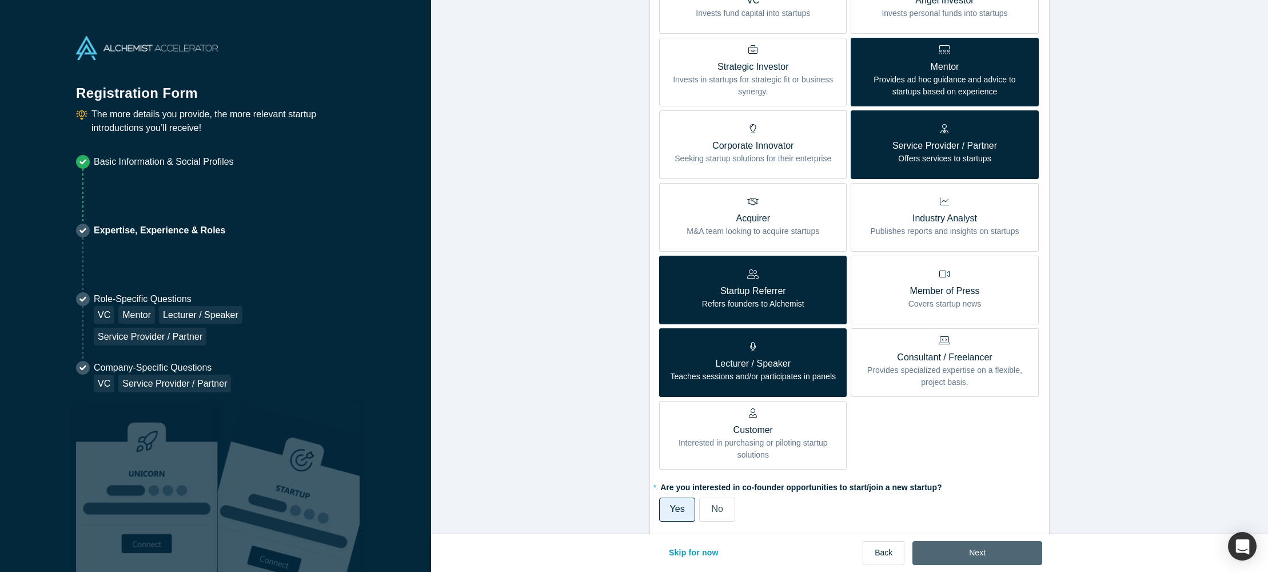
click at [952, 555] on button "Next" at bounding box center [977, 553] width 130 height 24
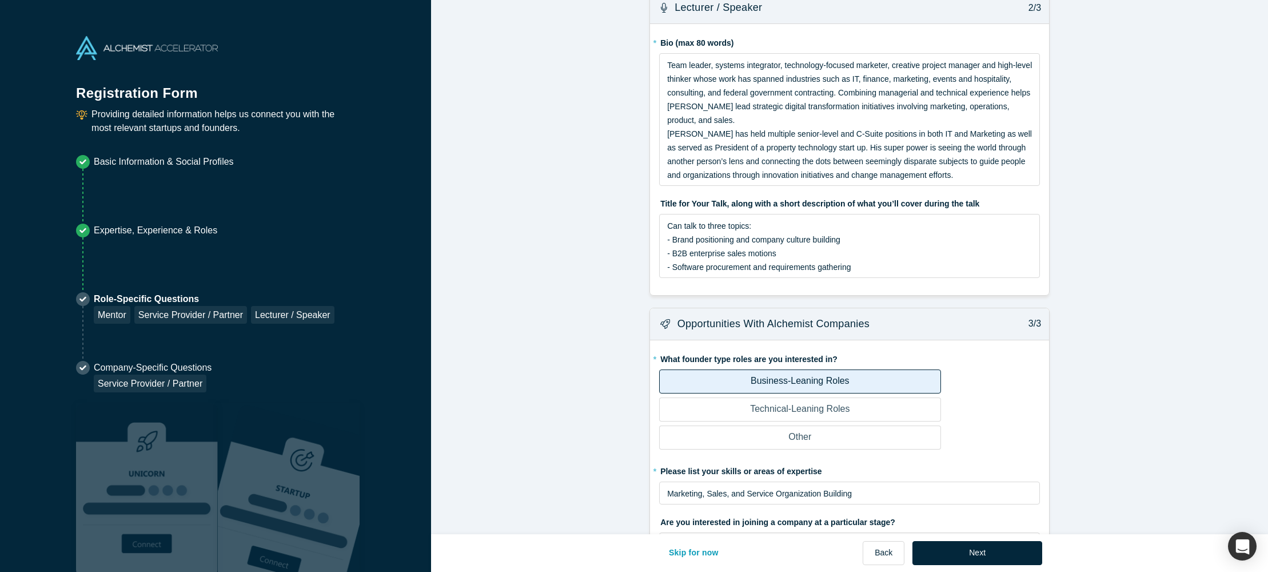
scroll to position [428, 0]
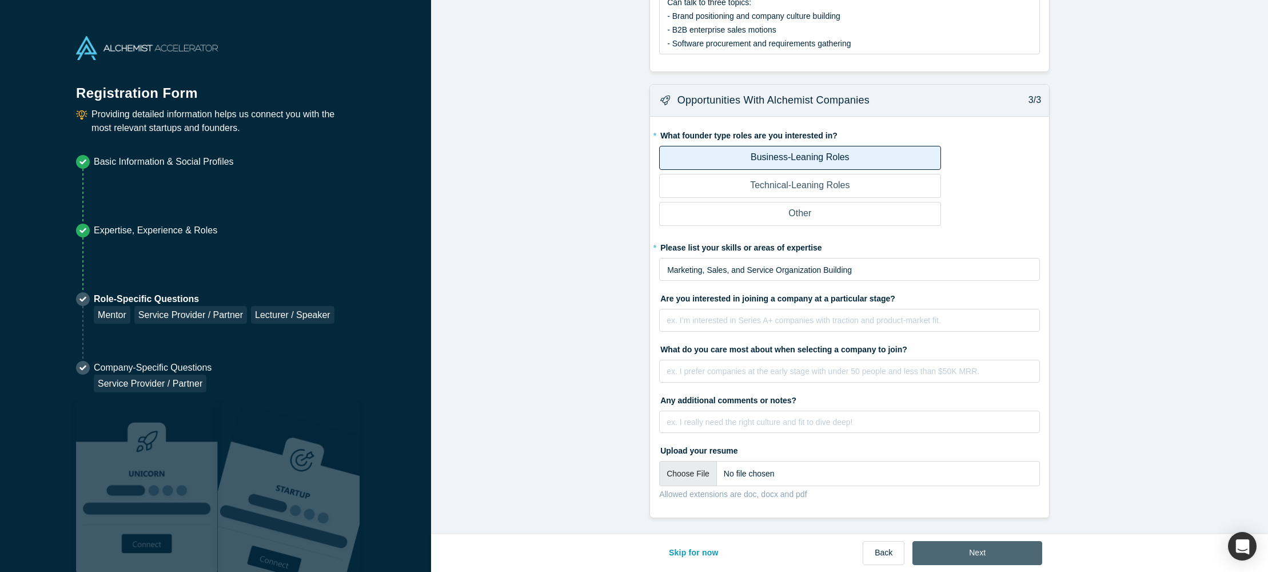
click at [1011, 560] on button "Next" at bounding box center [977, 553] width 130 height 24
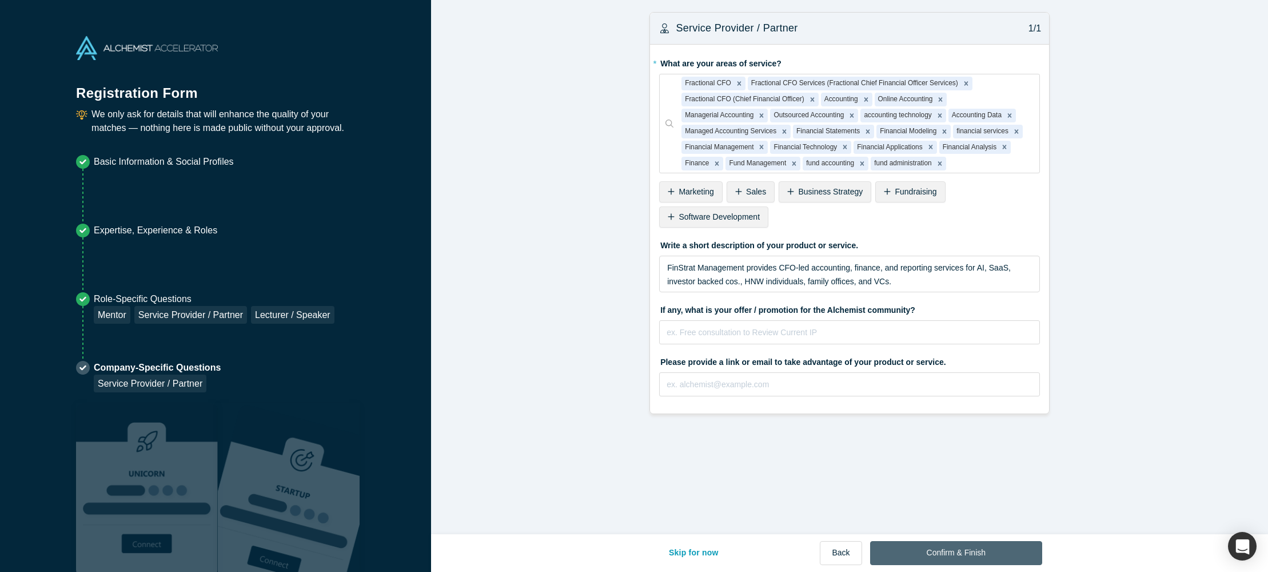
scroll to position [0, 0]
click at [781, 388] on input "text" at bounding box center [849, 384] width 381 height 24
type input "[URL][DOMAIN_NAME]"
click at [768, 328] on input "text" at bounding box center [849, 332] width 381 height 24
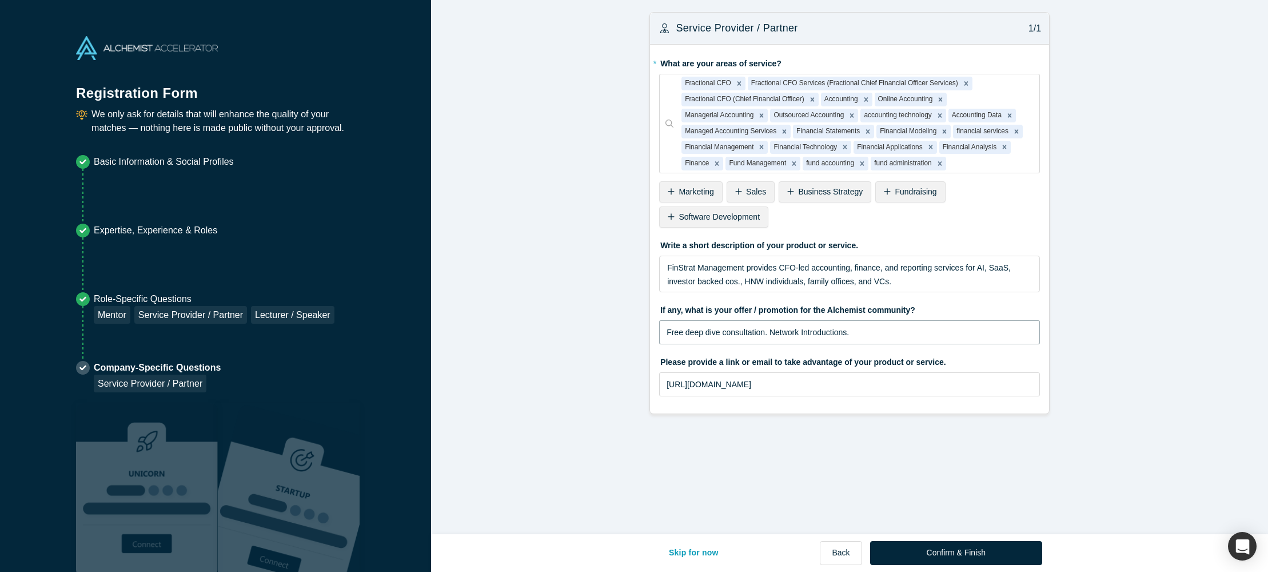
click at [770, 332] on input "Free deep dive consultation. Network Introductions." at bounding box center [849, 332] width 381 height 24
type input "Free deep dive consultation. Proactive Network Introductions."
click at [981, 561] on button "Confirm & Finish" at bounding box center [956, 553] width 172 height 24
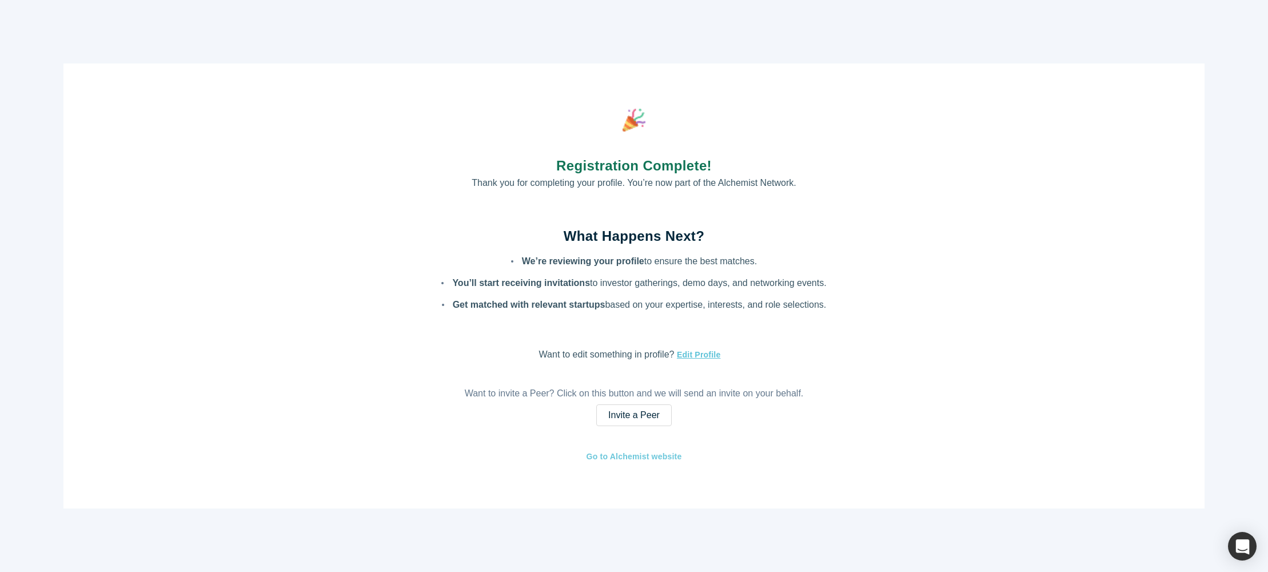
click at [638, 456] on link "Go to Alchemist website" at bounding box center [634, 456] width 97 height 13
click at [935, 193] on div "Registration Complete! Thank you for completing your profile. You’re now part o…" at bounding box center [633, 285] width 1141 height 445
